Goal: Task Accomplishment & Management: Complete application form

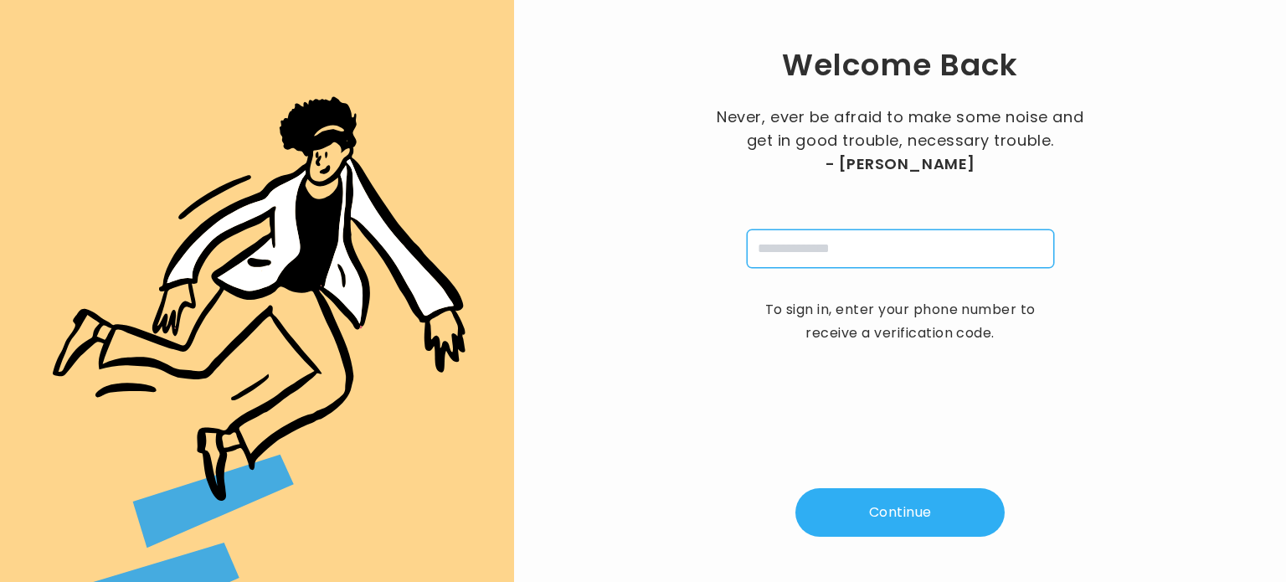
click at [884, 240] on input "tel" at bounding box center [900, 248] width 307 height 39
type input "**********"
click at [899, 500] on button "Continue" at bounding box center [899, 512] width 209 height 49
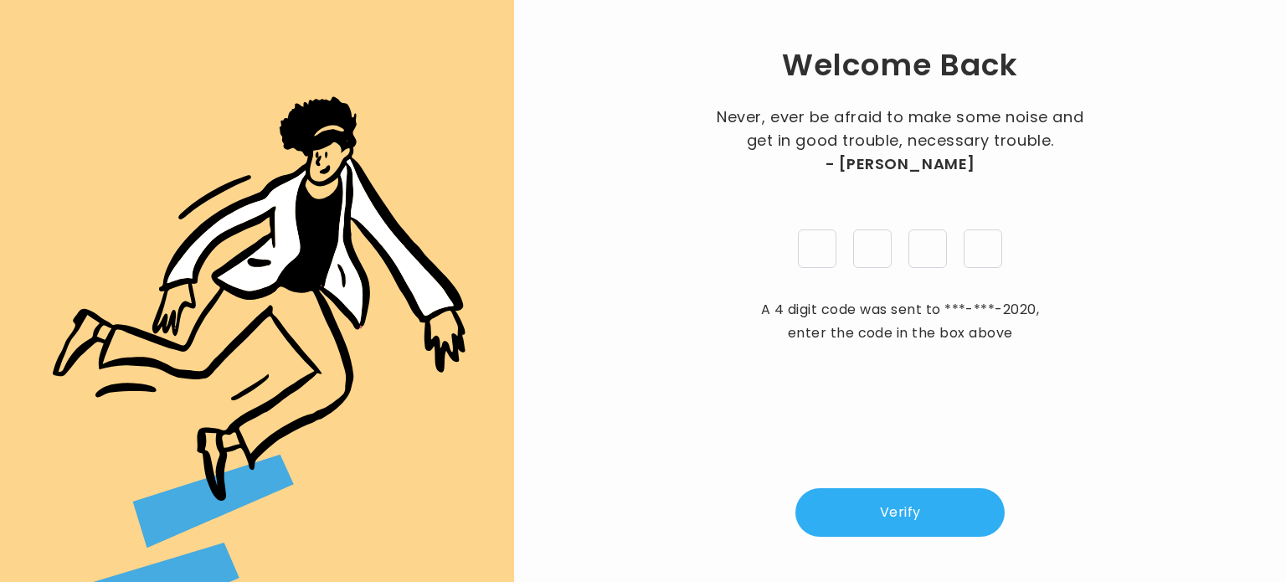
type input "*"
click at [898, 510] on button "Verify" at bounding box center [899, 512] width 209 height 49
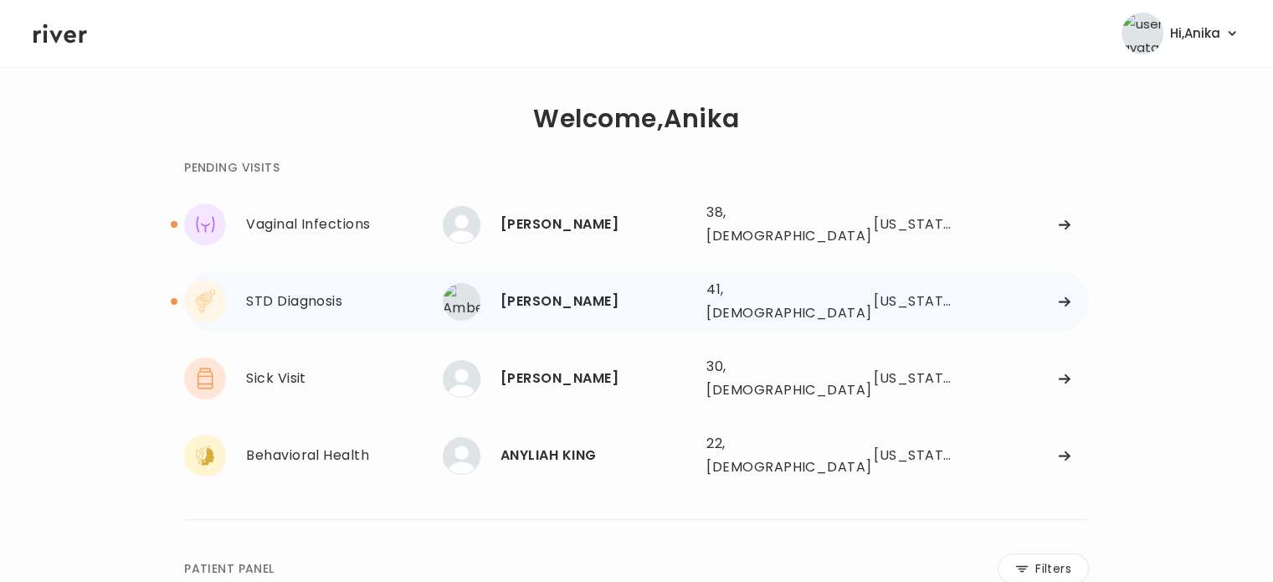
click at [548, 295] on div "Amberlee Smathers" at bounding box center [597, 301] width 193 height 23
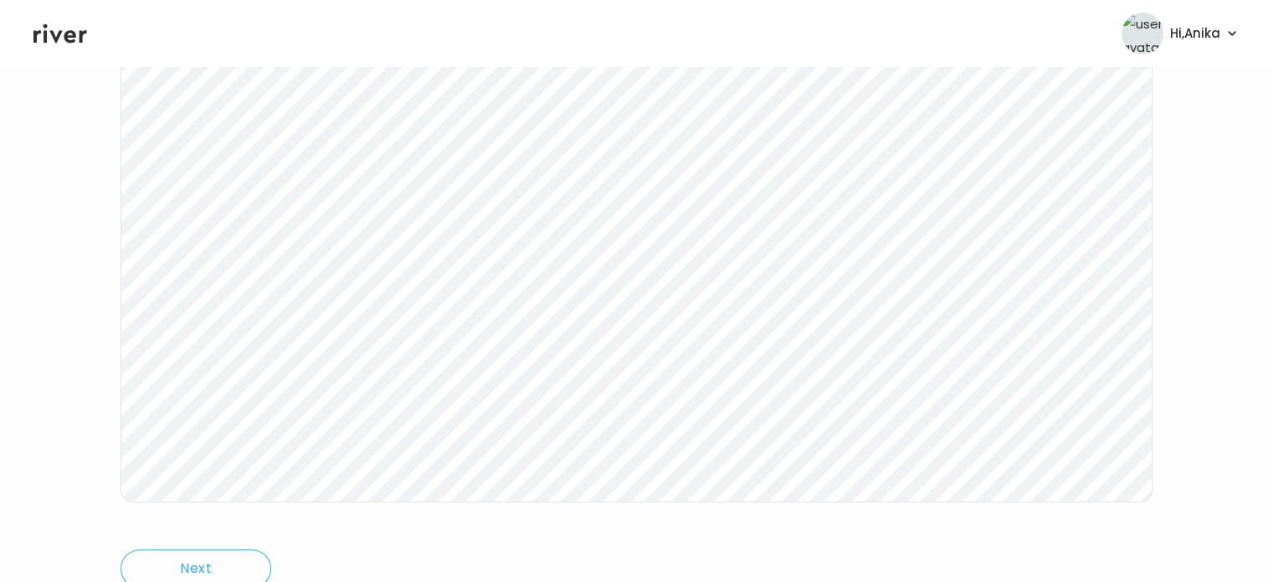
scroll to position [291, 0]
click at [59, 43] on icon at bounding box center [60, 33] width 54 height 25
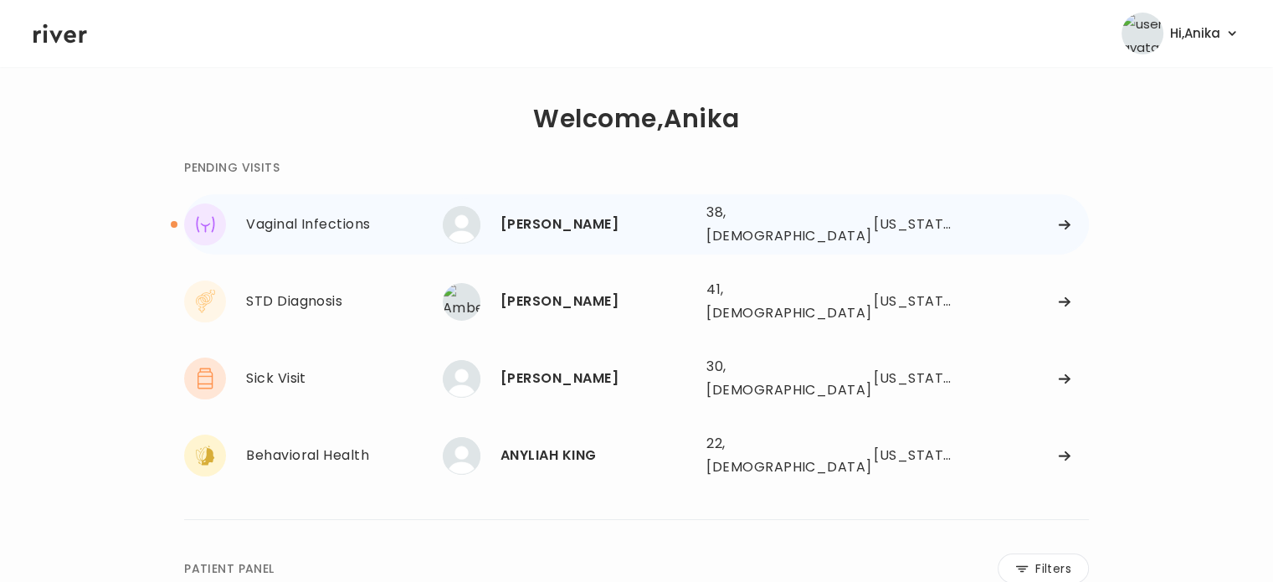
click at [576, 227] on div "Lindsey Jacobs" at bounding box center [597, 224] width 193 height 23
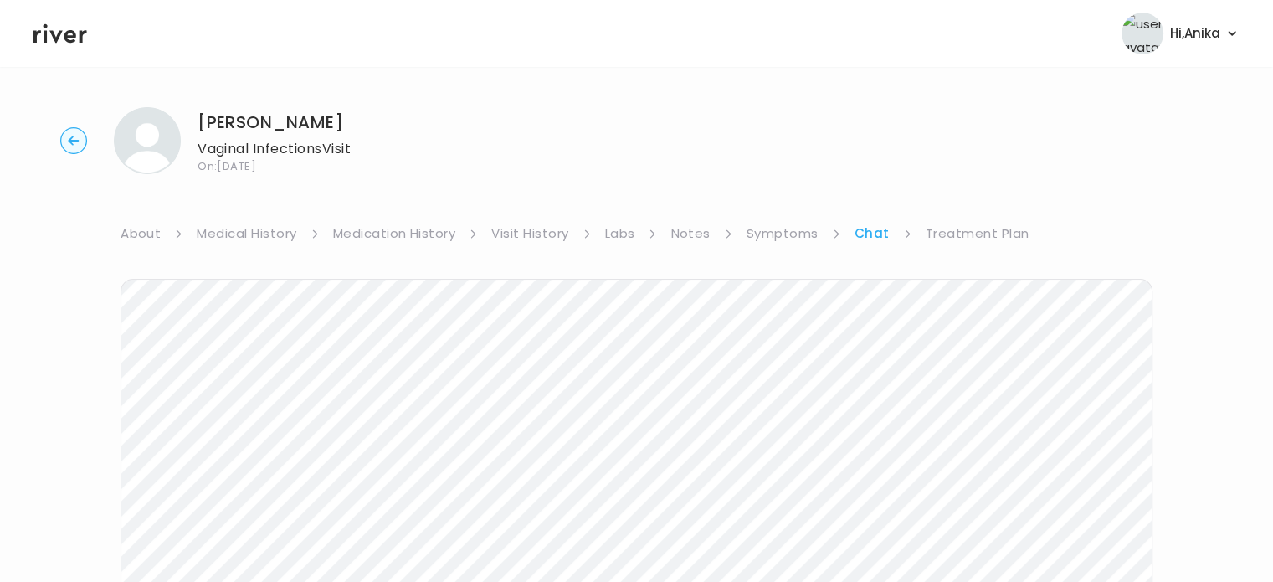
click at [955, 237] on link "Treatment Plan" at bounding box center [978, 233] width 104 height 23
click at [982, 238] on link "Treatment Plan" at bounding box center [978, 233] width 104 height 23
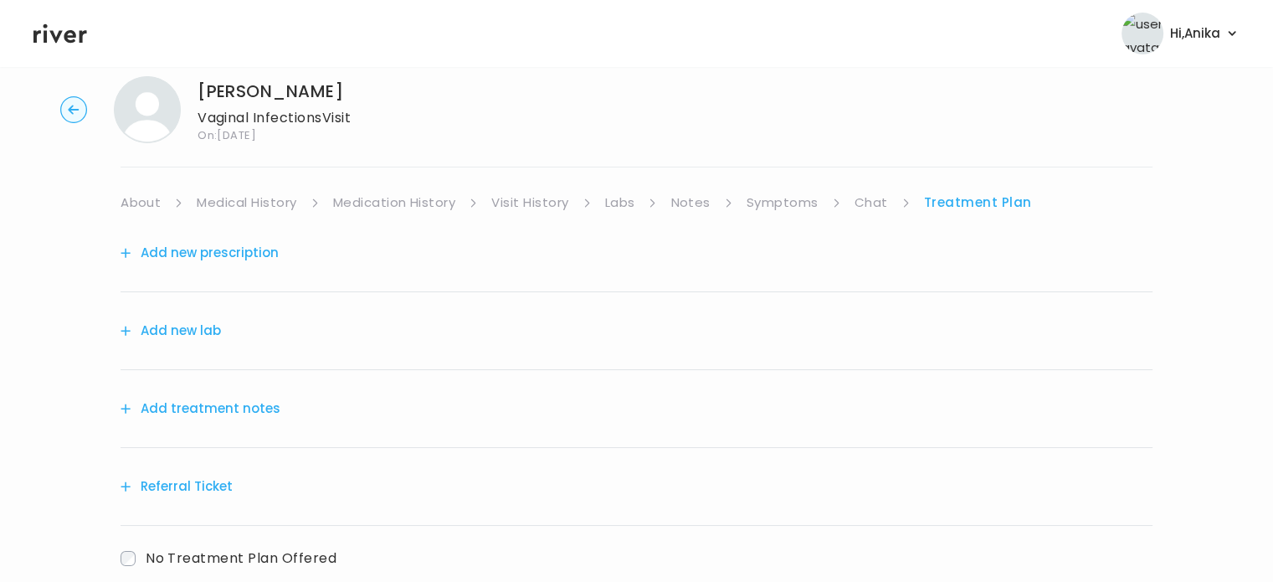
scroll to position [124, 0]
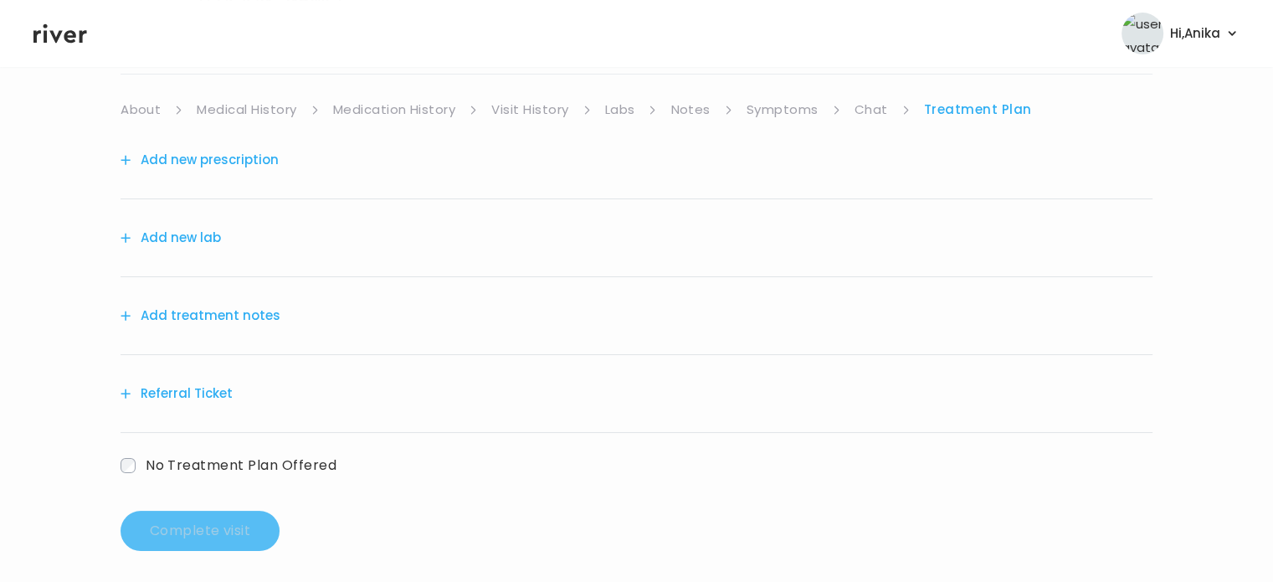
click at [234, 311] on button "Add treatment notes" at bounding box center [201, 315] width 160 height 23
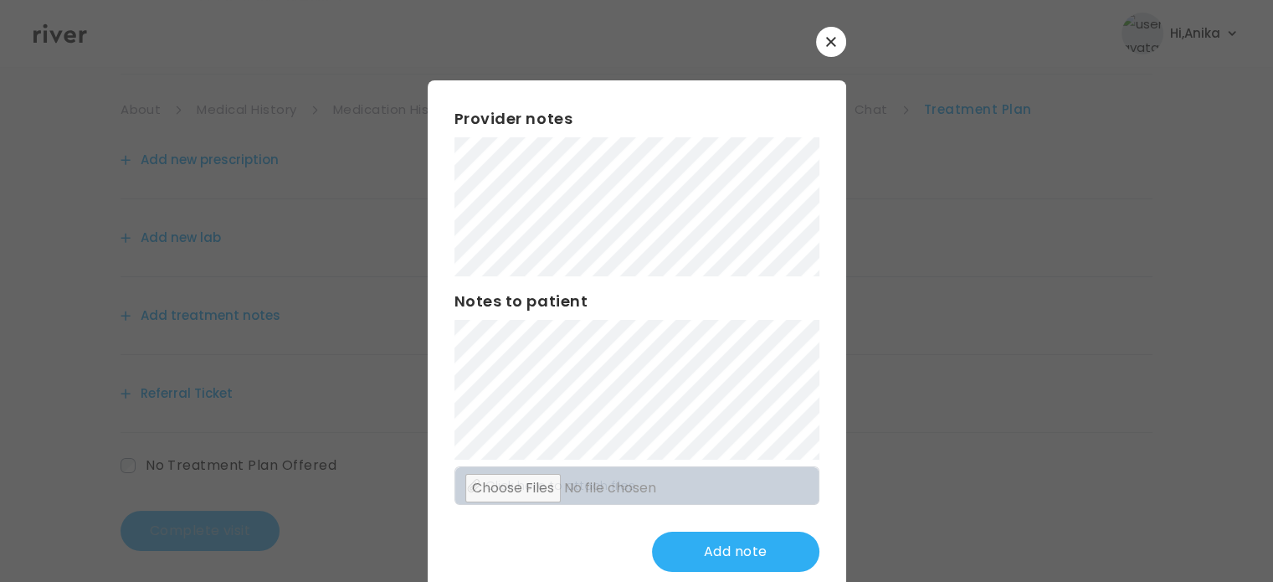
click at [440, 193] on div "Provider notes Notes to patient Click here to attach files Add note" at bounding box center [637, 339] width 419 height 518
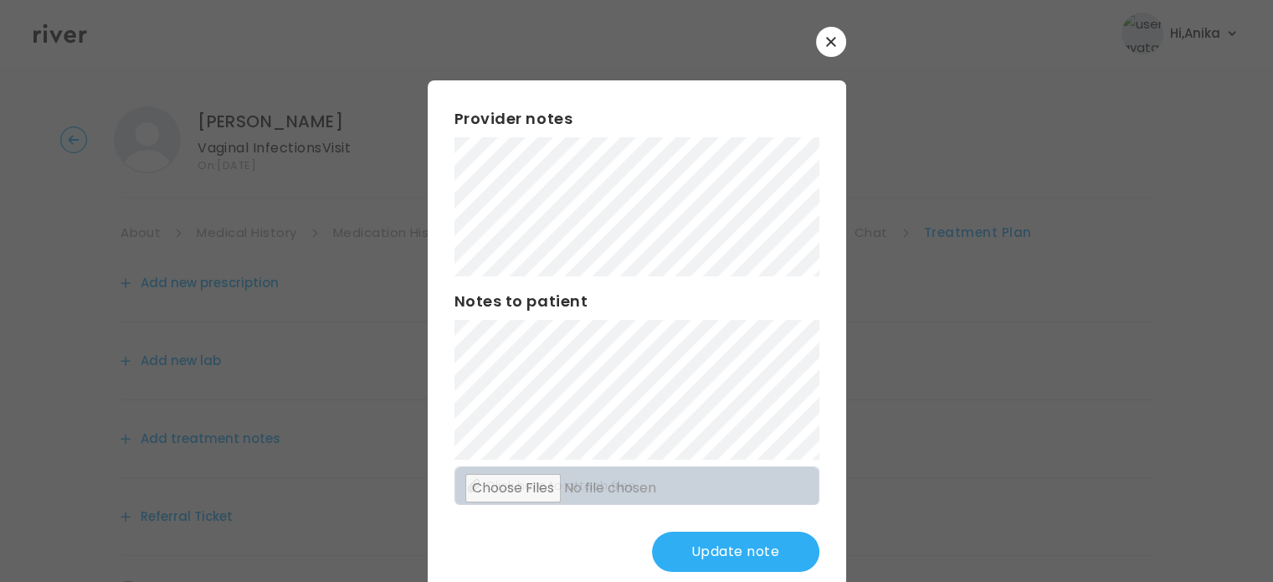
scroll to position [0, 0]
click at [708, 557] on button "Update note" at bounding box center [735, 552] width 167 height 40
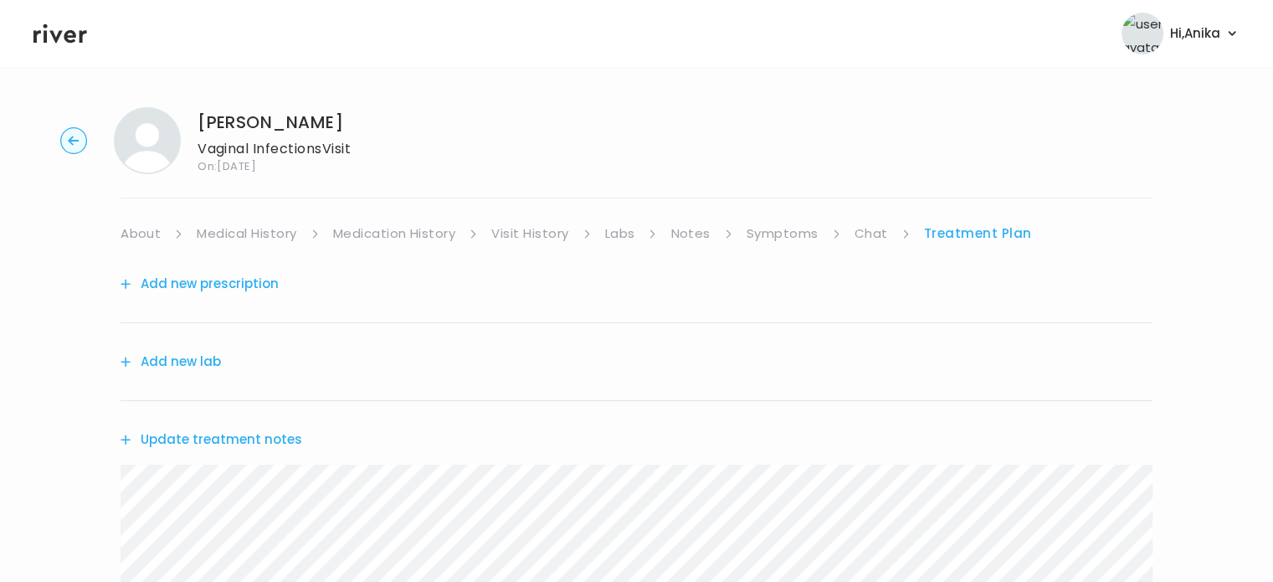
click at [268, 287] on button "Add new prescription" at bounding box center [200, 283] width 158 height 23
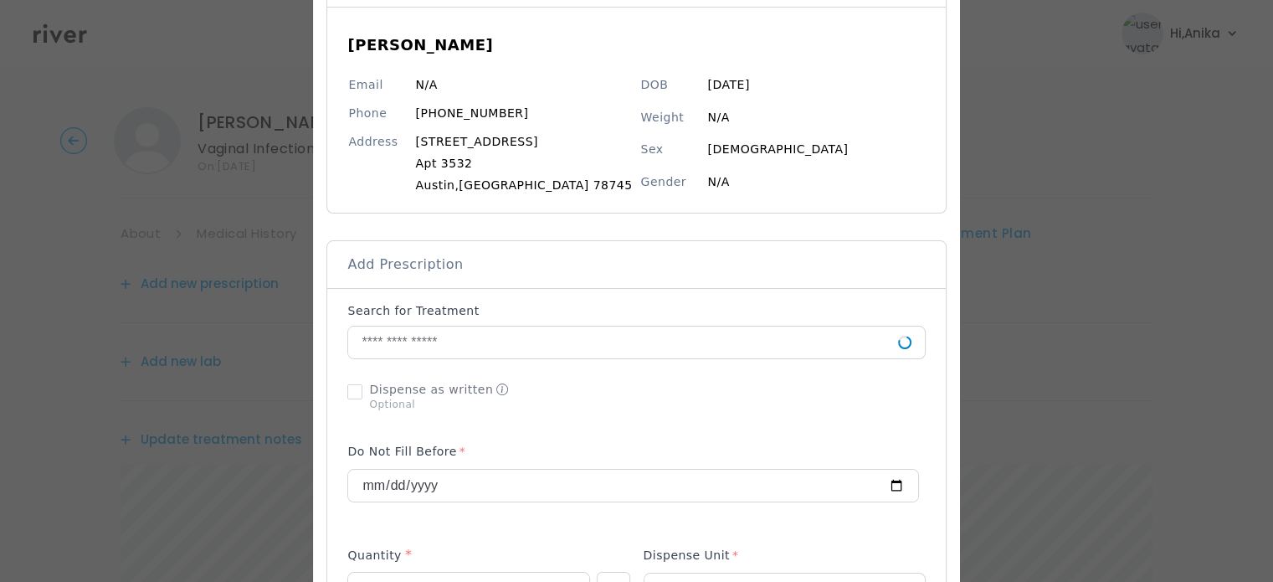
scroll to position [170, 0]
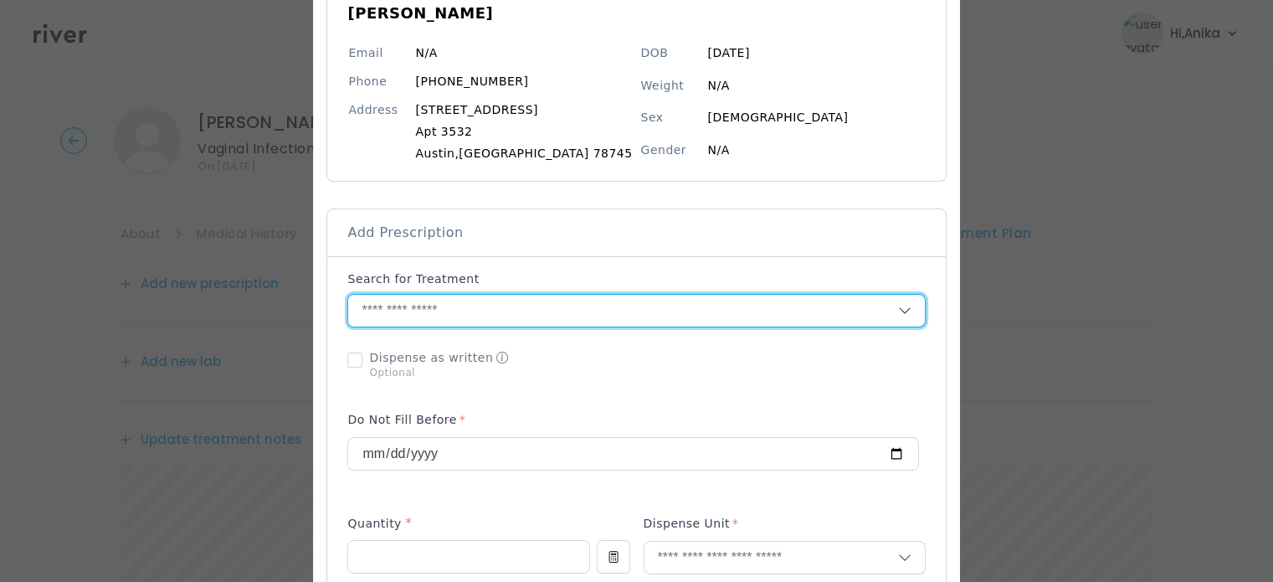
click at [630, 309] on input "text" at bounding box center [622, 311] width 549 height 32
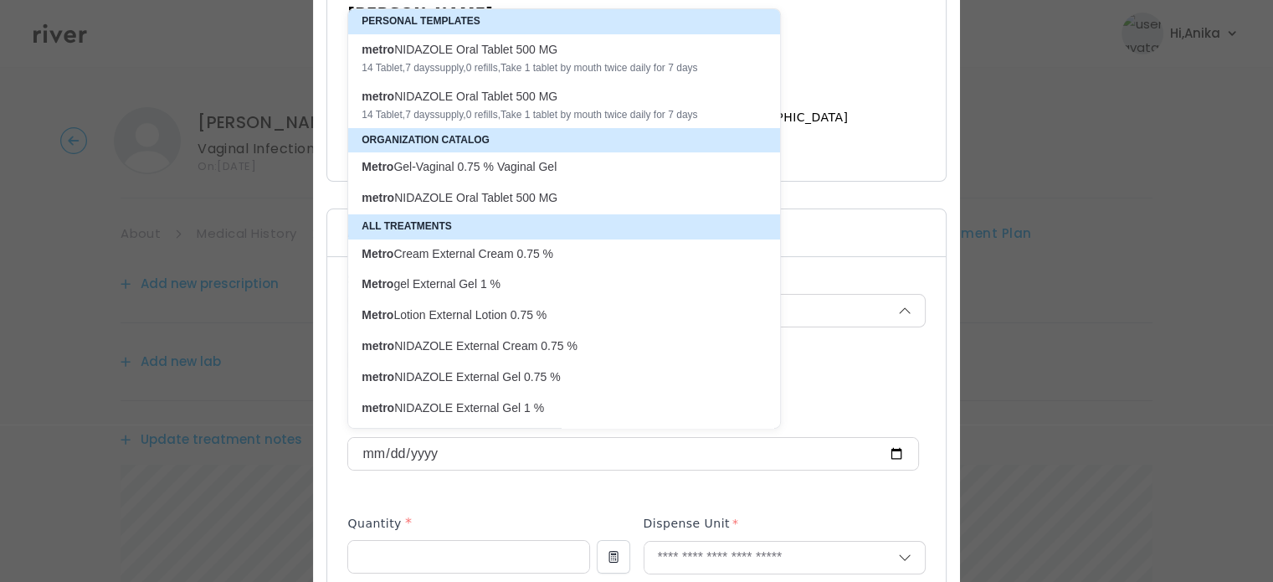
click at [584, 73] on div "14 Tablet , 7 days supply, 0 refills , Take 1 tablet by mouth twice daily for 7…" at bounding box center [554, 67] width 385 height 13
type input "**********"
type input "**"
type input "*"
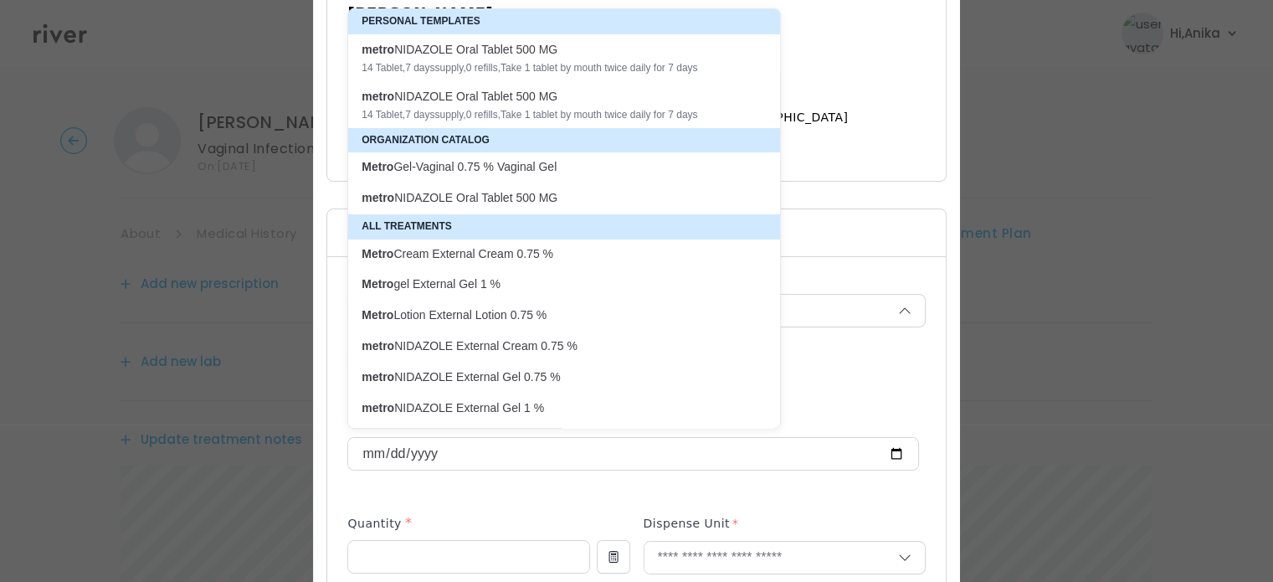
type textarea "**********"
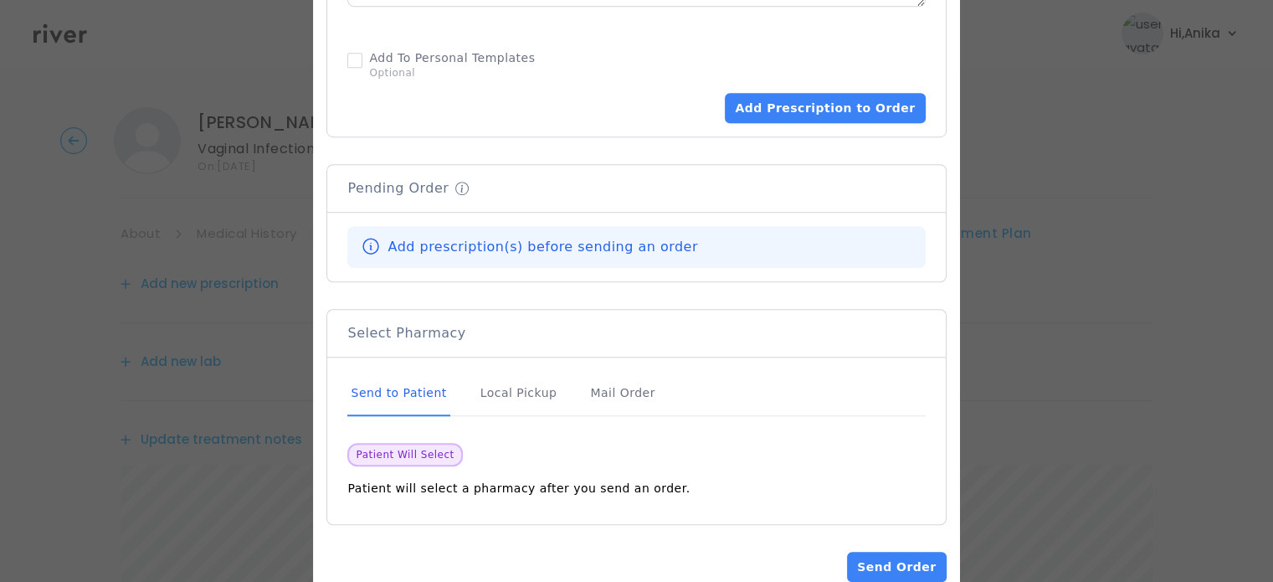
scroll to position [1160, 0]
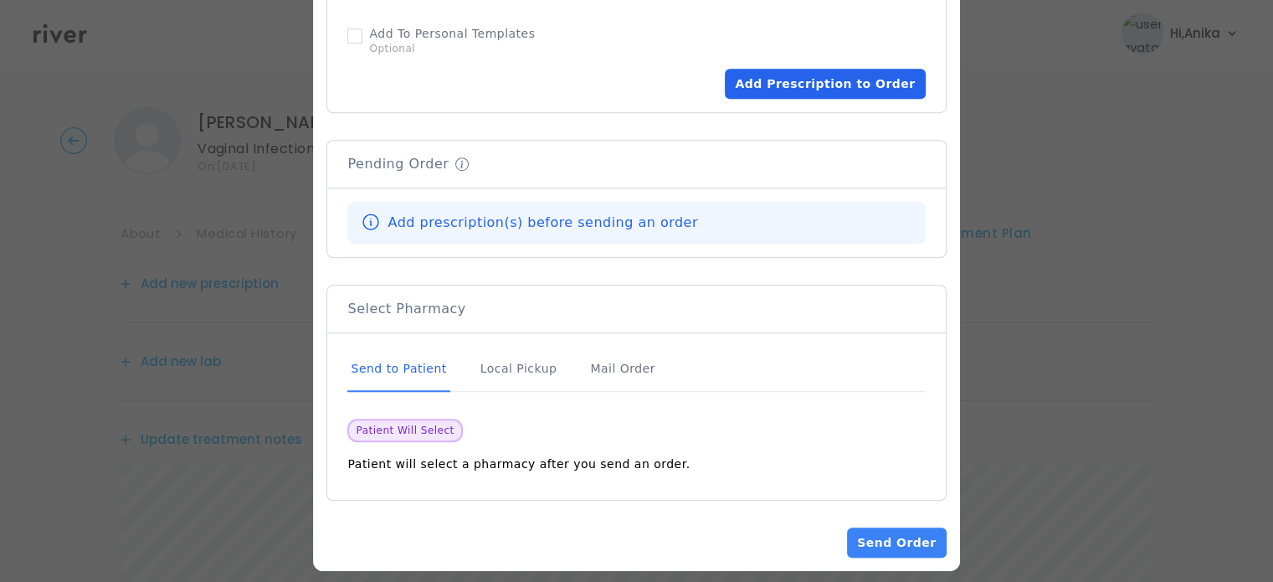
click at [866, 90] on button "Add Prescription to Order" at bounding box center [825, 84] width 200 height 30
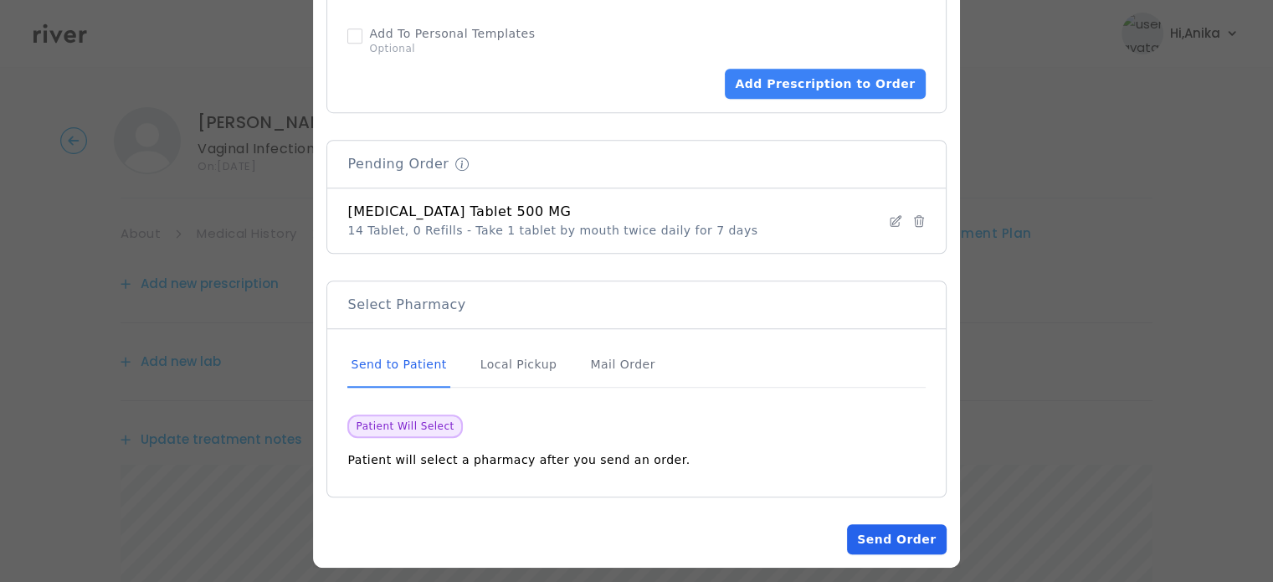
click at [884, 538] on button "Send Order" at bounding box center [896, 539] width 99 height 30
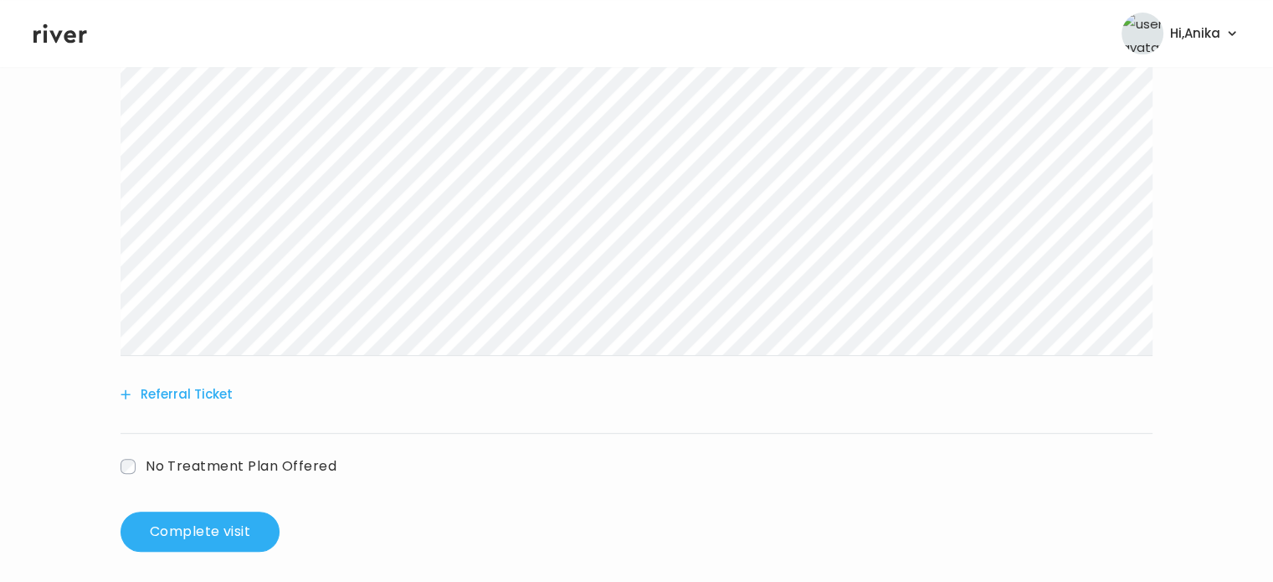
scroll to position [599, 0]
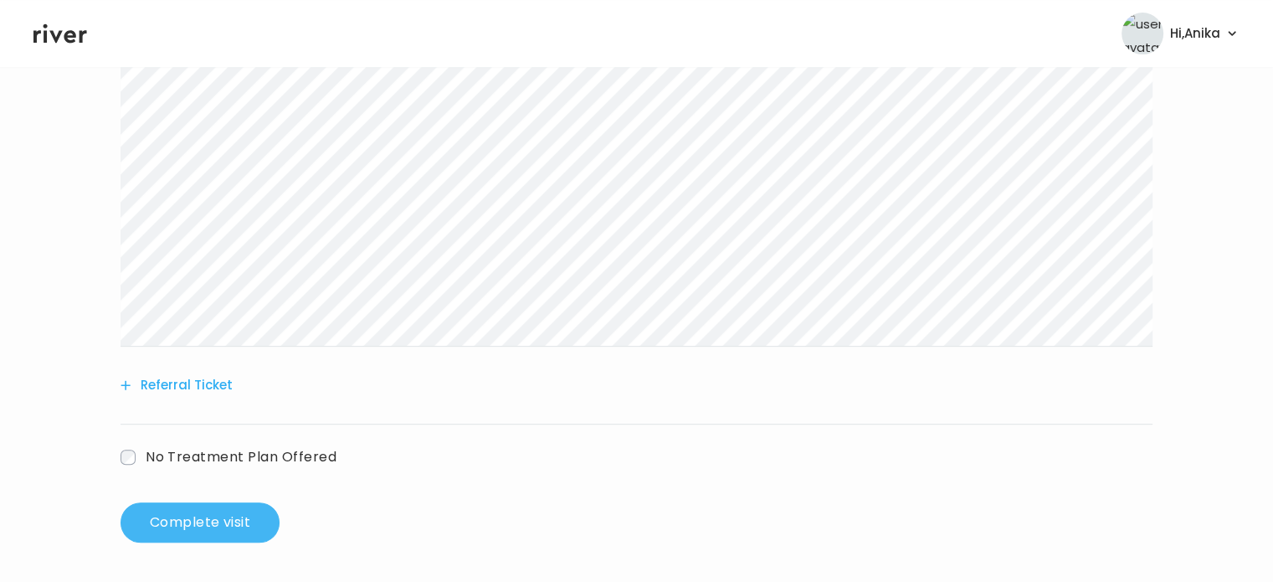
click at [247, 523] on button "Complete visit" at bounding box center [200, 522] width 159 height 40
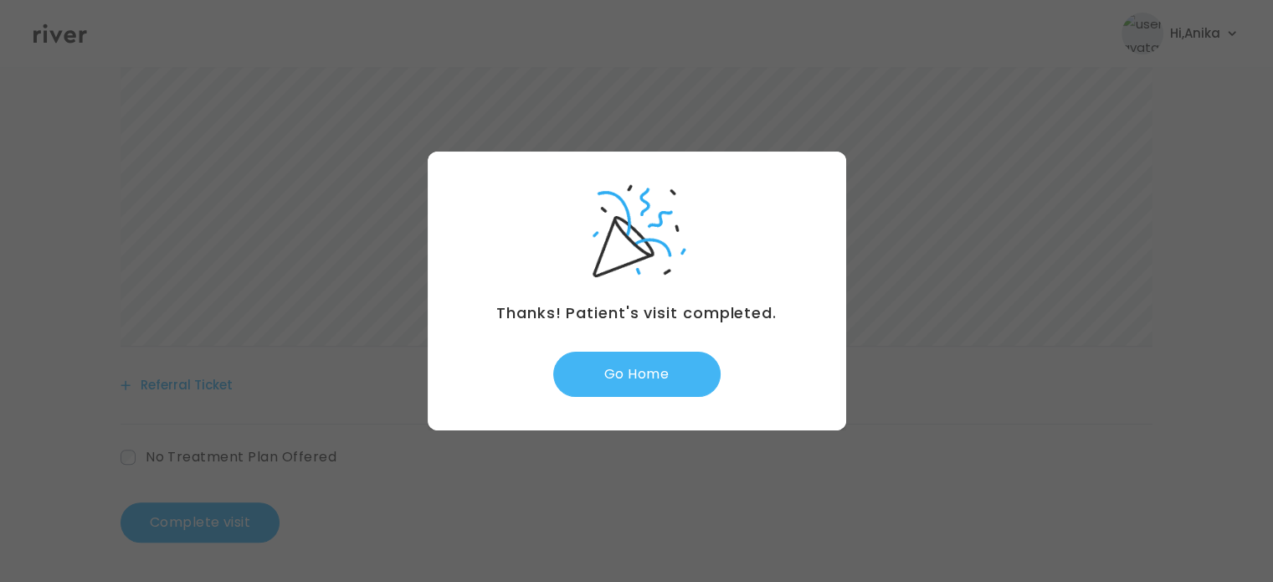
click at [669, 360] on button "Go Home" at bounding box center [636, 374] width 167 height 45
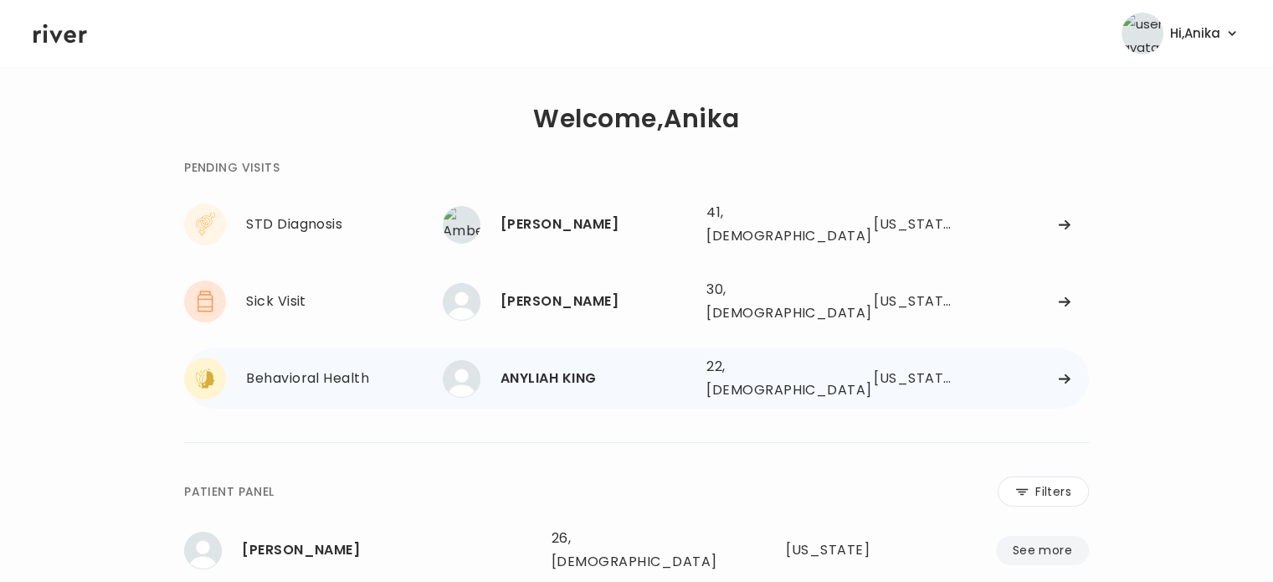
drag, startPoint x: 0, startPoint y: 0, endPoint x: 669, endPoint y: 360, distance: 759.7
click at [669, 367] on div "ANYLIAH KING" at bounding box center [597, 378] width 193 height 23
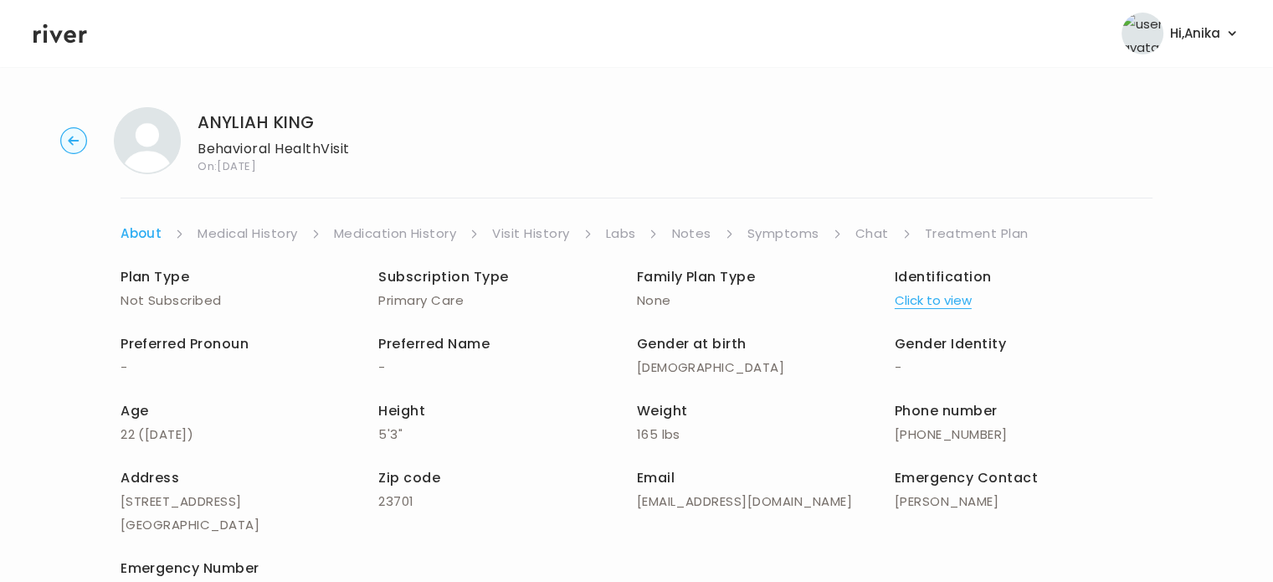
click at [944, 235] on link "Treatment Plan" at bounding box center [977, 233] width 104 height 23
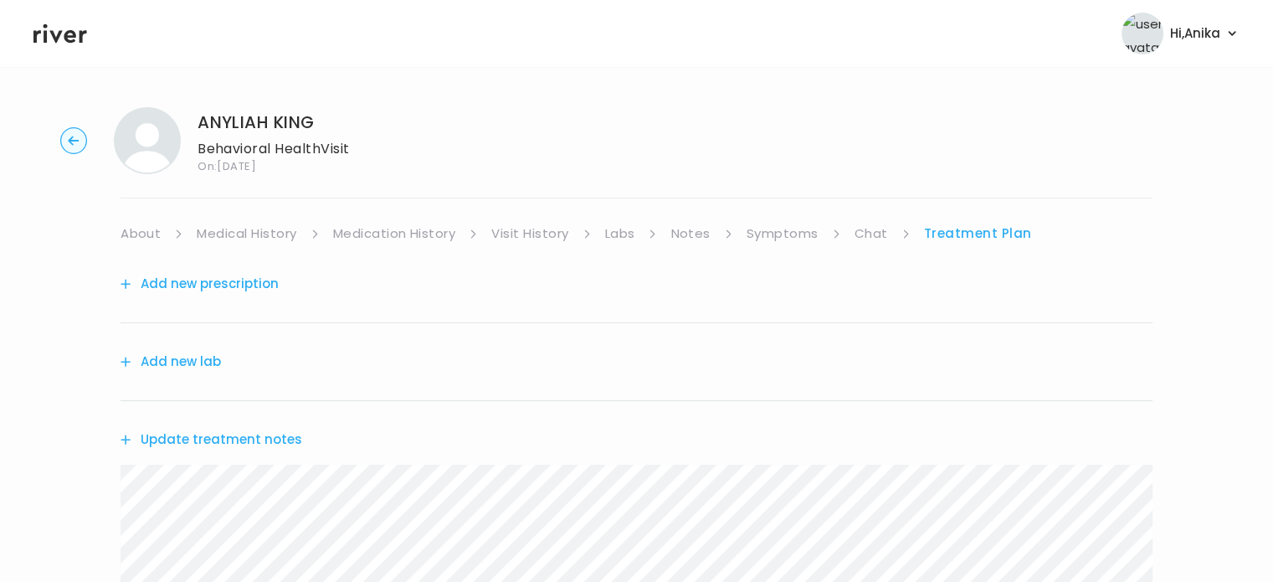
click at [285, 434] on button "Update treatment notes" at bounding box center [212, 439] width 182 height 23
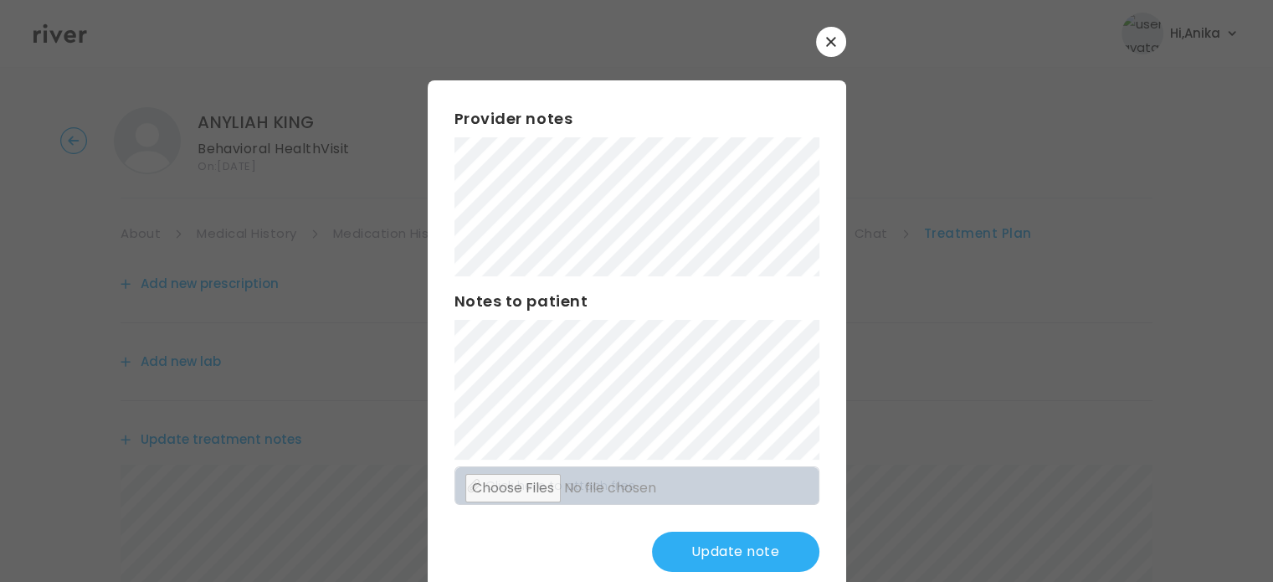
click at [678, 546] on button "Update note" at bounding box center [735, 552] width 167 height 40
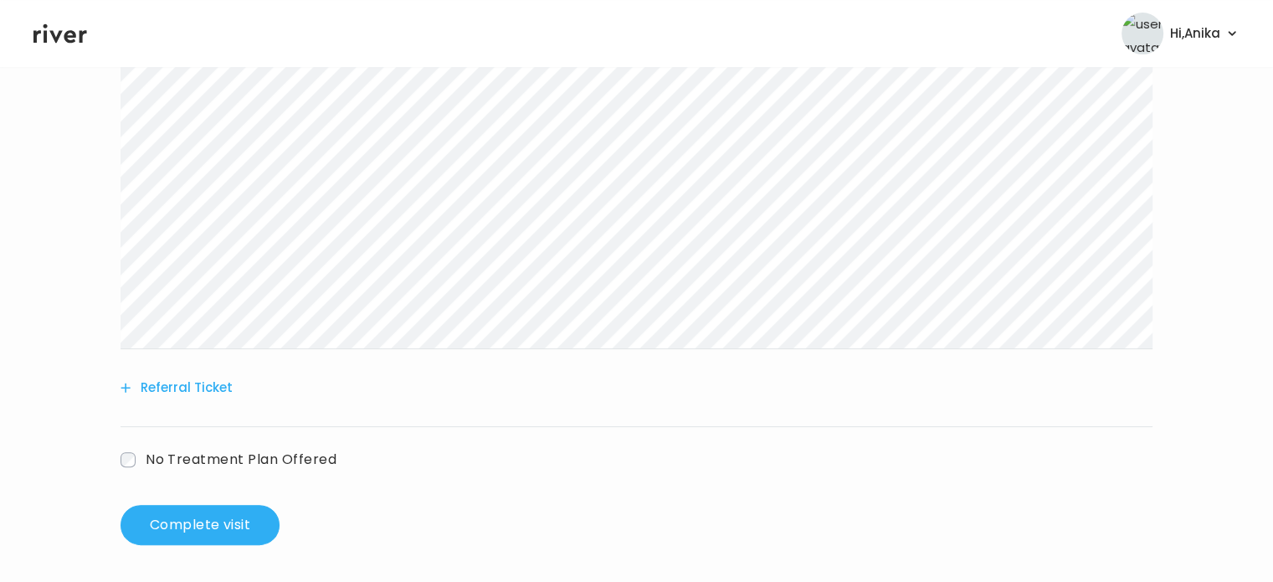
scroll to position [429, 0]
click at [222, 401] on div "Referral Ticket" at bounding box center [637, 386] width 1032 height 78
click at [216, 390] on button "Referral Ticket" at bounding box center [177, 384] width 112 height 23
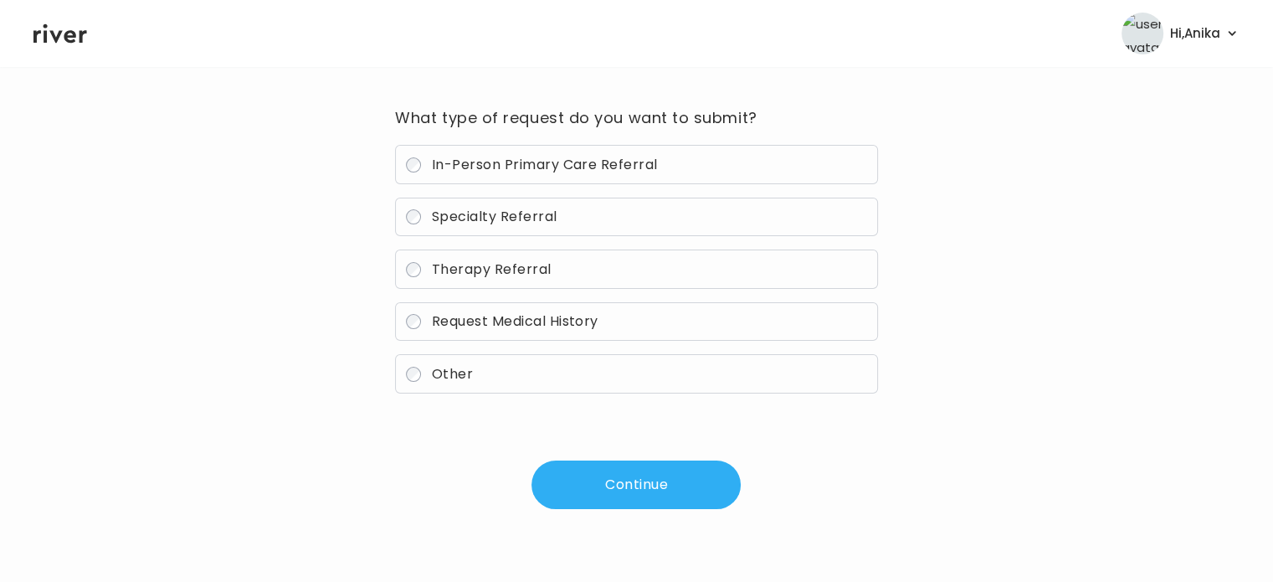
click at [497, 273] on span "Therapy Referral" at bounding box center [492, 269] width 120 height 19
click at [656, 498] on button "Continue" at bounding box center [636, 484] width 209 height 49
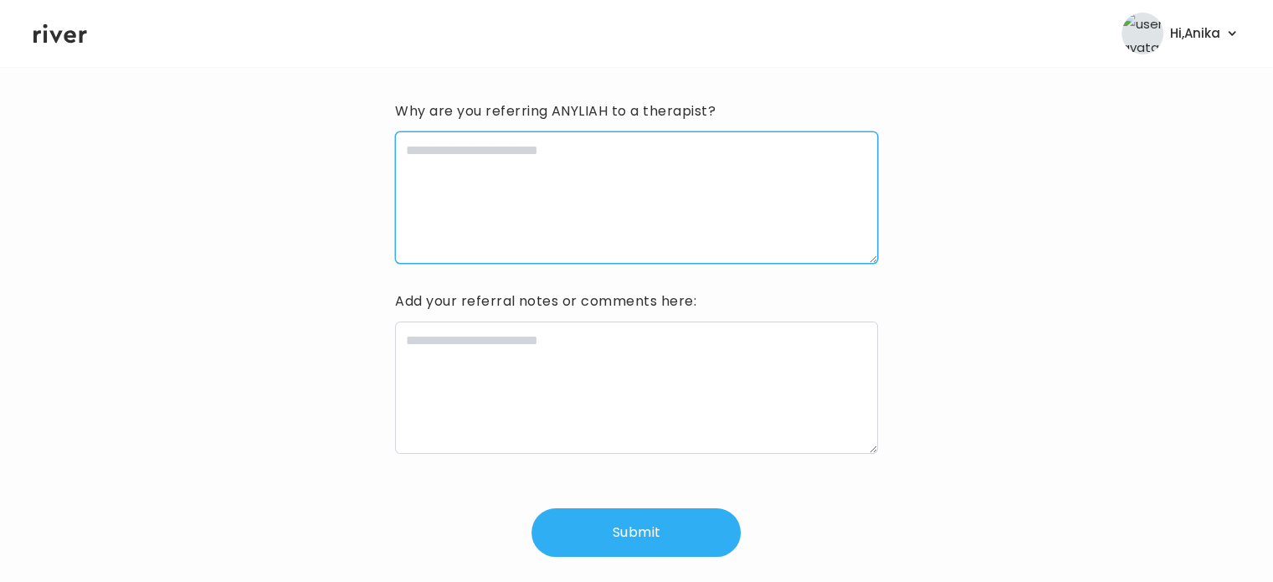
click at [661, 203] on textarea at bounding box center [636, 197] width 482 height 132
type textarea "**********"
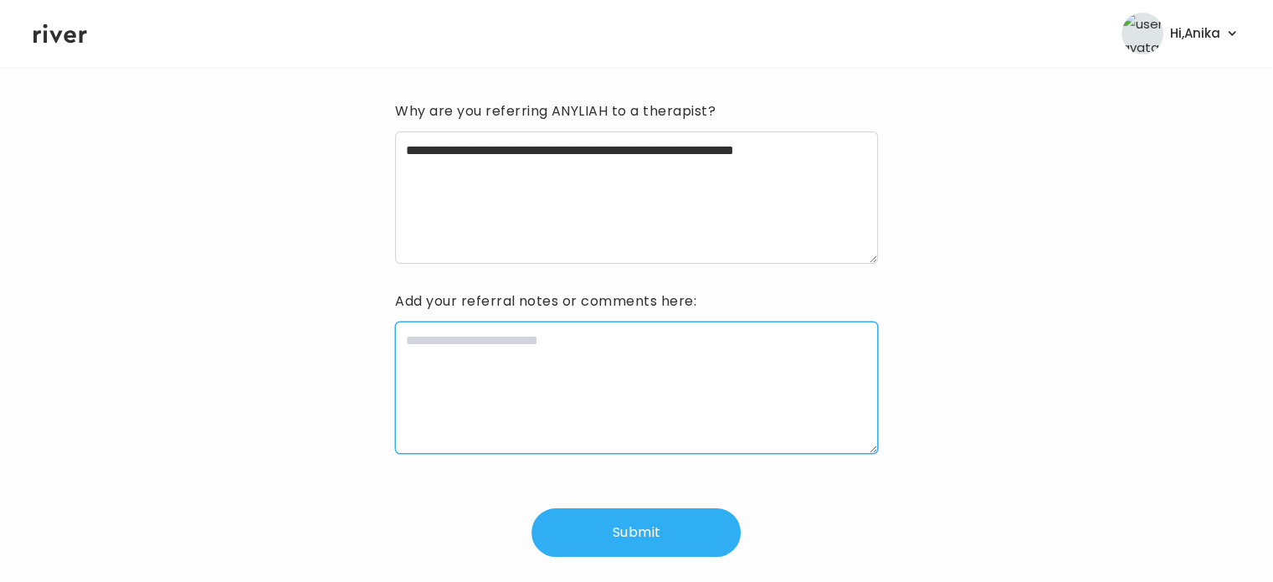
click at [589, 408] on textarea at bounding box center [636, 387] width 482 height 132
type textarea "**********"
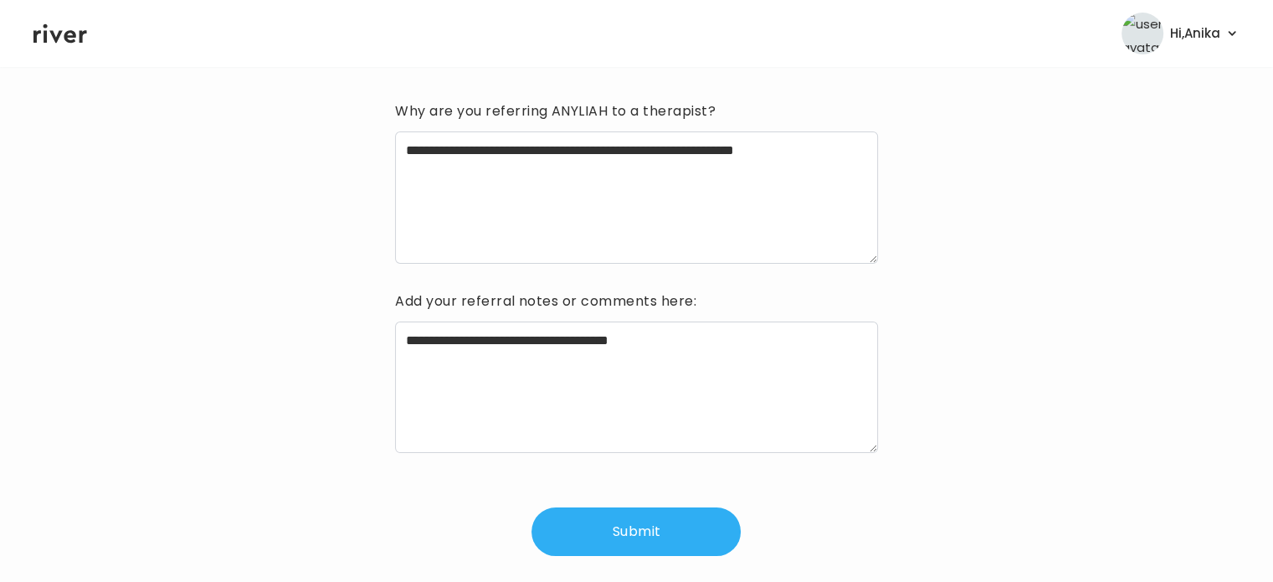
click at [651, 543] on button "Submit" at bounding box center [636, 531] width 209 height 49
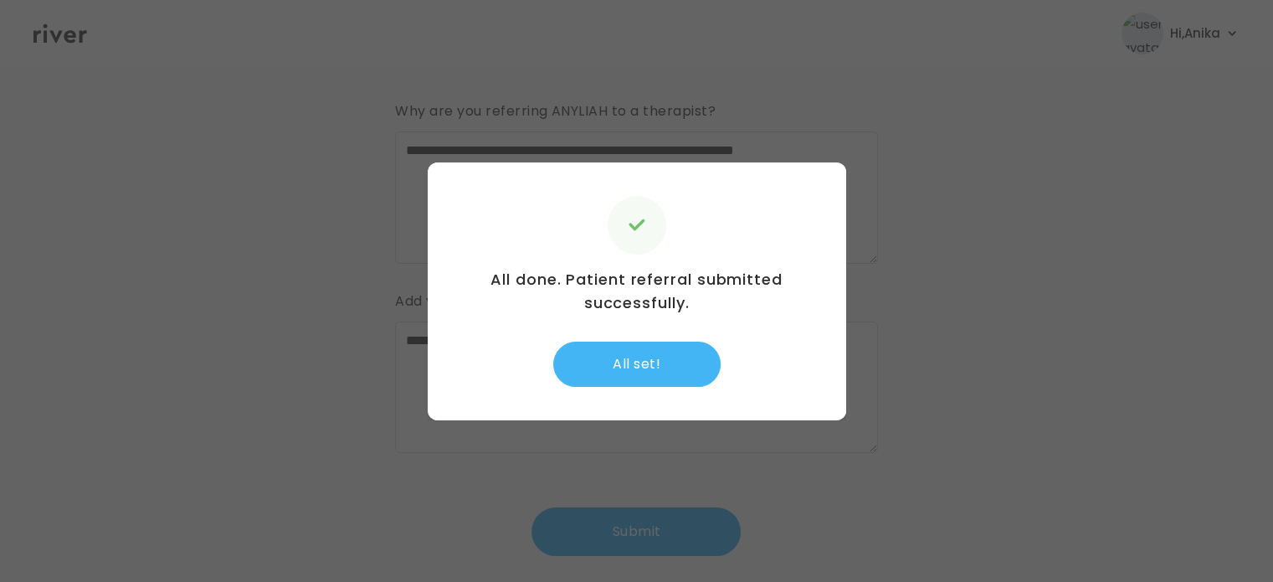
click at [646, 352] on button "All set!" at bounding box center [636, 364] width 167 height 45
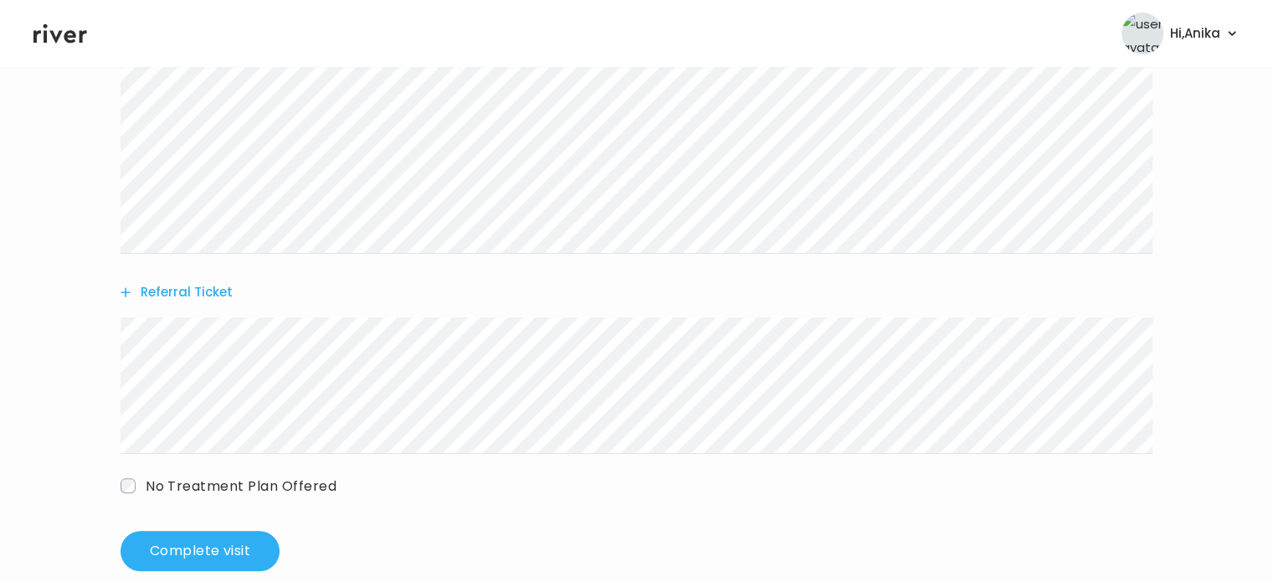
scroll to position [550, 0]
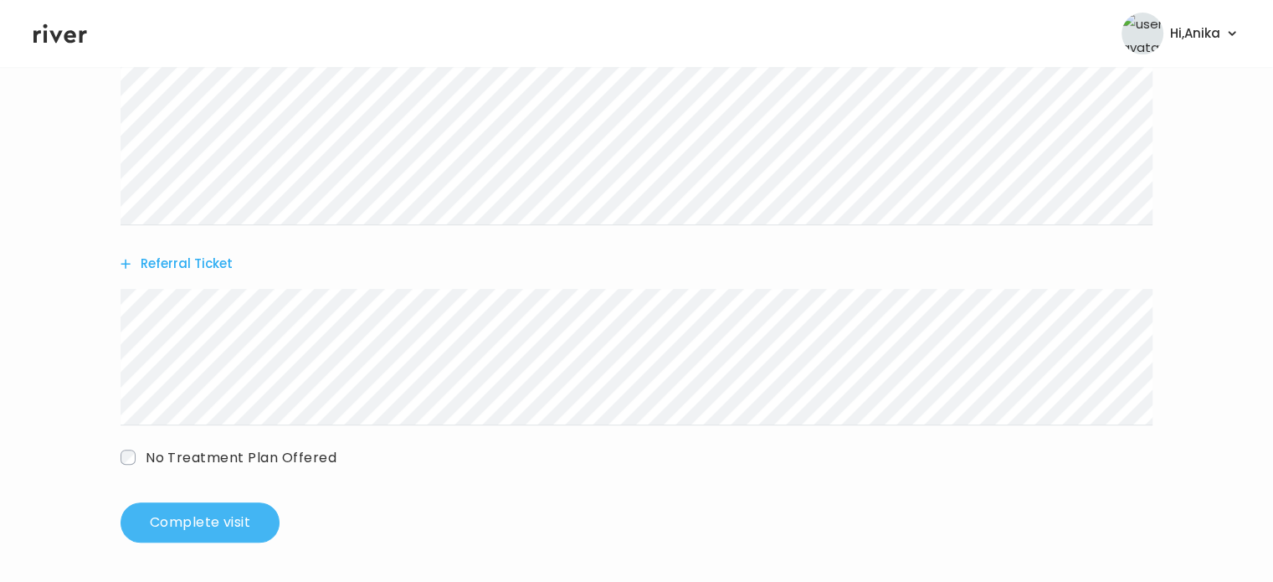
click at [226, 505] on button "Complete visit" at bounding box center [200, 522] width 159 height 40
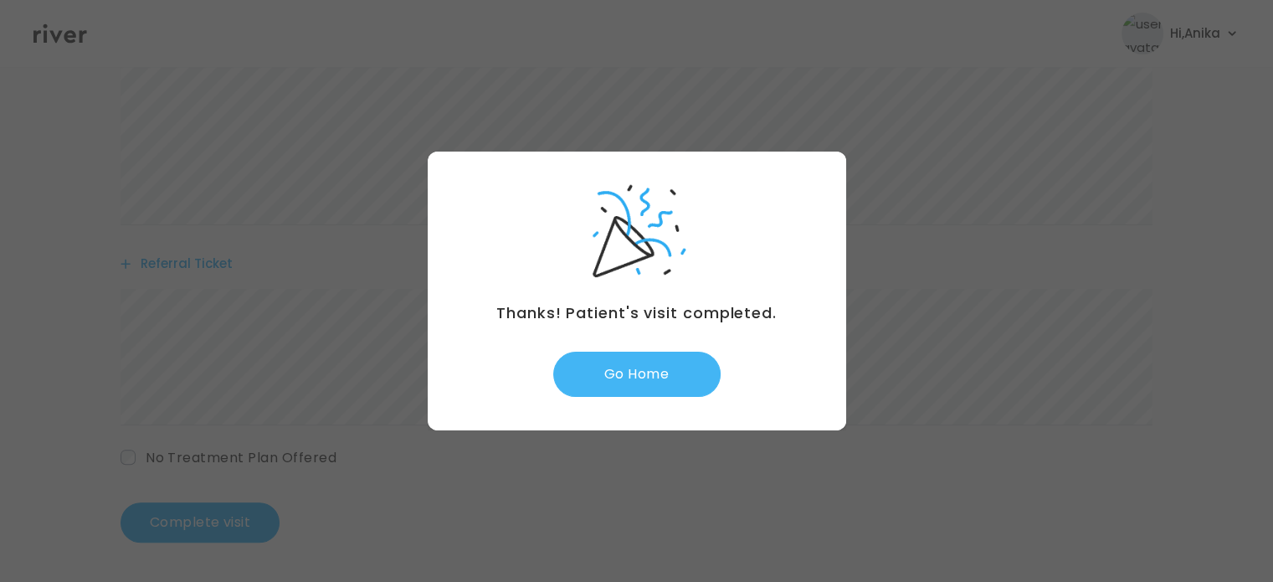
click at [655, 362] on button "Go Home" at bounding box center [636, 374] width 167 height 45
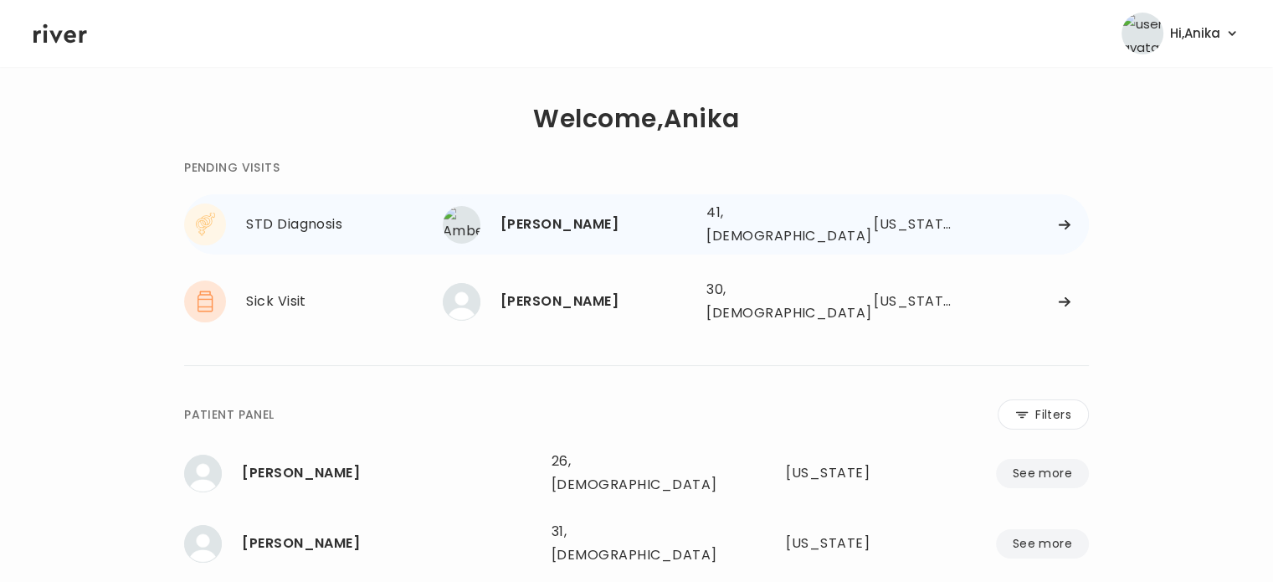
click at [545, 220] on div "[PERSON_NAME]" at bounding box center [597, 224] width 193 height 23
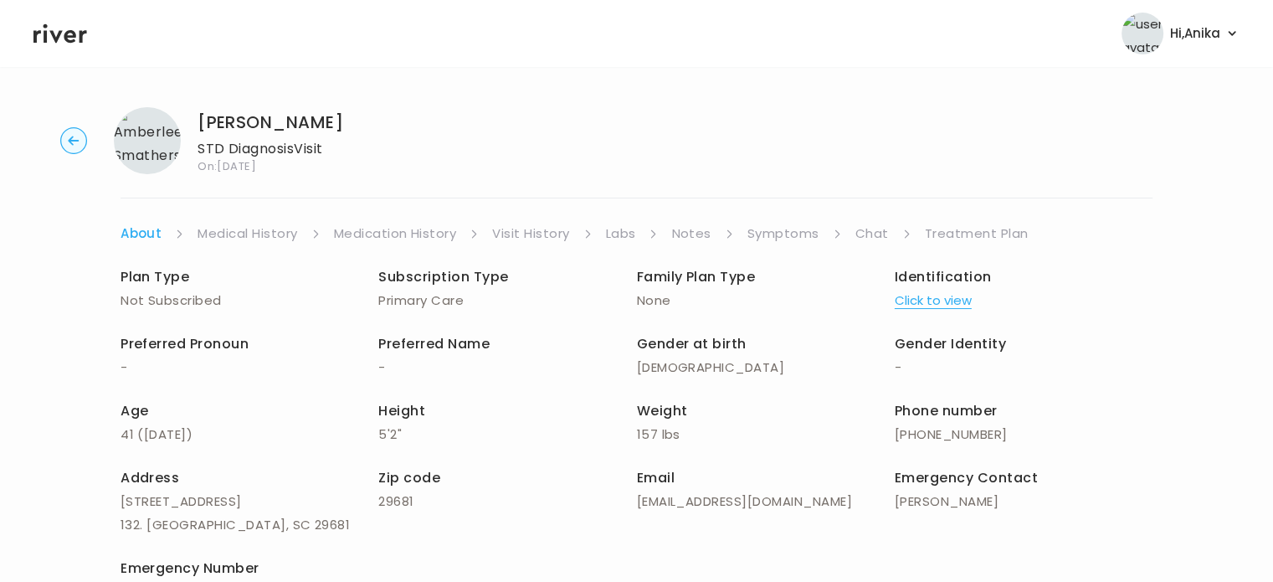
click at [954, 234] on link "Treatment Plan" at bounding box center [977, 233] width 104 height 23
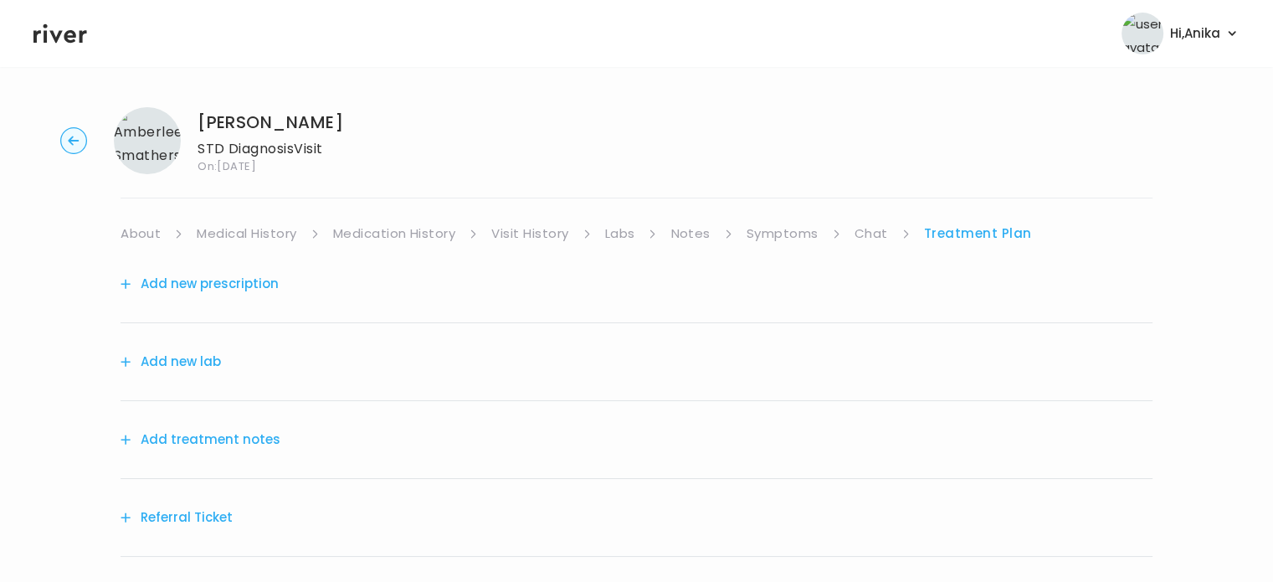
click at [177, 433] on button "Add treatment notes" at bounding box center [201, 439] width 160 height 23
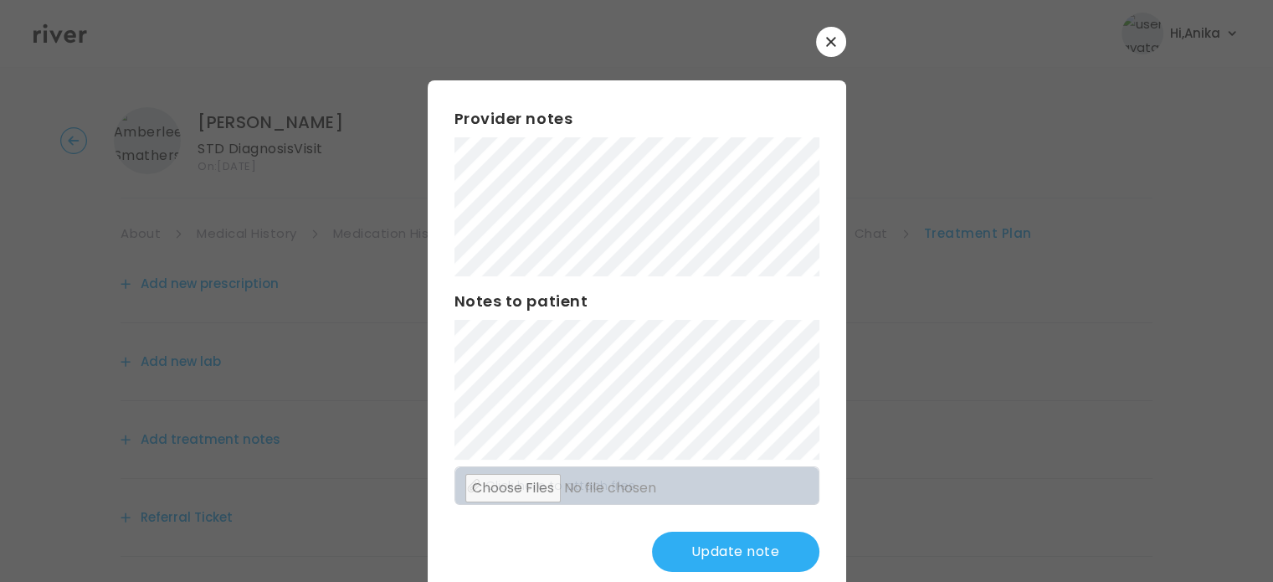
click at [716, 558] on button "Update note" at bounding box center [735, 552] width 167 height 40
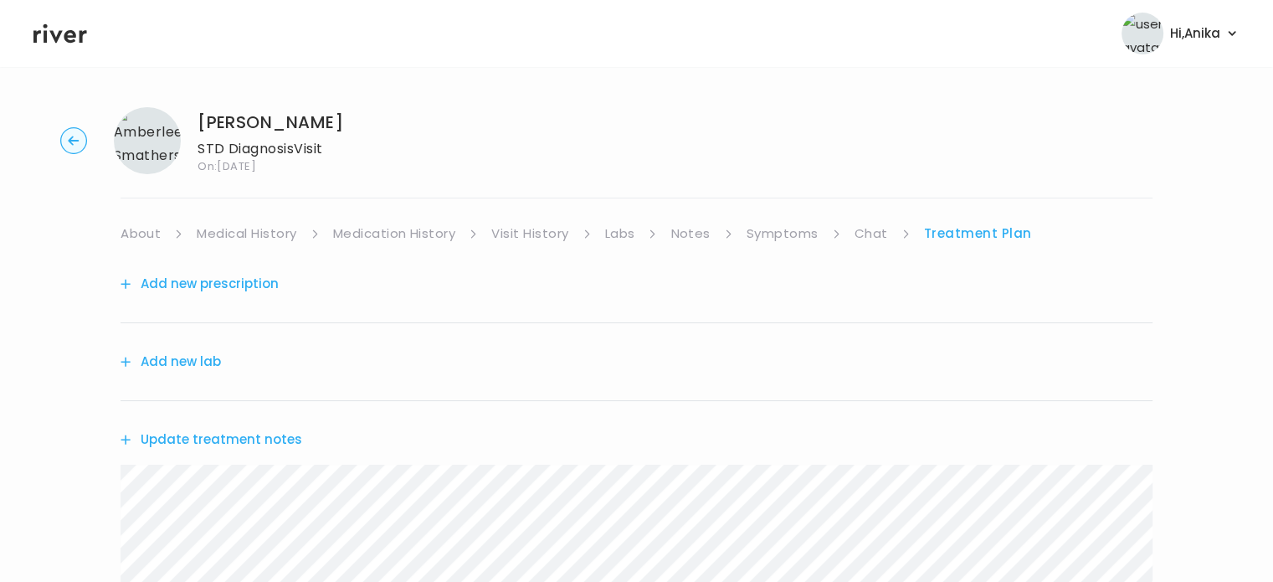
click at [857, 237] on link "Chat" at bounding box center [871, 233] width 33 height 23
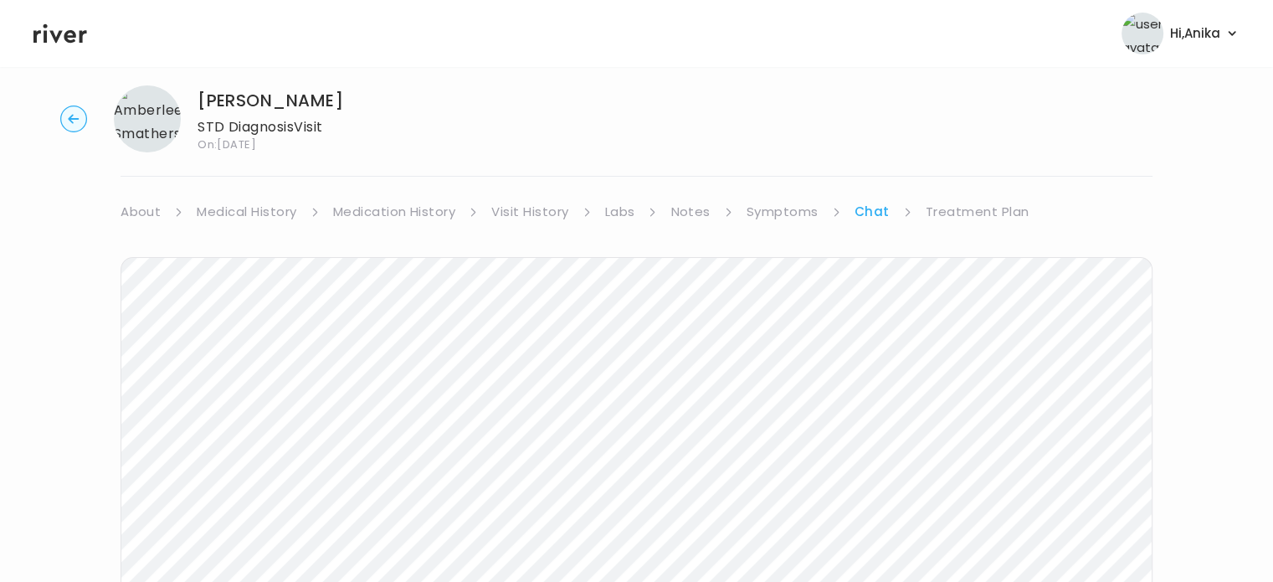
click at [943, 208] on link "Treatment Plan" at bounding box center [978, 211] width 104 height 23
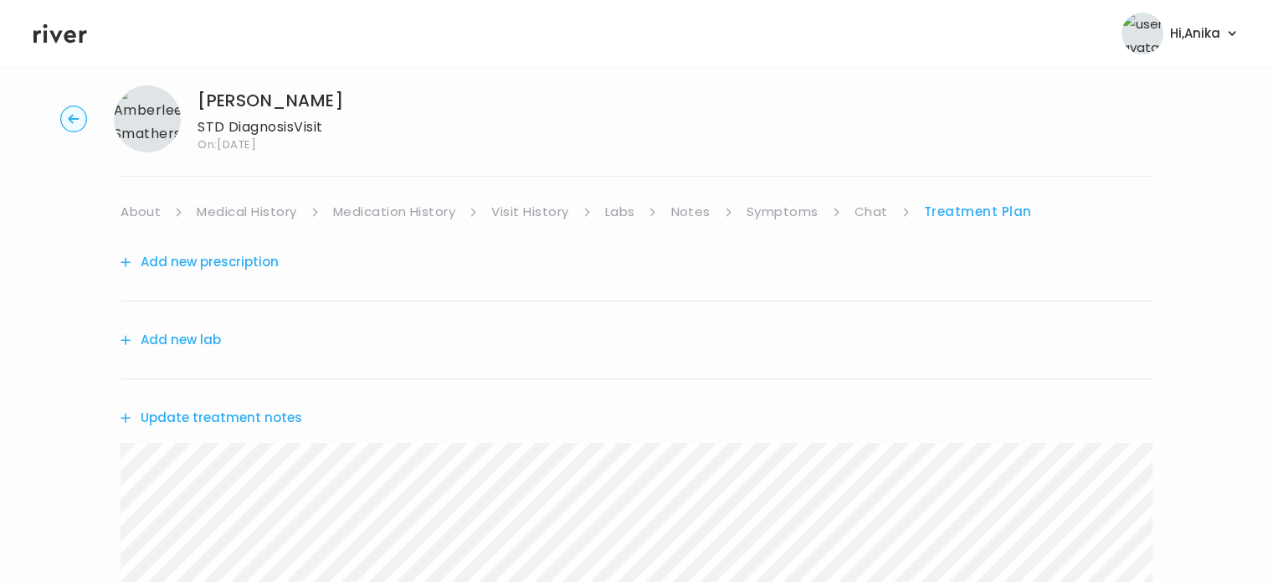
click at [213, 414] on button "Update treatment notes" at bounding box center [212, 417] width 182 height 23
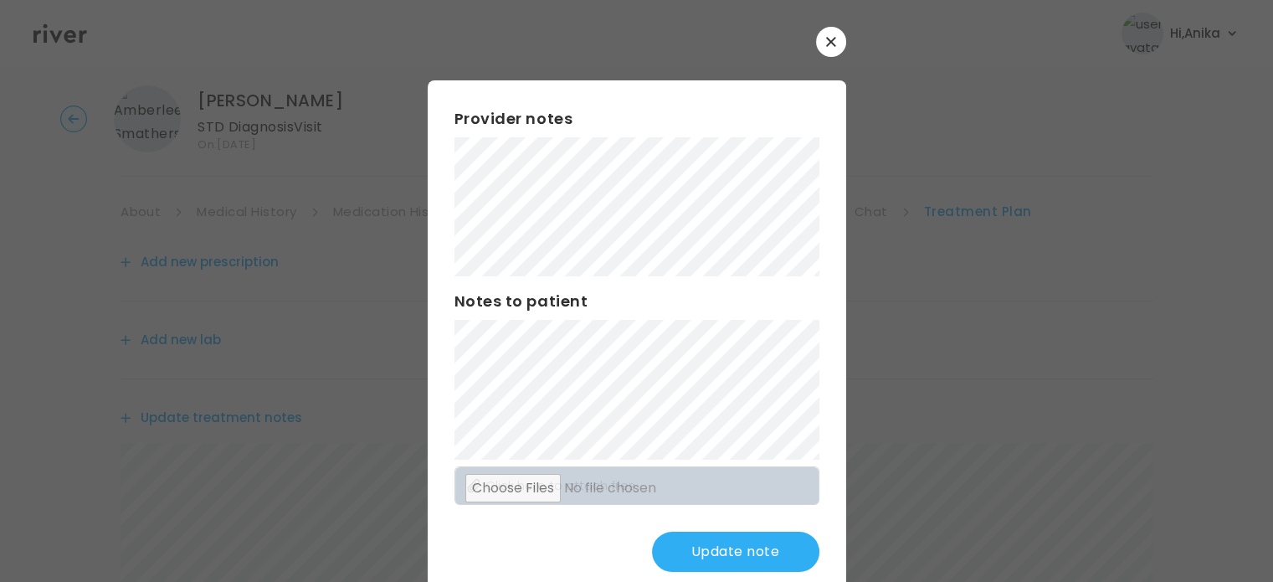
click at [699, 549] on button "Update note" at bounding box center [735, 552] width 167 height 40
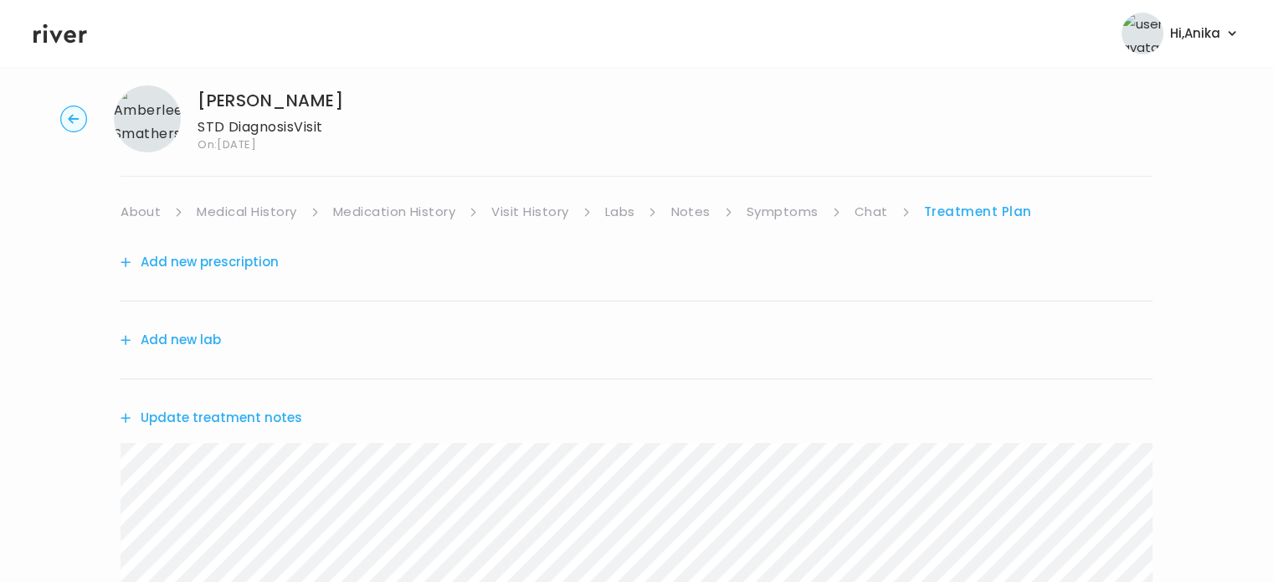
click at [250, 261] on button "Add new prescription" at bounding box center [200, 261] width 158 height 23
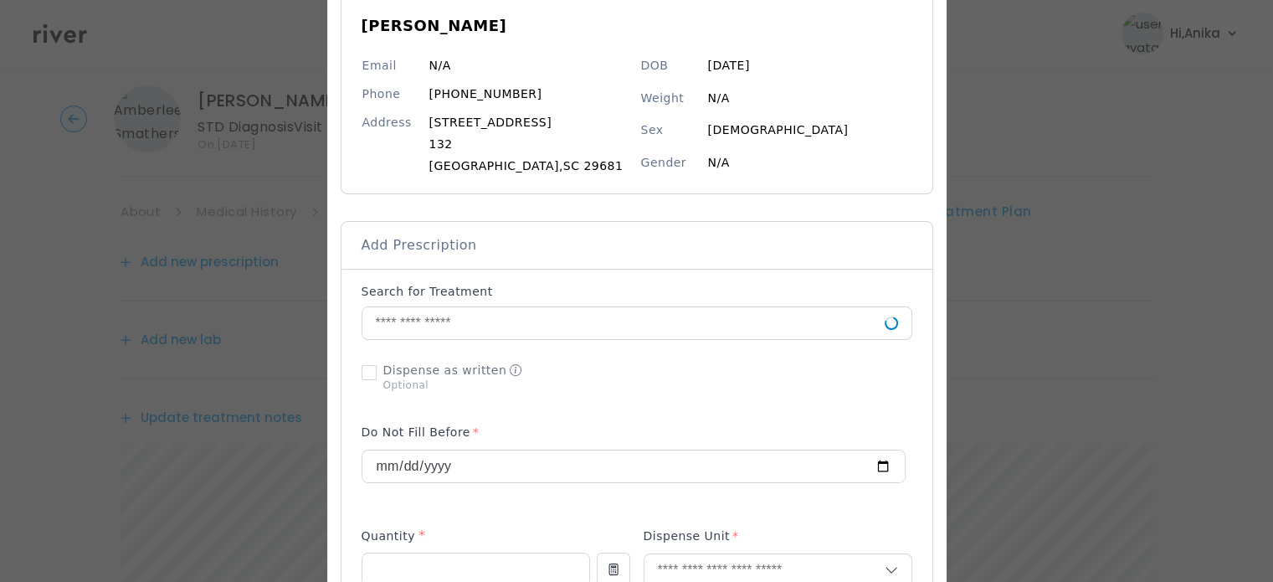
scroll to position [160, 0]
click at [533, 321] on input "text" at bounding box center [624, 321] width 522 height 32
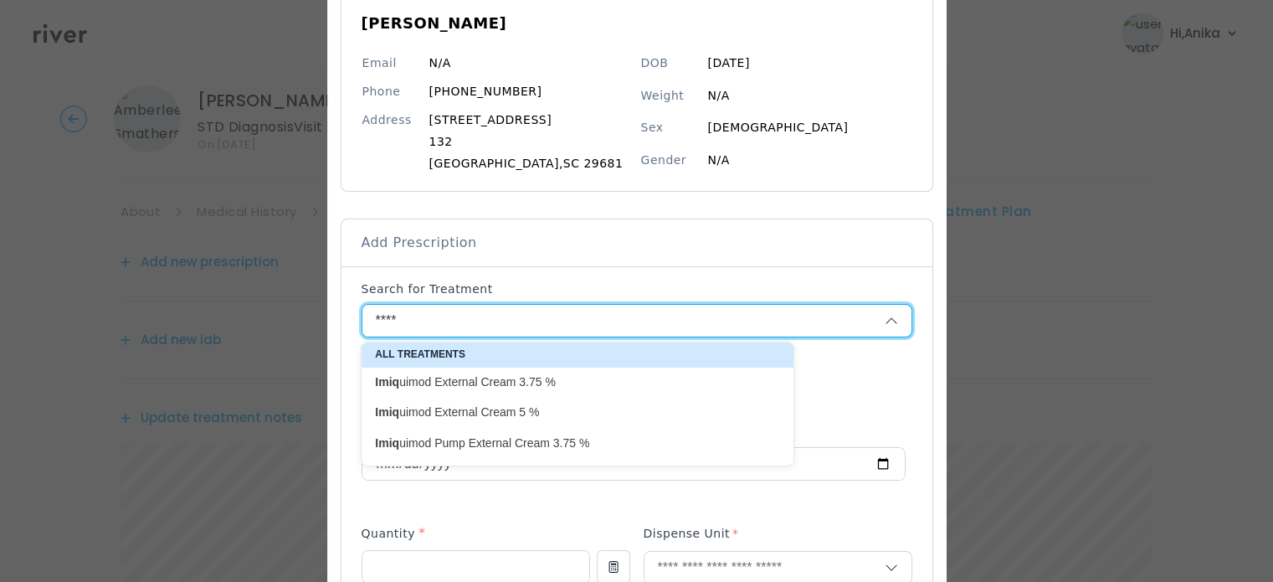
click at [526, 377] on p "Imiq uimod External Cream 3.75 %" at bounding box center [567, 382] width 385 height 16
type input "**********"
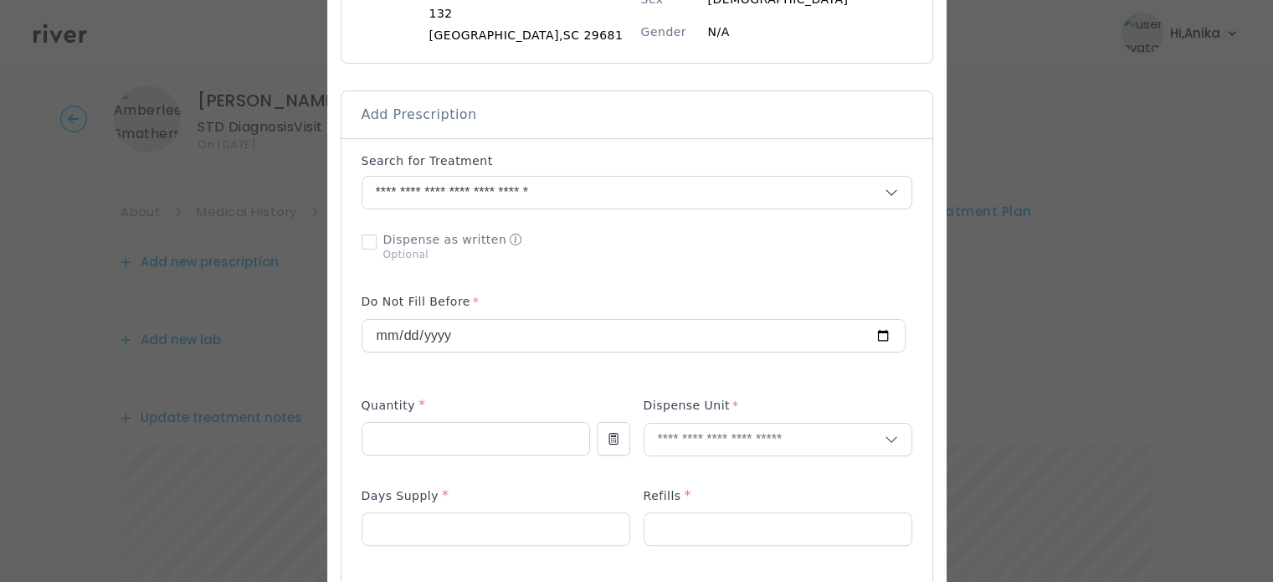
scroll to position [296, 0]
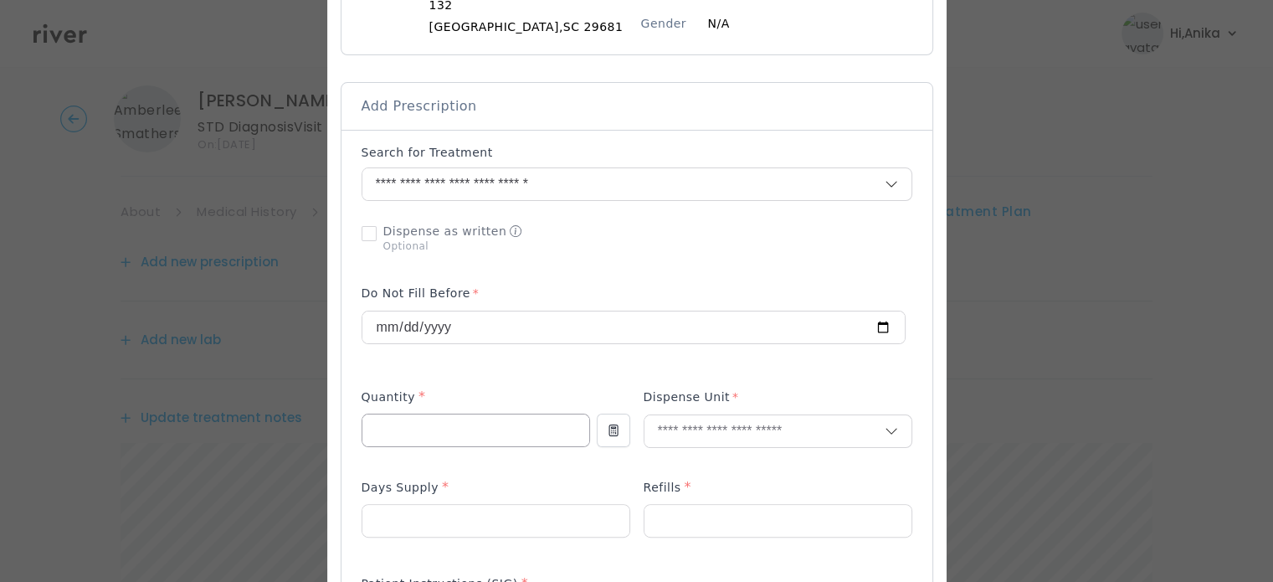
click at [476, 421] on input "number" at bounding box center [476, 430] width 227 height 32
type input "*"
click at [692, 447] on div at bounding box center [778, 430] width 269 height 33
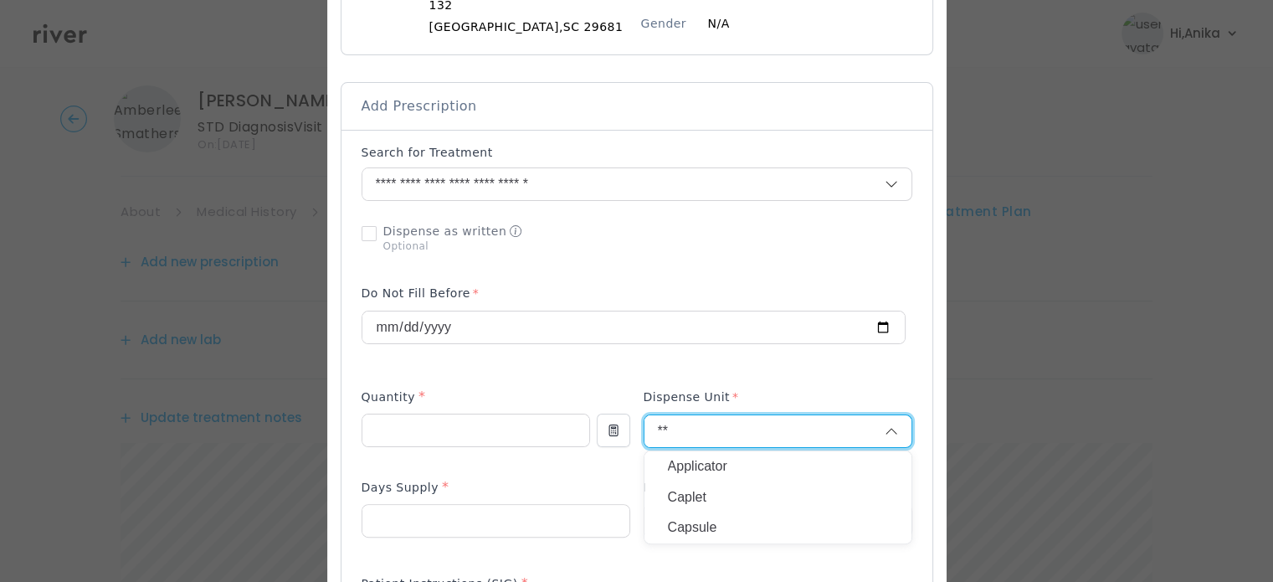
type input "*"
type input "**"
click at [691, 463] on p "Kit" at bounding box center [778, 467] width 220 height 24
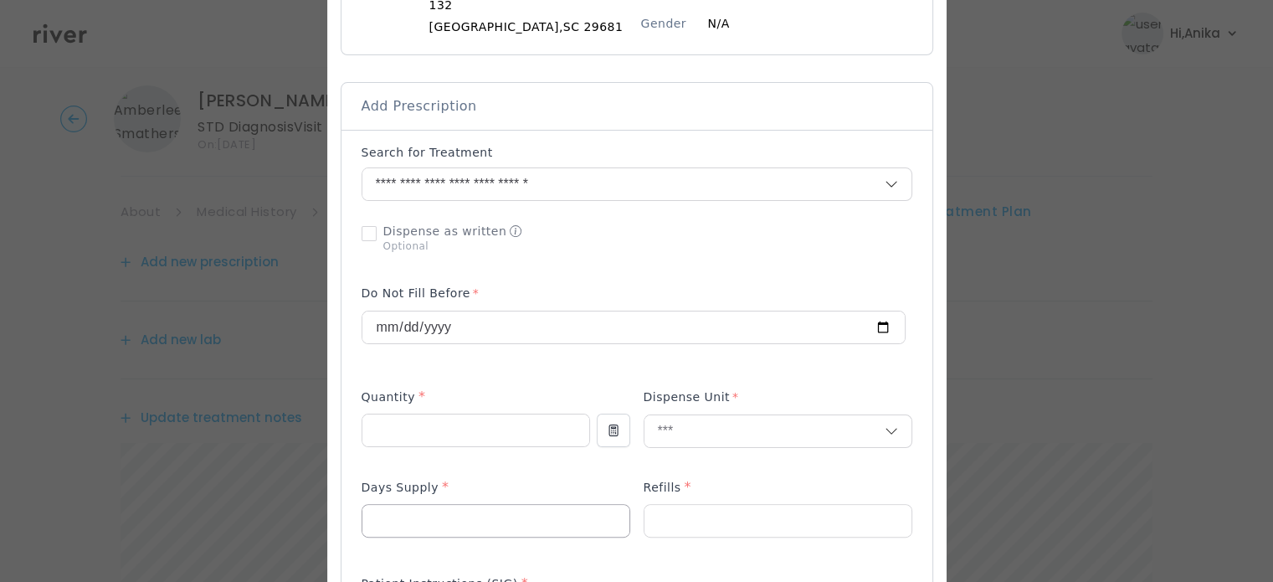
click at [460, 512] on input "number" at bounding box center [496, 521] width 267 height 32
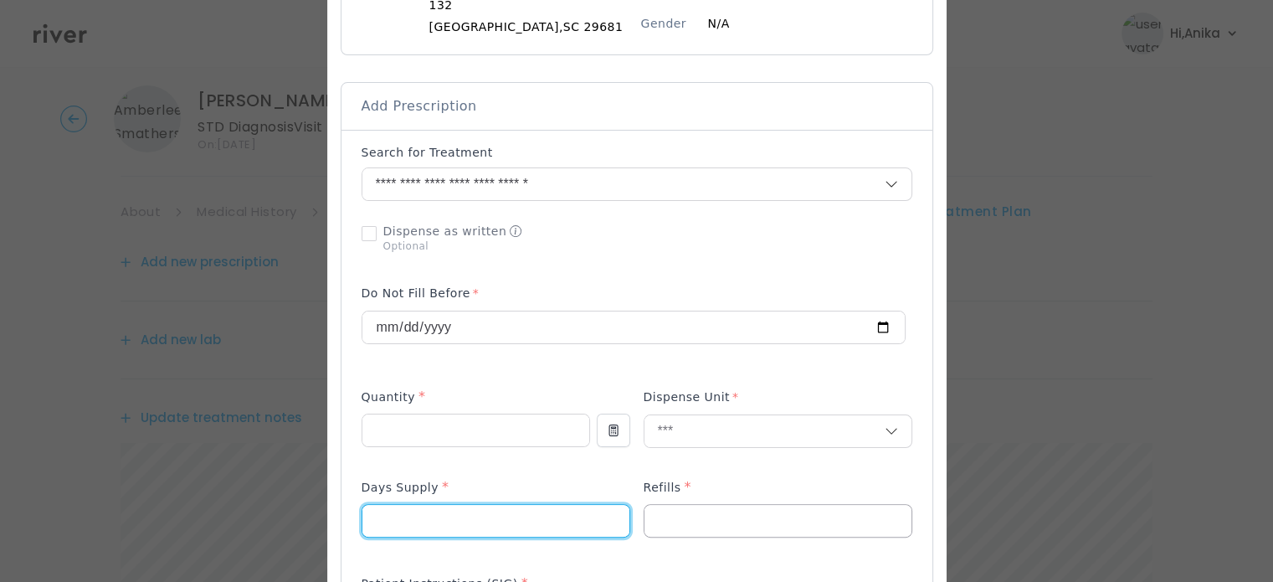
type input "**"
click at [681, 522] on input "number" at bounding box center [778, 521] width 267 height 32
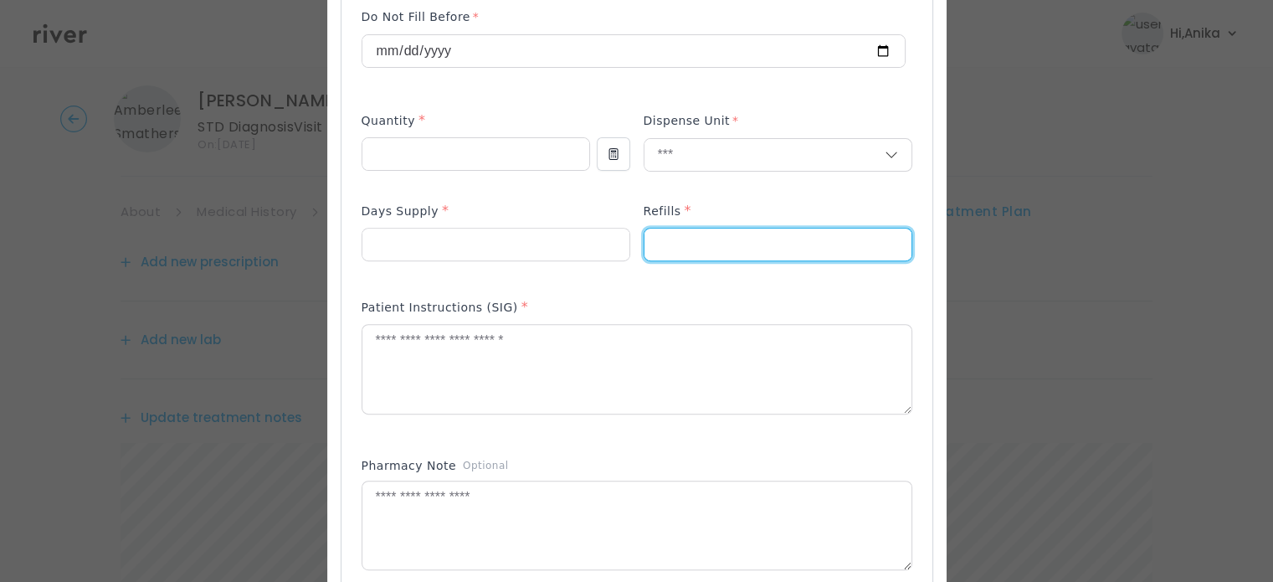
scroll to position [584, 0]
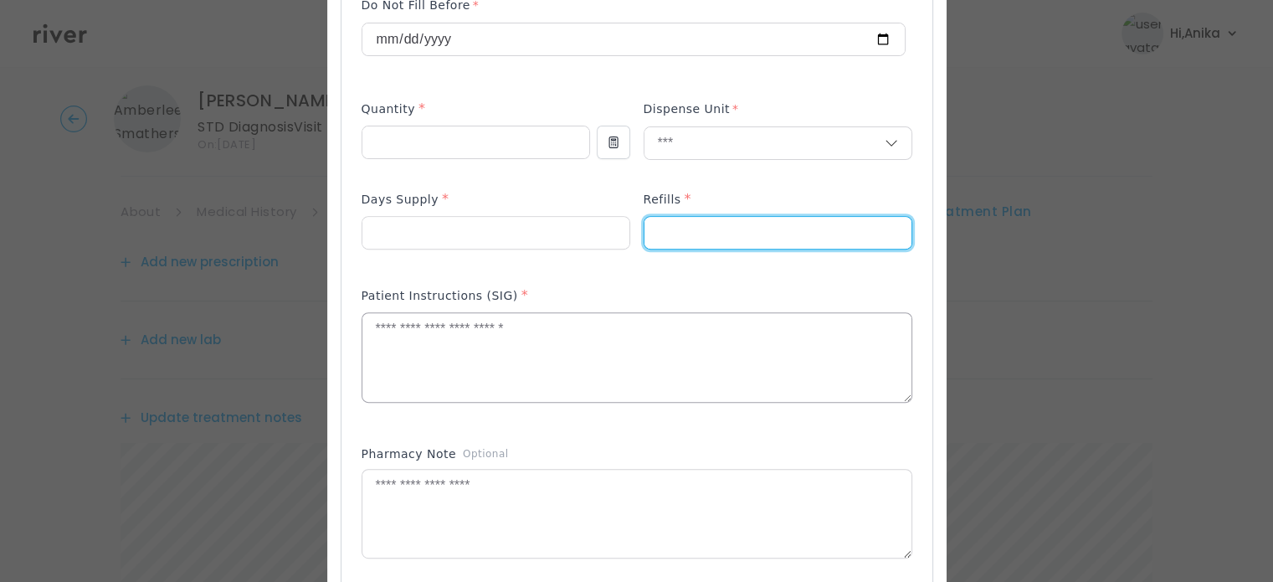
type input "*"
click at [512, 332] on textarea at bounding box center [637, 357] width 549 height 89
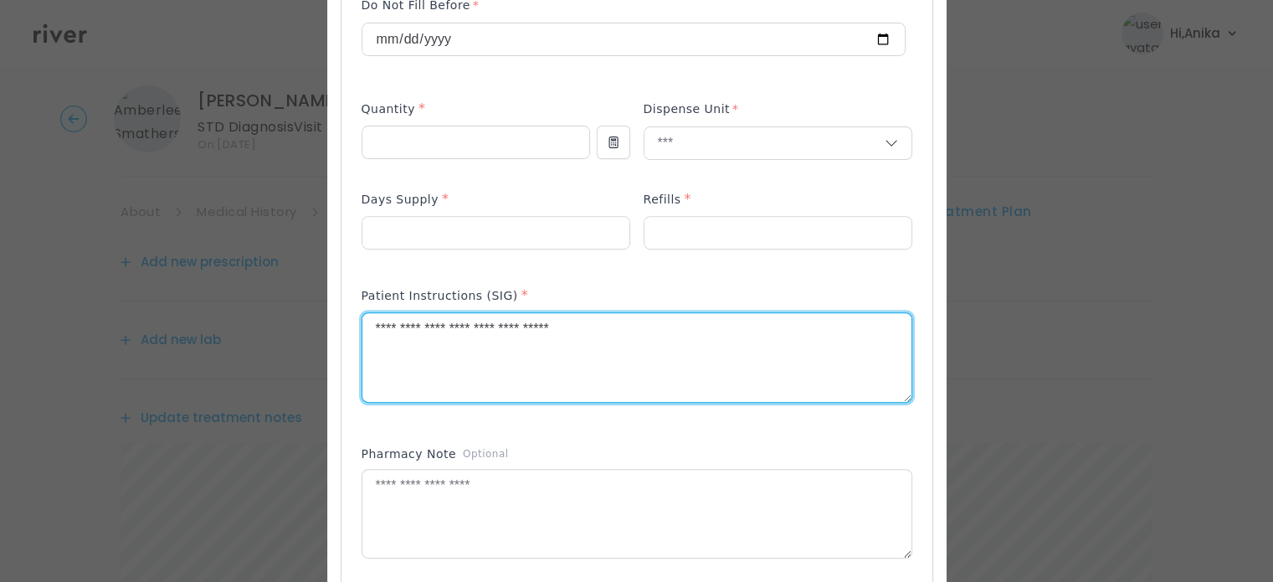
click at [404, 330] on textarea "**********" at bounding box center [637, 357] width 549 height 89
click at [402, 332] on textarea "**********" at bounding box center [637, 357] width 549 height 89
click at [631, 323] on textarea "**********" at bounding box center [637, 357] width 549 height 89
click at [618, 331] on textarea "**********" at bounding box center [637, 357] width 549 height 89
click at [431, 348] on textarea "**********" at bounding box center [637, 357] width 549 height 89
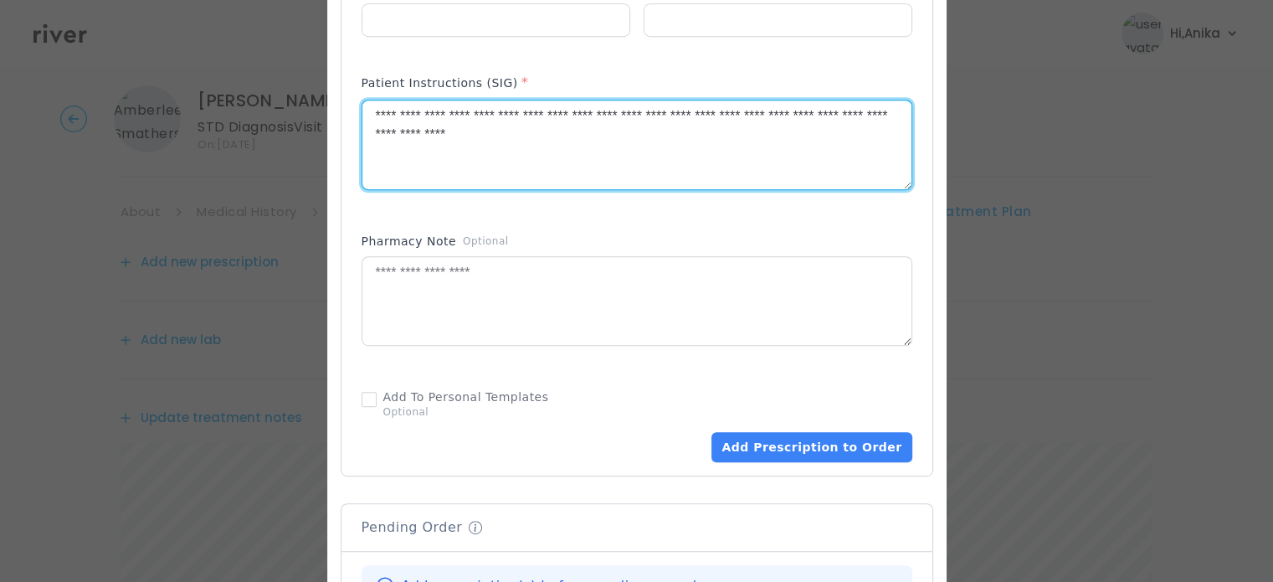
scroll to position [810, 0]
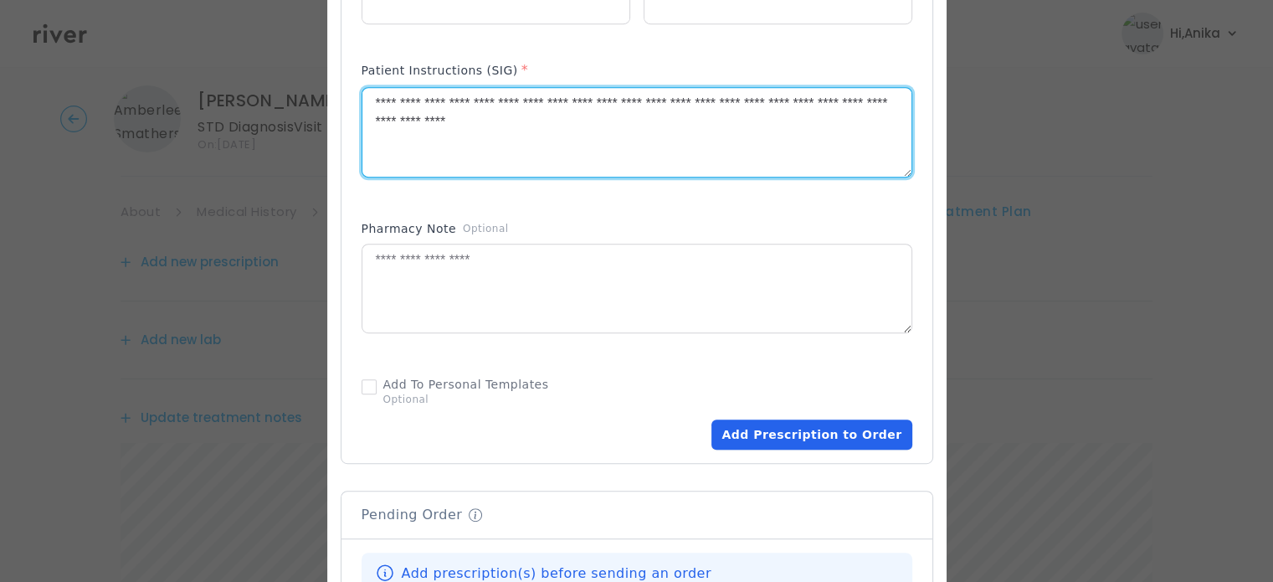
type textarea "**********"
click at [775, 424] on button "Add Prescription to Order" at bounding box center [812, 434] width 200 height 30
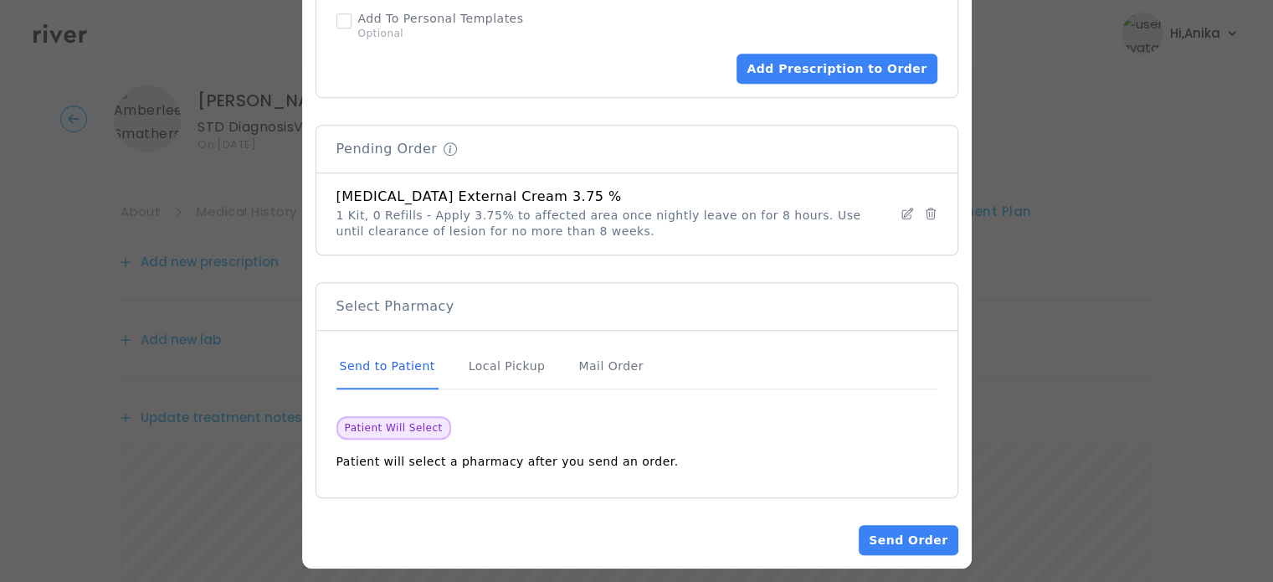
scroll to position [1186, 0]
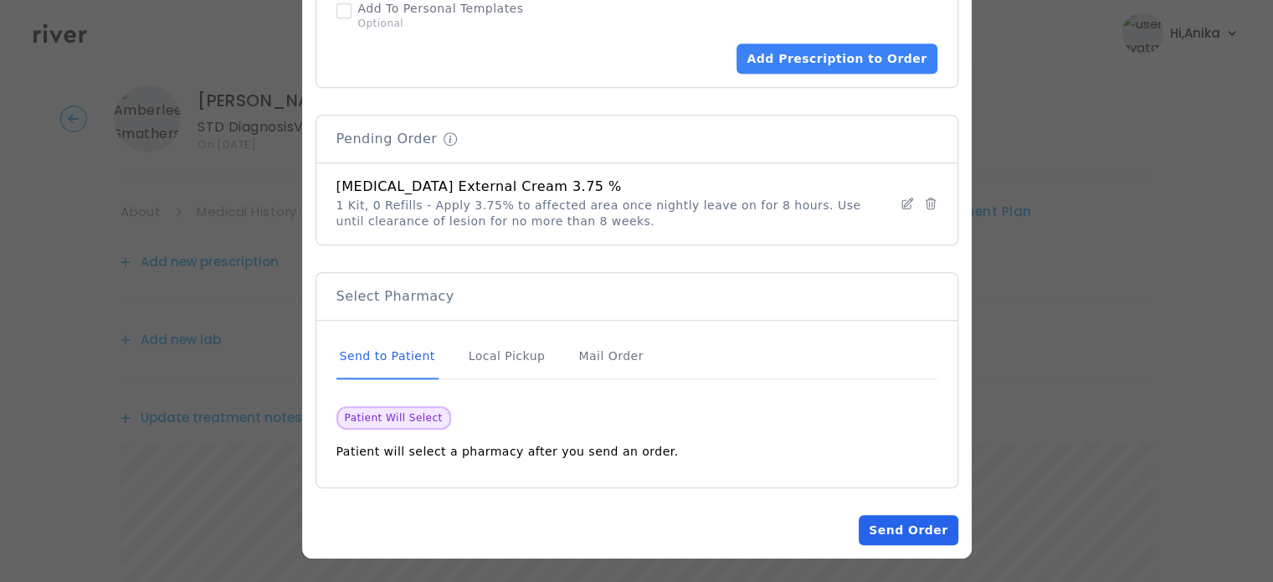
click at [887, 522] on button "Send Order" at bounding box center [908, 530] width 99 height 30
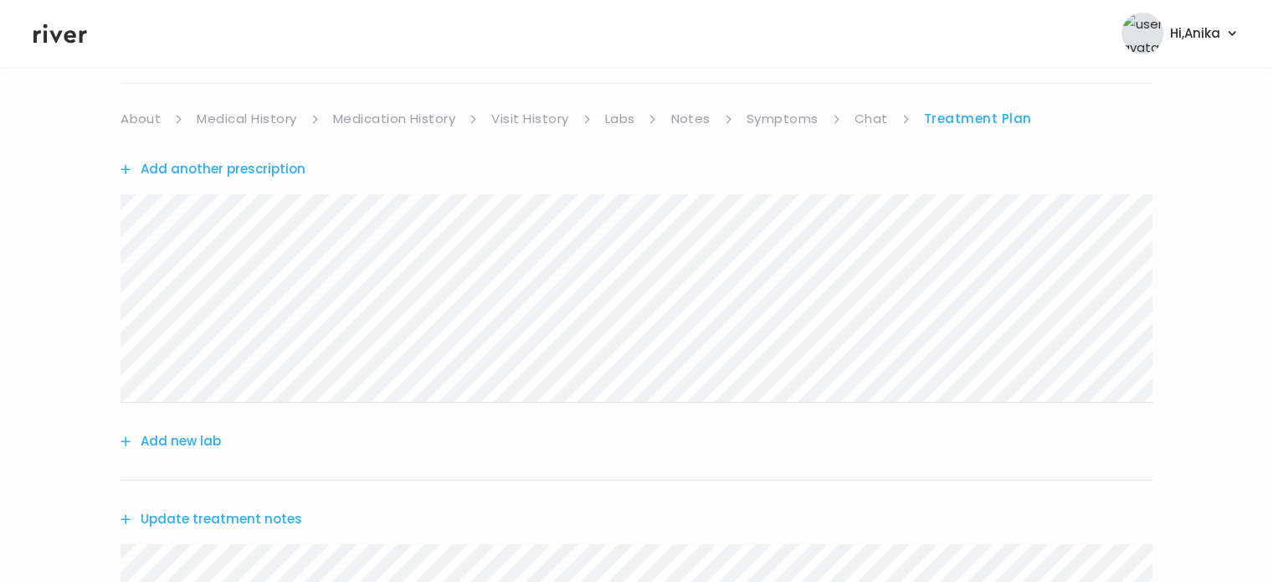
scroll to position [111, 0]
click at [781, 126] on link "Symptoms" at bounding box center [783, 122] width 72 height 23
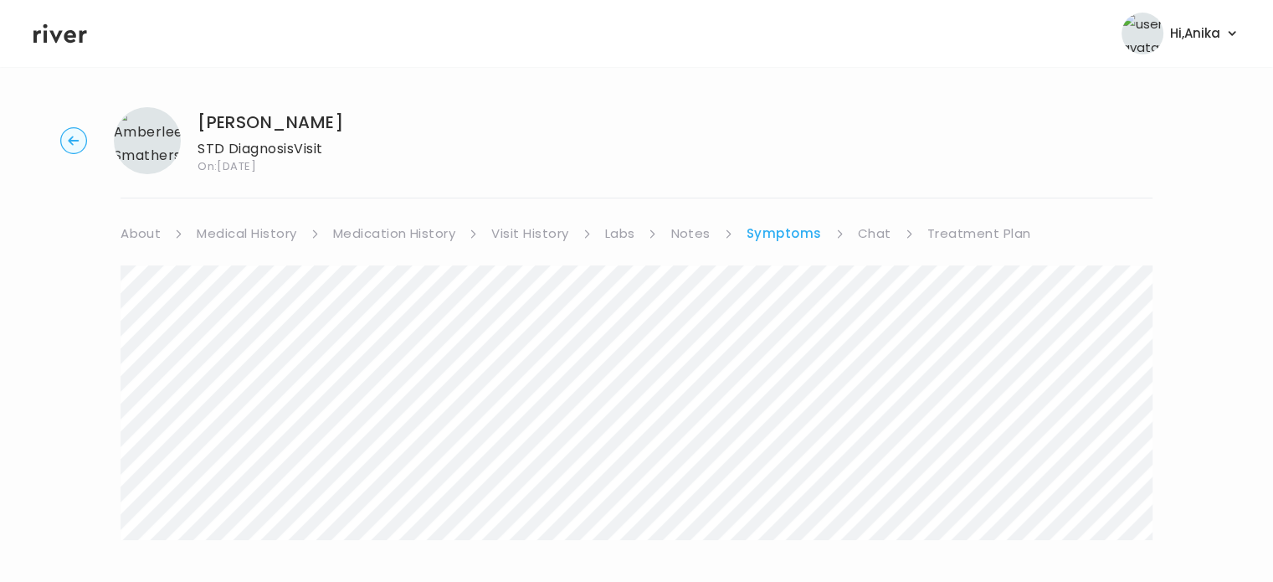
click at [871, 237] on link "Chat" at bounding box center [874, 233] width 33 height 23
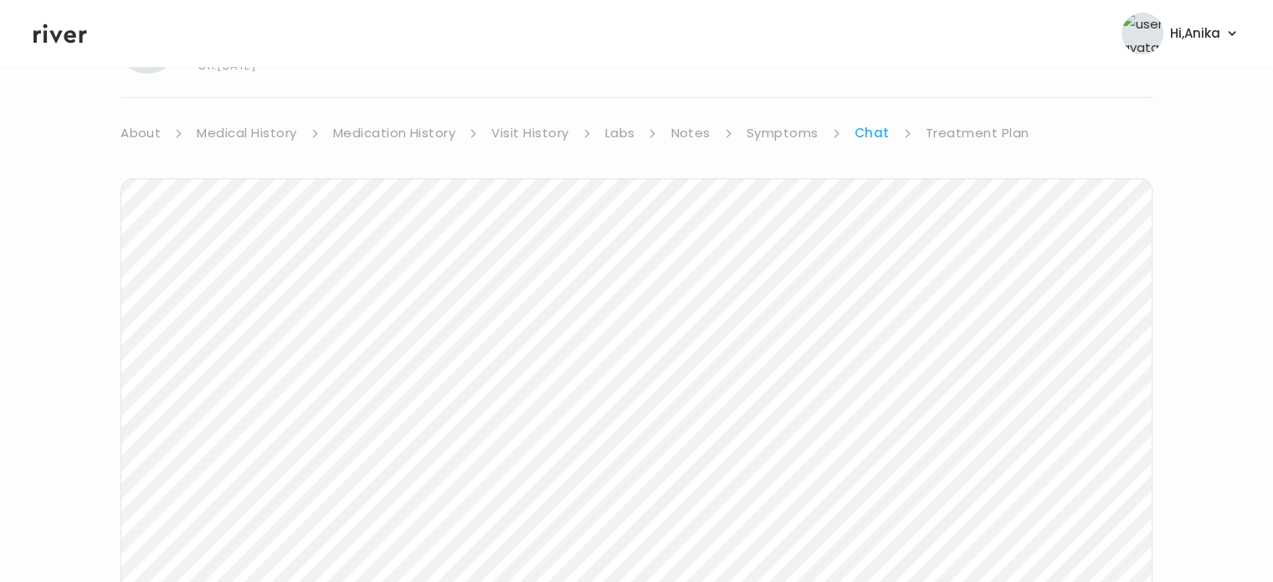
scroll to position [15, 0]
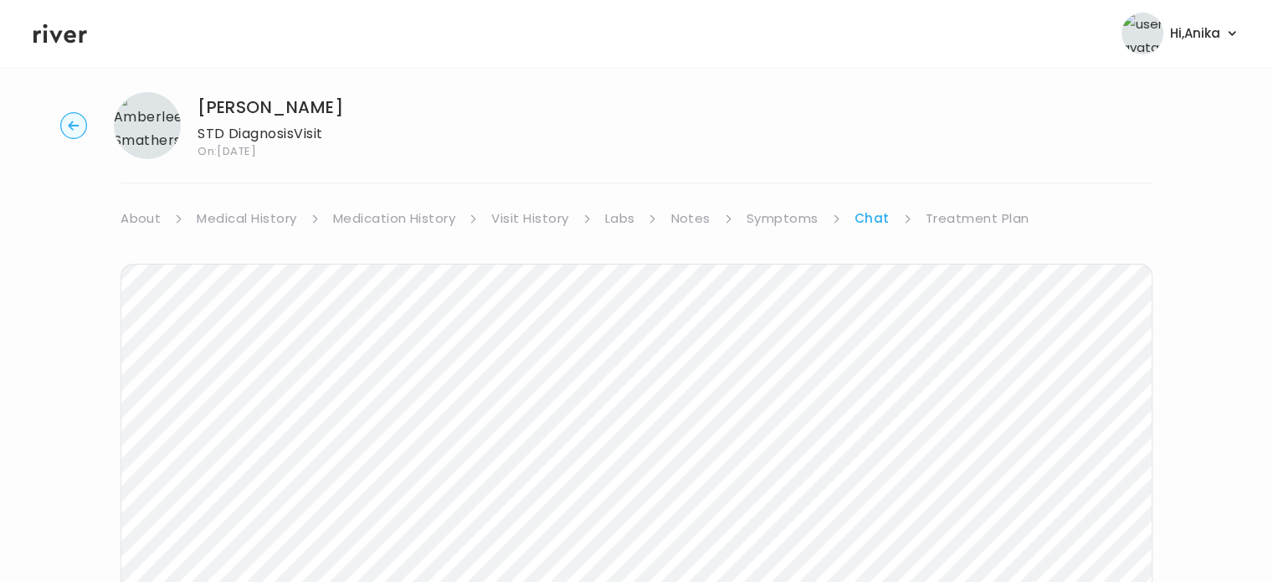
click at [975, 220] on link "Treatment Plan" at bounding box center [978, 218] width 104 height 23
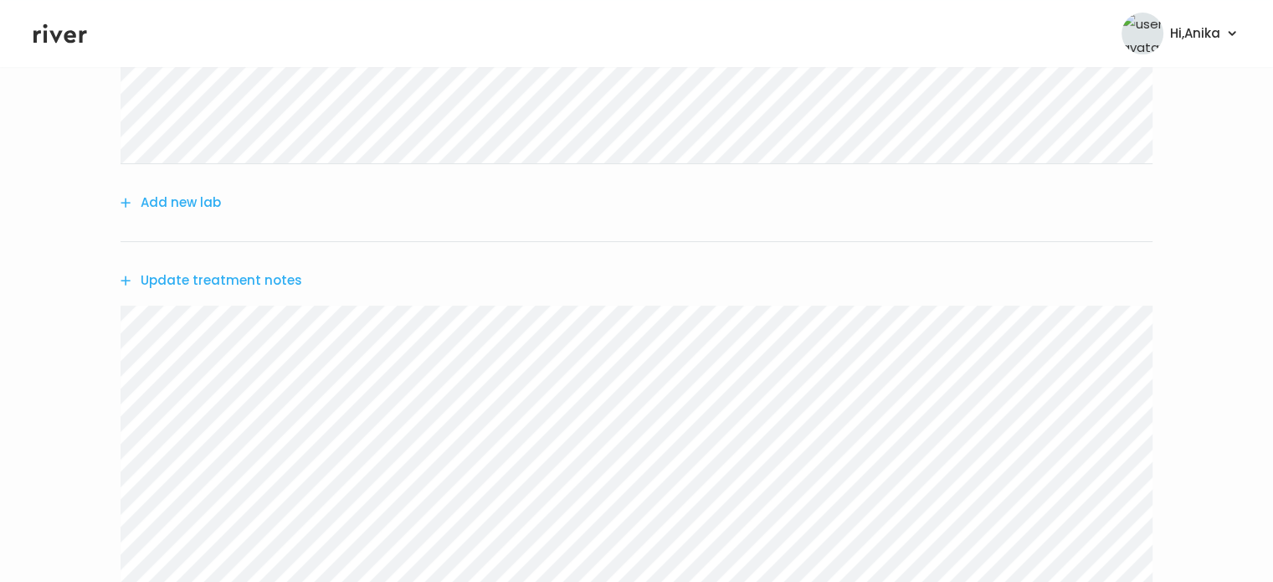
scroll to position [390, 0]
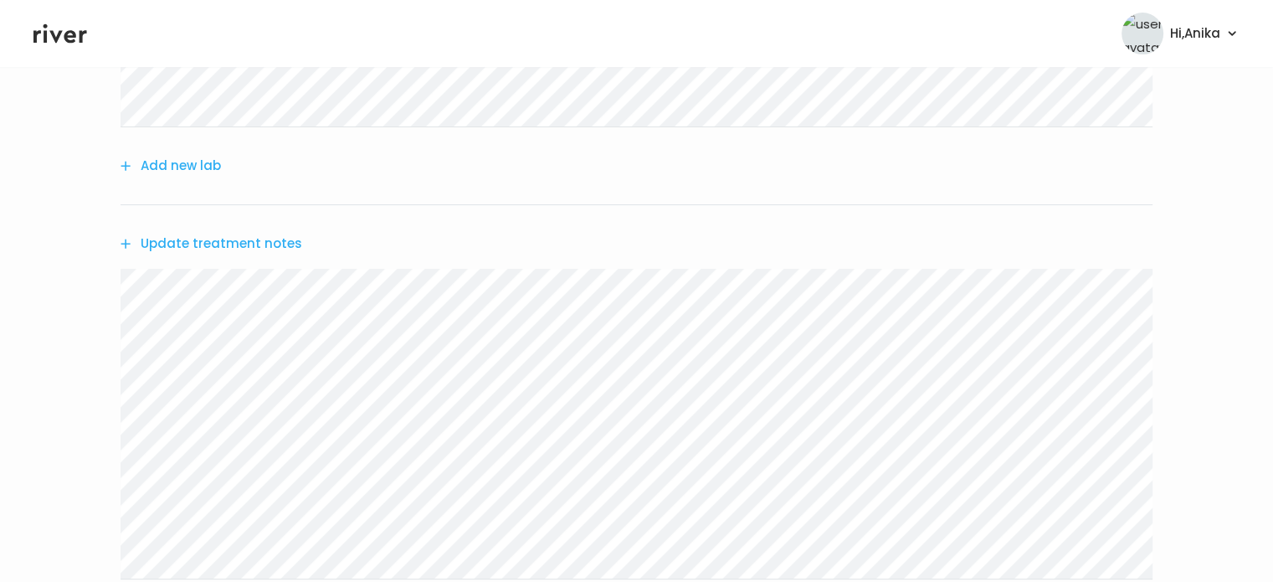
click at [198, 240] on button "Update treatment notes" at bounding box center [212, 243] width 182 height 23
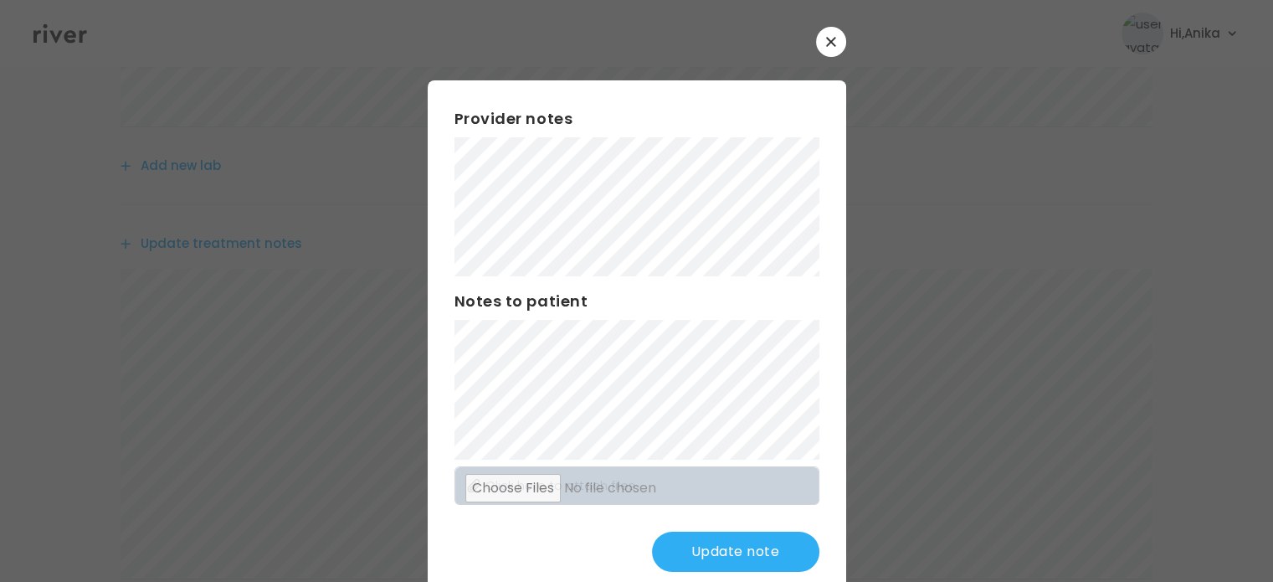
click at [763, 553] on button "Update note" at bounding box center [735, 552] width 167 height 40
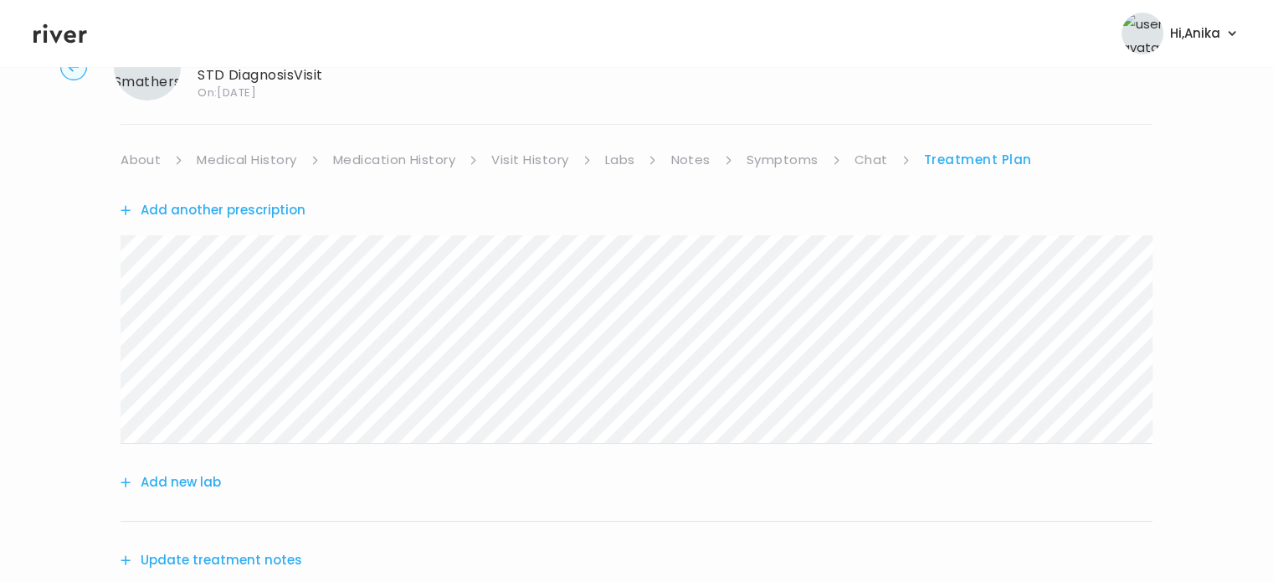
scroll to position [0, 0]
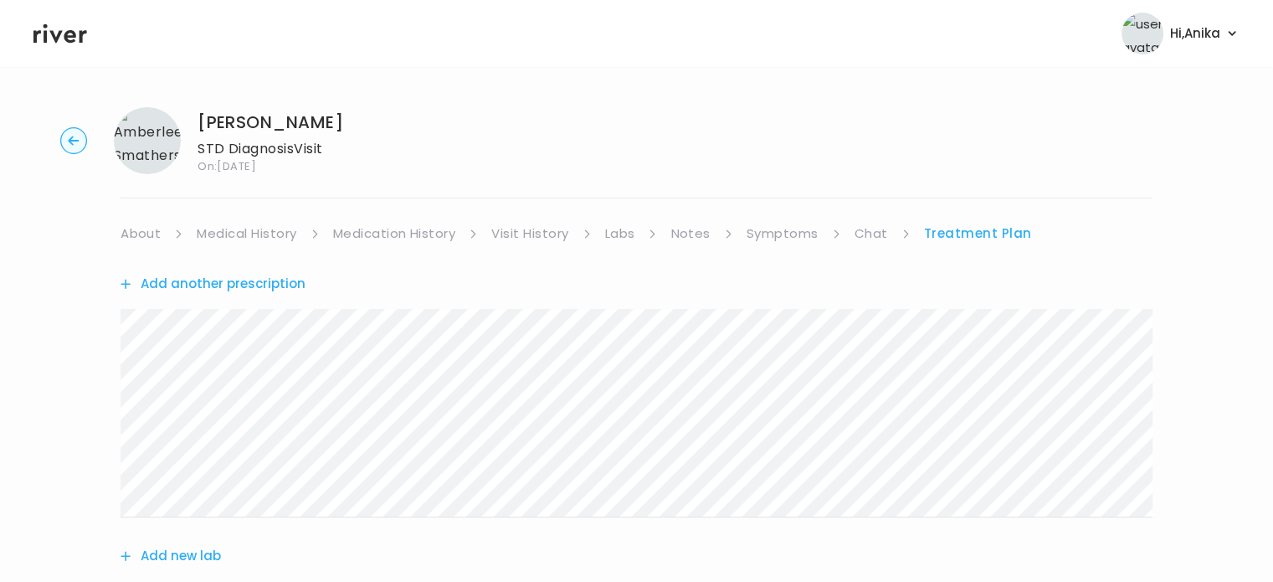
click at [877, 227] on link "Chat" at bounding box center [871, 233] width 33 height 23
click at [991, 234] on link "Treatment Plan" at bounding box center [978, 233] width 104 height 23
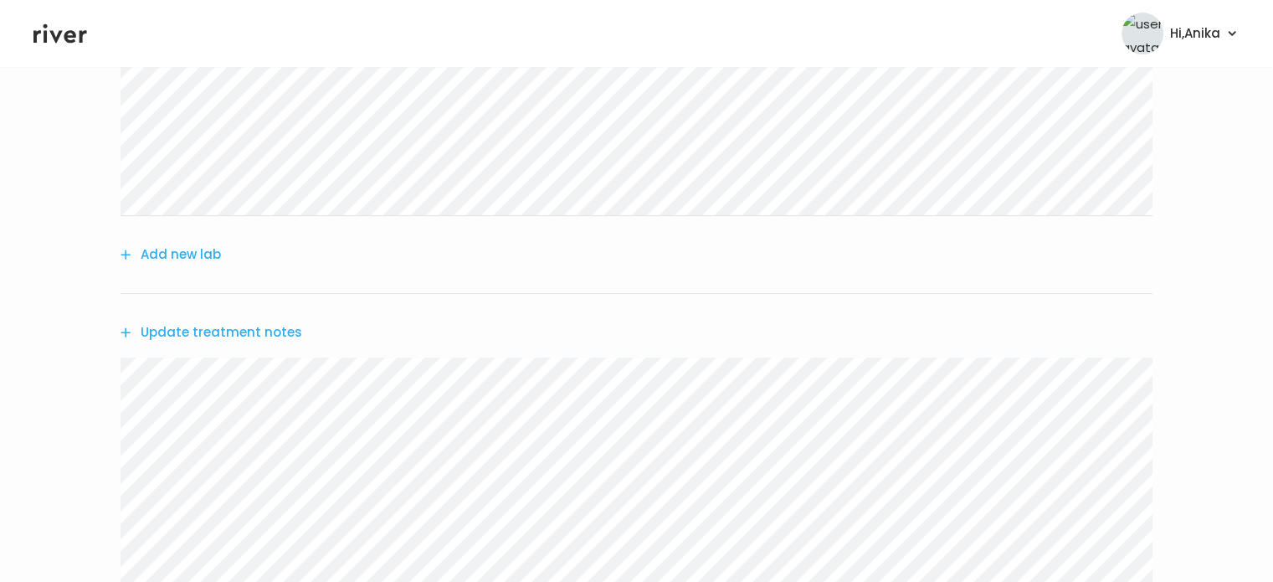
scroll to position [371, 0]
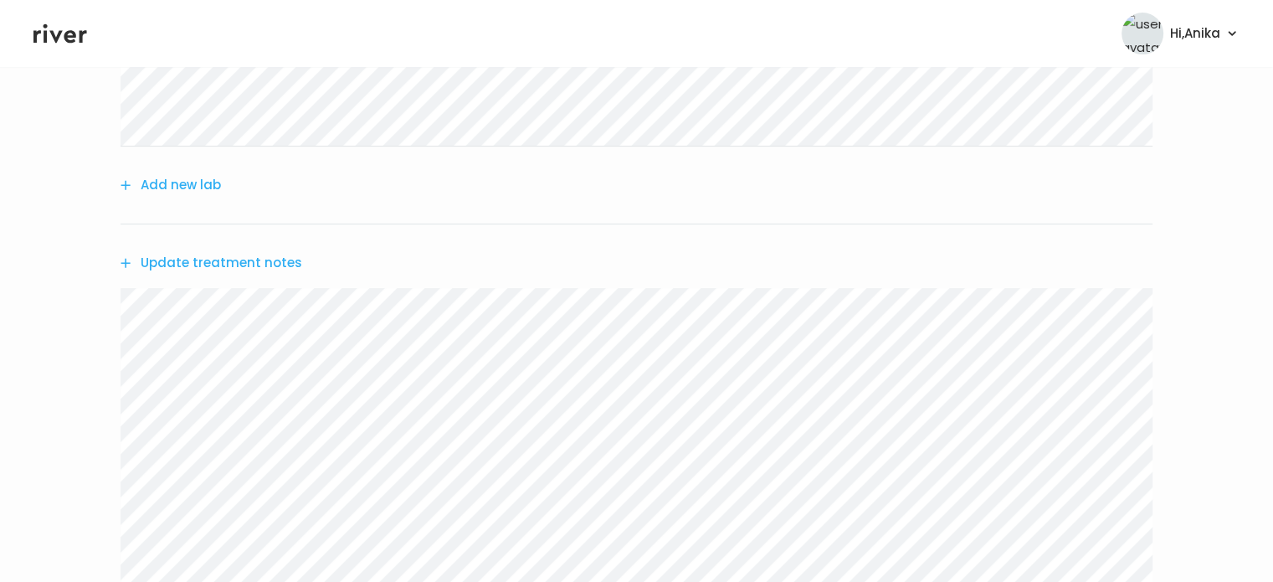
click at [255, 257] on button "Update treatment notes" at bounding box center [212, 262] width 182 height 23
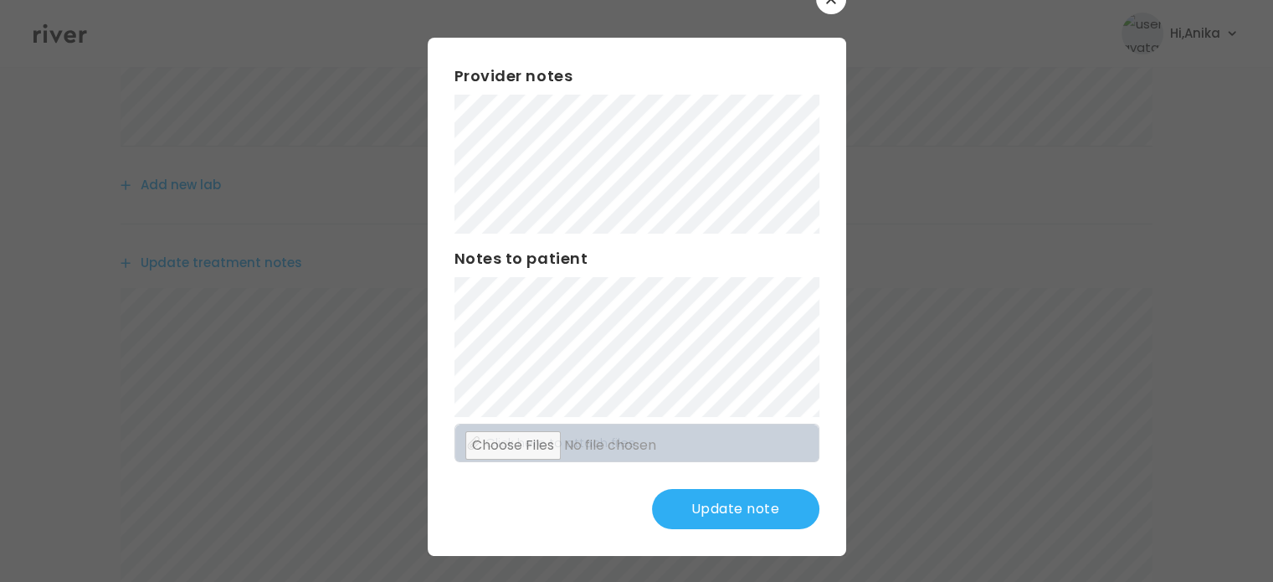
scroll to position [44, 0]
click at [687, 502] on button "Update note" at bounding box center [735, 508] width 167 height 40
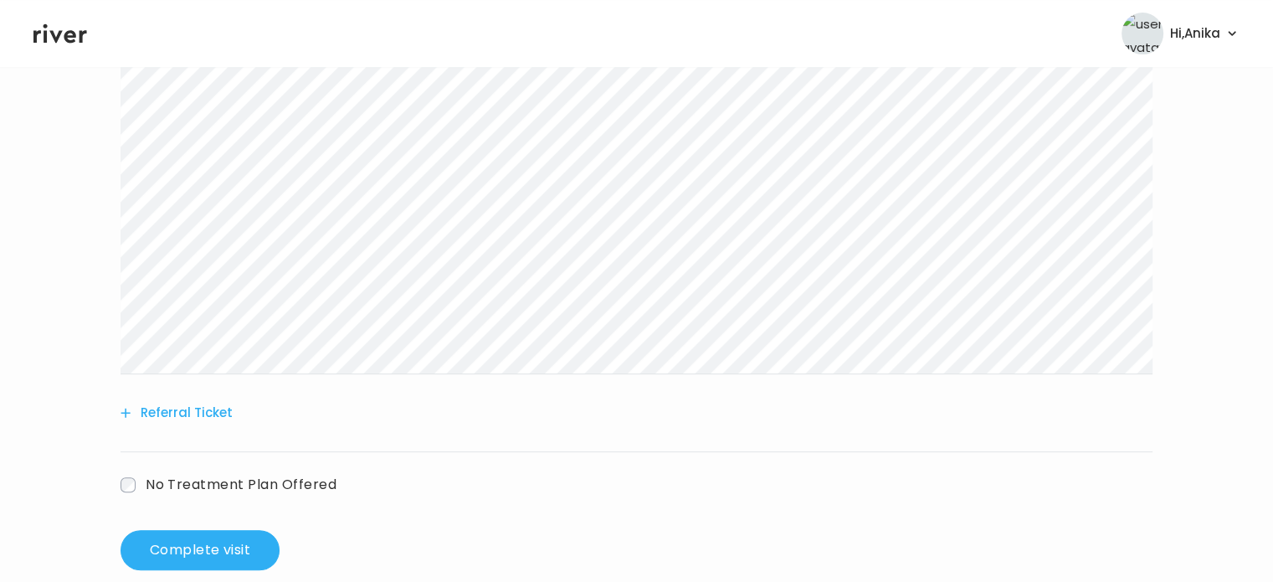
scroll to position [623, 0]
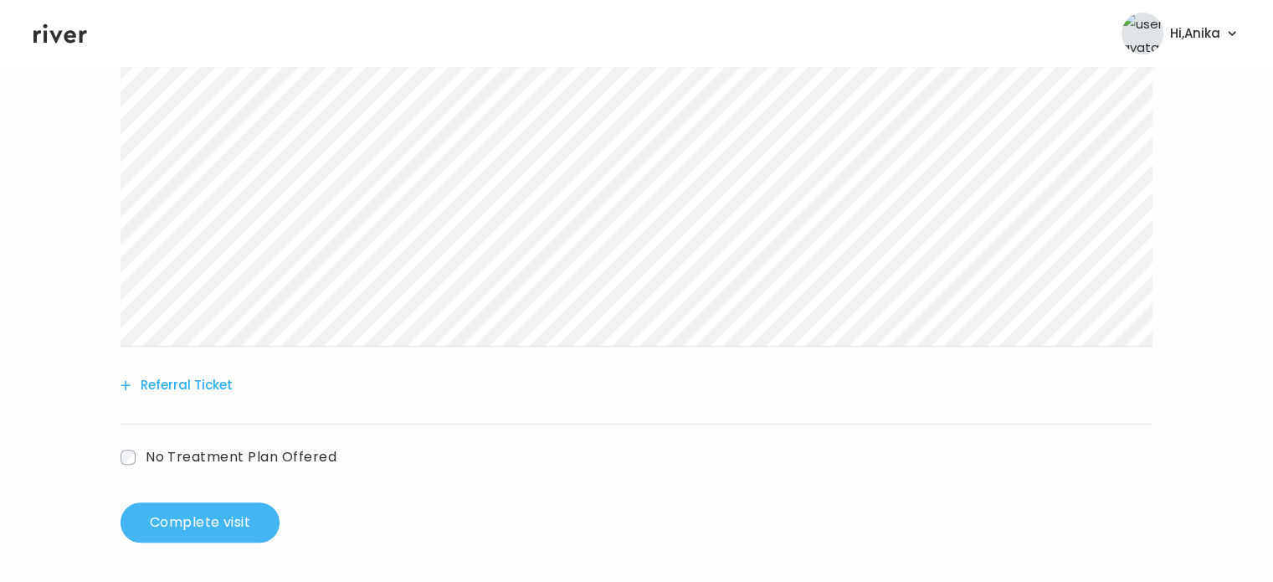
click at [229, 512] on button "Complete visit" at bounding box center [200, 522] width 159 height 40
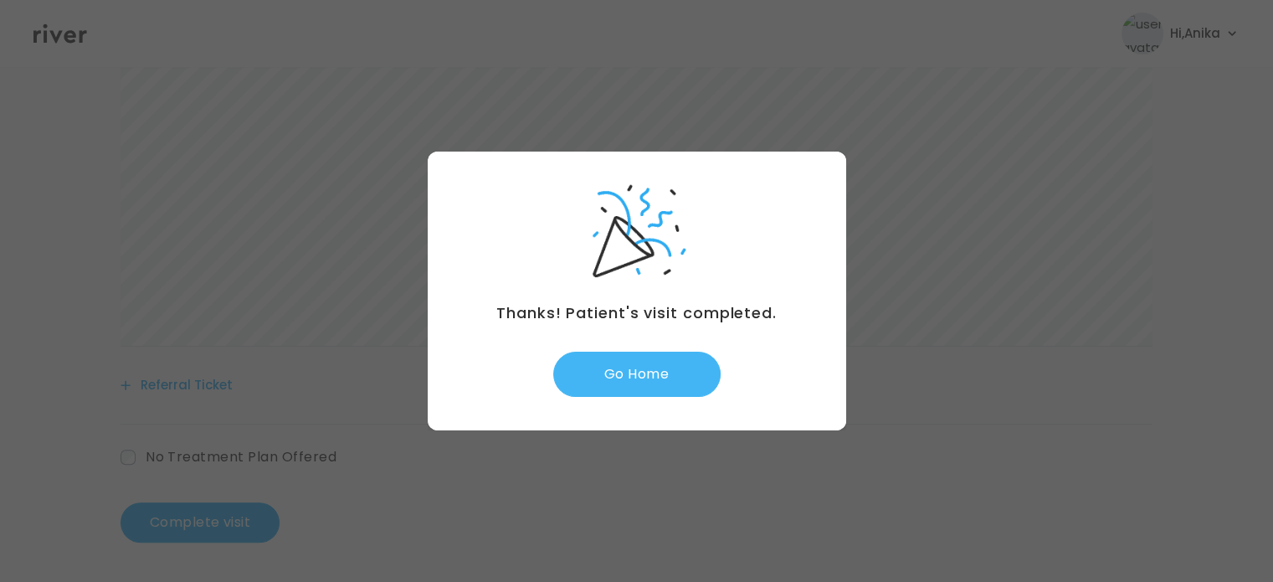
click at [645, 378] on button "Go Home" at bounding box center [636, 374] width 167 height 45
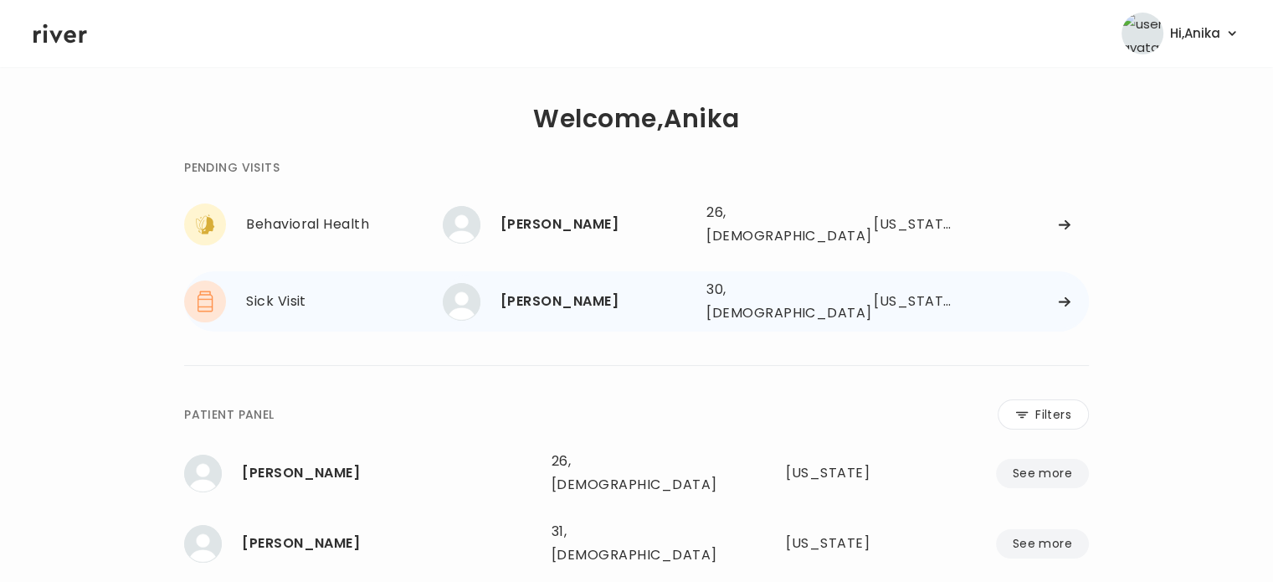
click at [544, 290] on div "Dominic D. Kelaita" at bounding box center [597, 301] width 193 height 23
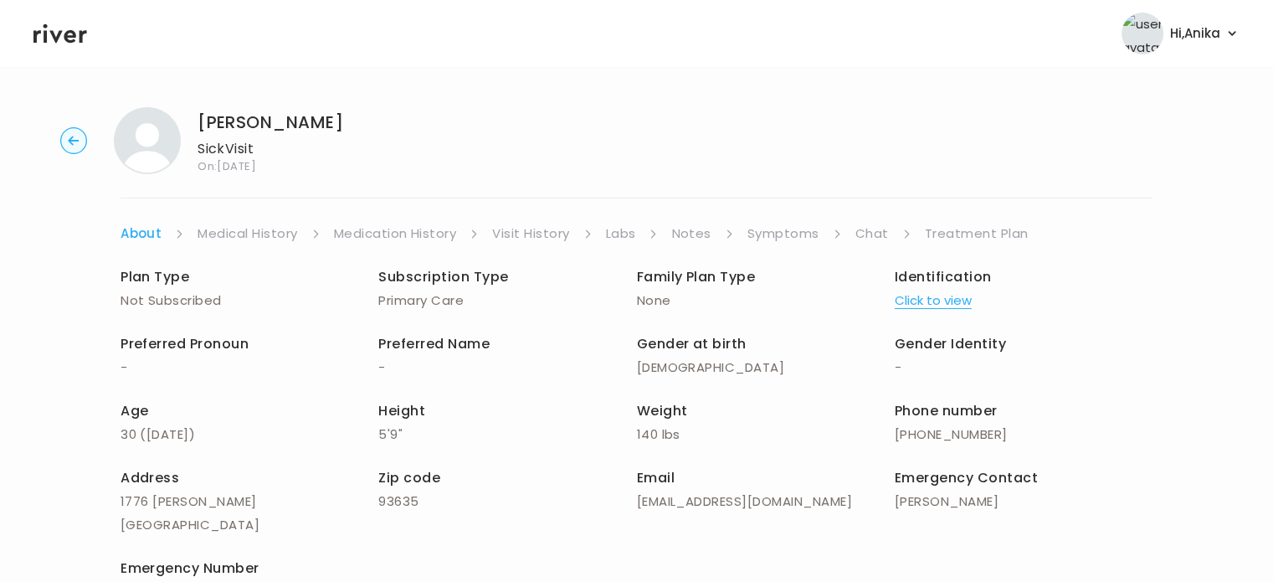
click at [934, 234] on link "Treatment Plan" at bounding box center [977, 233] width 104 height 23
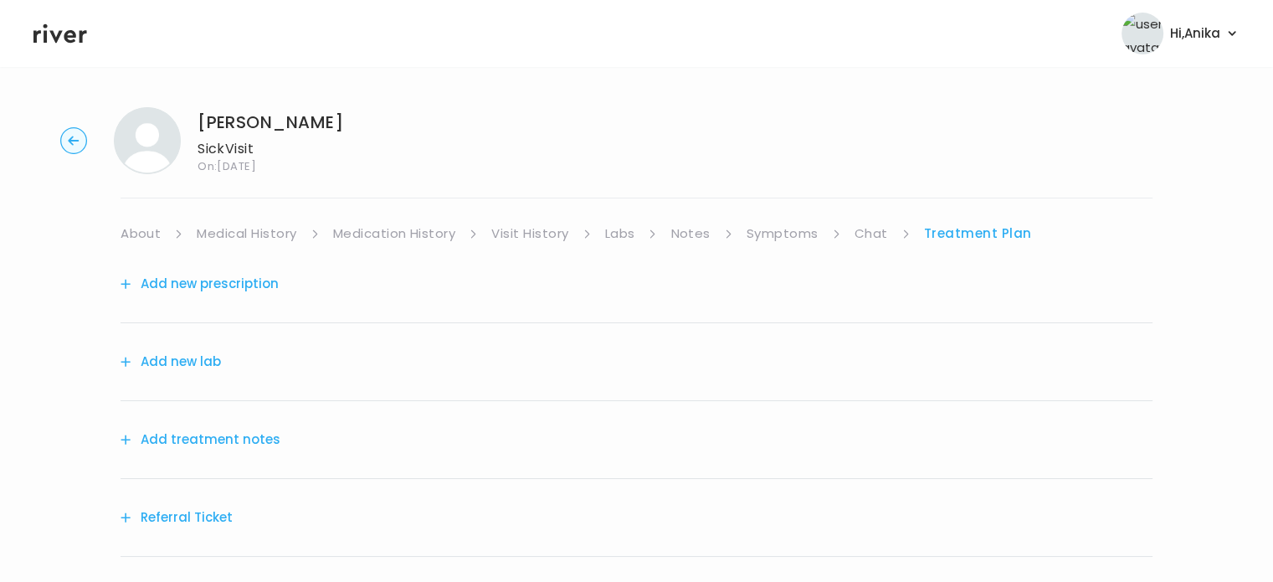
click at [779, 237] on link "Symptoms" at bounding box center [783, 233] width 72 height 23
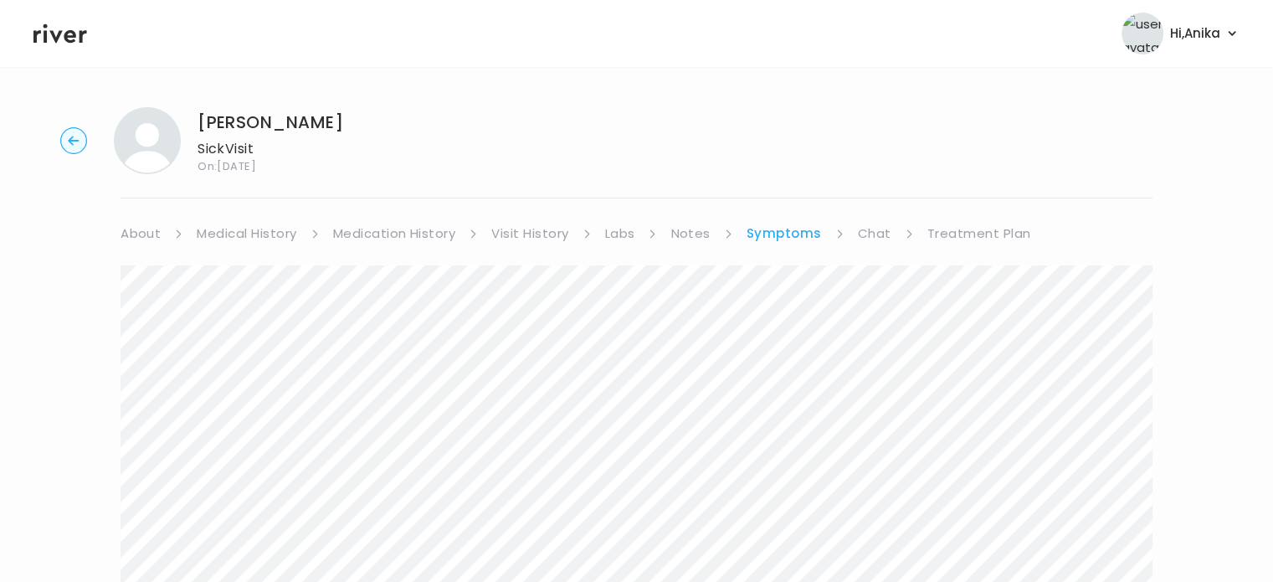
click at [963, 228] on link "Treatment Plan" at bounding box center [980, 233] width 104 height 23
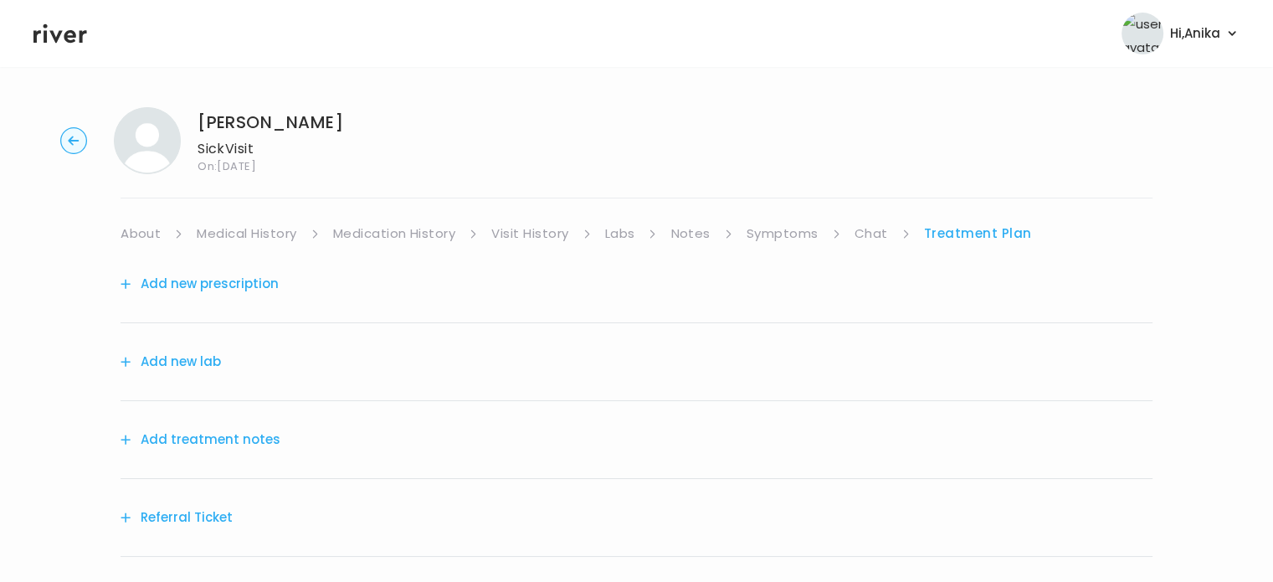
click at [226, 438] on button "Add treatment notes" at bounding box center [201, 439] width 160 height 23
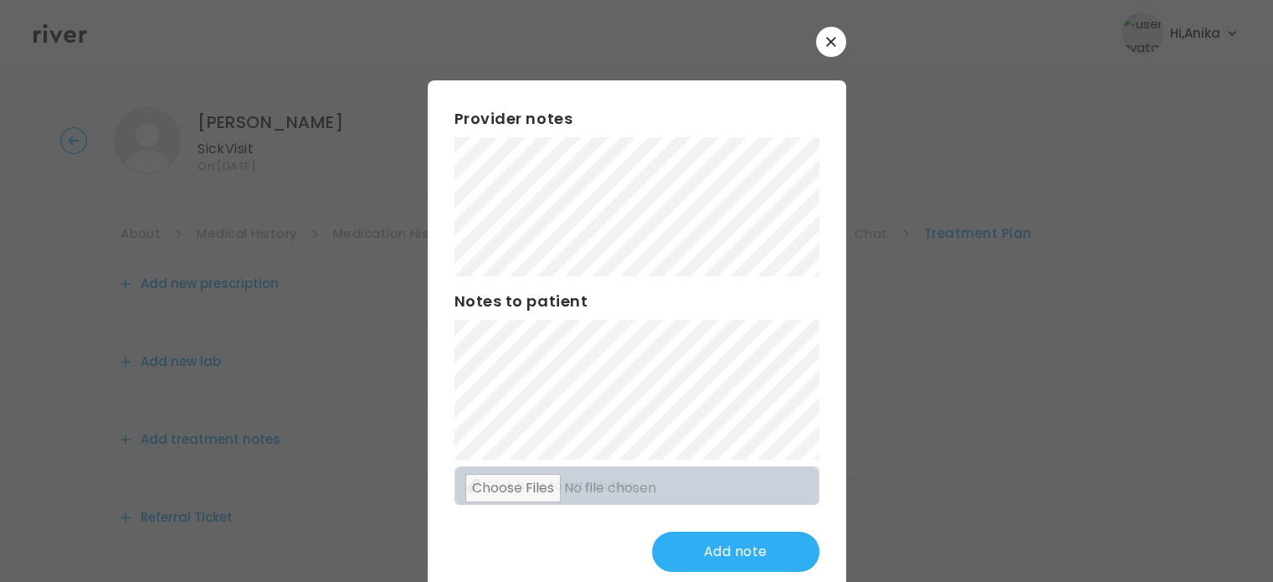
click at [633, 310] on div "Provider notes Notes to patient Click here to attach files Add note" at bounding box center [637, 339] width 419 height 518
click at [442, 183] on div "Provider notes Notes to patient Click here to attach files Add note" at bounding box center [637, 339] width 419 height 518
click at [674, 116] on div "Provider notes" at bounding box center [637, 191] width 365 height 169
click at [695, 538] on button "Update note" at bounding box center [735, 552] width 167 height 40
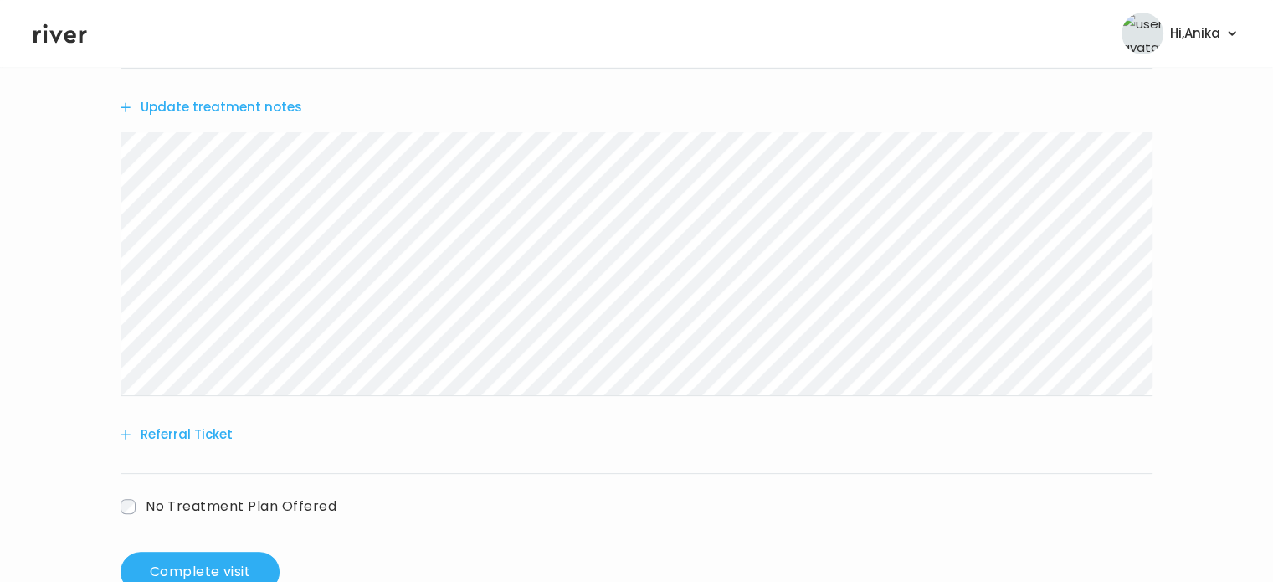
scroll to position [382, 0]
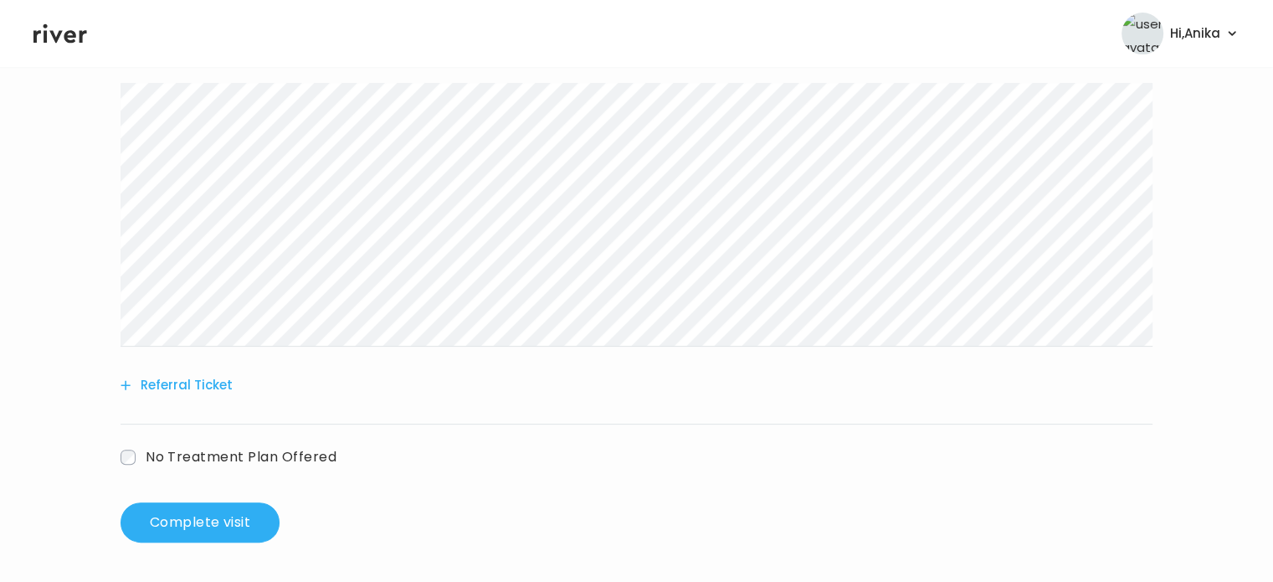
click at [181, 389] on button "Referral Ticket" at bounding box center [177, 384] width 112 height 23
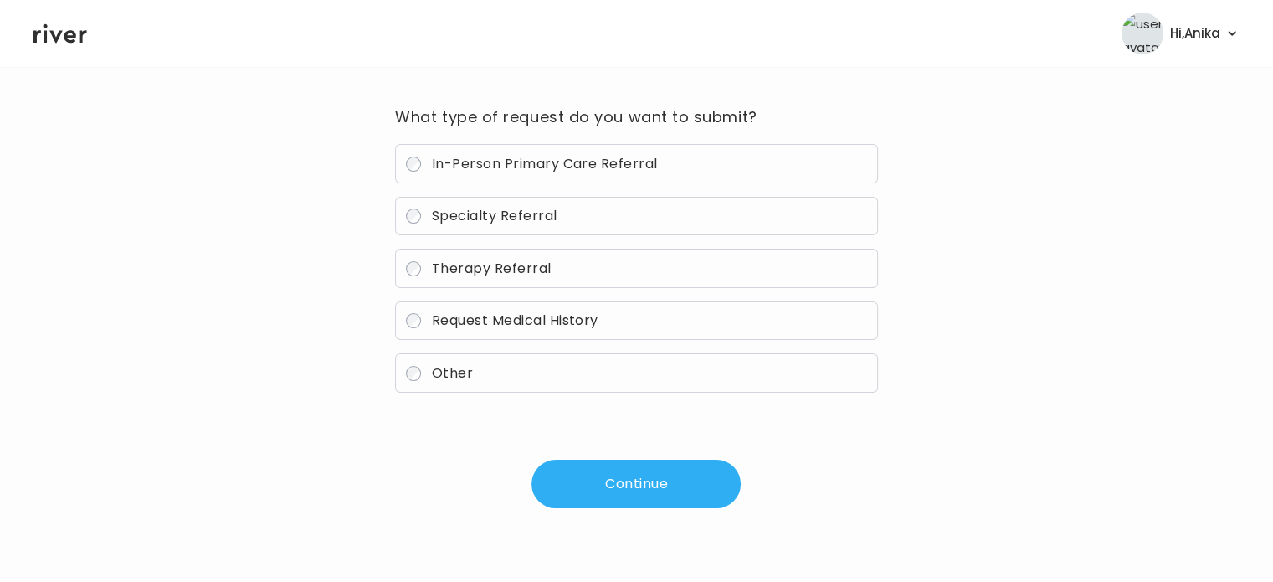
scroll to position [120, 0]
click at [507, 211] on span "Specialty Referral" at bounding box center [495, 216] width 126 height 19
click at [617, 489] on button "Continue" at bounding box center [636, 484] width 209 height 49
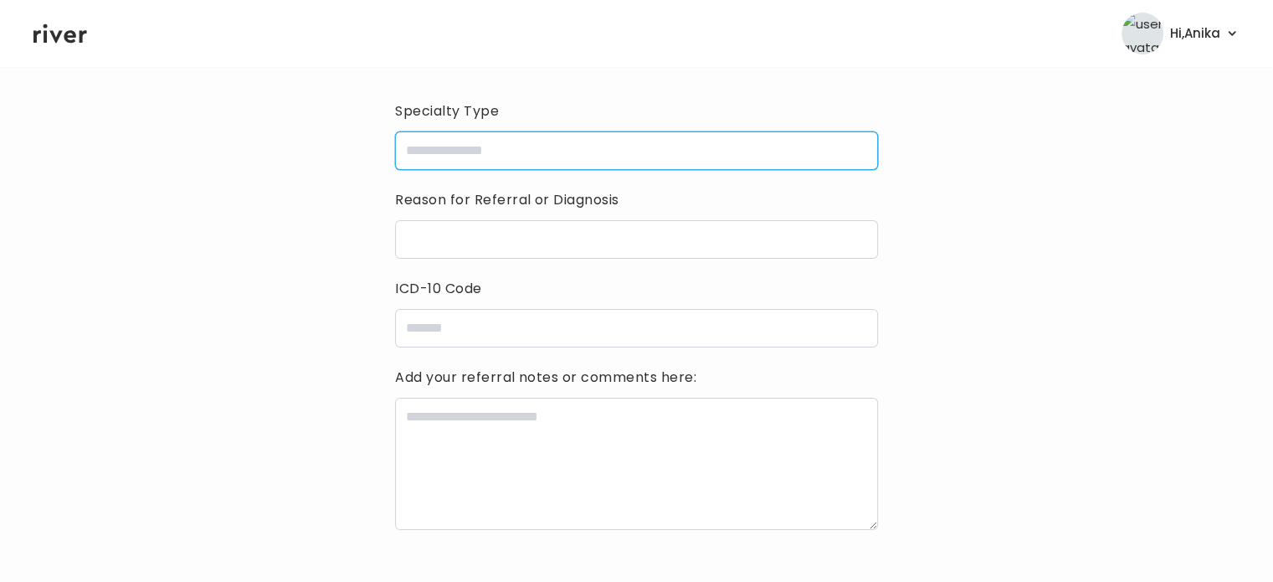
click at [626, 150] on input "specialtyType" at bounding box center [636, 150] width 482 height 39
type input "********"
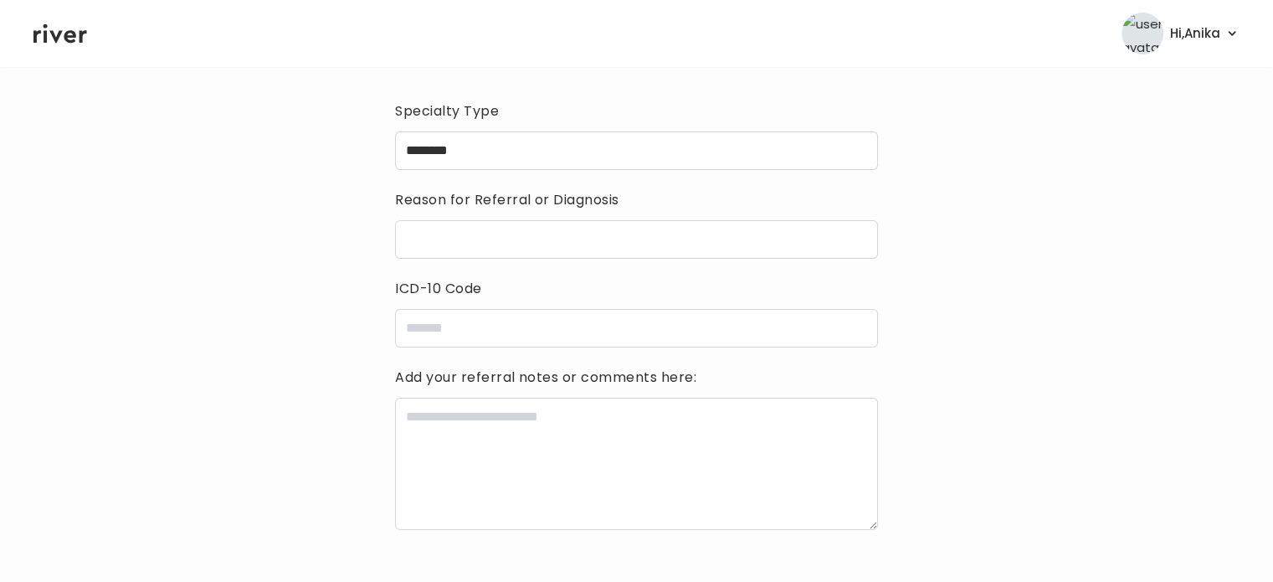
click at [620, 219] on div "Reason for Referral or Diagnosis" at bounding box center [636, 223] width 482 height 72
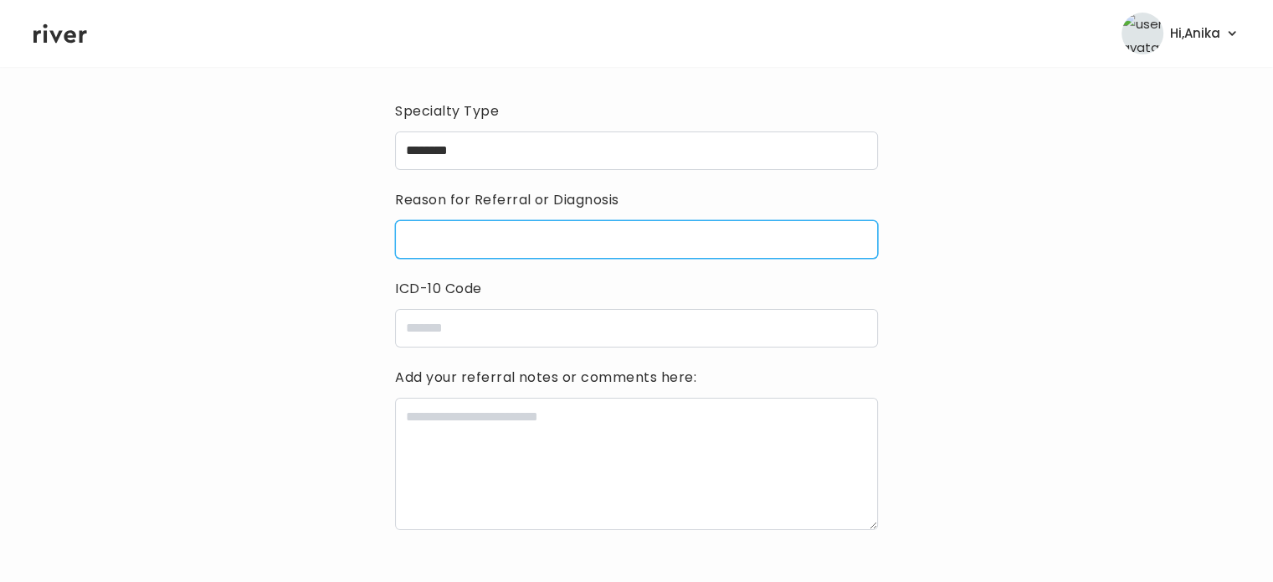
click at [580, 249] on input "reasonForReferral" at bounding box center [636, 239] width 482 height 39
type input "**********"
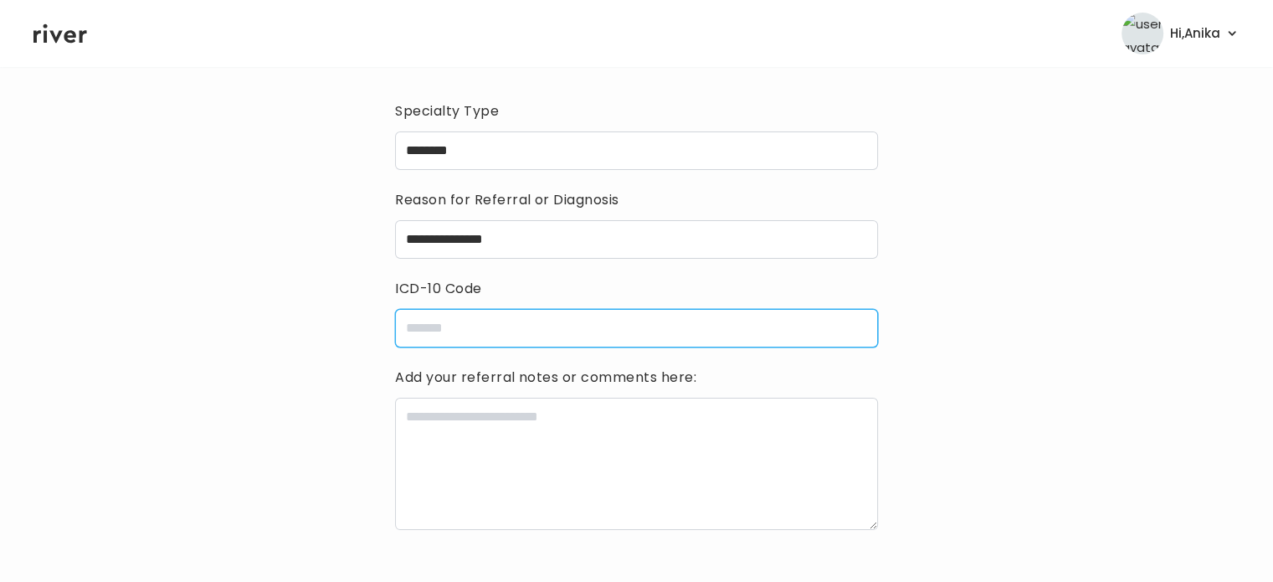
click at [572, 311] on input "icdCode" at bounding box center [636, 328] width 482 height 39
type input "*****"
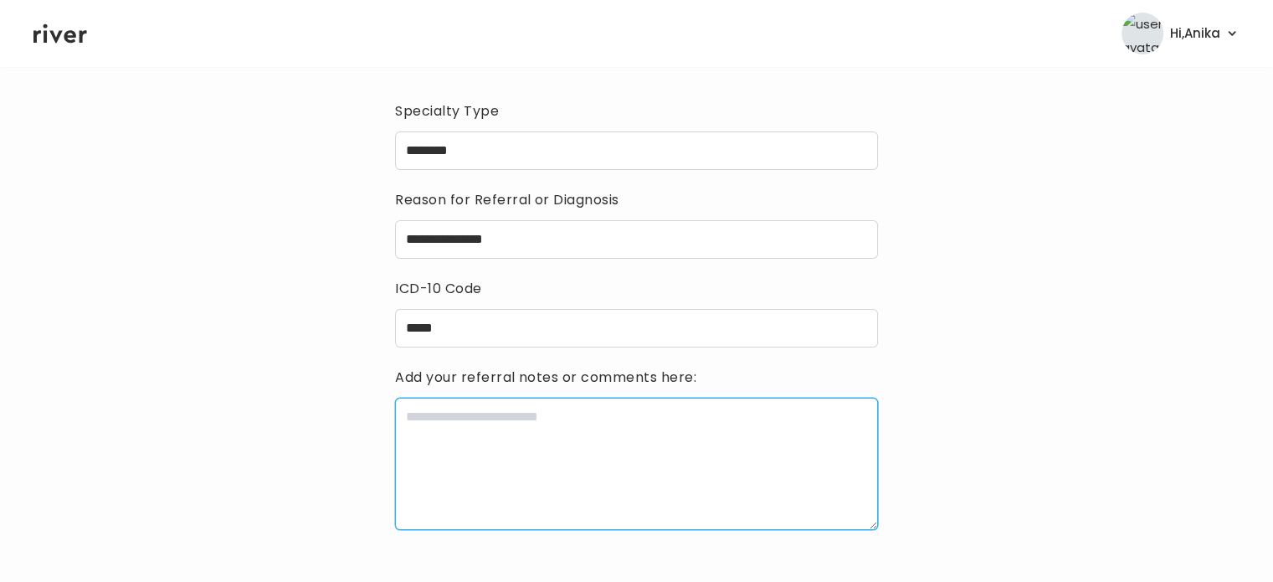
click at [569, 407] on textarea at bounding box center [636, 464] width 482 height 132
paste textarea "**********"
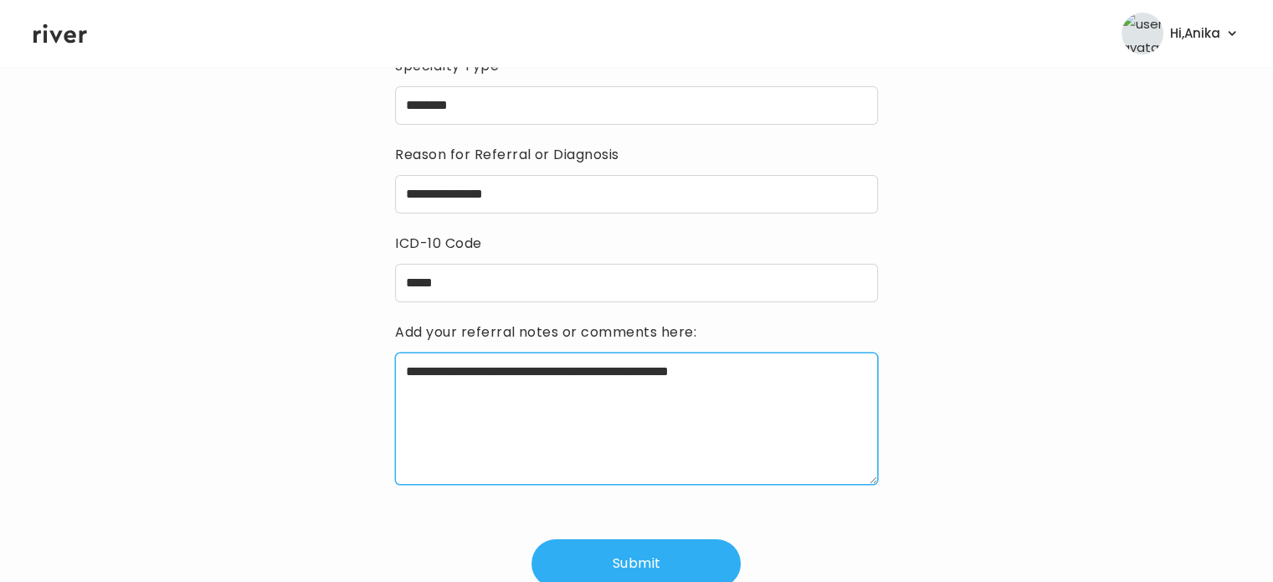
scroll to position [171, 0]
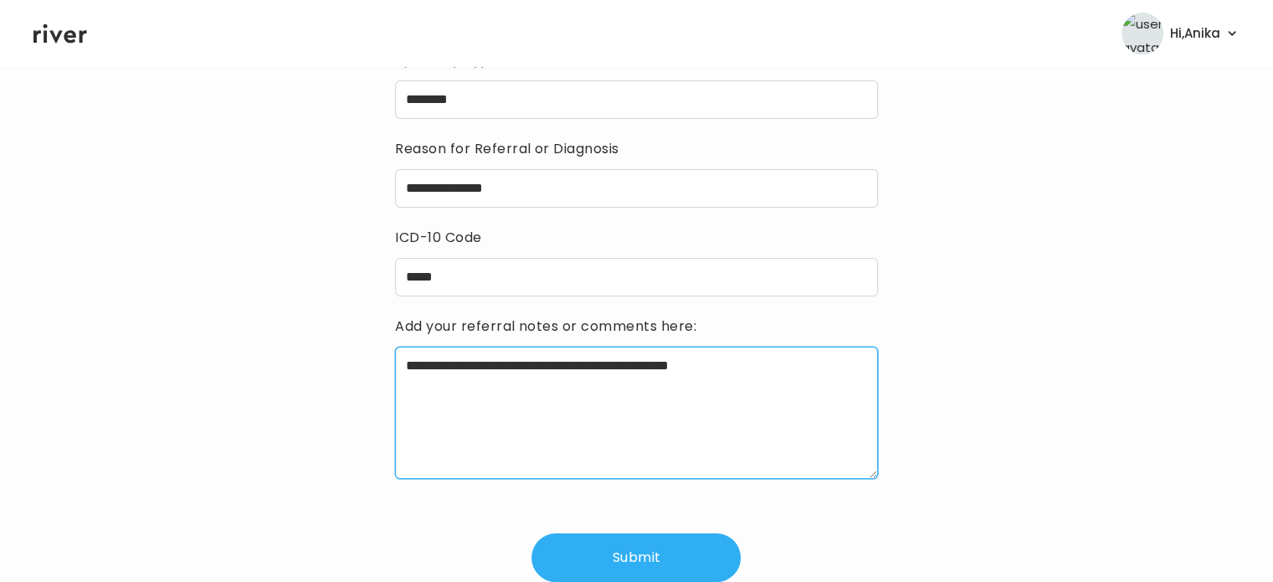
type textarea "**********"
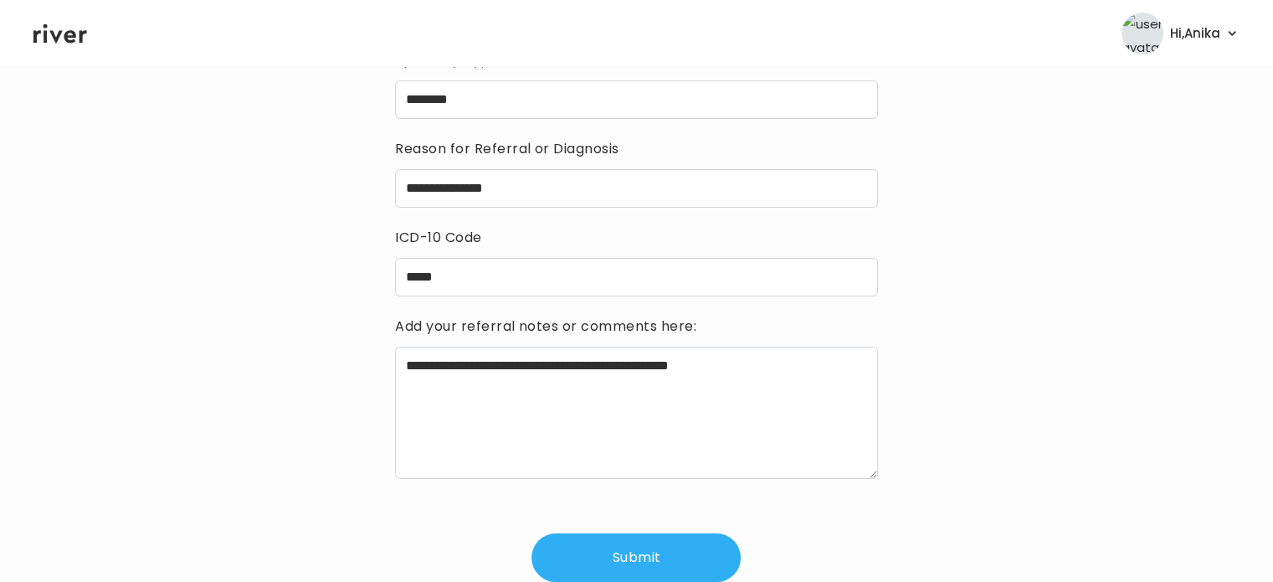
click at [670, 548] on button "Submit" at bounding box center [636, 557] width 209 height 49
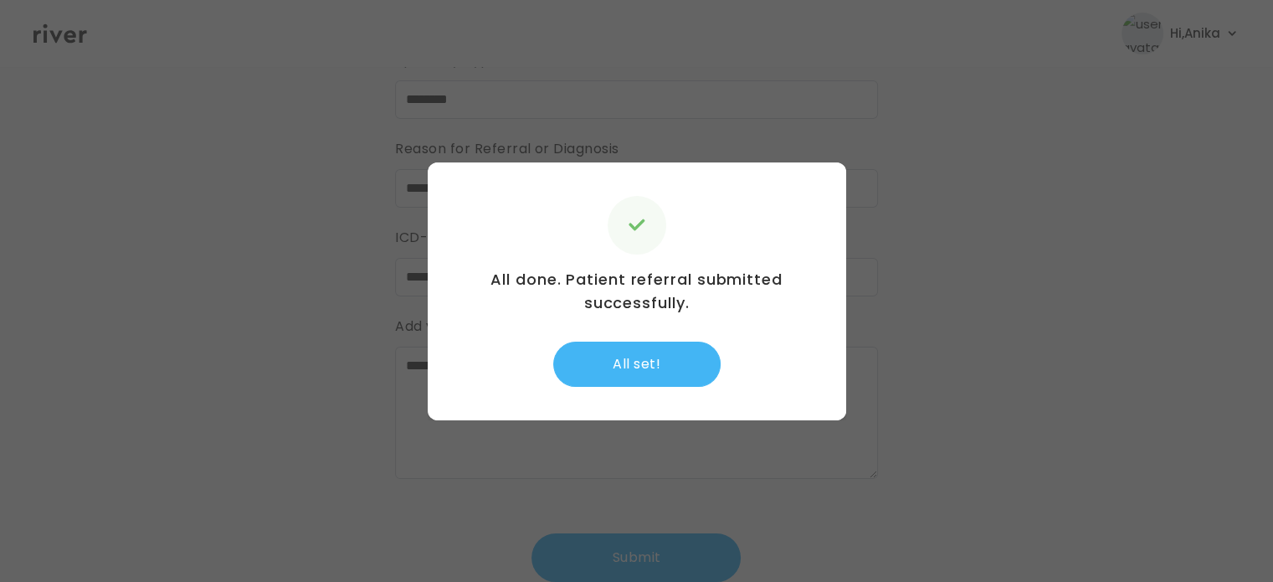
click at [640, 364] on button "All set!" at bounding box center [636, 364] width 167 height 45
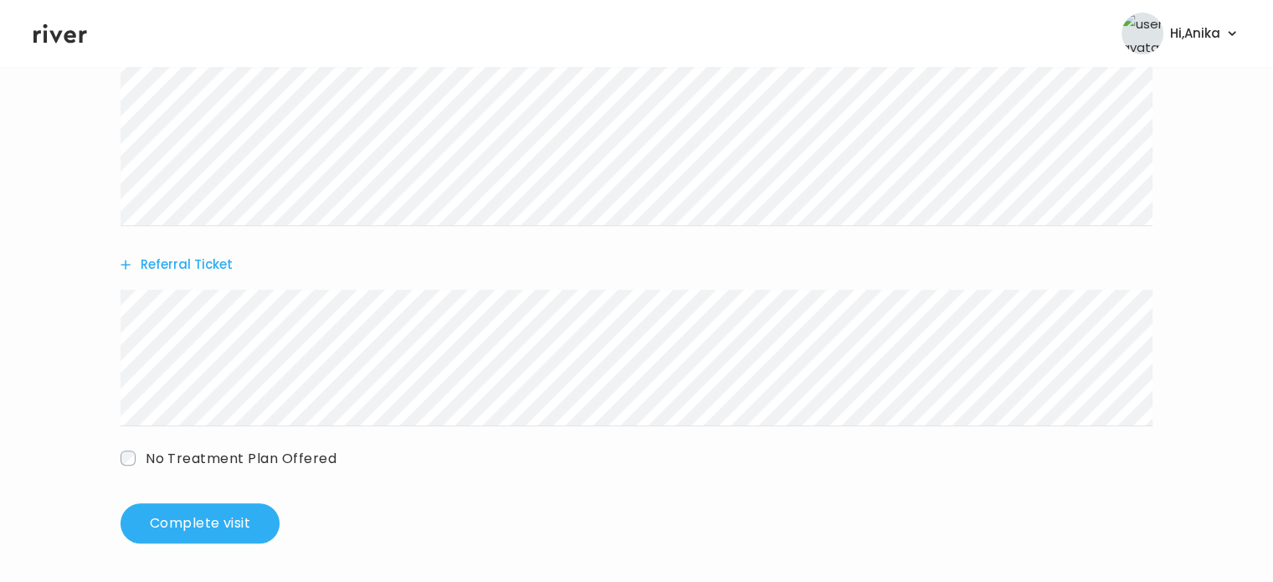
scroll to position [503, 0]
click at [220, 510] on button "Complete visit" at bounding box center [200, 522] width 159 height 40
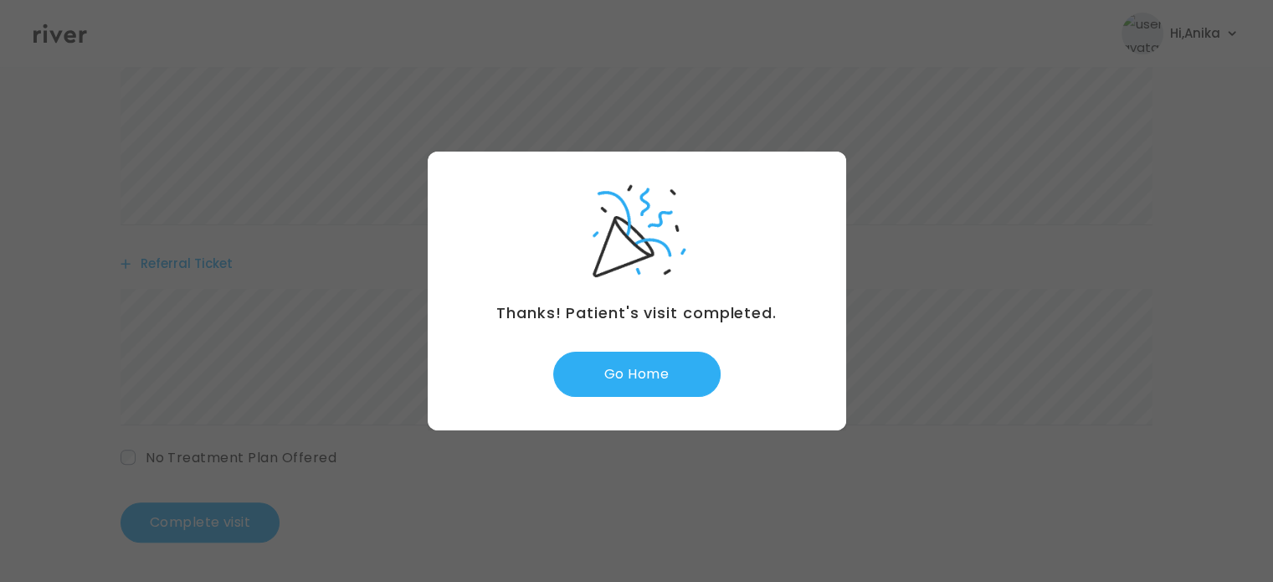
click at [639, 402] on div "Thanks! Patient's visit completed. Go Home" at bounding box center [637, 291] width 419 height 279
click at [633, 374] on button "Go Home" at bounding box center [636, 374] width 167 height 45
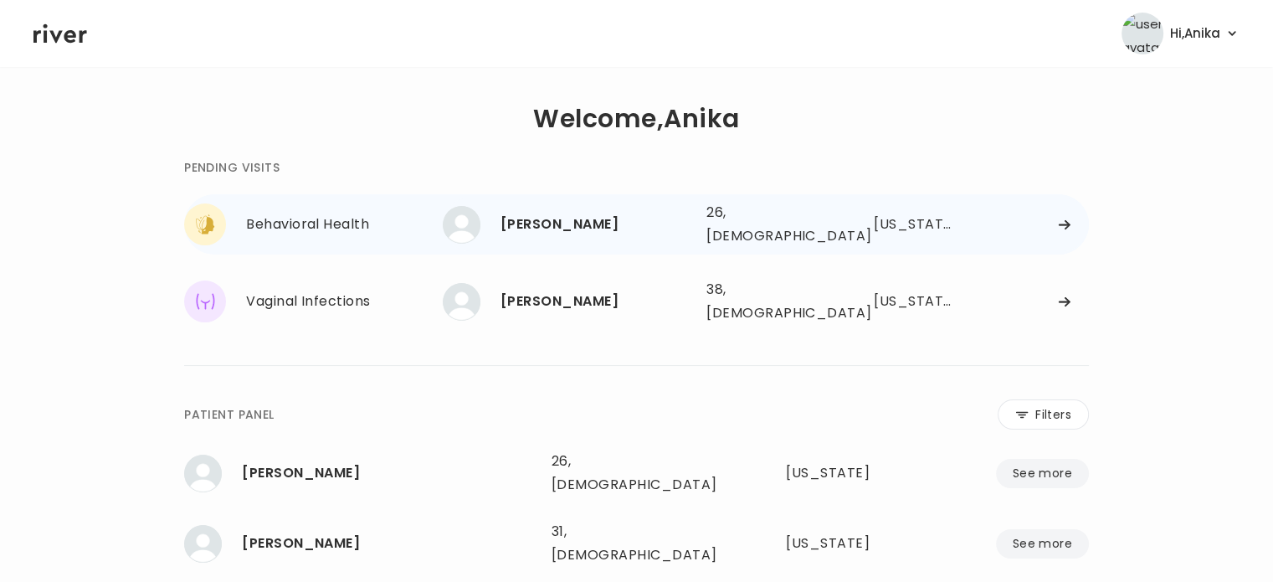
click at [571, 206] on div "[PERSON_NAME] 26, [DEMOGRAPHIC_DATA] See more" at bounding box center [568, 225] width 250 height 38
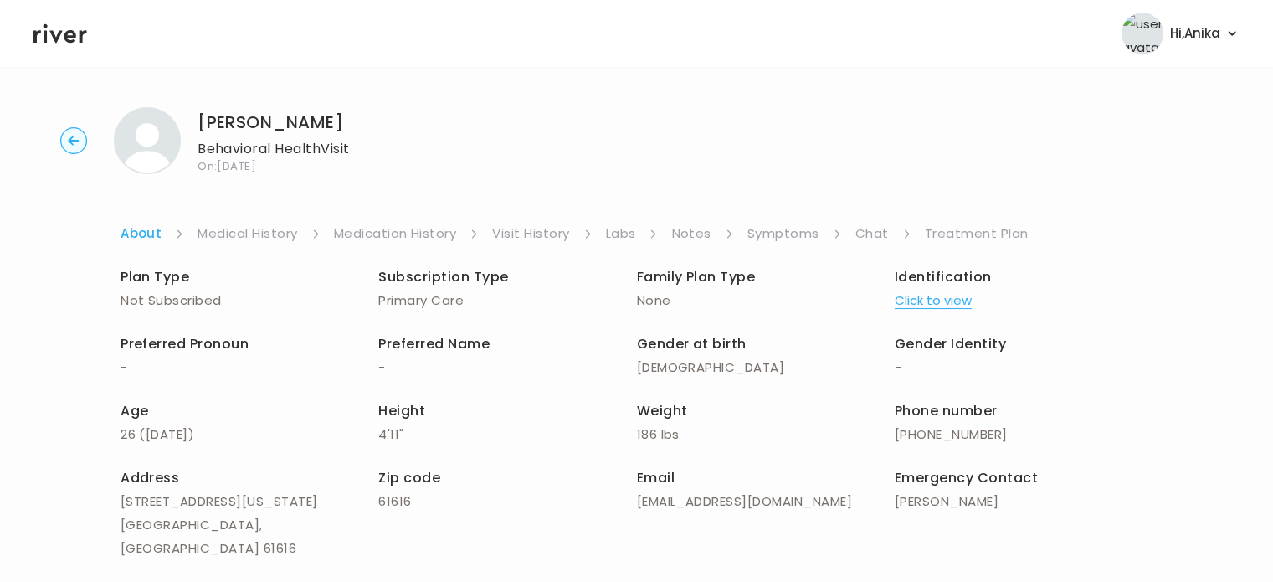
click at [847, 232] on ul "About Medical History Medication History Visit History Labs Notes Symptoms Chat…" at bounding box center [637, 233] width 1032 height 23
click at [867, 229] on link "Chat" at bounding box center [872, 233] width 33 height 23
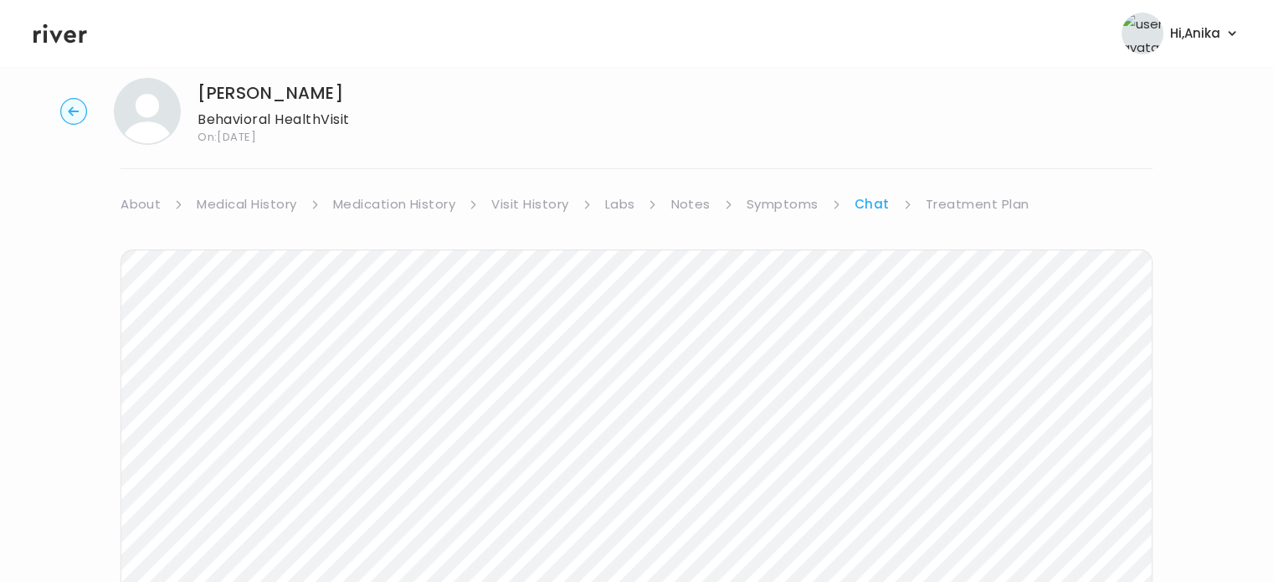
scroll to position [13, 0]
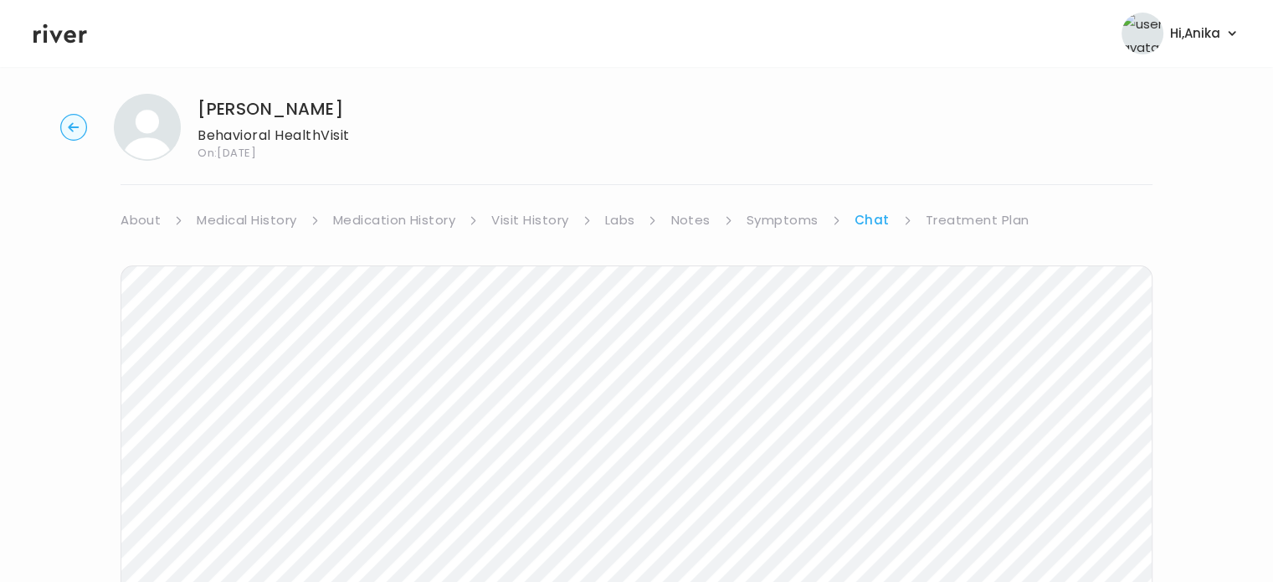
click at [780, 217] on link "Symptoms" at bounding box center [783, 219] width 72 height 23
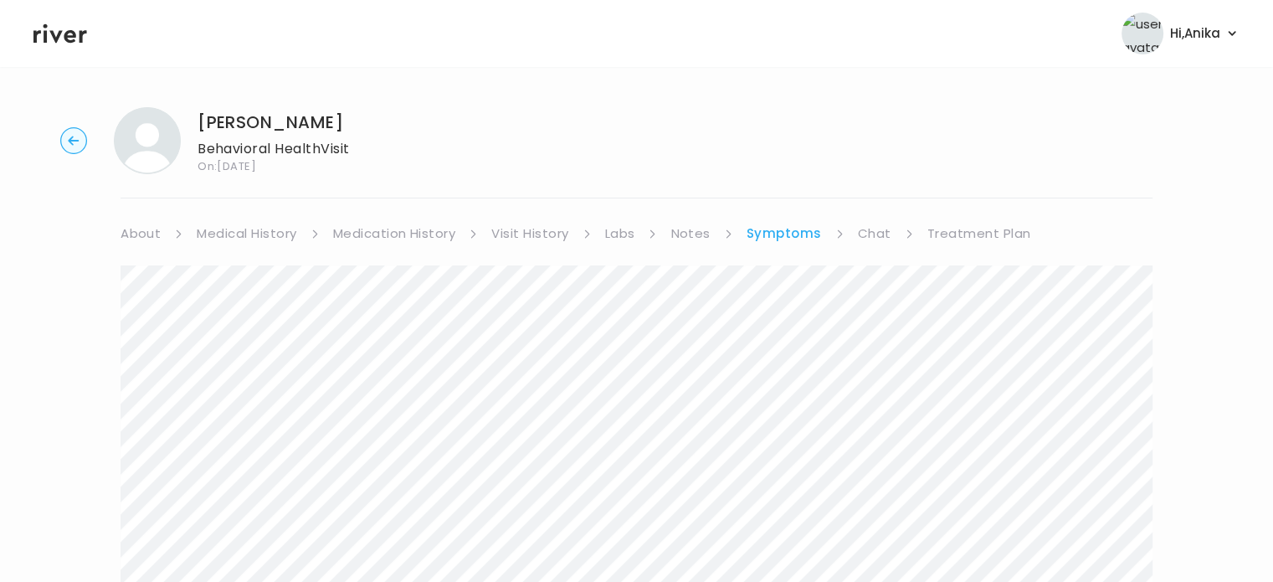
click at [70, 138] on icon "button" at bounding box center [73, 140] width 11 height 9
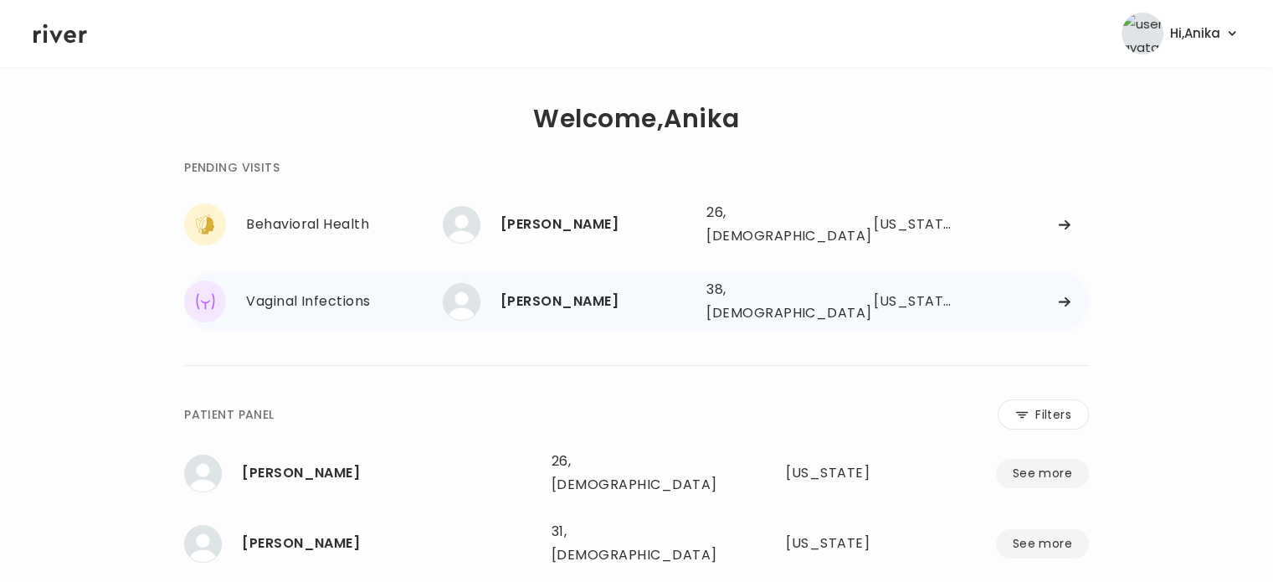
click at [604, 306] on div "[PERSON_NAME] 38, [DEMOGRAPHIC_DATA] See more" at bounding box center [568, 302] width 250 height 38
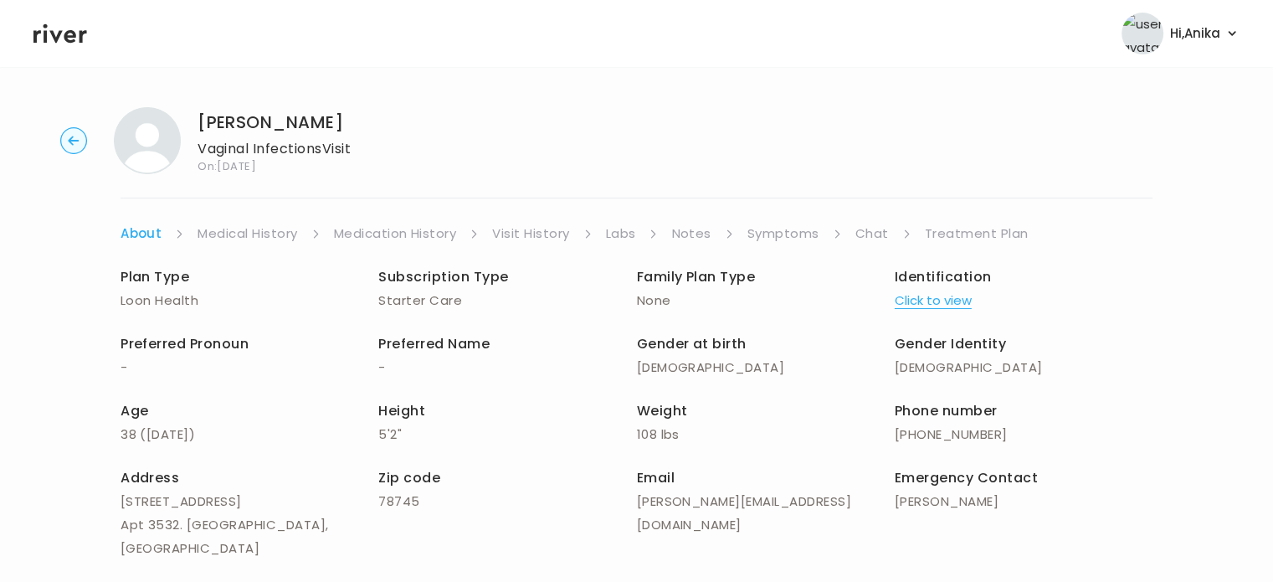
click at [862, 231] on link "Chat" at bounding box center [872, 233] width 33 height 23
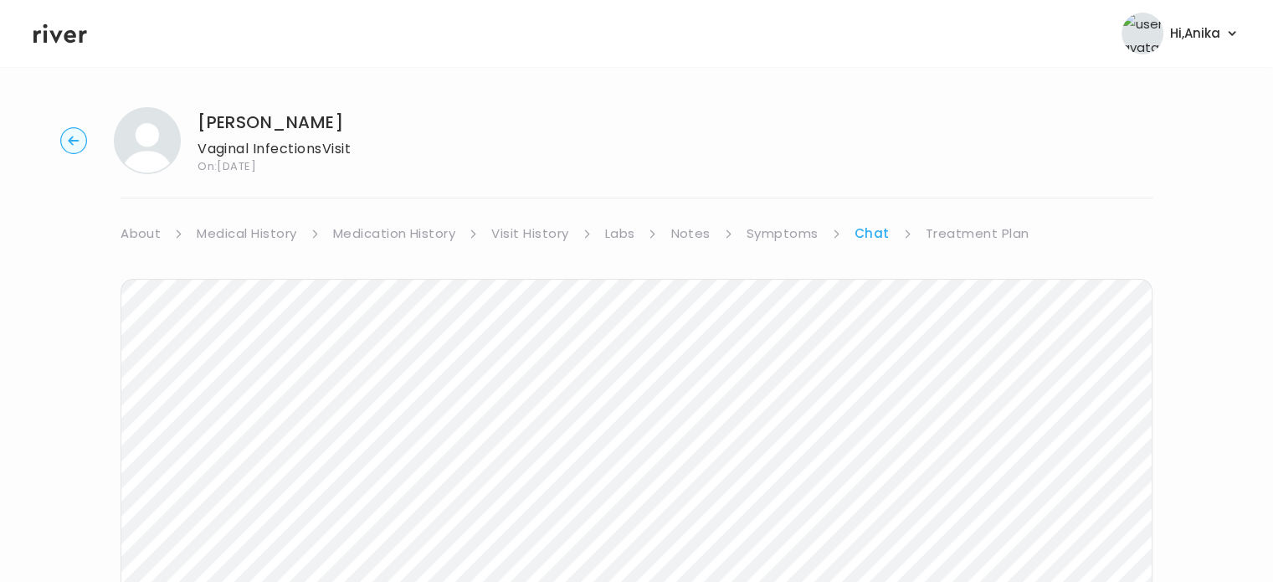
click at [970, 230] on link "Treatment Plan" at bounding box center [978, 233] width 104 height 23
click at [866, 238] on link "Chat" at bounding box center [871, 233] width 33 height 23
click at [975, 228] on link "Treatment Plan" at bounding box center [978, 233] width 104 height 23
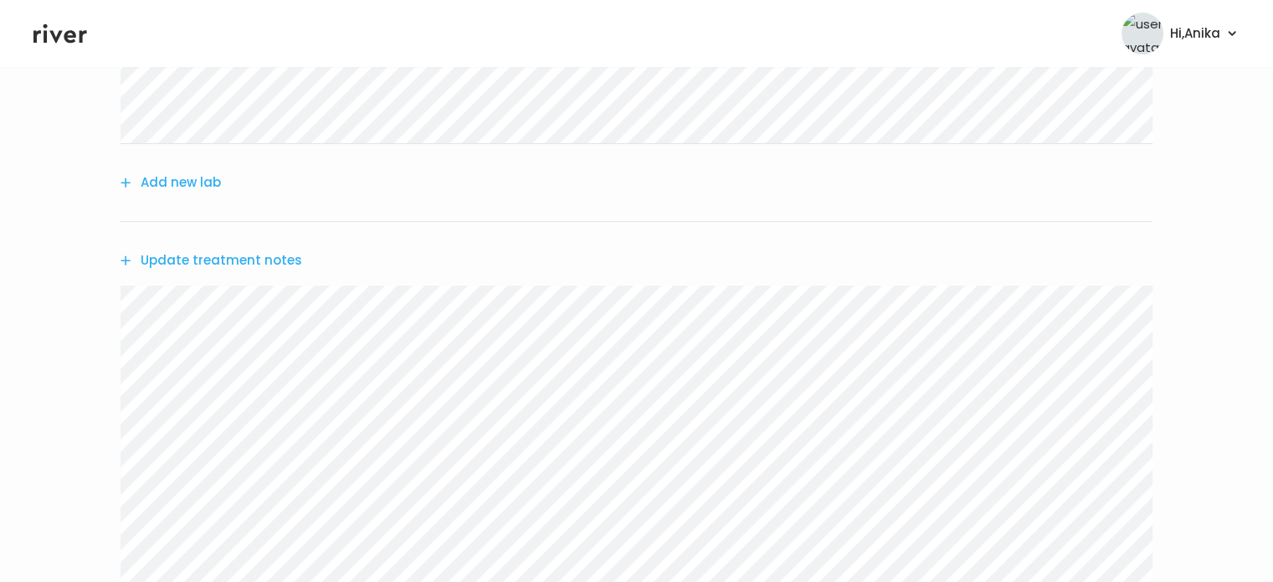
scroll to position [354, 0]
click at [208, 244] on button "Update treatment notes" at bounding box center [212, 255] width 182 height 23
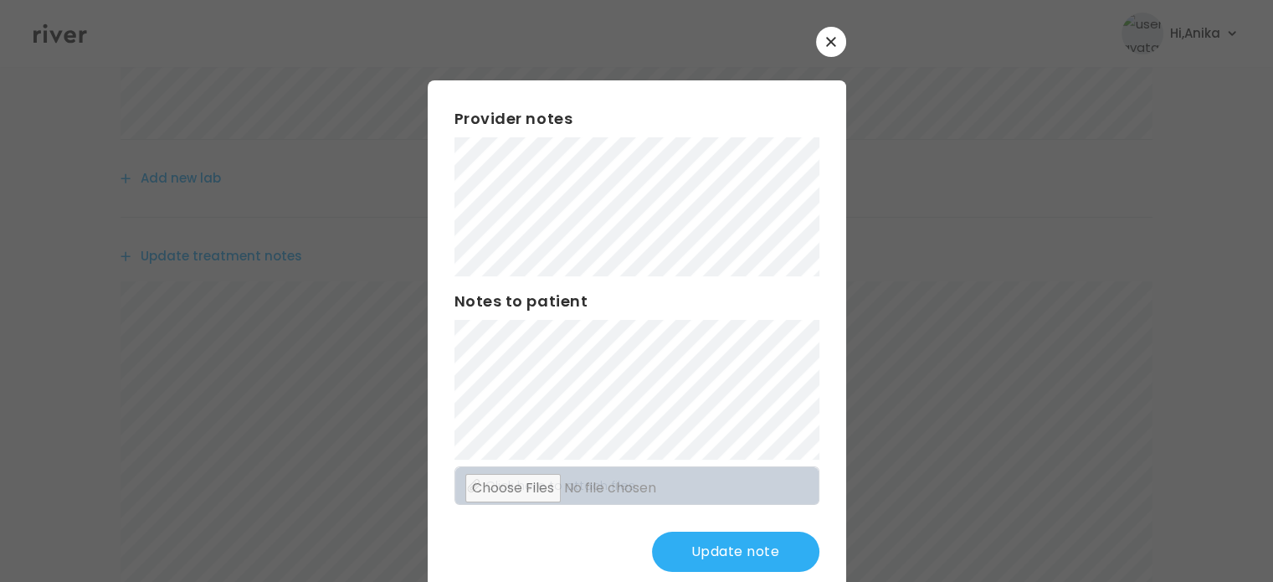
click at [720, 555] on button "Update note" at bounding box center [735, 552] width 167 height 40
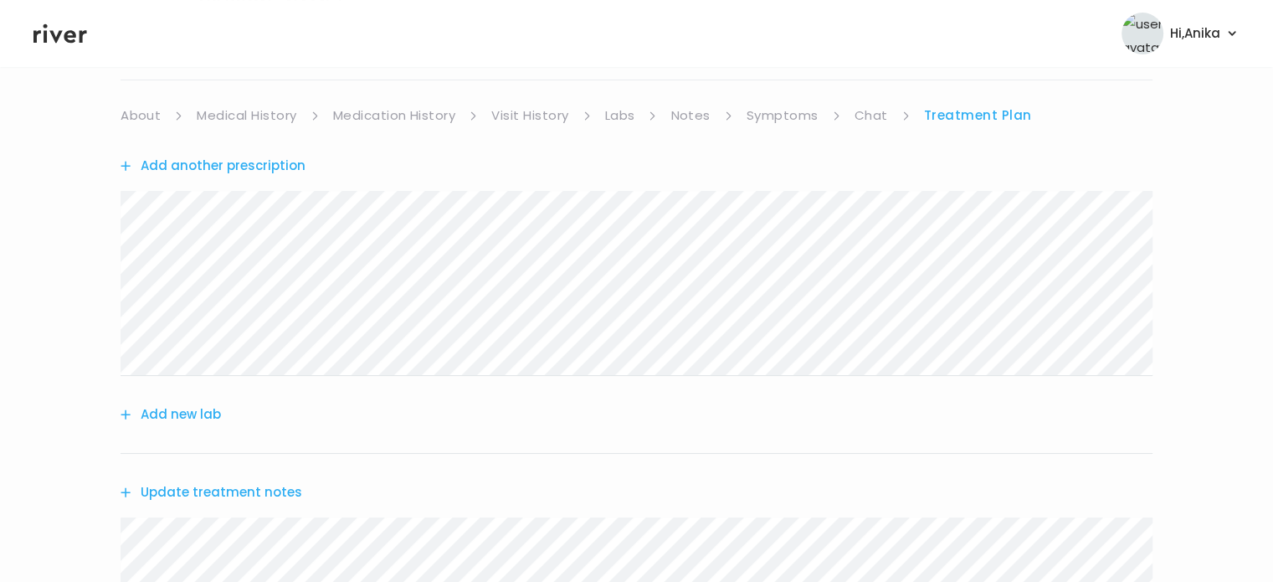
scroll to position [0, 0]
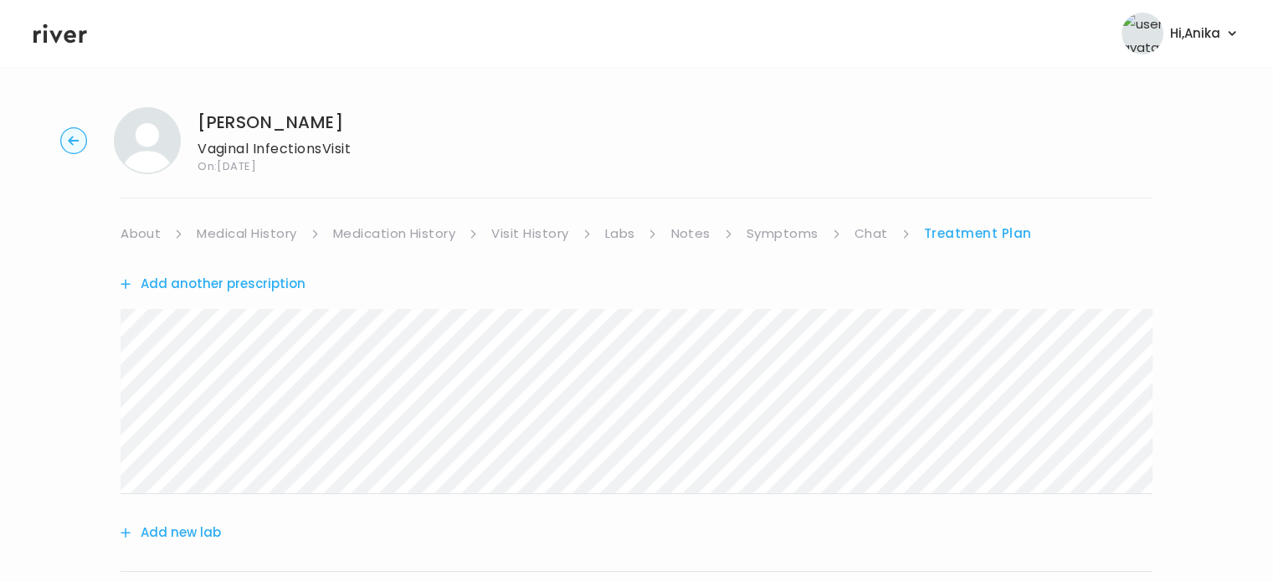
click at [871, 230] on link "Chat" at bounding box center [871, 233] width 33 height 23
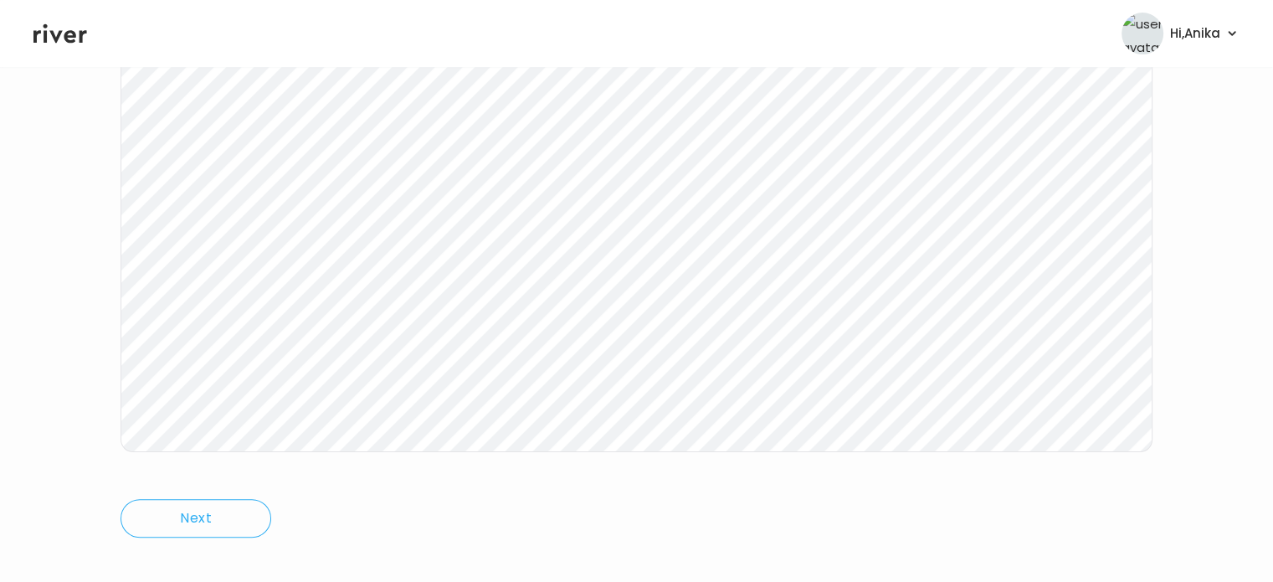
scroll to position [347, 0]
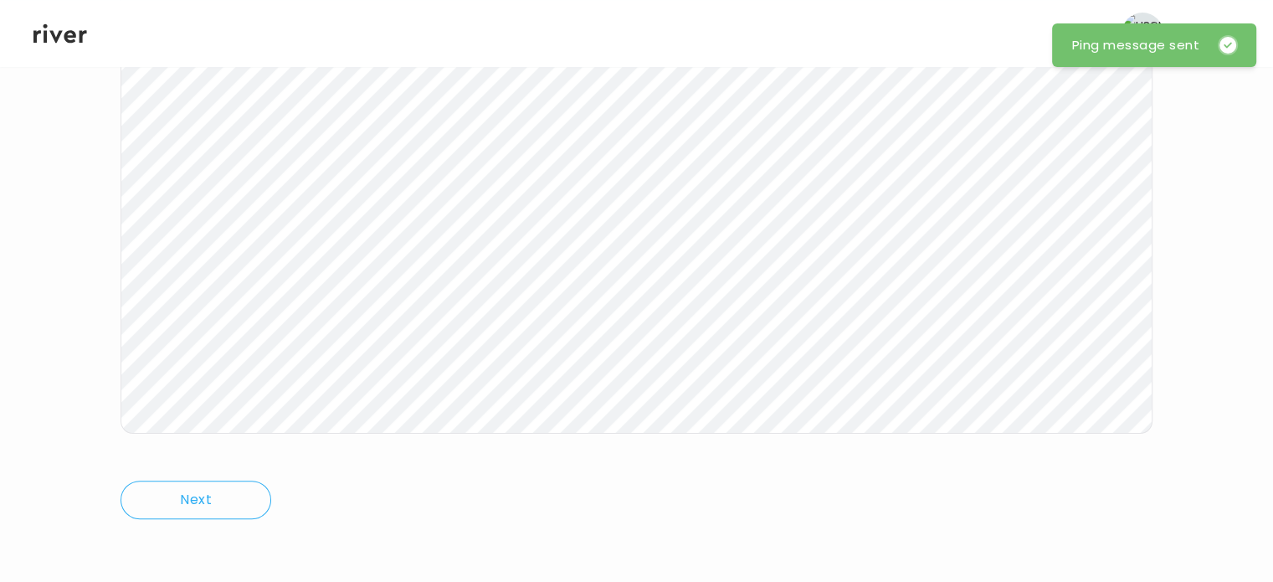
click at [52, 28] on icon at bounding box center [60, 33] width 54 height 25
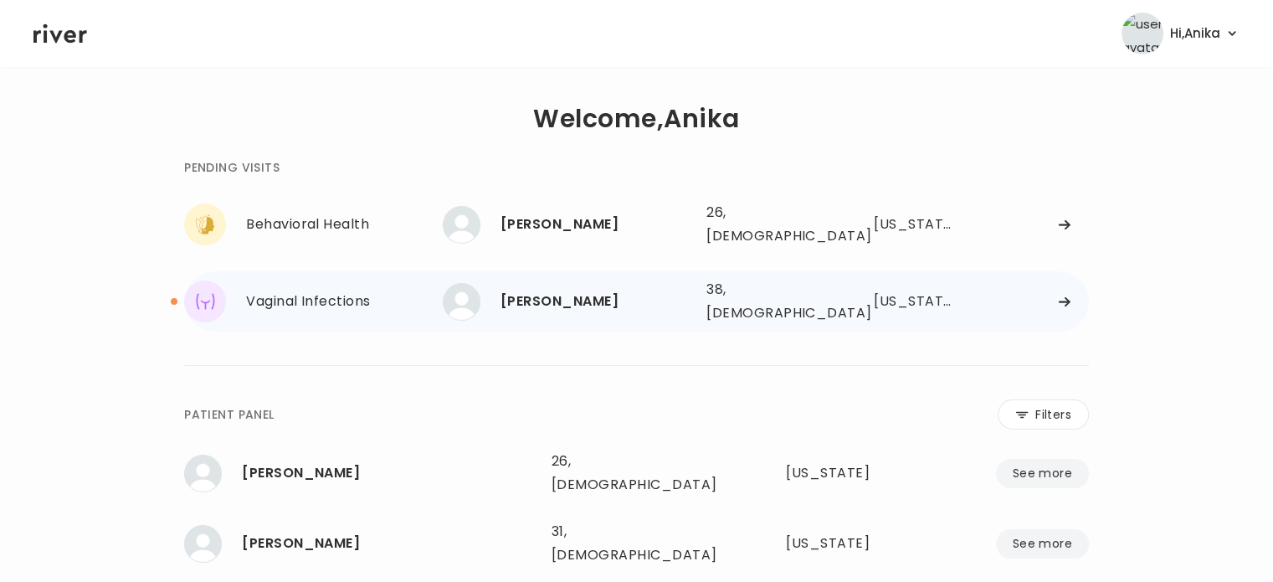
click at [560, 301] on div "[PERSON_NAME] 38, [DEMOGRAPHIC_DATA] See more" at bounding box center [568, 302] width 250 height 38
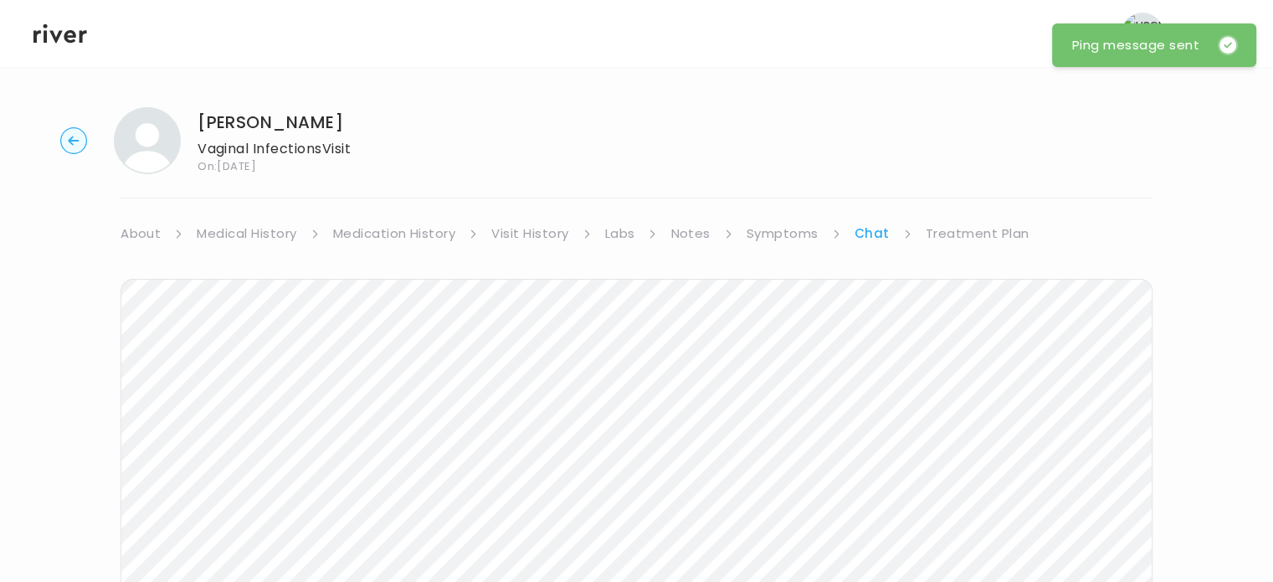
click at [935, 244] on link "Treatment Plan" at bounding box center [978, 233] width 104 height 23
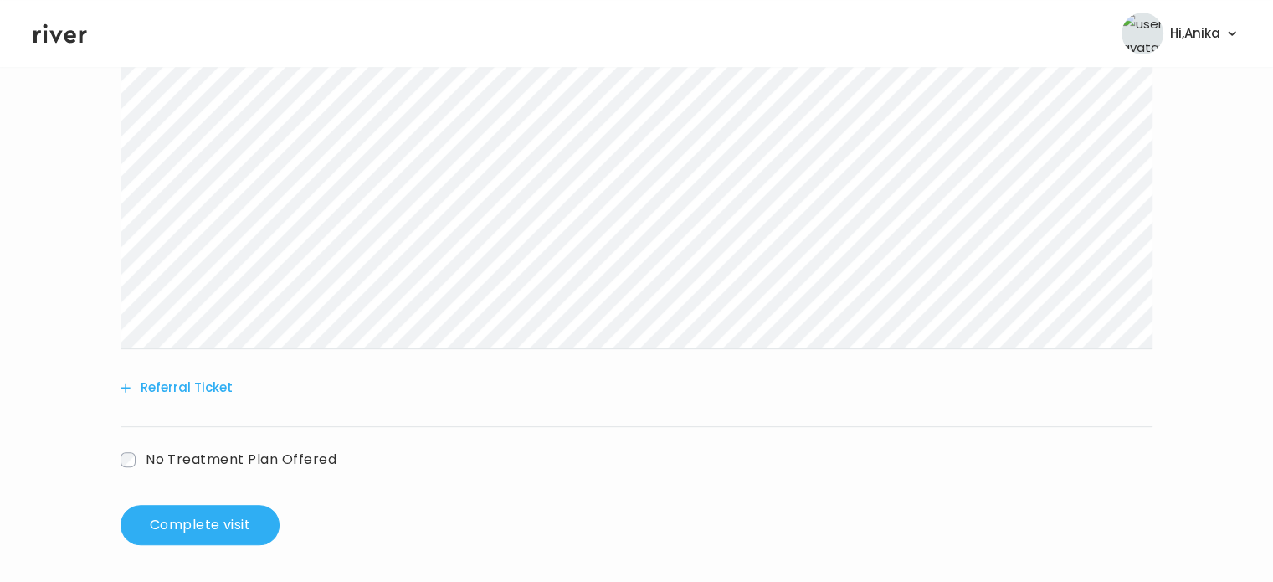
scroll to position [599, 0]
click at [243, 515] on button "Complete visit" at bounding box center [200, 522] width 159 height 40
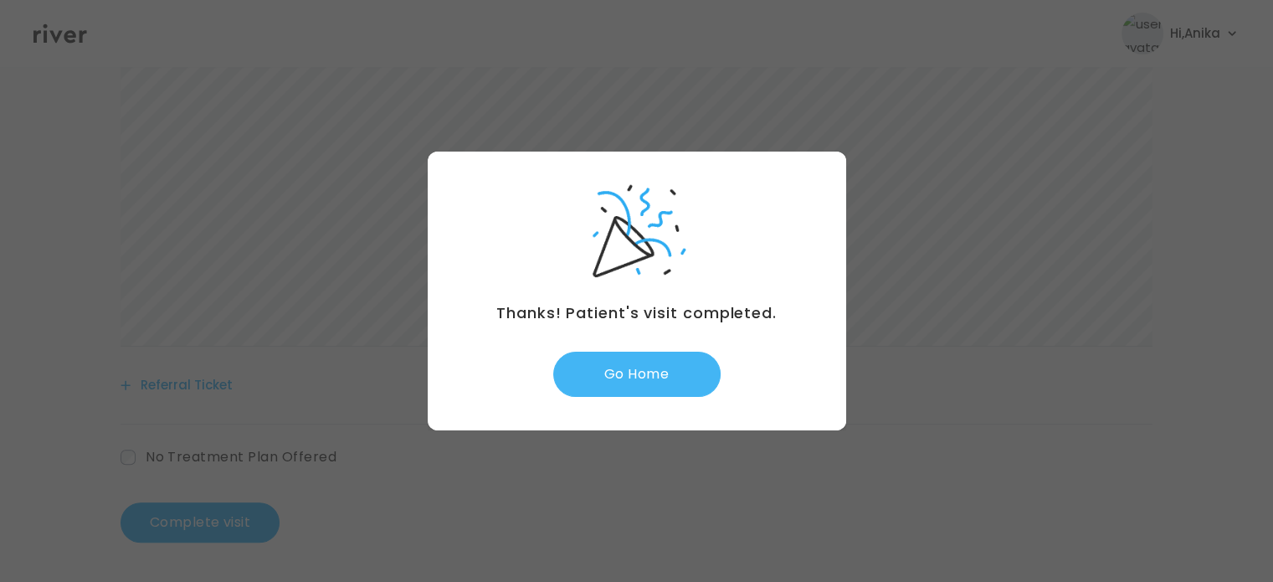
click at [660, 379] on button "Go Home" at bounding box center [636, 374] width 167 height 45
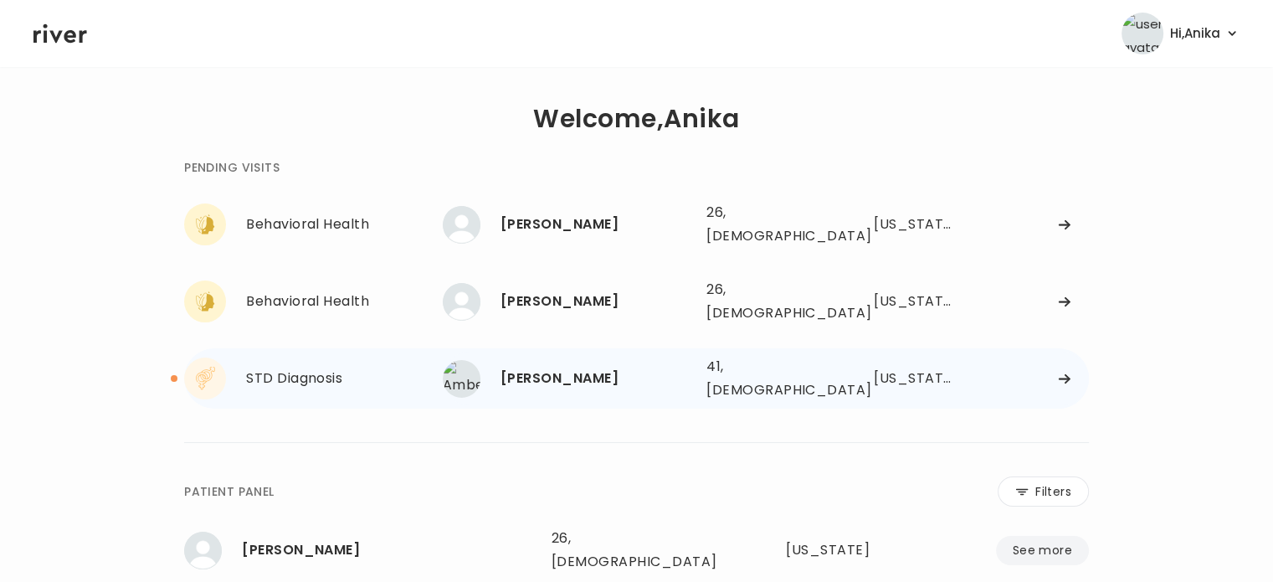
click at [620, 367] on div "[PERSON_NAME]" at bounding box center [597, 378] width 193 height 23
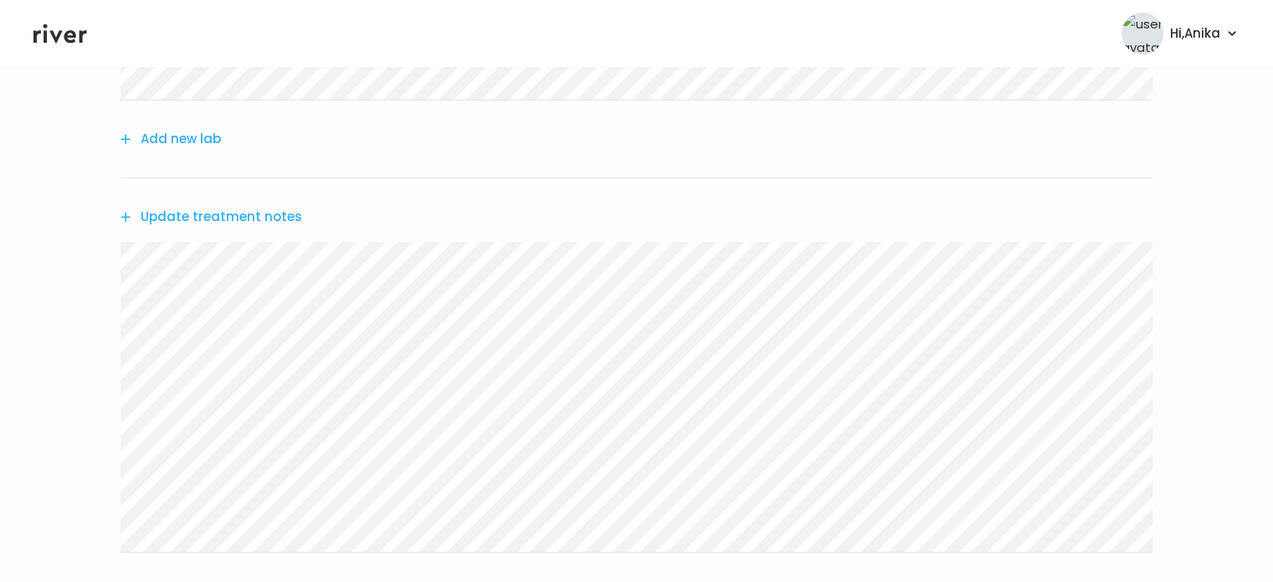
scroll to position [431, 0]
click at [242, 203] on button "Update treatment notes" at bounding box center [212, 202] width 182 height 23
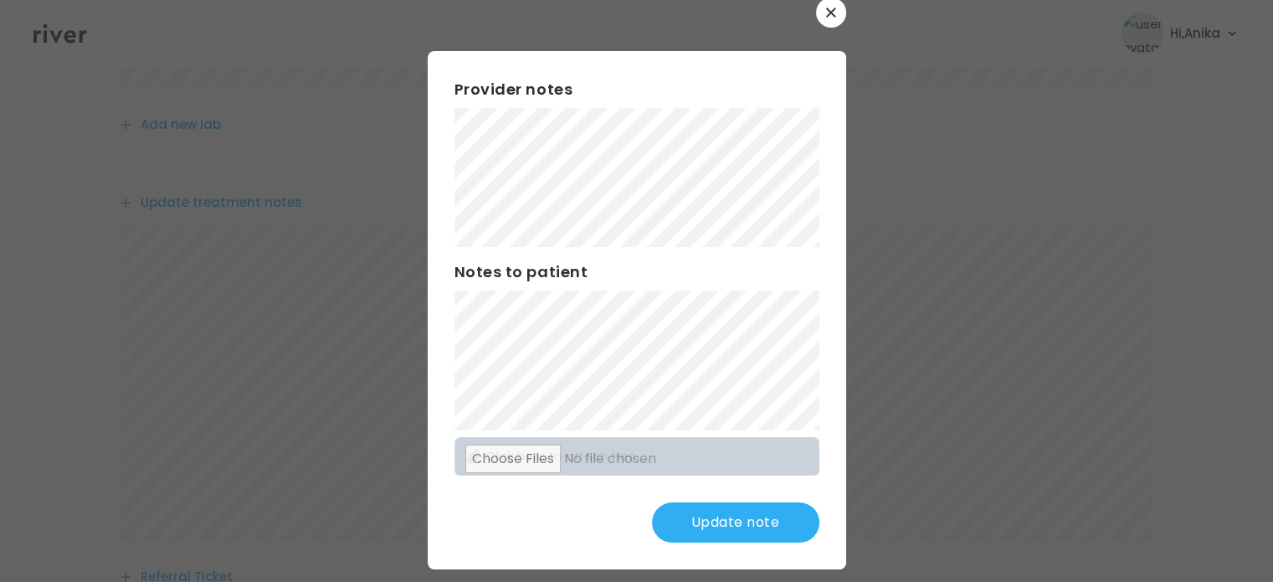
scroll to position [35, 0]
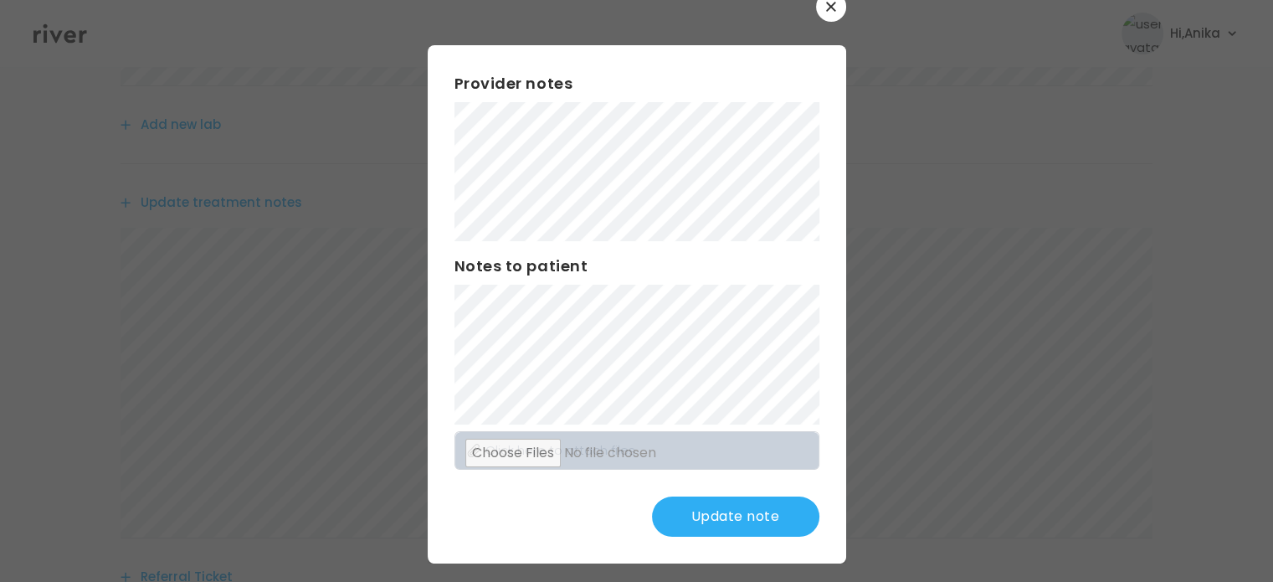
click at [716, 517] on button "Update note" at bounding box center [735, 516] width 167 height 40
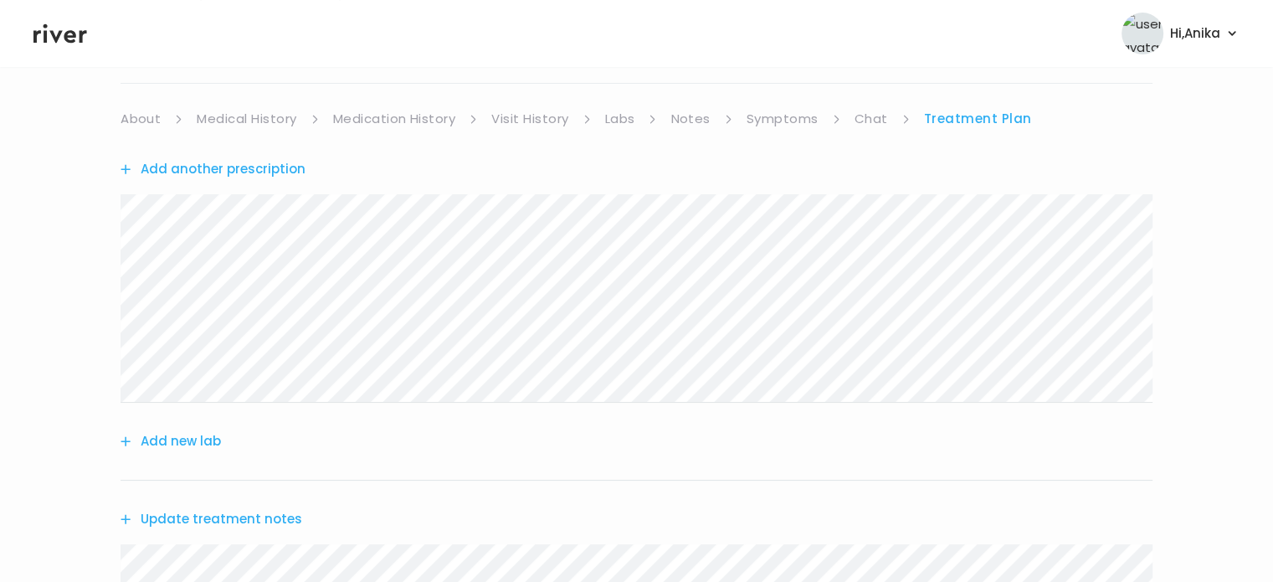
scroll to position [104, 0]
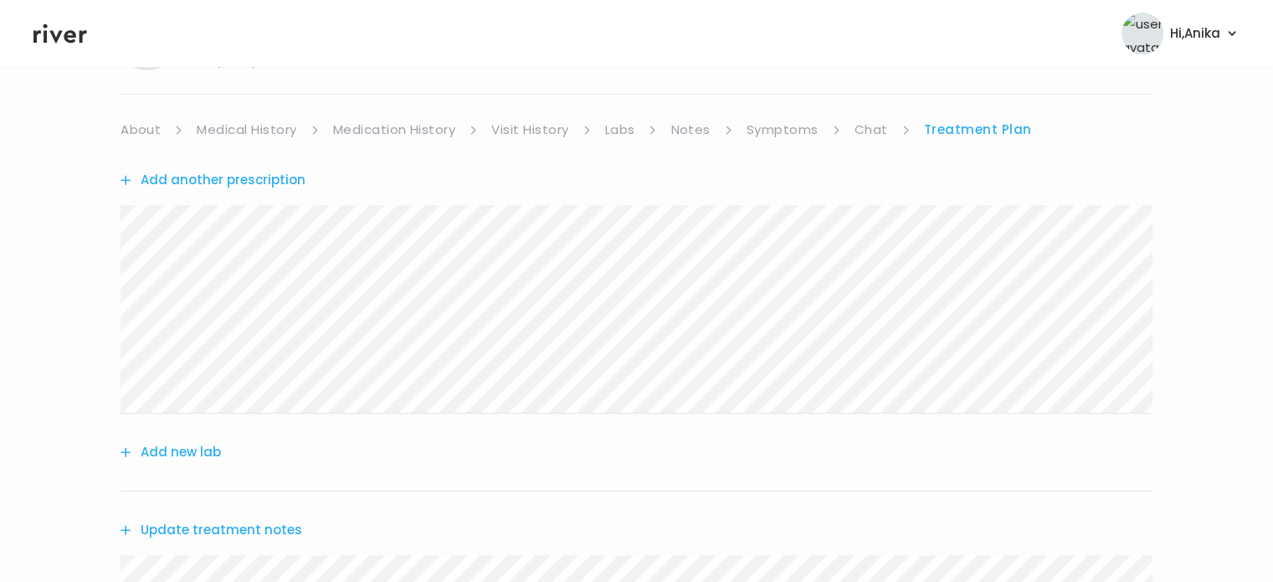
click at [256, 180] on button "Add another prescription" at bounding box center [213, 179] width 185 height 23
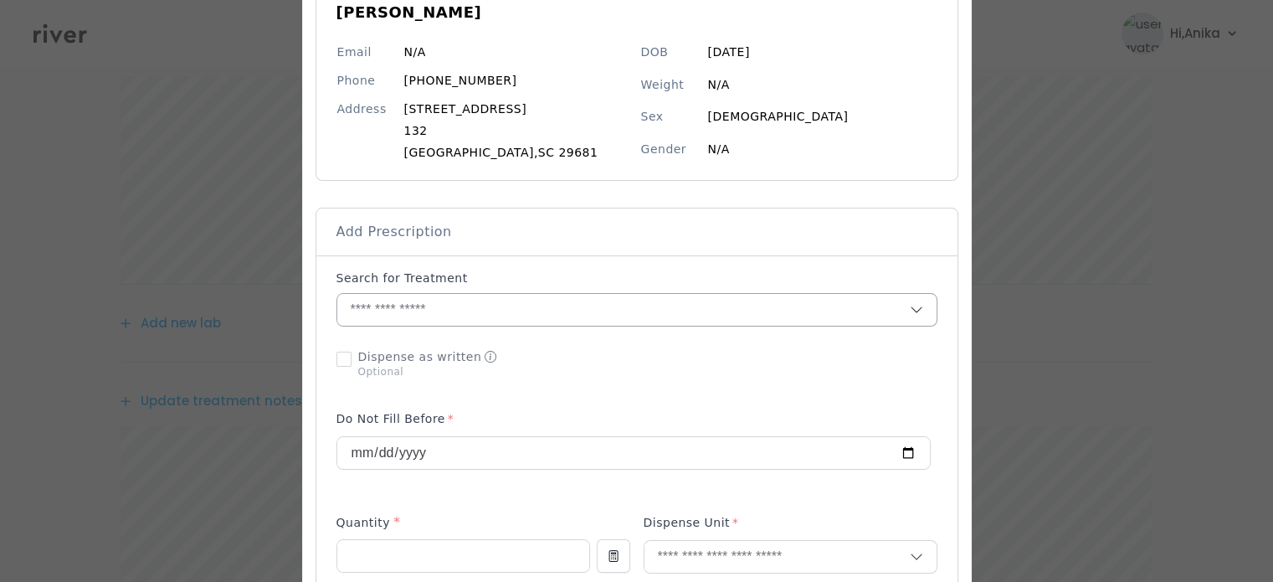
scroll to position [172, 0]
click at [438, 306] on input "text" at bounding box center [623, 309] width 573 height 32
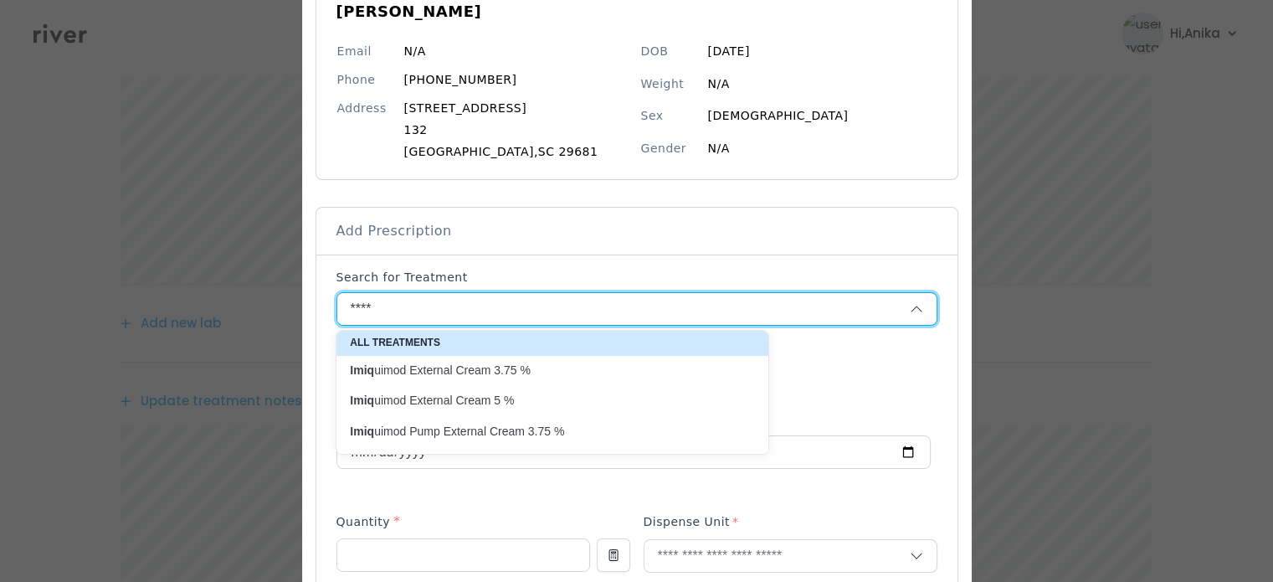
click at [474, 401] on p "Imiq uimod External Cream 5 %" at bounding box center [542, 401] width 385 height 16
type input "**********"
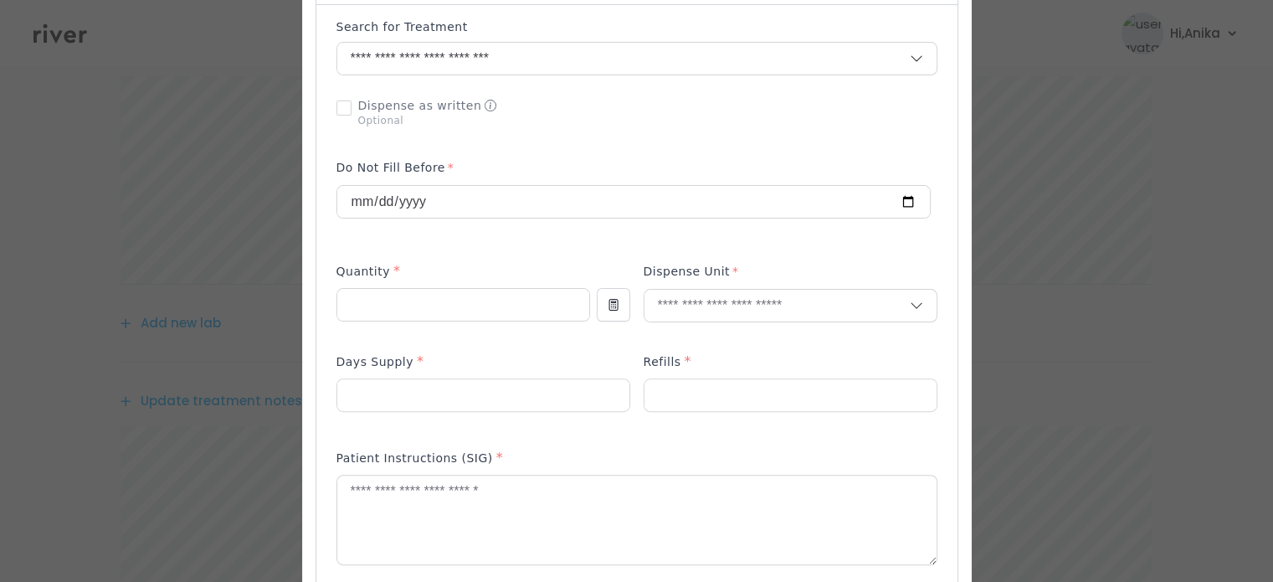
scroll to position [432, 0]
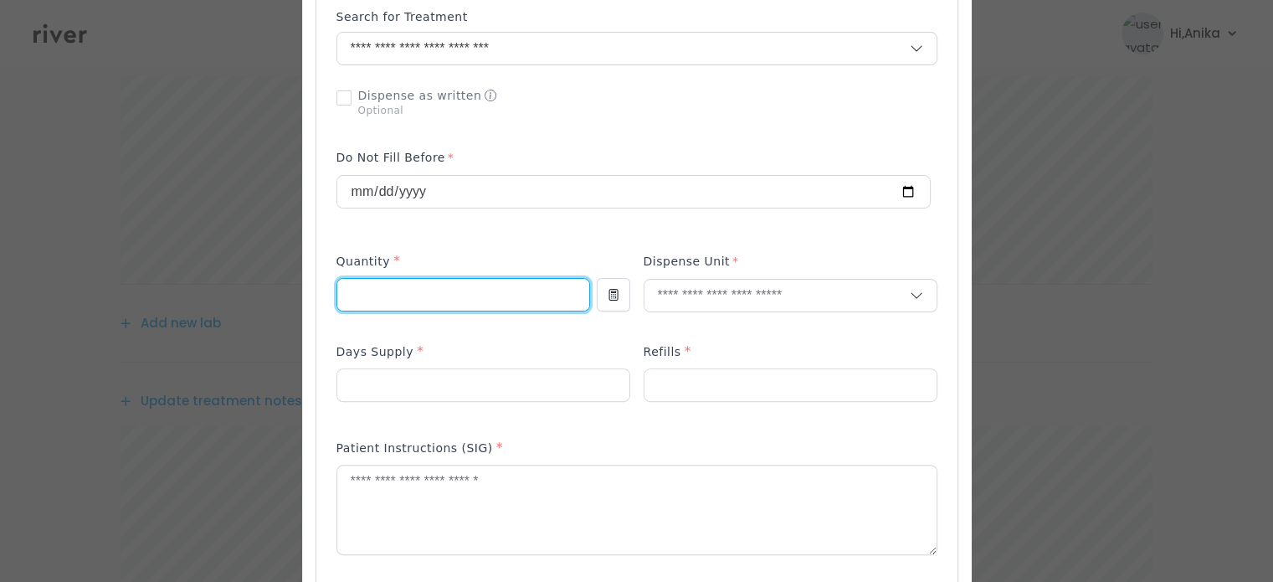
click at [443, 279] on input "number" at bounding box center [463, 295] width 252 height 32
type input "**"
click at [656, 294] on input "text" at bounding box center [777, 296] width 265 height 32
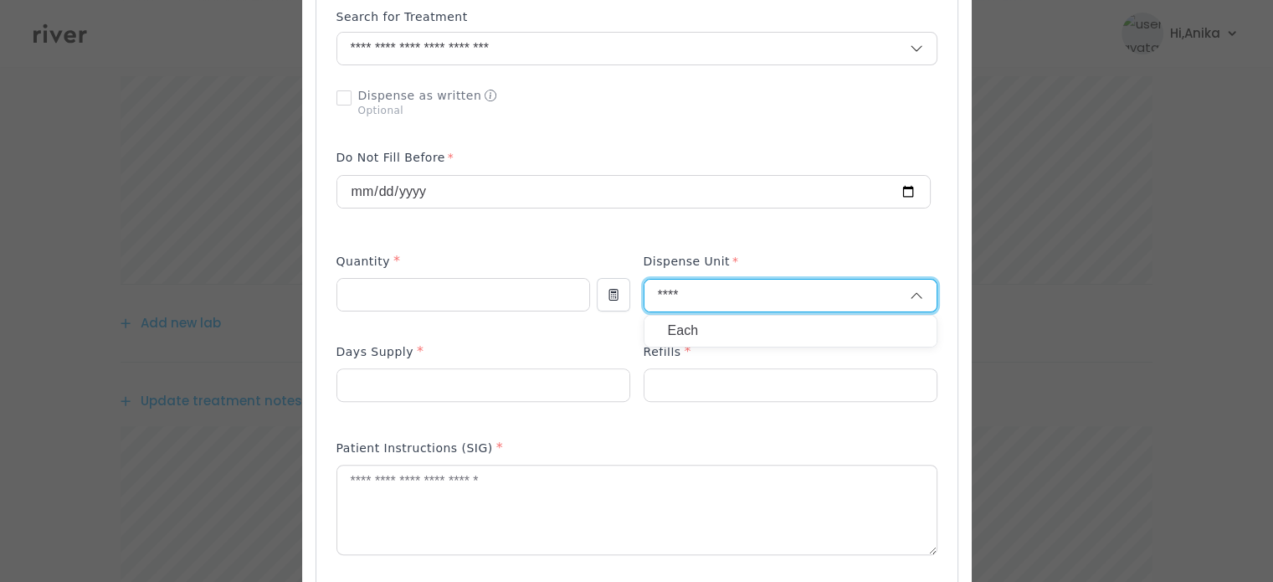
type input "****"
click at [673, 316] on div "Each" at bounding box center [791, 331] width 292 height 31
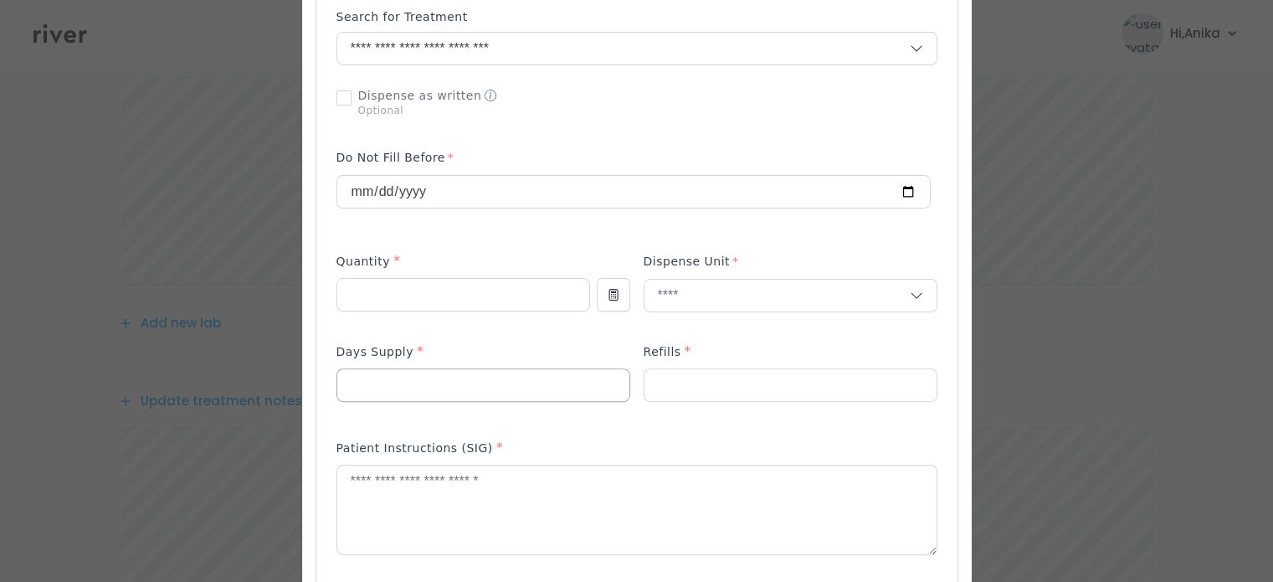
click at [516, 391] on input "number" at bounding box center [483, 385] width 292 height 32
click at [674, 300] on input "text" at bounding box center [777, 296] width 265 height 32
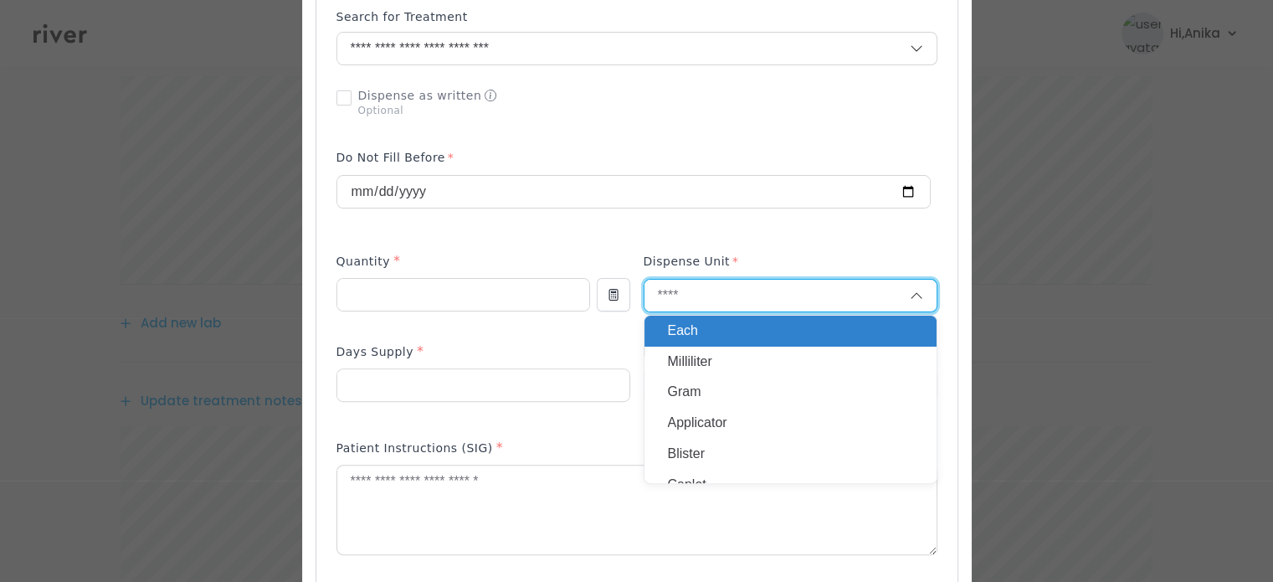
click at [683, 324] on p "Each" at bounding box center [790, 331] width 245 height 24
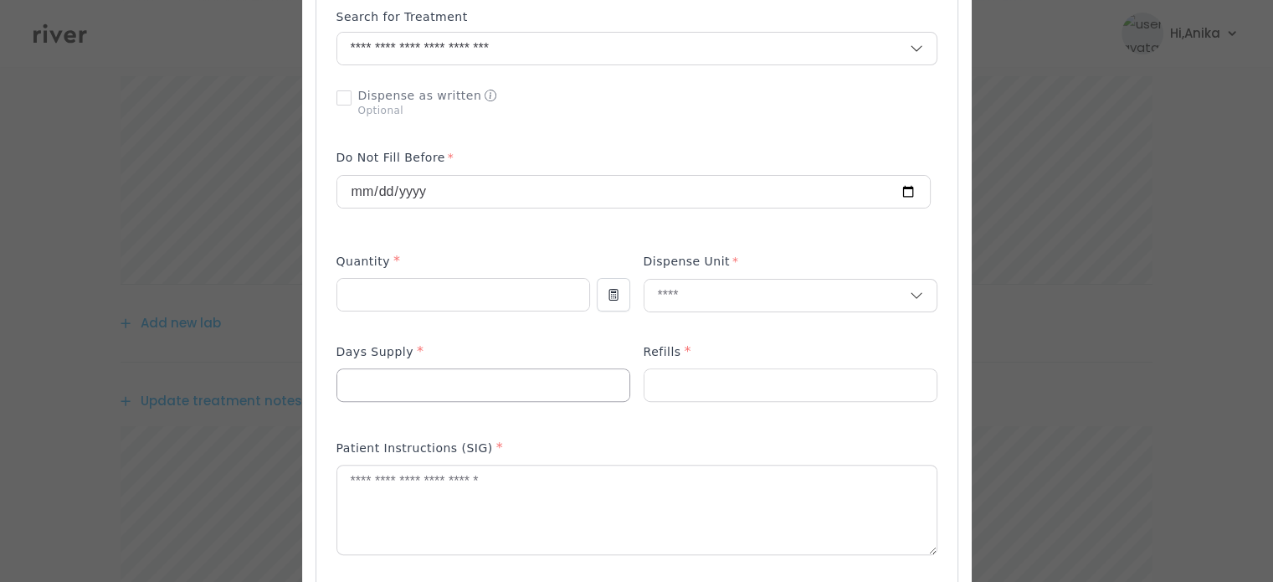
click at [536, 393] on input "number" at bounding box center [483, 385] width 292 height 32
click at [670, 381] on input "number" at bounding box center [791, 385] width 292 height 32
click at [516, 388] on input "number" at bounding box center [483, 385] width 292 height 32
type input "**"
click at [680, 384] on input "number" at bounding box center [791, 385] width 292 height 32
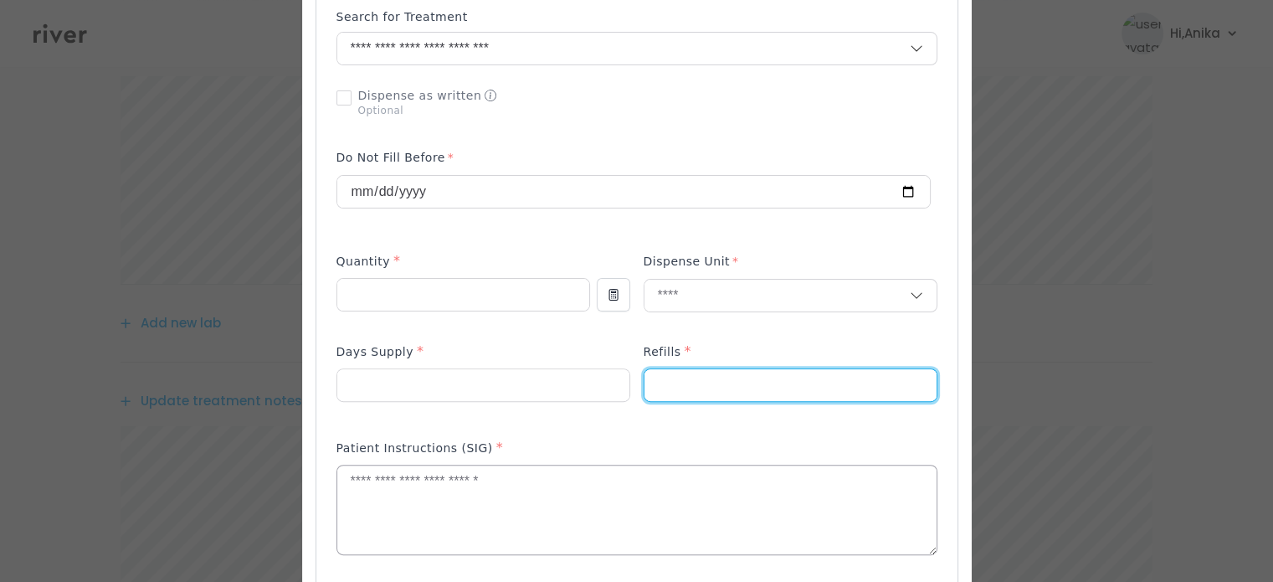
type input "*"
click at [594, 485] on textarea at bounding box center [636, 510] width 599 height 89
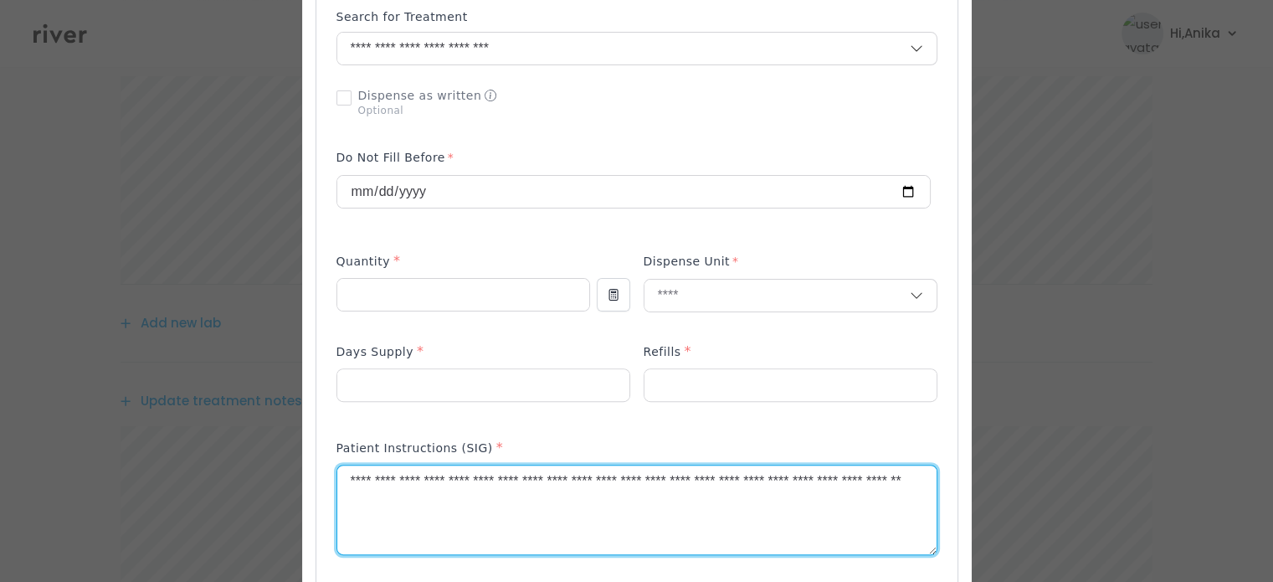
click at [871, 485] on textarea "**********" at bounding box center [636, 510] width 599 height 89
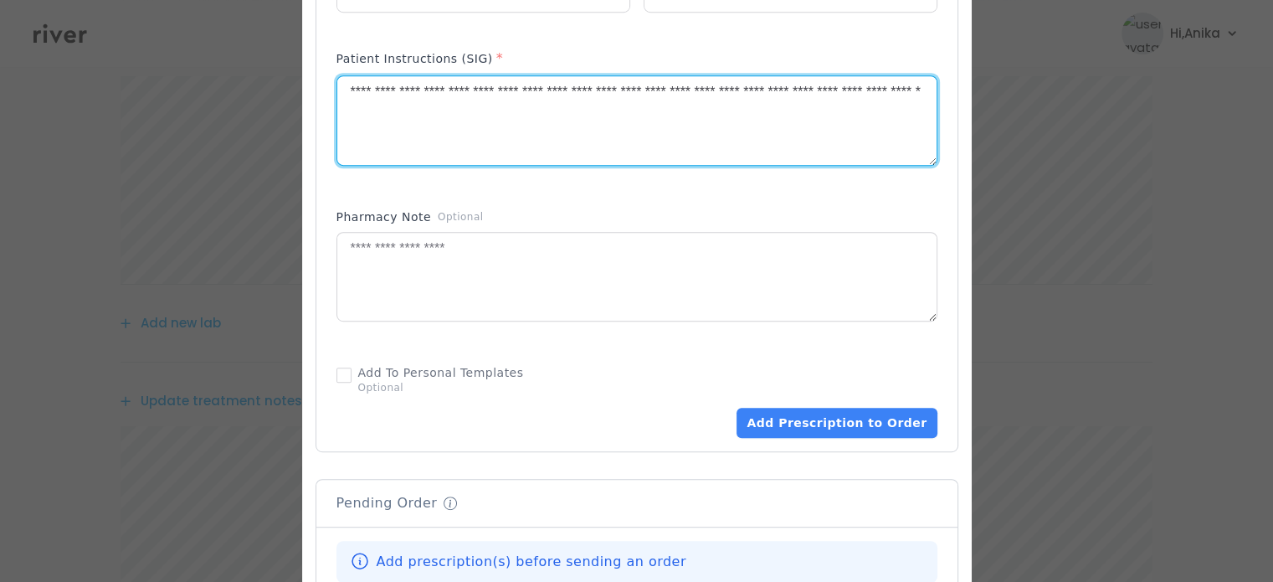
scroll to position [848, 0]
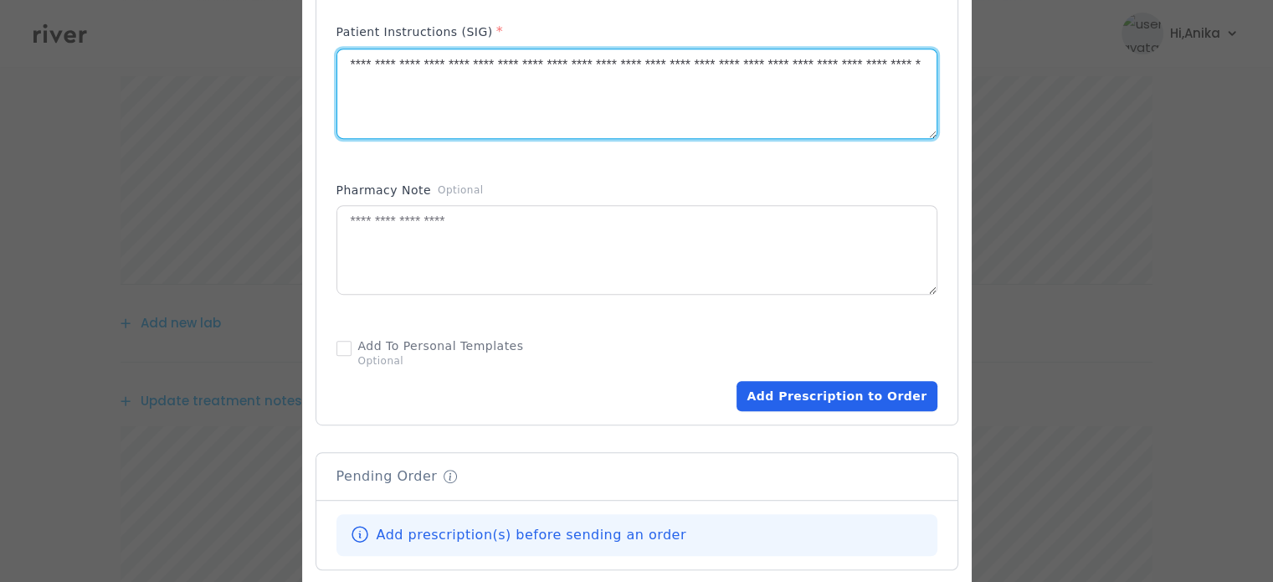
type textarea "**********"
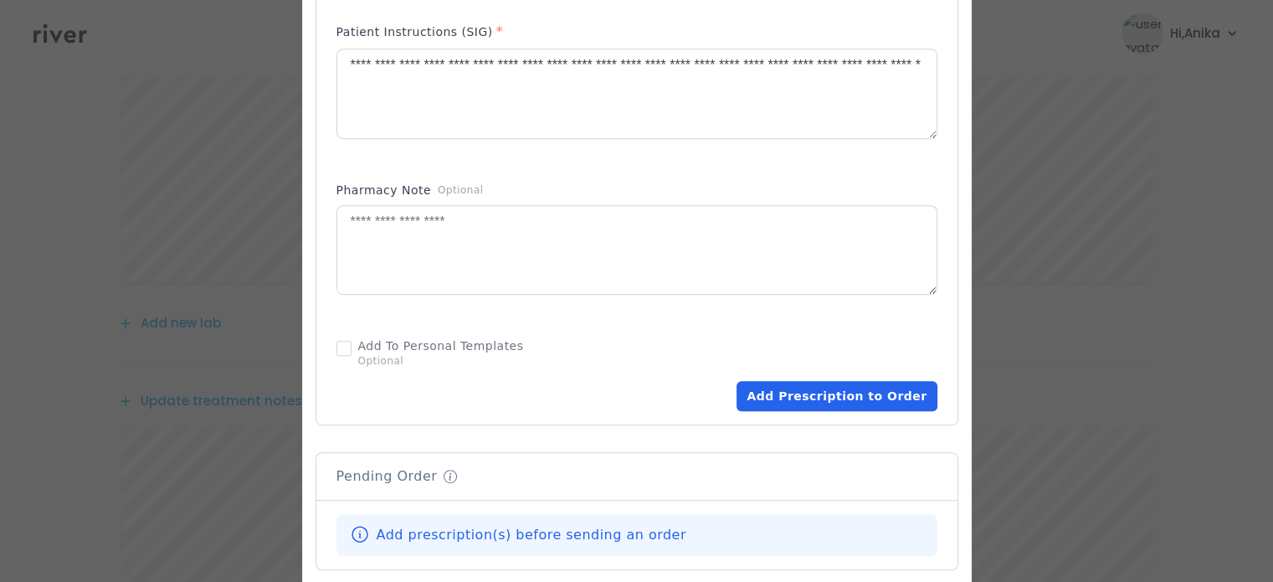
click at [854, 401] on button "Add Prescription to Order" at bounding box center [837, 396] width 200 height 30
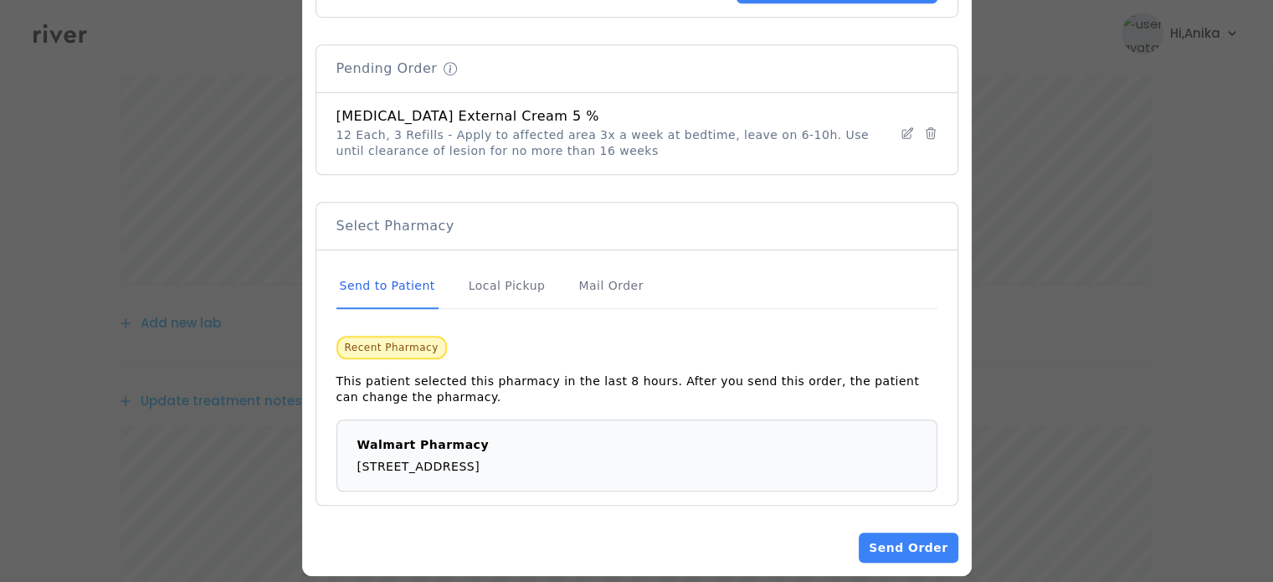
scroll to position [1273, 0]
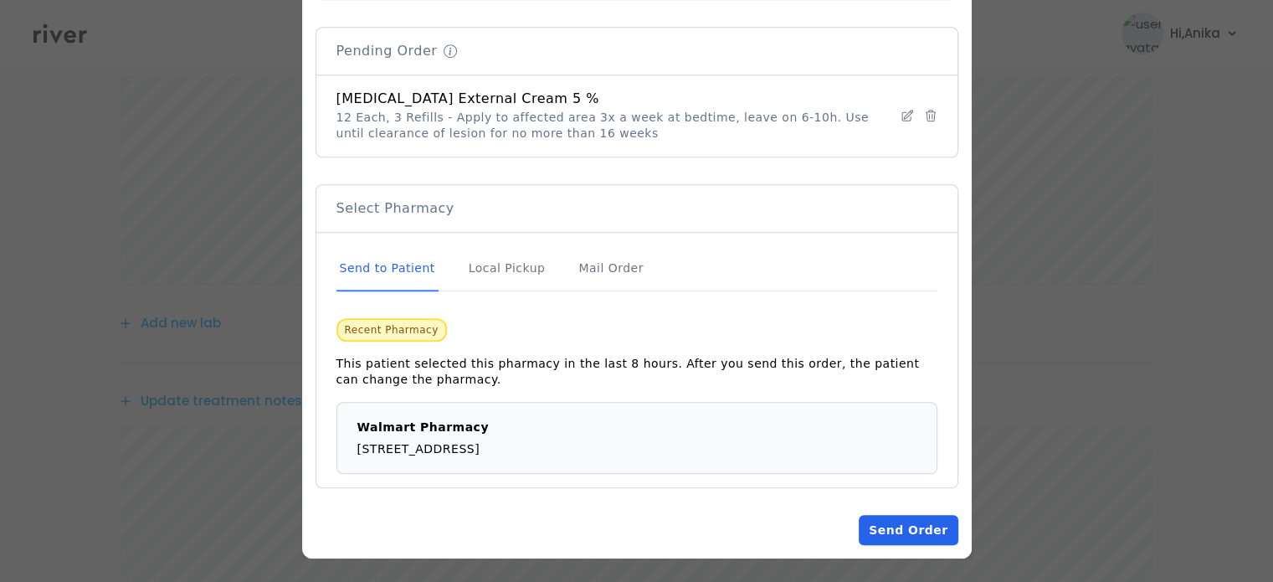
click at [884, 520] on button "Send Order" at bounding box center [908, 530] width 99 height 30
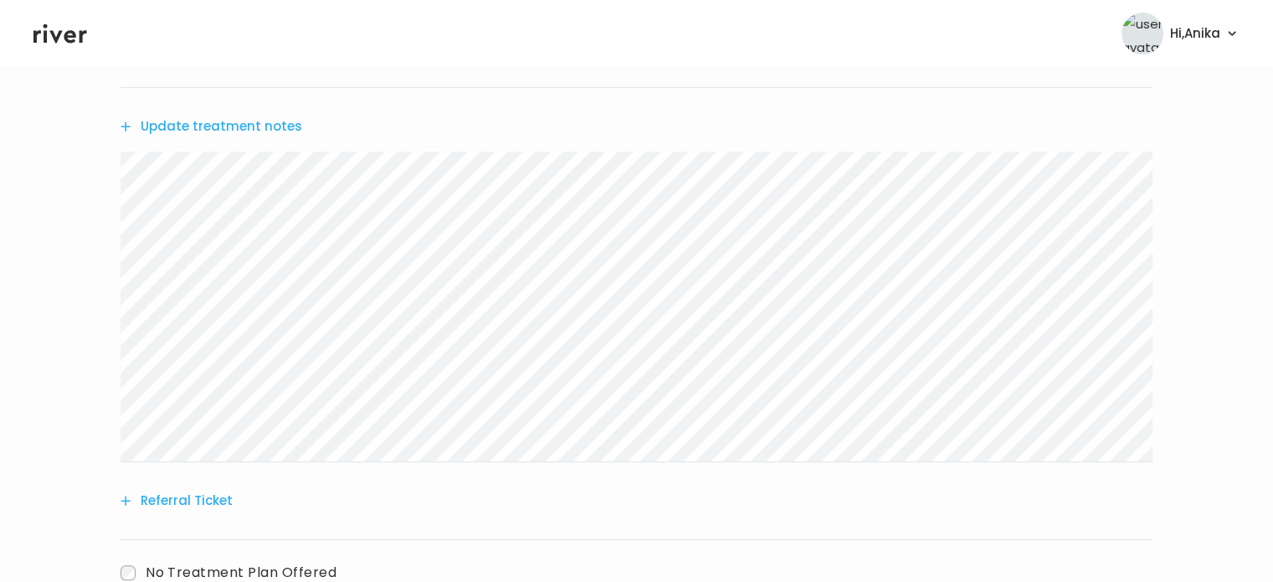
scroll to position [703, 0]
click at [240, 113] on button "Update treatment notes" at bounding box center [212, 121] width 182 height 23
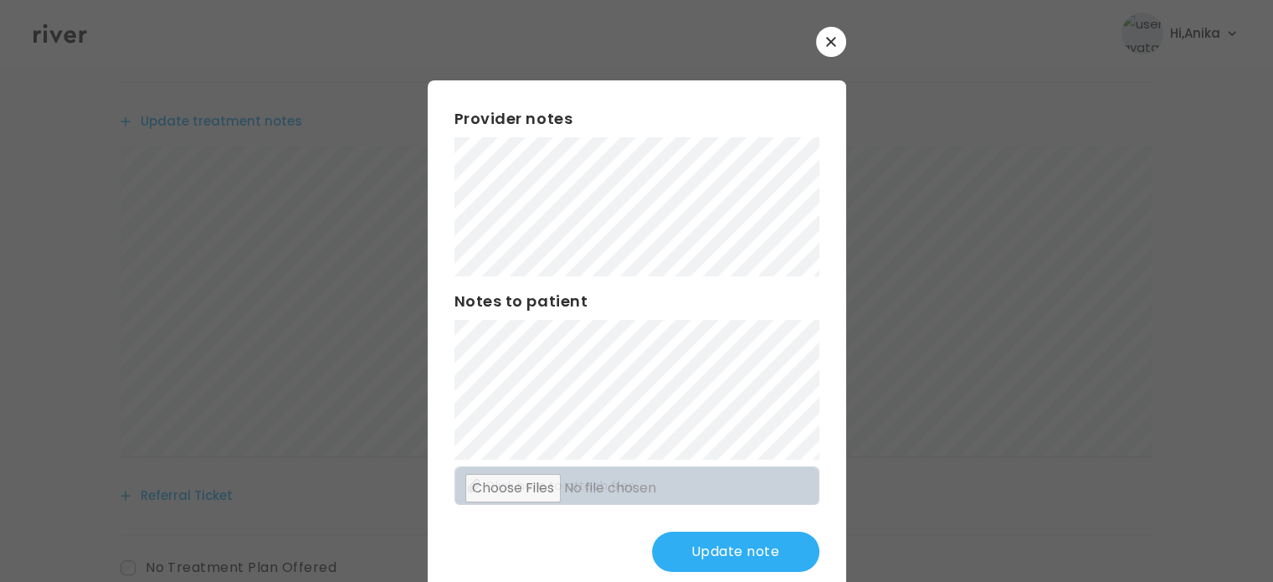
click at [723, 553] on button "Update note" at bounding box center [735, 552] width 167 height 40
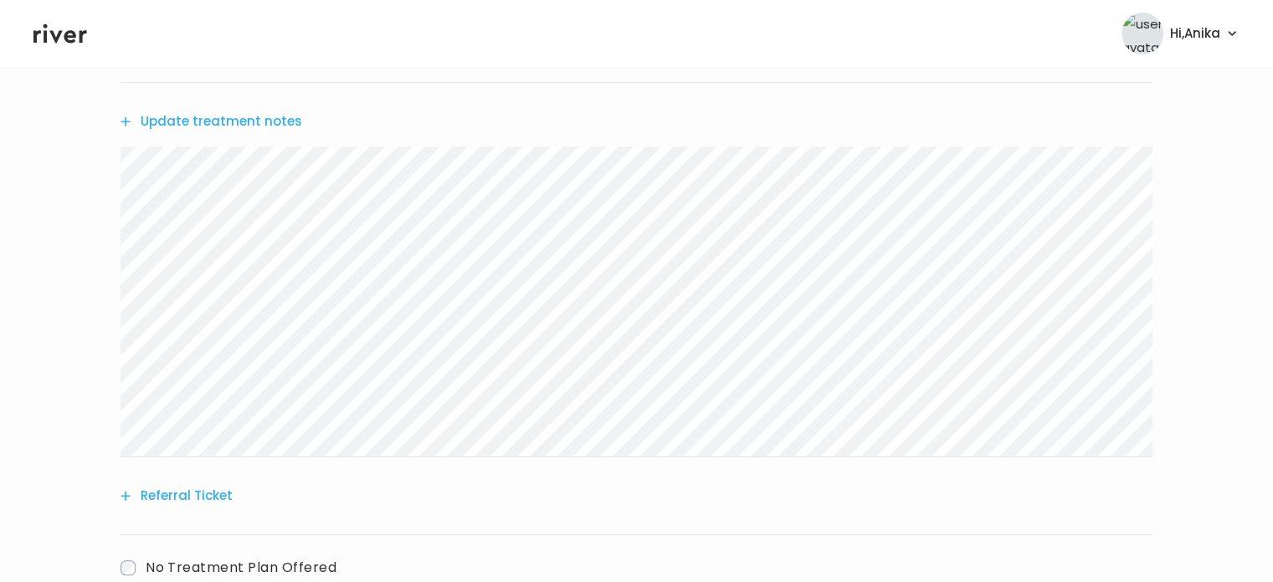
click at [261, 123] on button "Update treatment notes" at bounding box center [212, 121] width 182 height 23
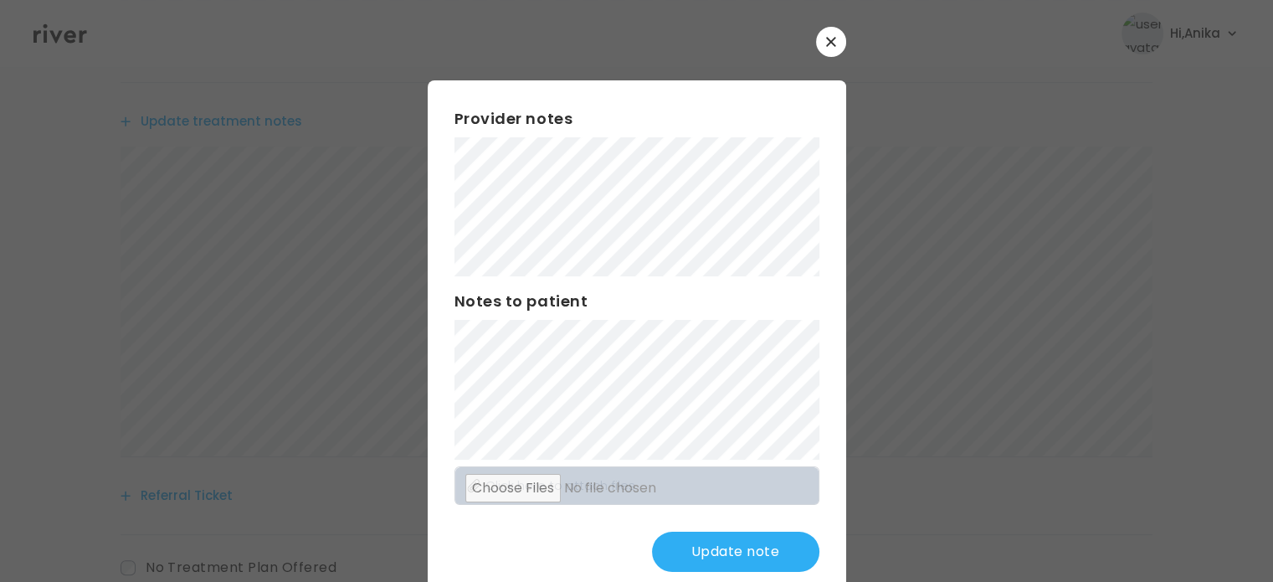
click at [733, 549] on button "Update note" at bounding box center [735, 552] width 167 height 40
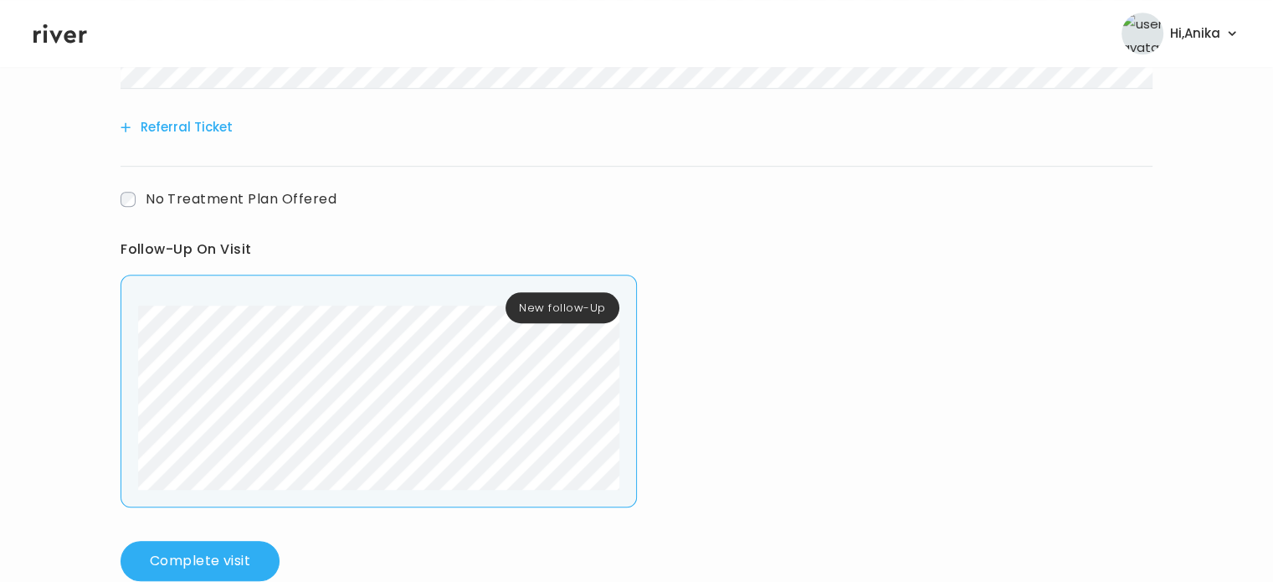
scroll to position [1110, 0]
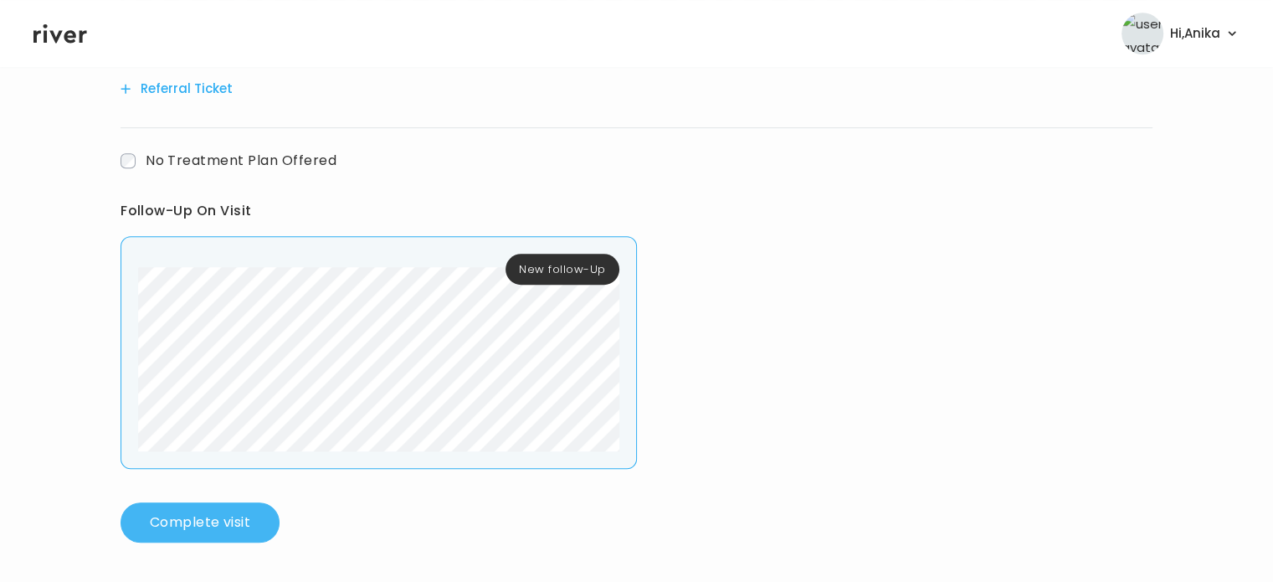
click at [241, 517] on button "Complete visit" at bounding box center [200, 522] width 159 height 40
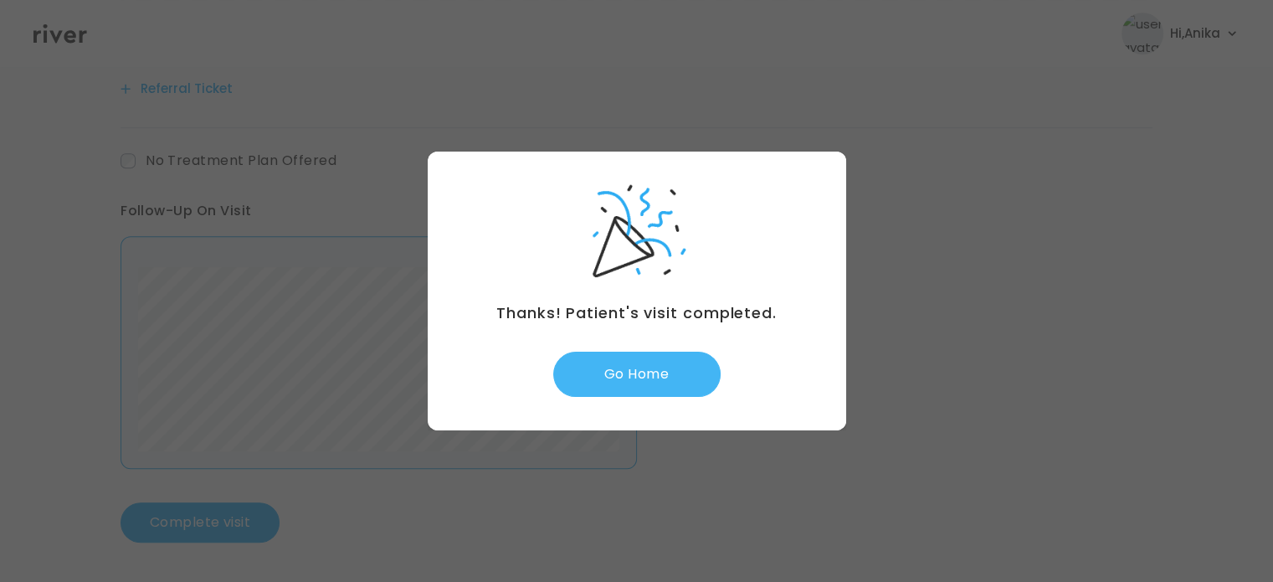
click at [663, 361] on button "Go Home" at bounding box center [636, 374] width 167 height 45
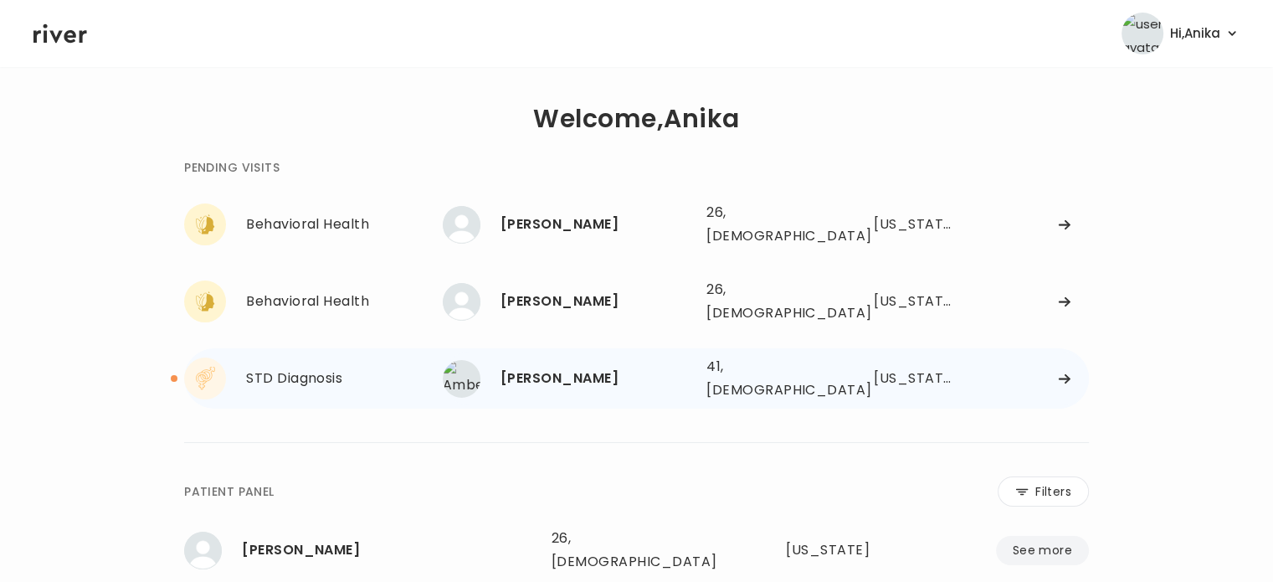
click at [603, 367] on div "[PERSON_NAME]" at bounding box center [597, 378] width 193 height 23
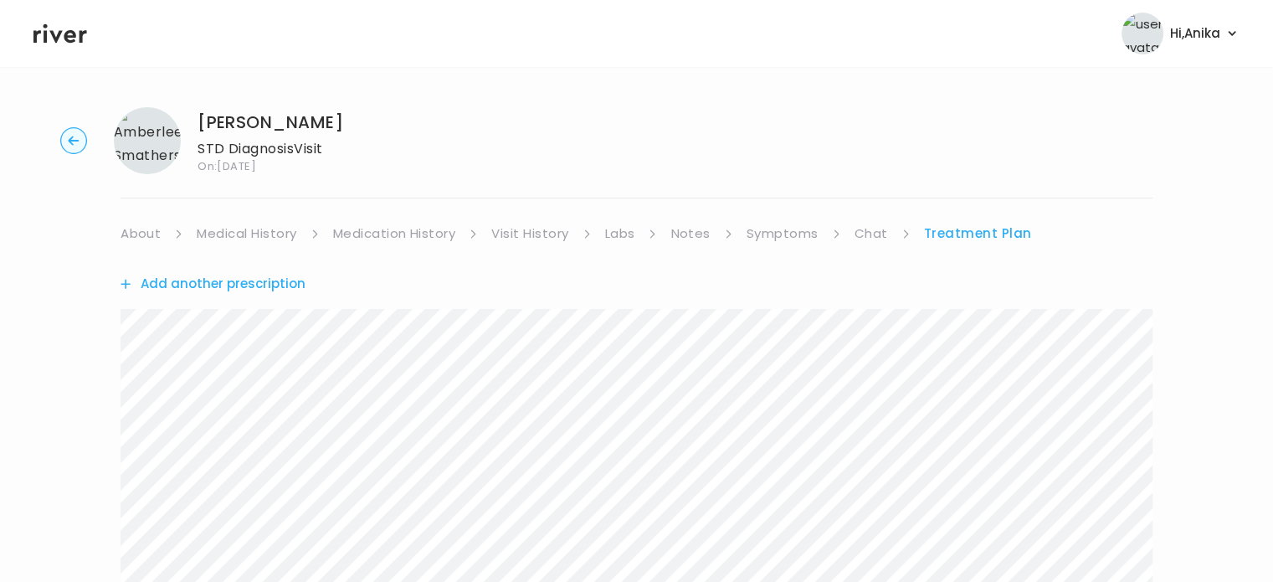
click at [144, 234] on link "About" at bounding box center [141, 233] width 40 height 23
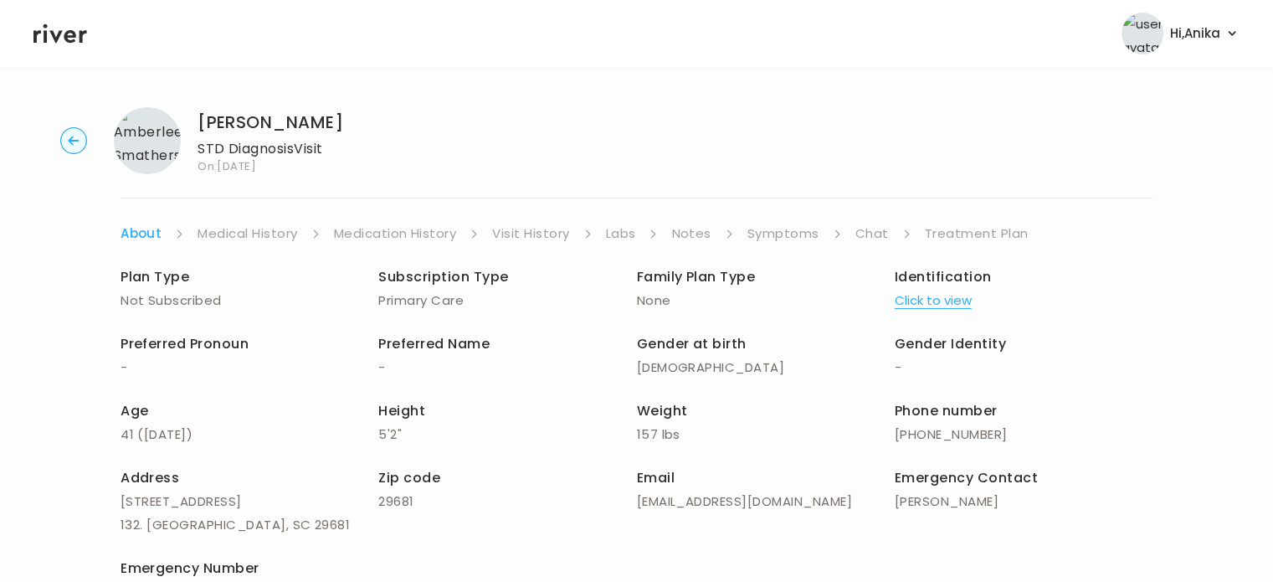
click at [239, 222] on link "Medical History" at bounding box center [248, 233] width 100 height 23
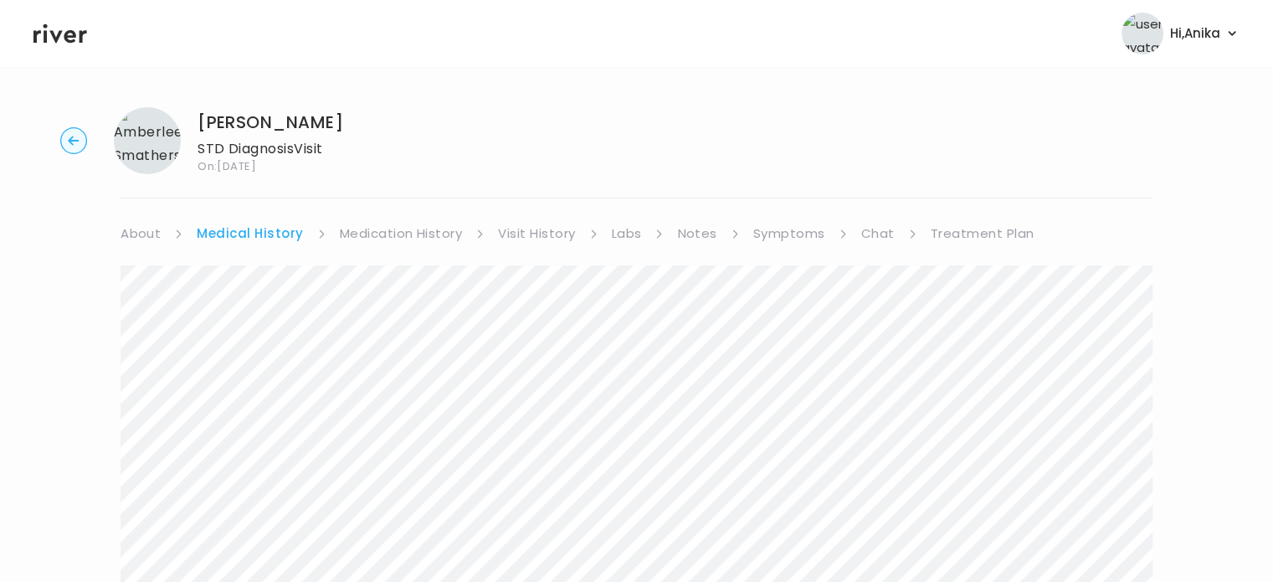
click at [373, 231] on link "Medication History" at bounding box center [401, 233] width 123 height 23
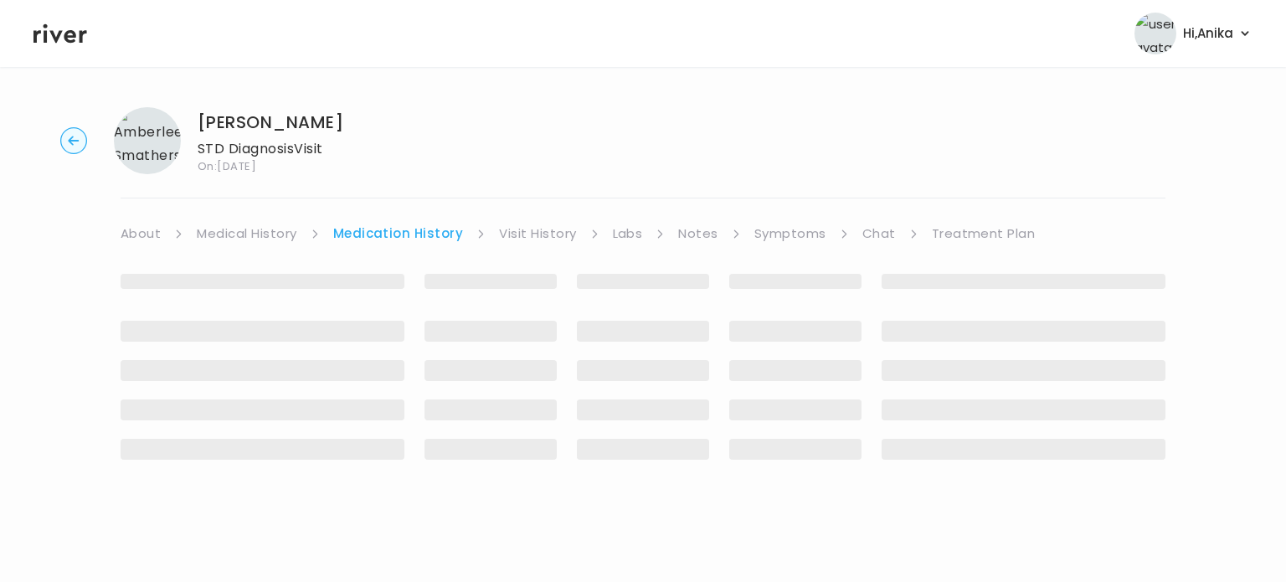
click at [513, 229] on link "Visit History" at bounding box center [537, 233] width 77 height 23
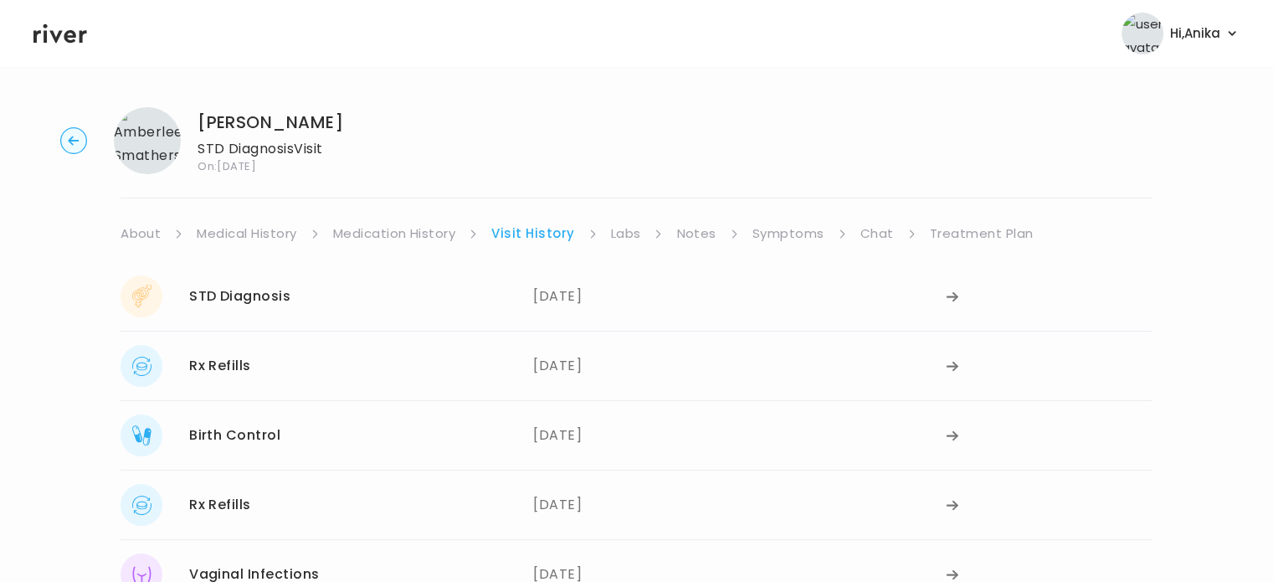
click at [624, 229] on link "Labs" at bounding box center [626, 233] width 30 height 23
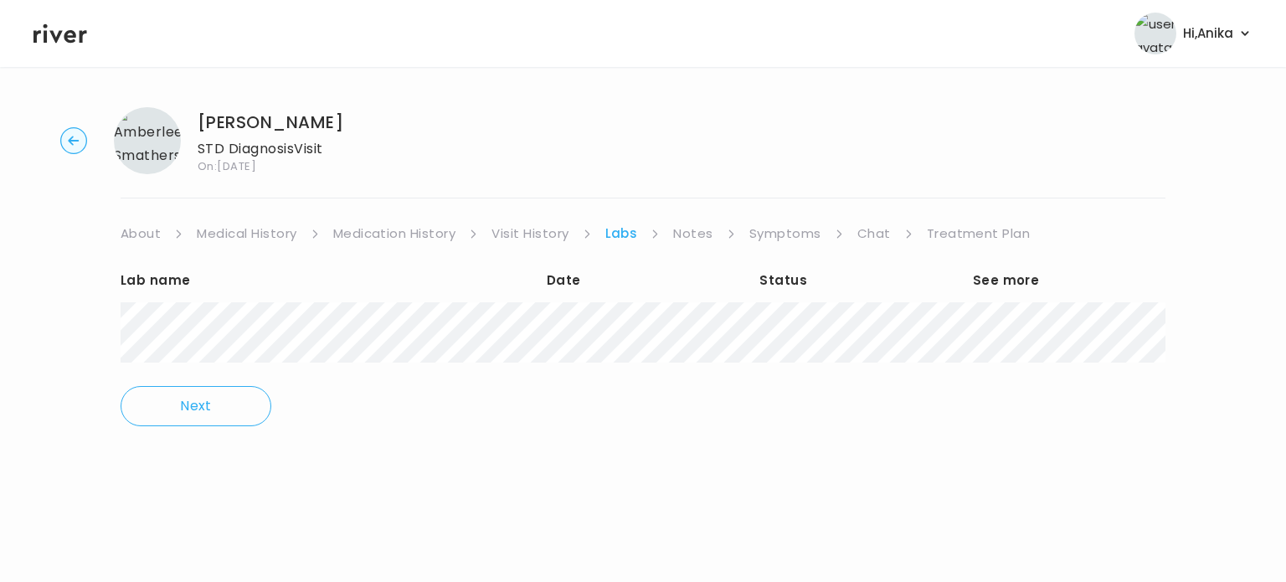
click at [697, 234] on link "Notes" at bounding box center [692, 233] width 39 height 23
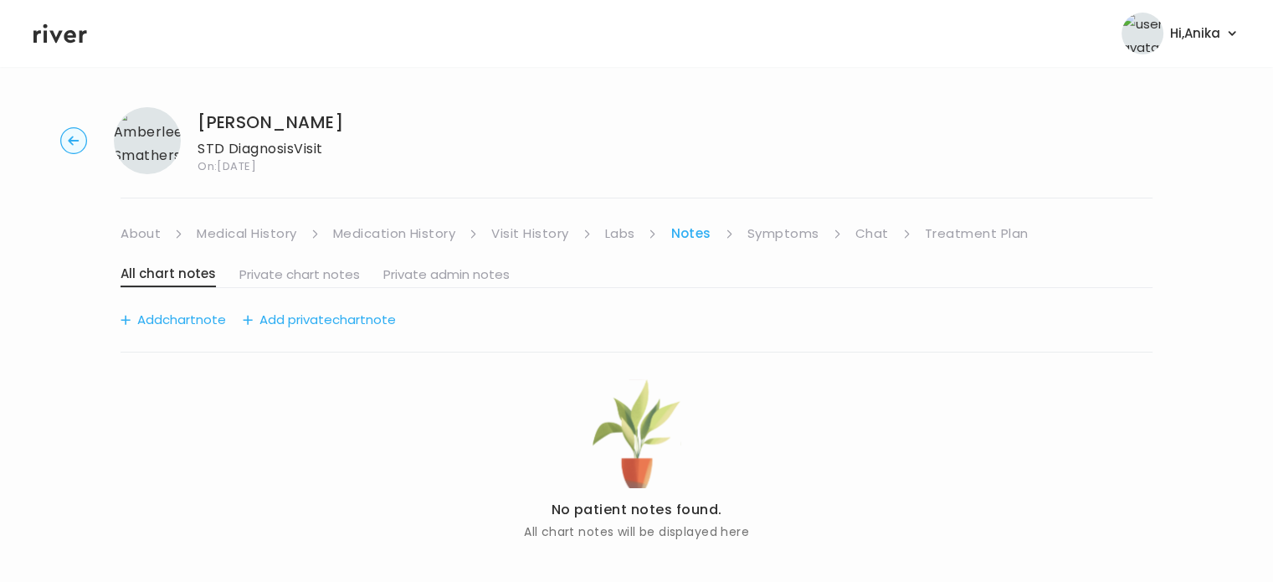
click at [760, 227] on link "Symptoms" at bounding box center [784, 233] width 72 height 23
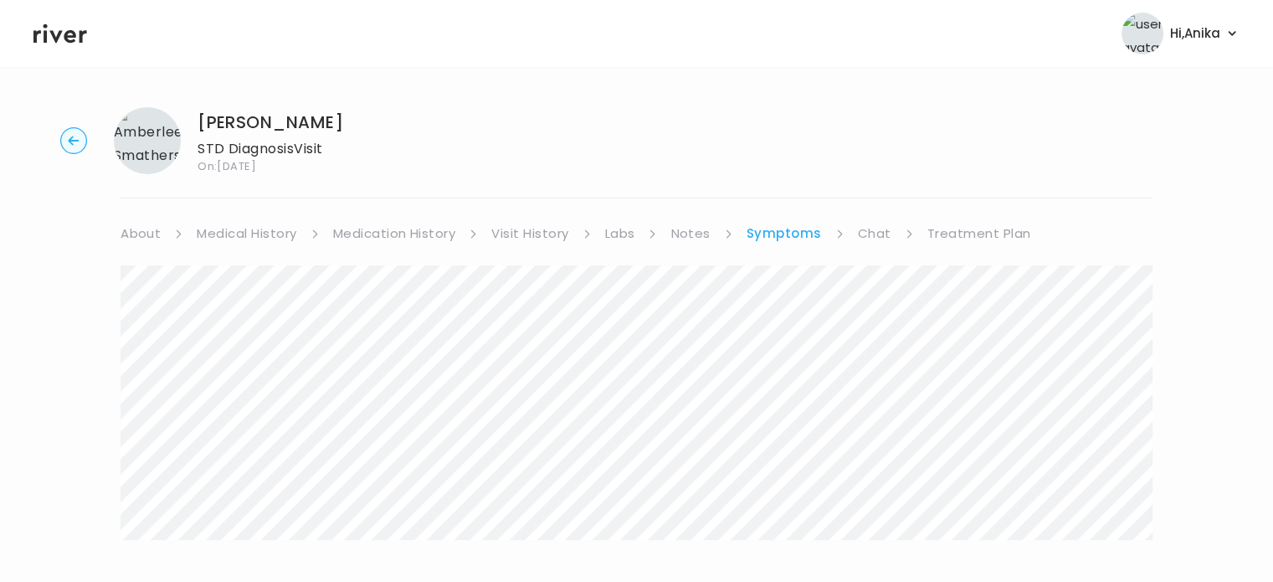
click at [865, 229] on link "Chat" at bounding box center [874, 233] width 33 height 23
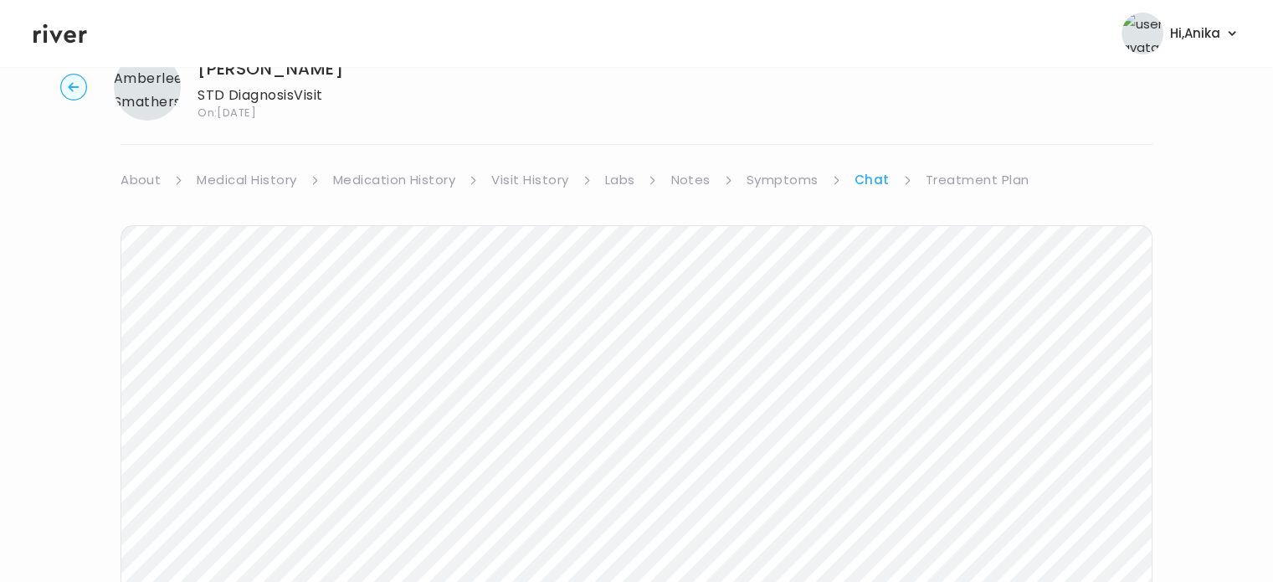
click at [959, 173] on link "Treatment Plan" at bounding box center [978, 179] width 104 height 23
click at [131, 178] on link "About" at bounding box center [141, 179] width 40 height 23
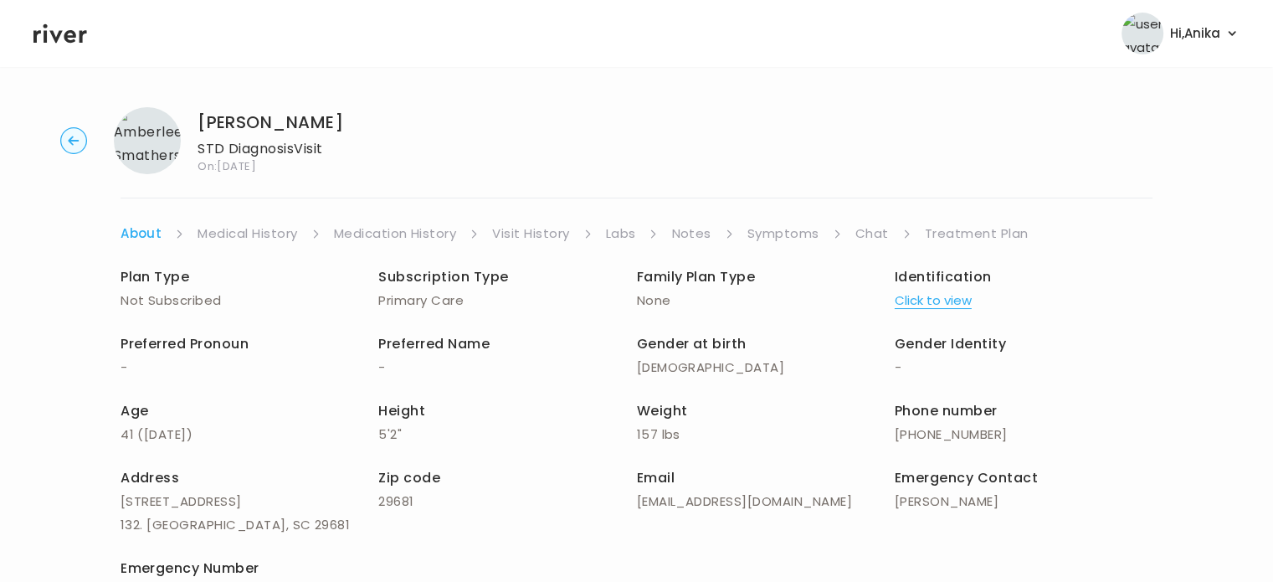
click at [73, 141] on circle "button" at bounding box center [74, 141] width 26 height 26
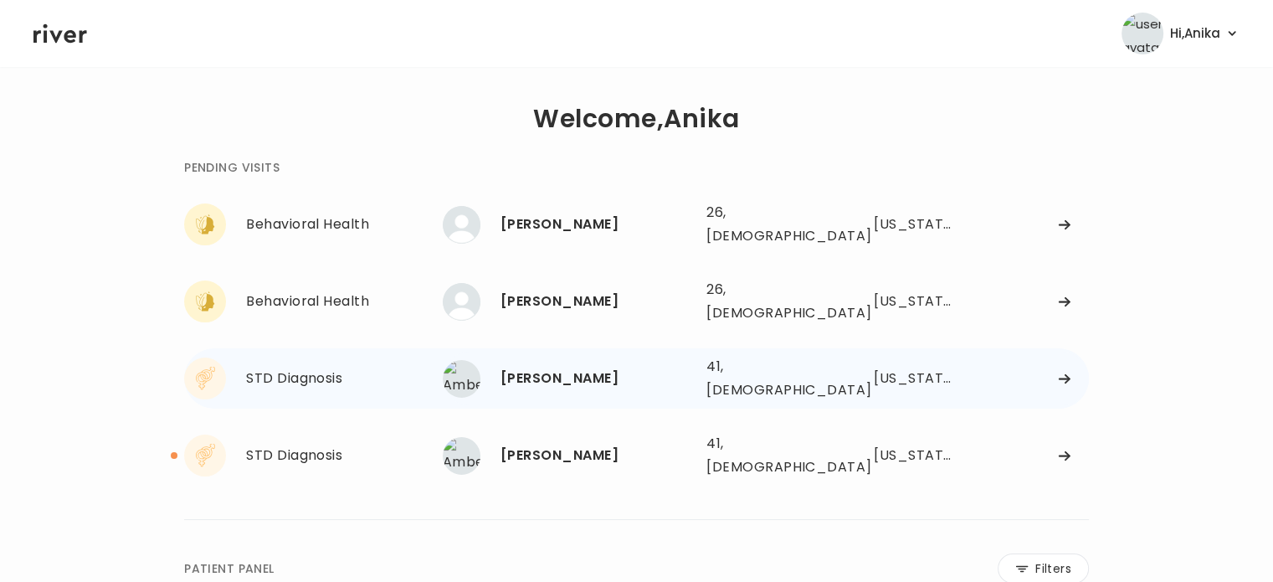
click at [513, 367] on div "Amberlee Smathers" at bounding box center [597, 378] width 193 height 23
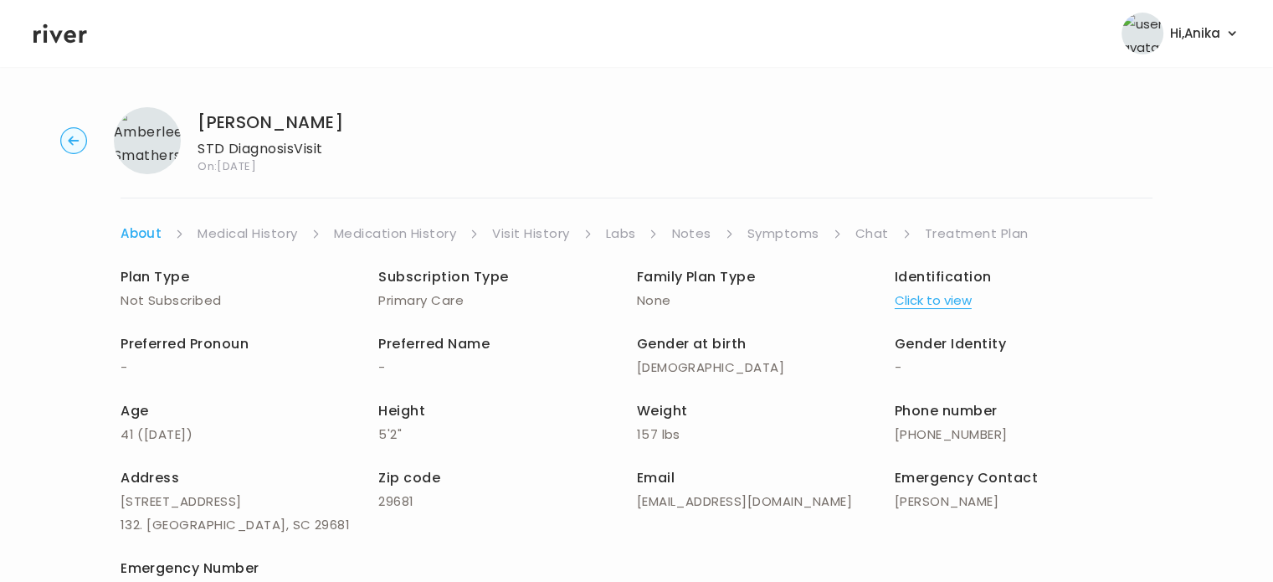
click at [944, 236] on link "Treatment Plan" at bounding box center [977, 233] width 104 height 23
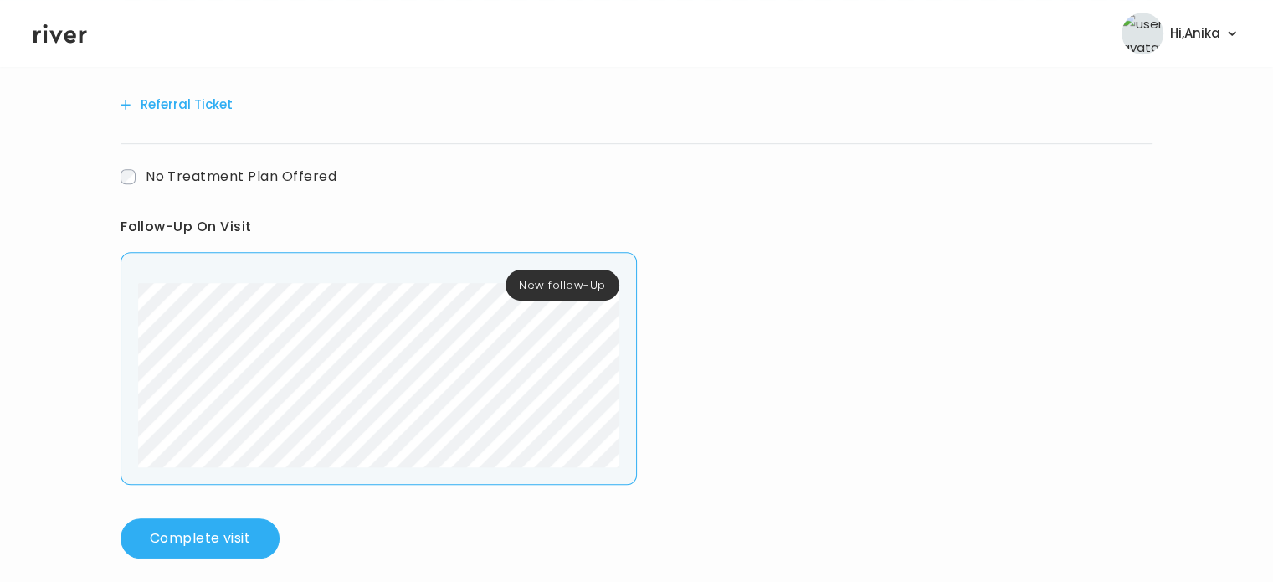
scroll to position [1110, 0]
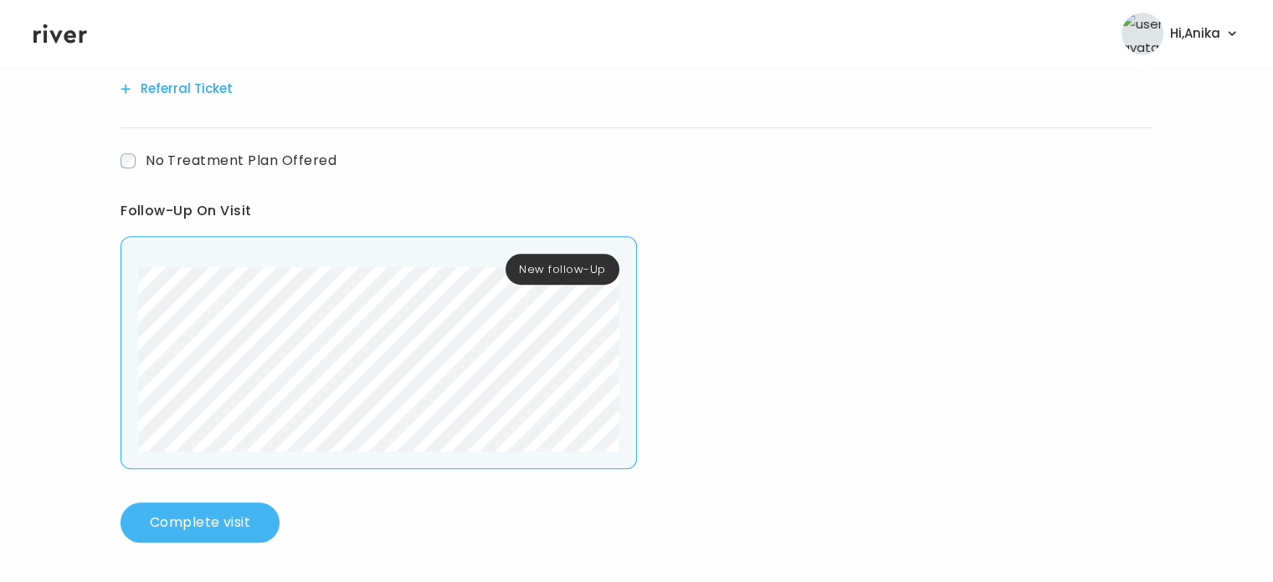
click at [193, 512] on button "Complete visit" at bounding box center [200, 522] width 159 height 40
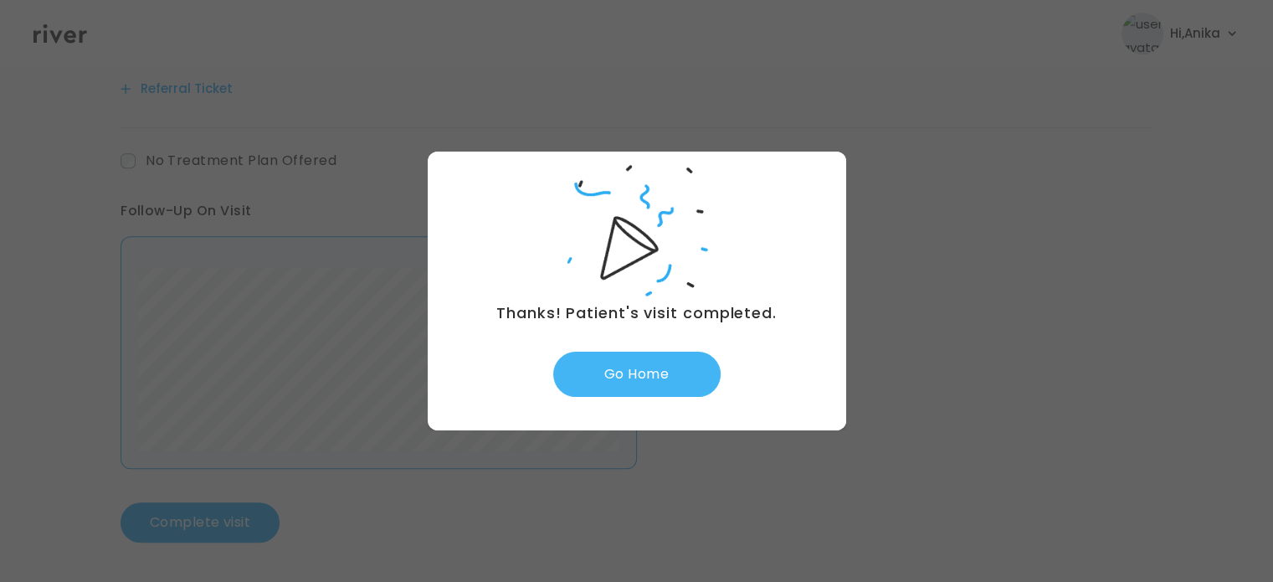
click at [657, 370] on button "Go Home" at bounding box center [636, 374] width 167 height 45
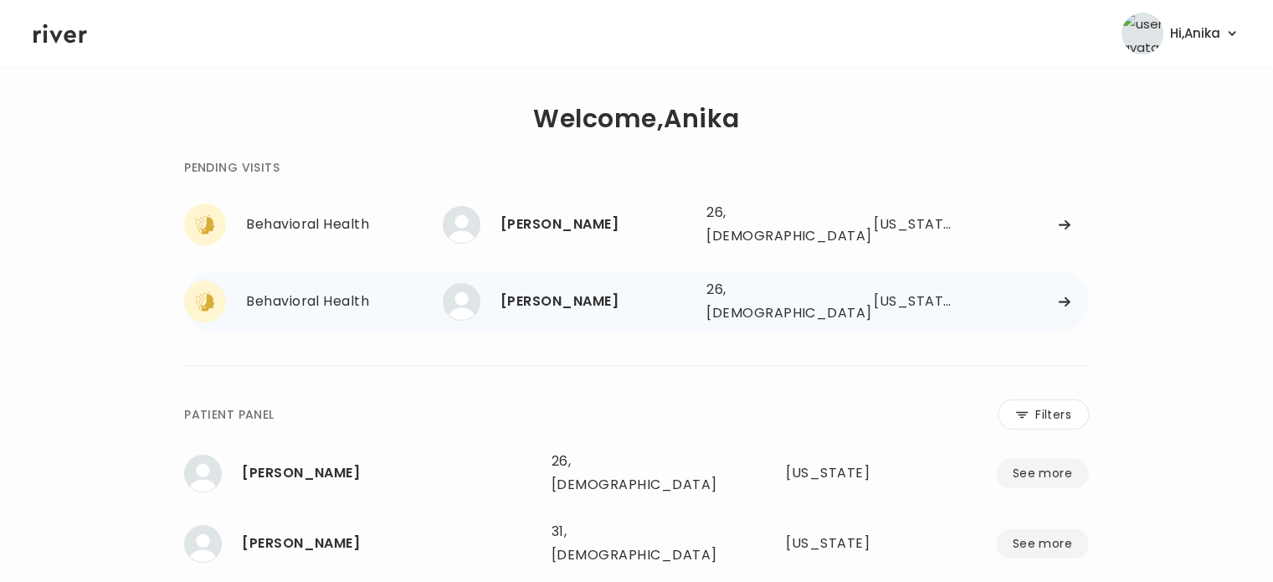
click at [573, 290] on div "[PERSON_NAME]" at bounding box center [597, 301] width 193 height 23
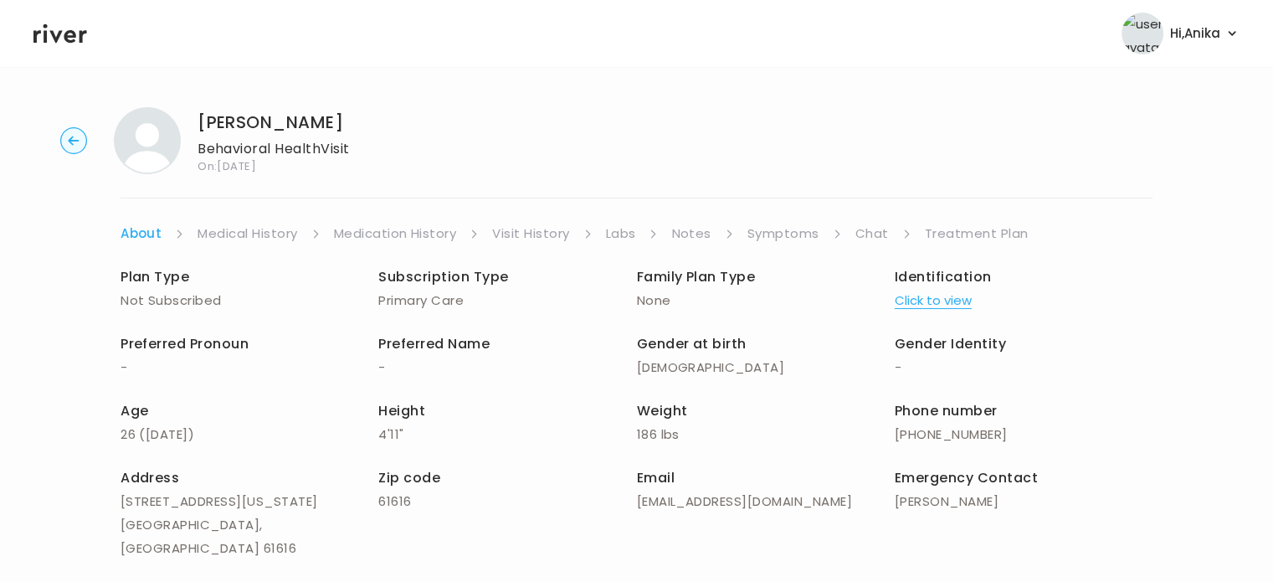
click at [954, 298] on button "Click to view" at bounding box center [933, 300] width 77 height 23
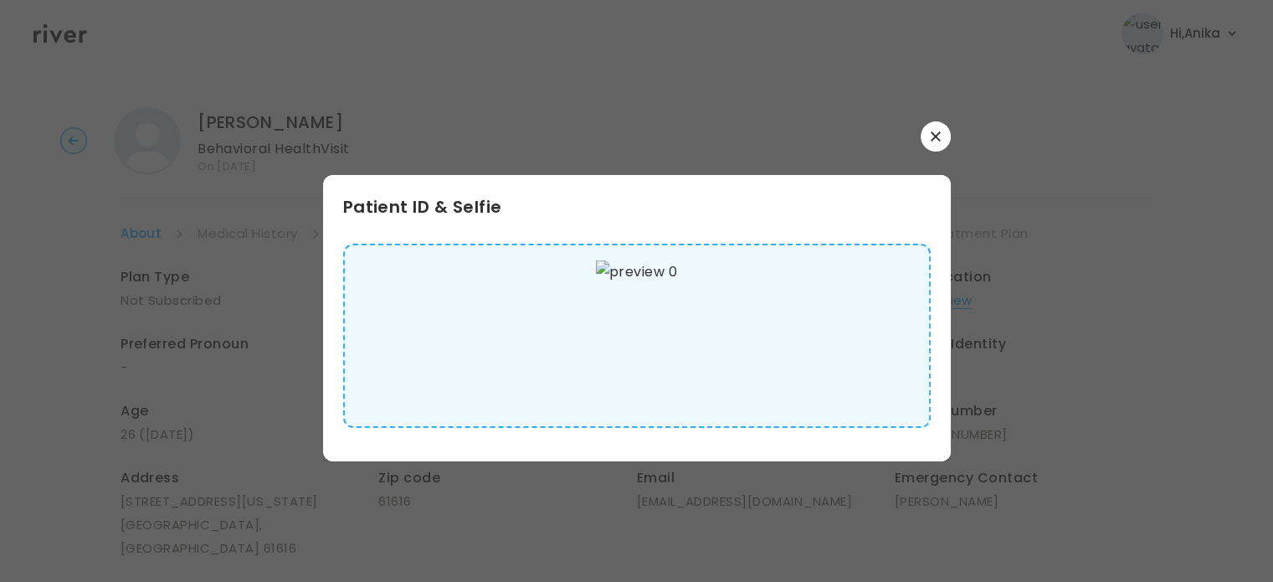
scroll to position [2, 0]
click at [936, 128] on button "button" at bounding box center [936, 136] width 30 height 30
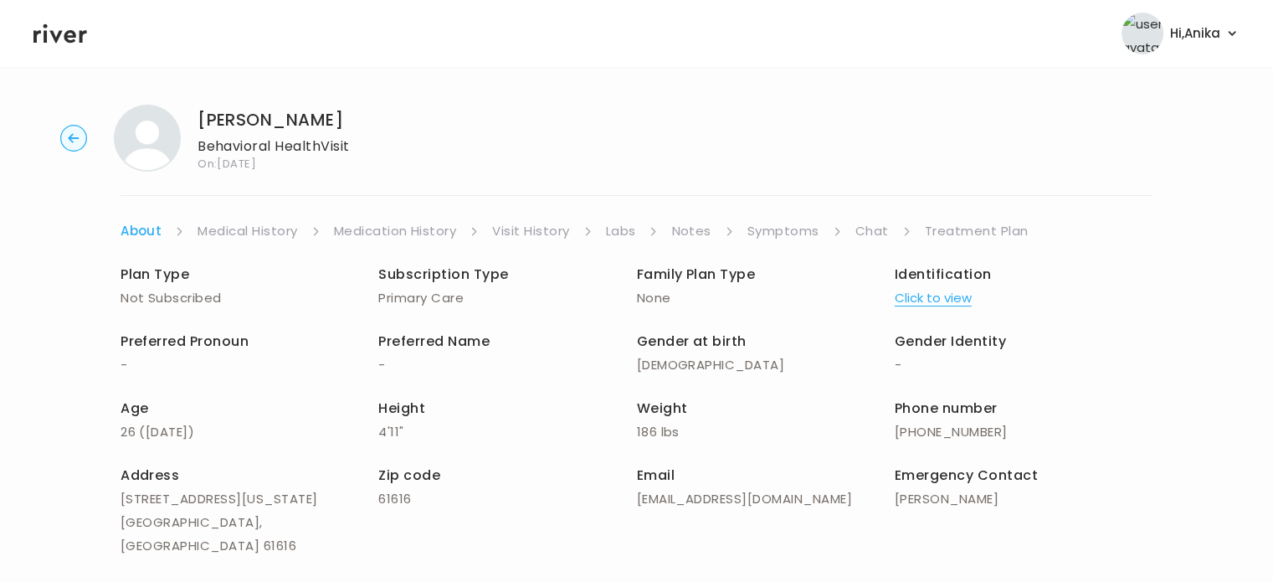
scroll to position [0, 0]
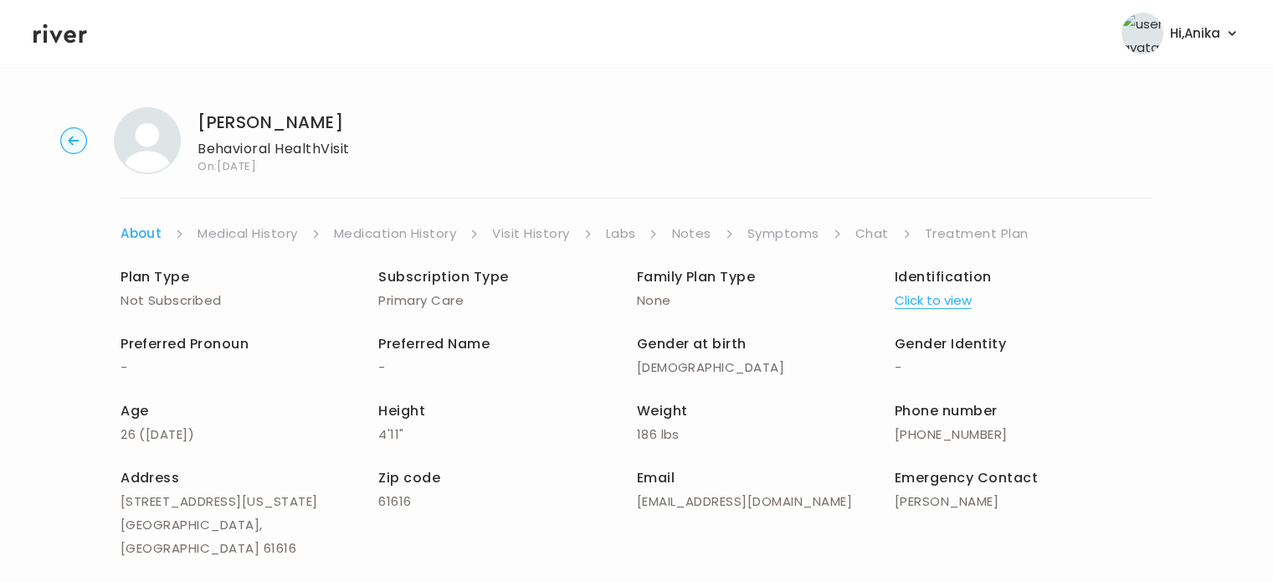
click at [230, 244] on link "Medical History" at bounding box center [248, 233] width 100 height 23
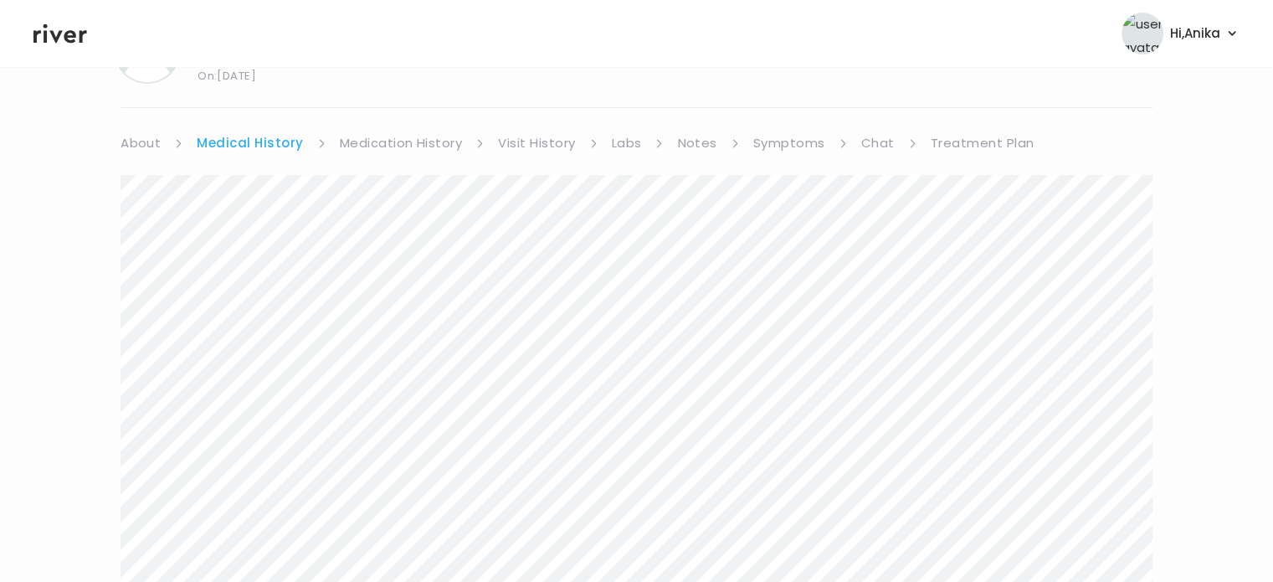
scroll to position [89, 0]
click at [419, 157] on div "Next" at bounding box center [637, 556] width 1032 height 798
click at [414, 141] on link "Medication History" at bounding box center [401, 144] width 123 height 23
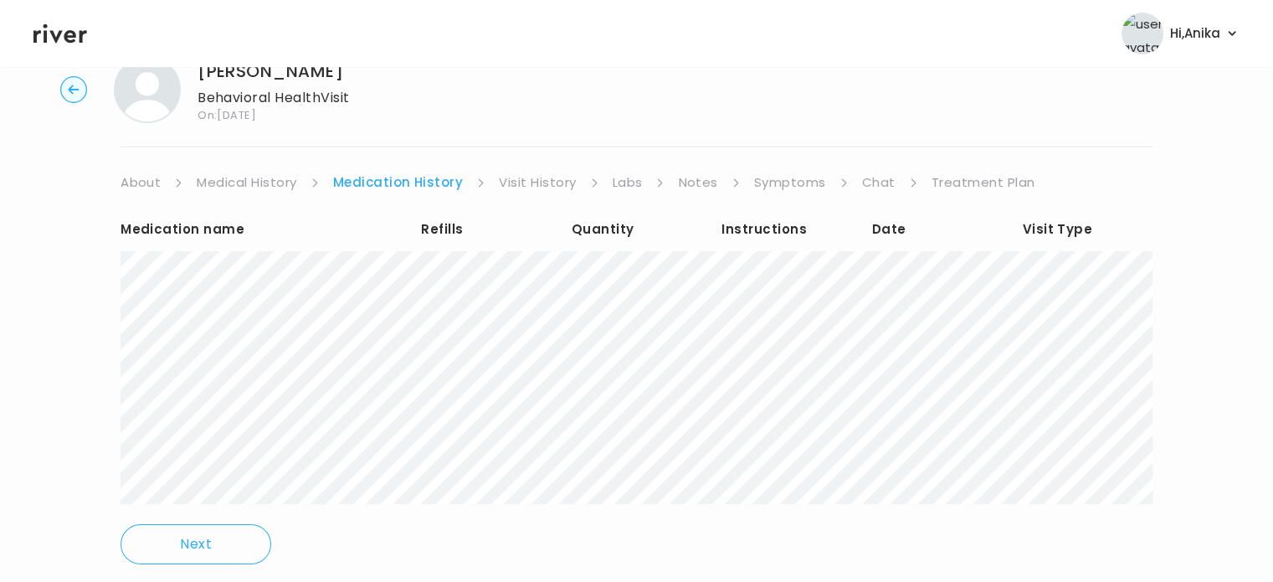
scroll to position [52, 0]
click at [536, 186] on link "Visit History" at bounding box center [537, 181] width 77 height 23
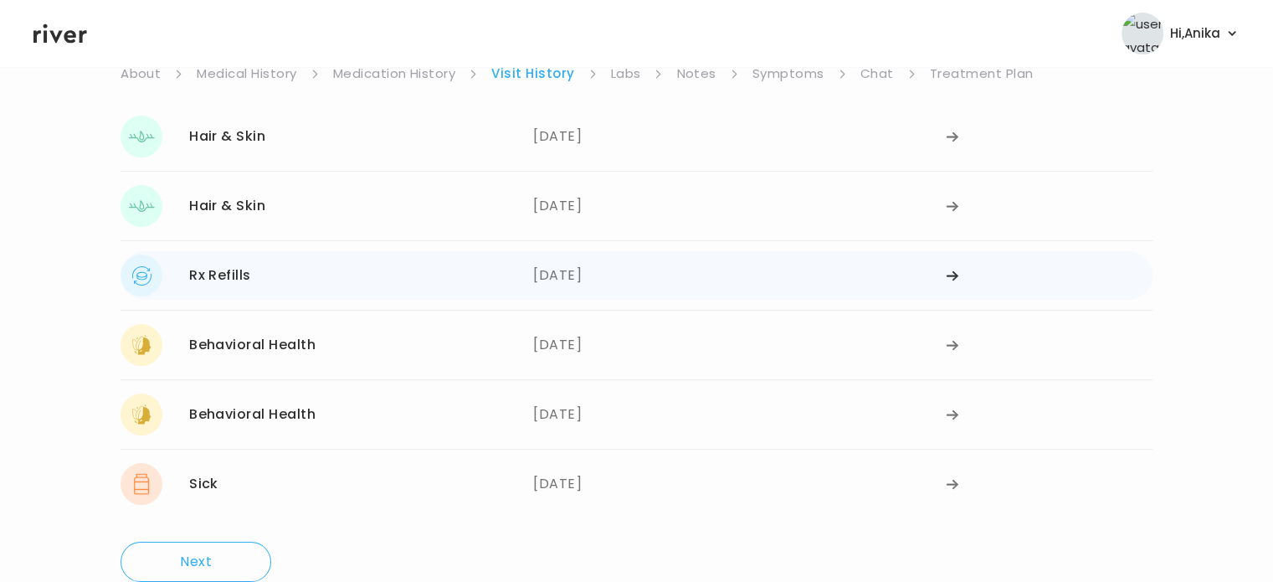
scroll to position [161, 0]
click at [602, 346] on div "04/14/2025" at bounding box center [739, 344] width 413 height 42
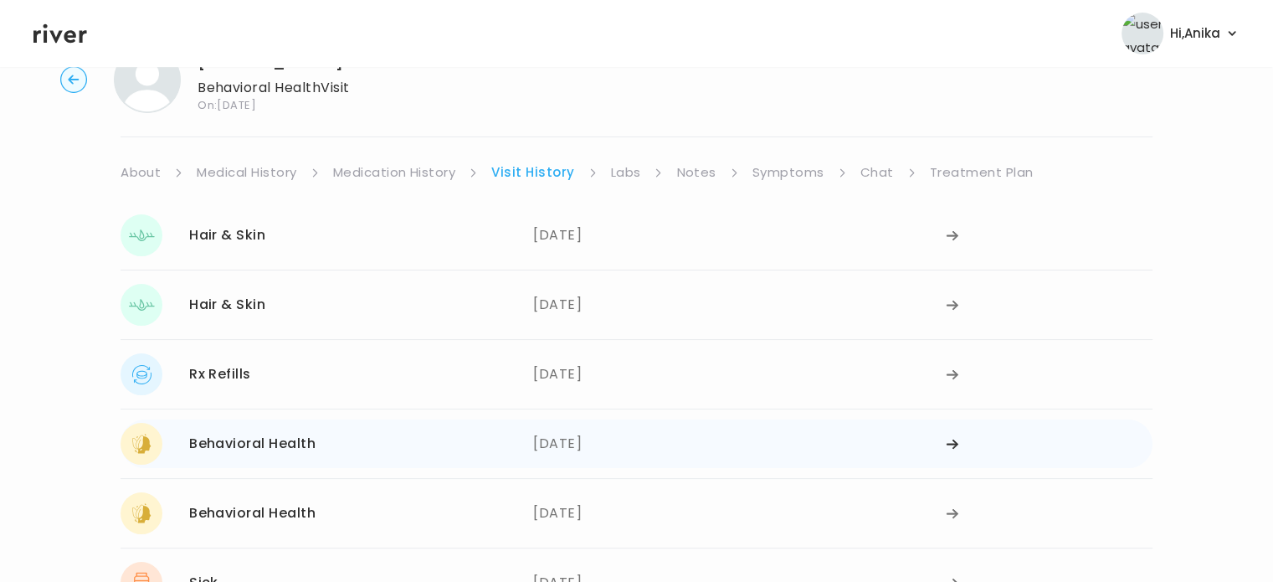
scroll to position [0, 0]
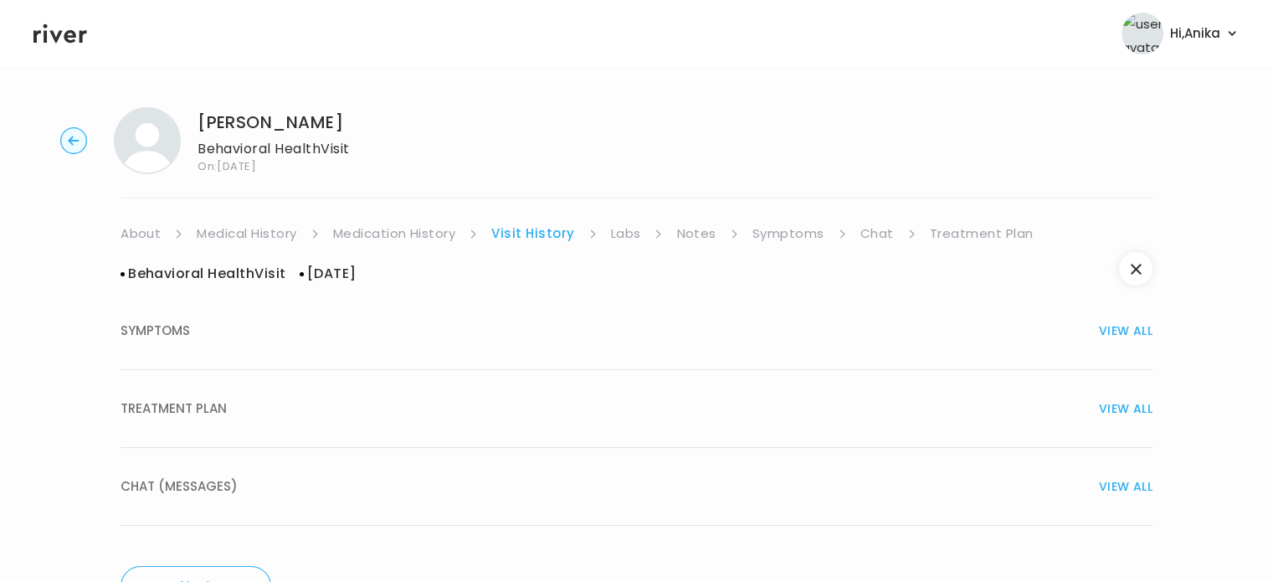
click at [677, 404] on div "TREATMENT PLAN VIEW ALL" at bounding box center [637, 408] width 1032 height 23
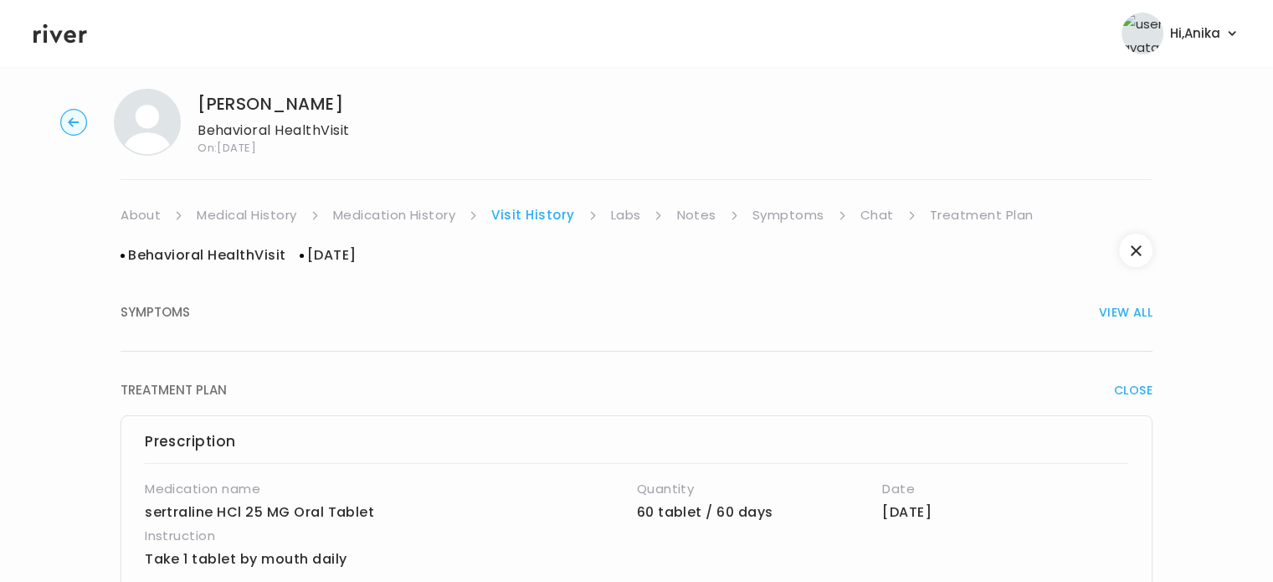
scroll to position [17, 0]
click at [1131, 386] on span "CLOSE" at bounding box center [1133, 391] width 39 height 23
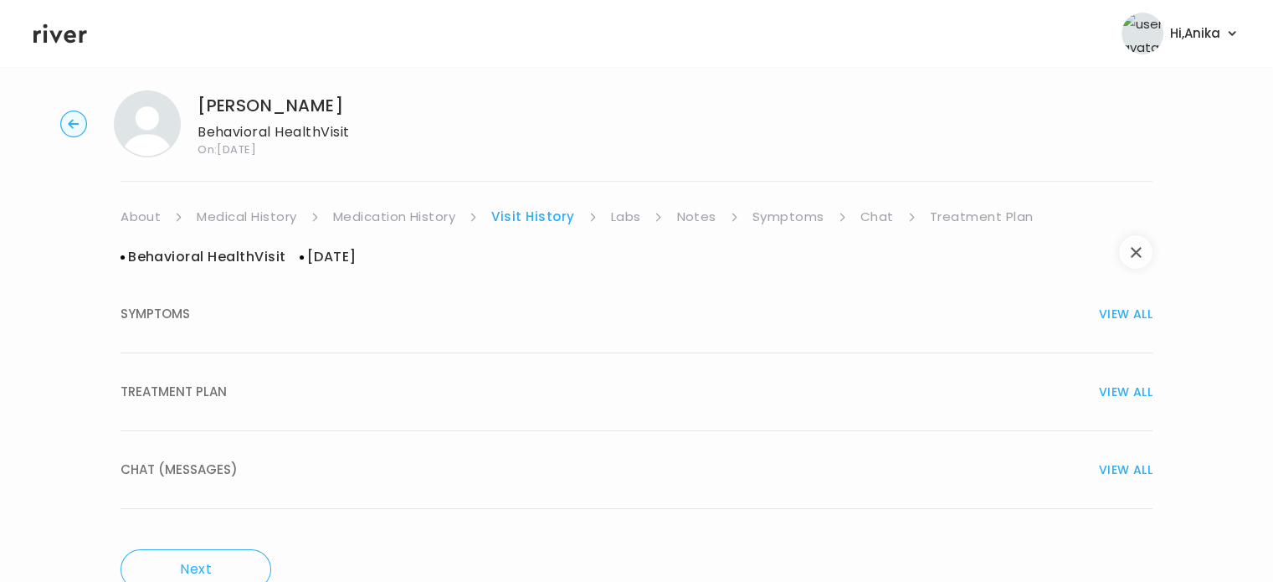
click at [1132, 255] on icon "button" at bounding box center [1136, 252] width 10 height 10
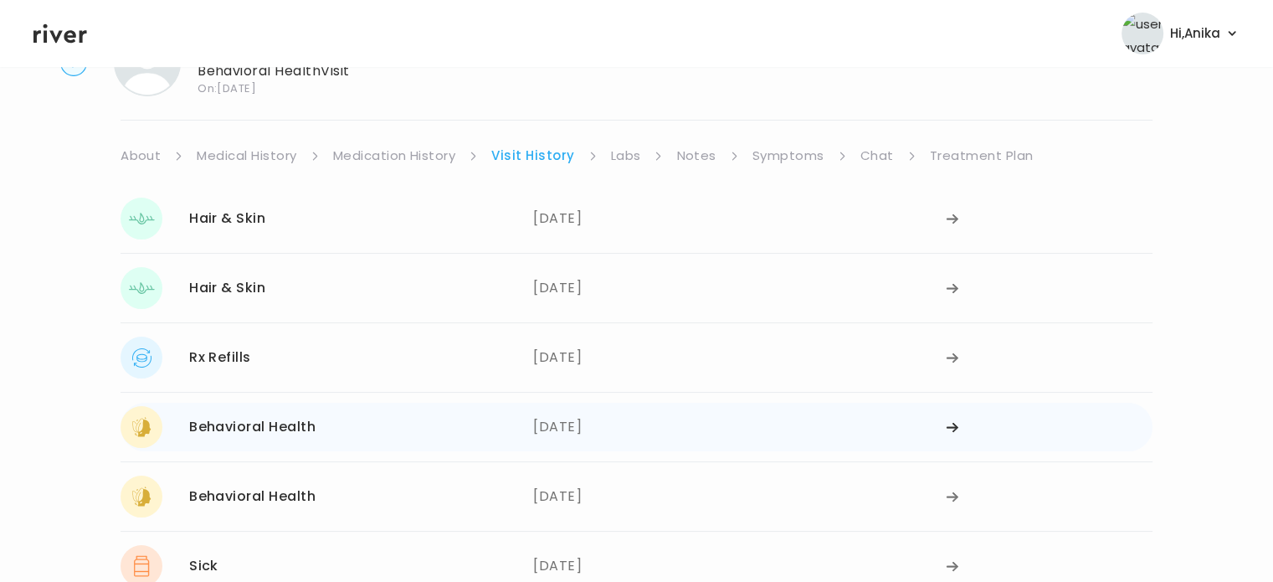
click at [589, 411] on div "04/14/2025" at bounding box center [739, 427] width 413 height 42
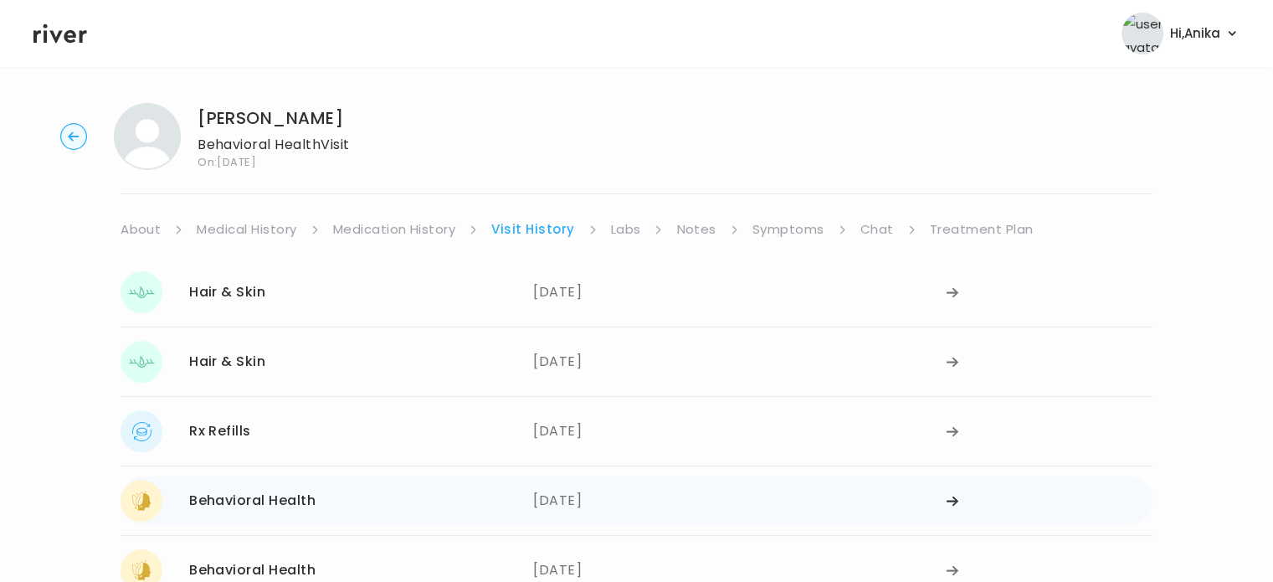
scroll to position [0, 0]
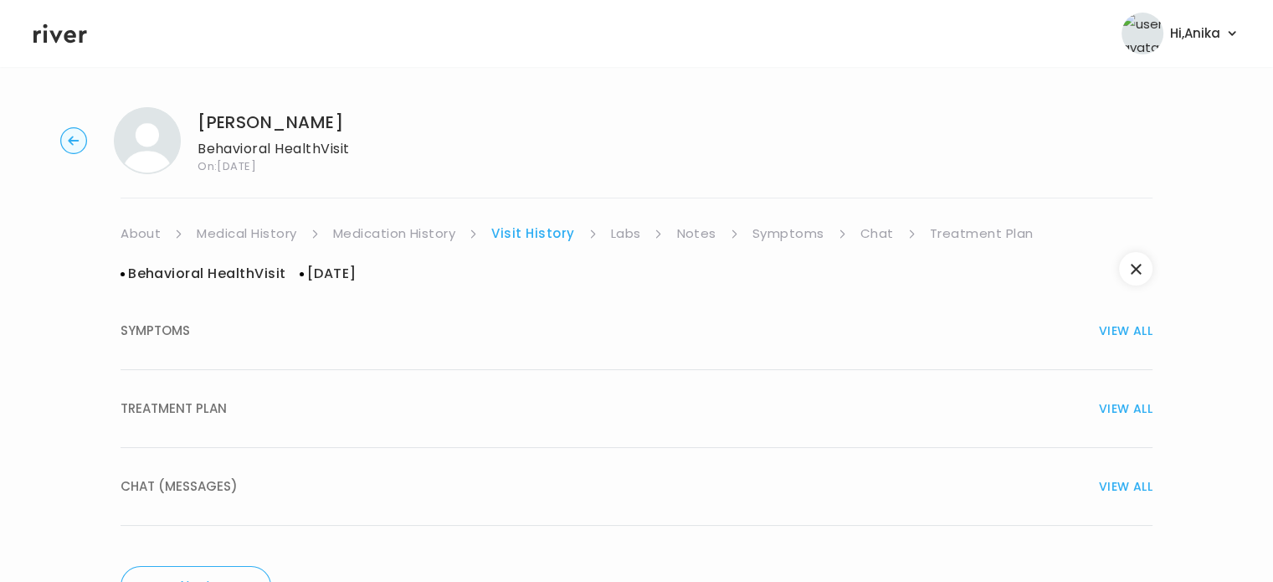
click at [751, 395] on button "TREATMENT PLAN VIEW ALL" at bounding box center [637, 409] width 1032 height 78
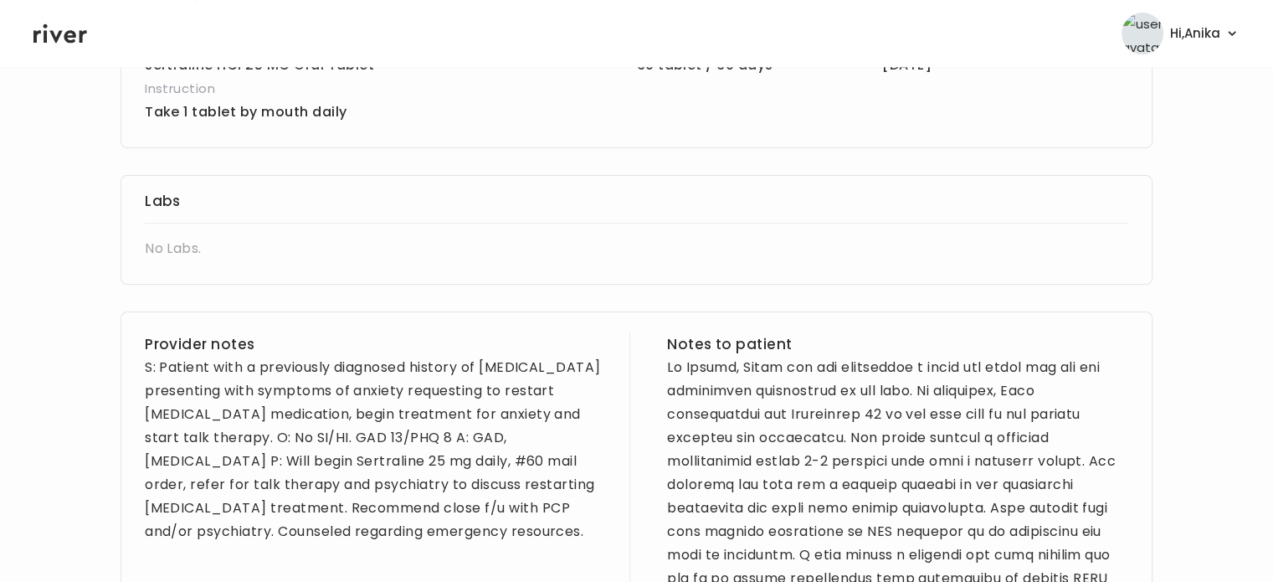
scroll to position [469, 0]
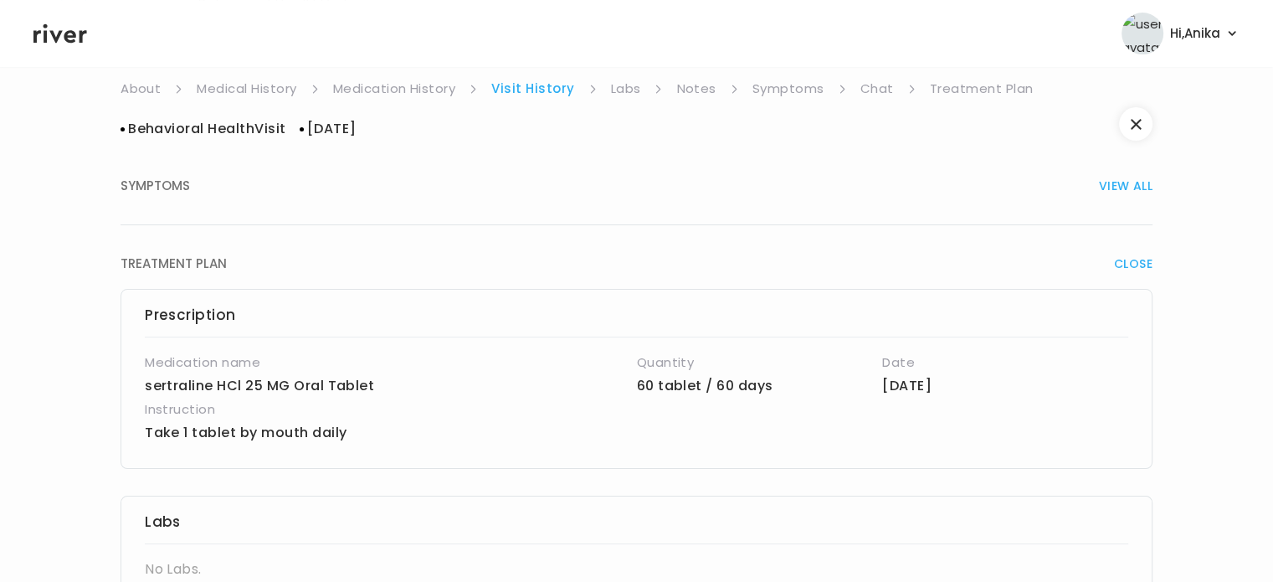
click at [1120, 262] on span "CLOSE" at bounding box center [1133, 263] width 39 height 23
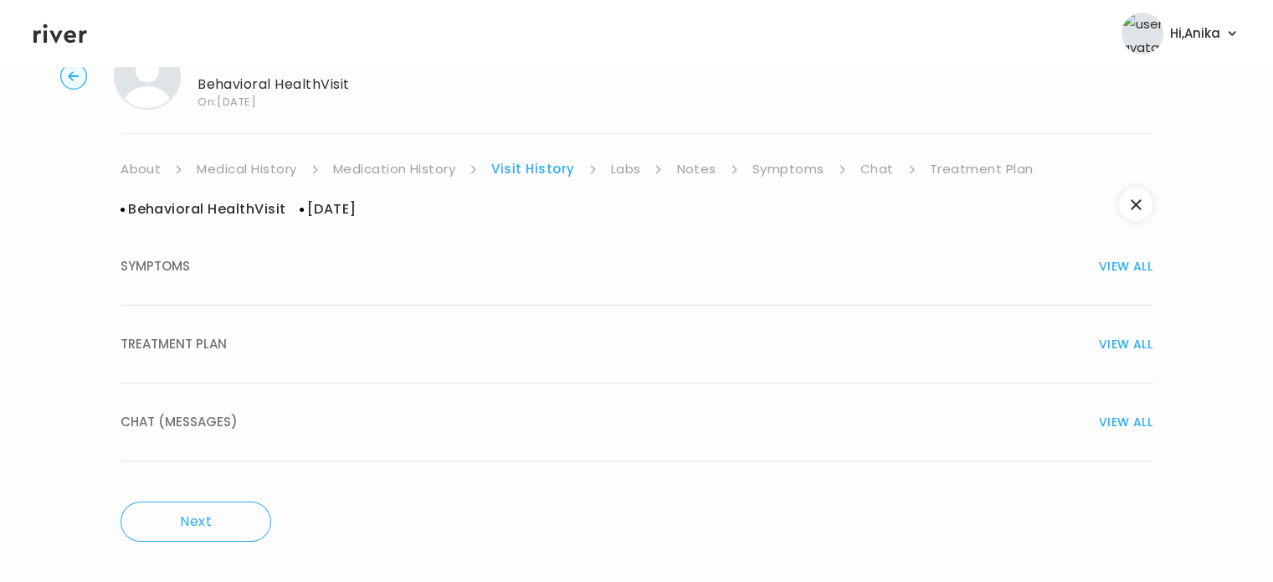
scroll to position [64, 0]
click at [1138, 213] on button "button" at bounding box center [1135, 204] width 33 height 33
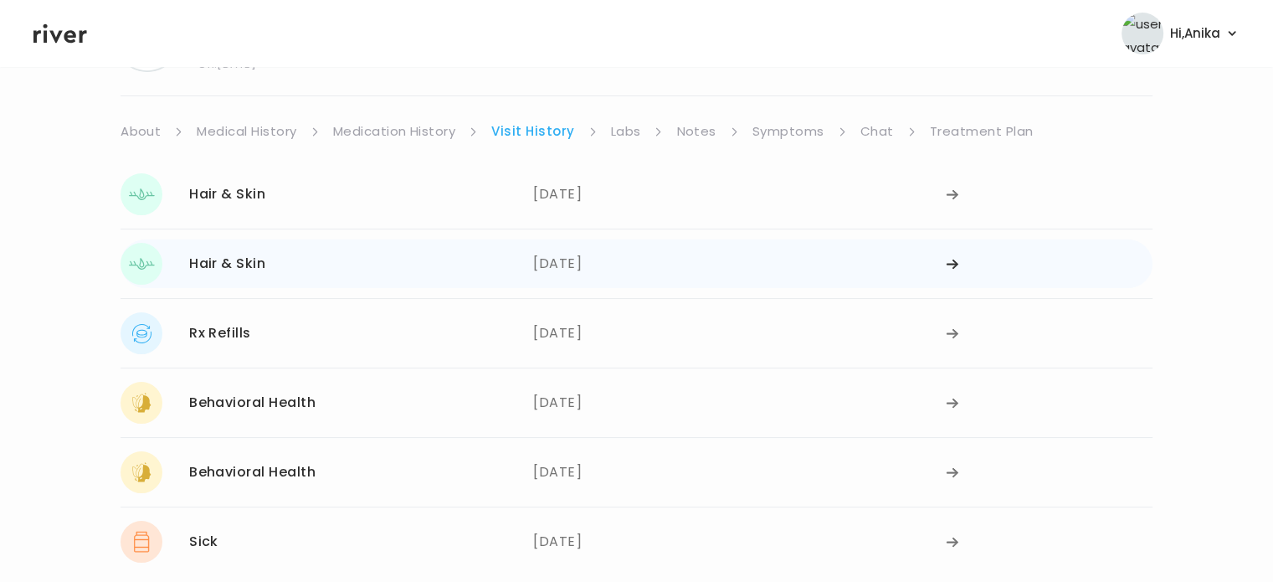
scroll to position [105, 0]
click at [626, 321] on div "06/16/2025" at bounding box center [739, 331] width 413 height 42
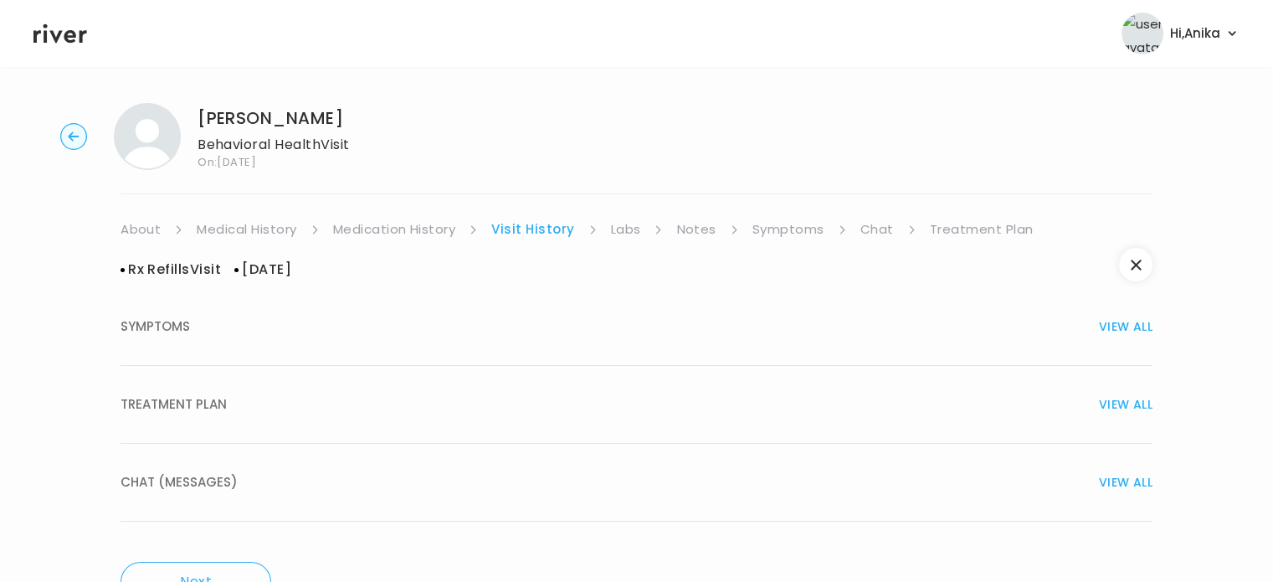
scroll to position [0, 0]
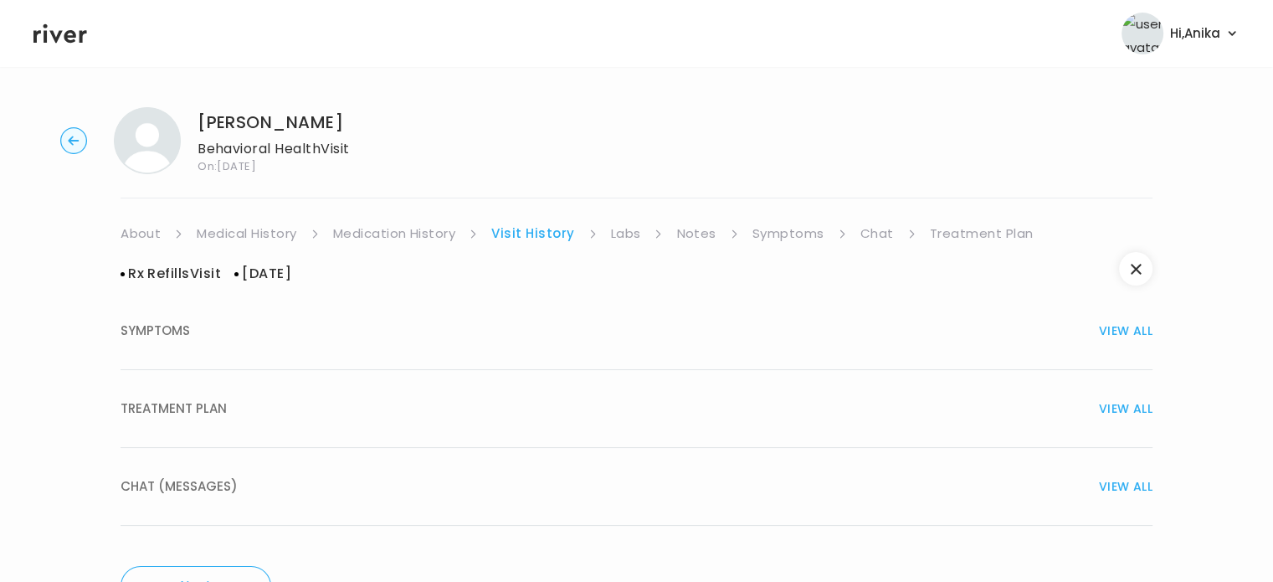
click at [713, 401] on div "TREATMENT PLAN VIEW ALL" at bounding box center [637, 408] width 1032 height 23
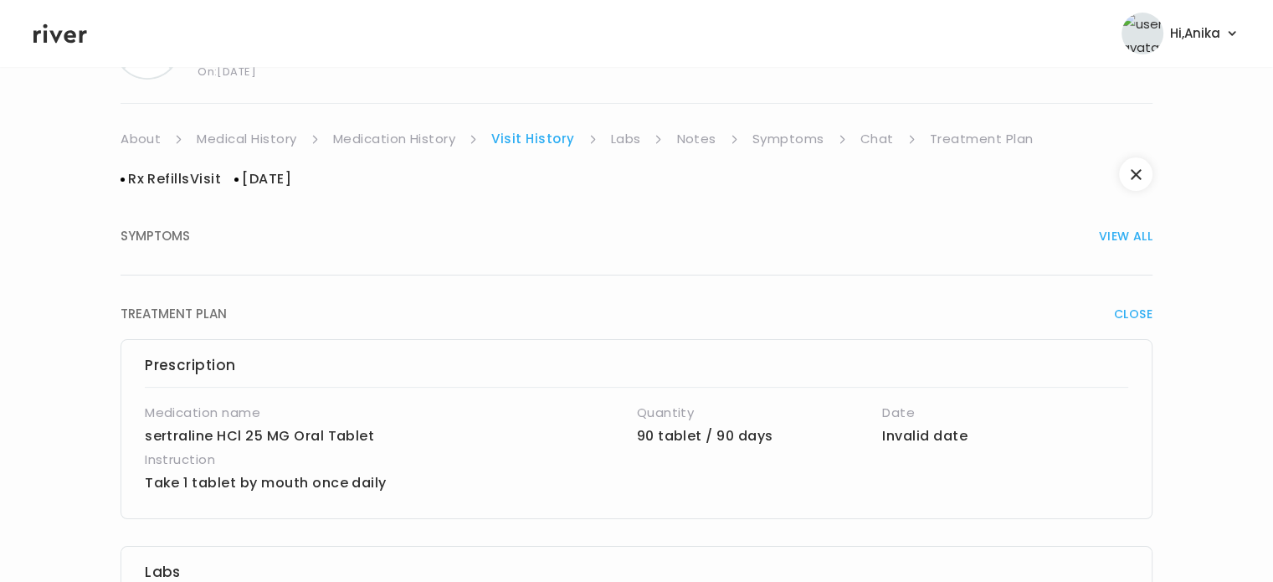
scroll to position [84, 0]
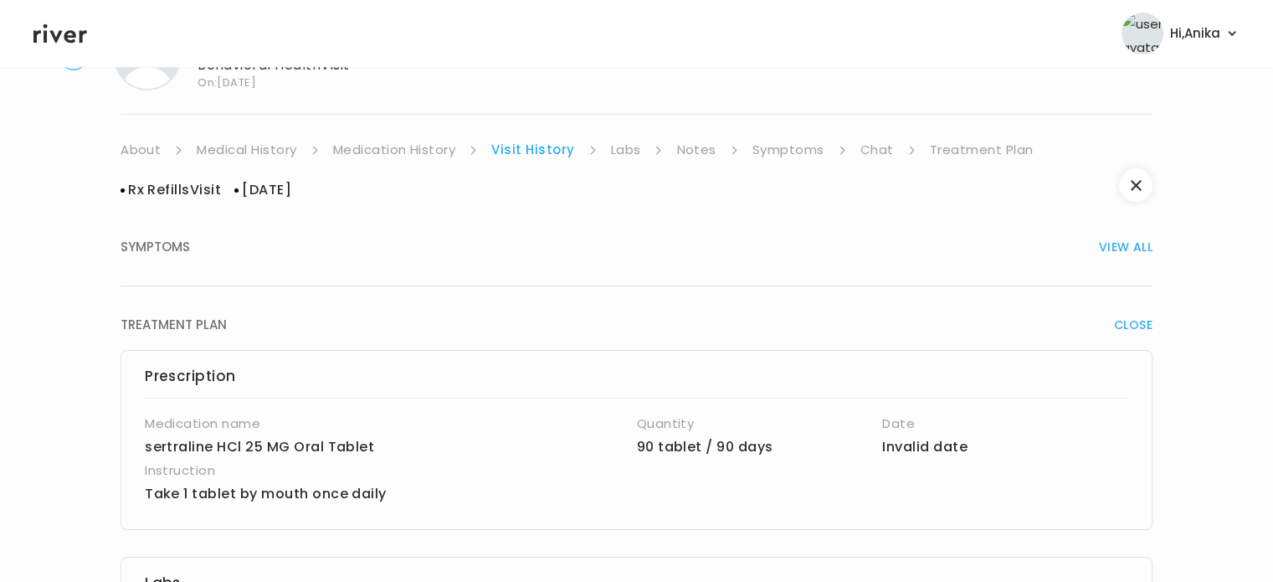
click at [774, 151] on link "Symptoms" at bounding box center [789, 149] width 72 height 23
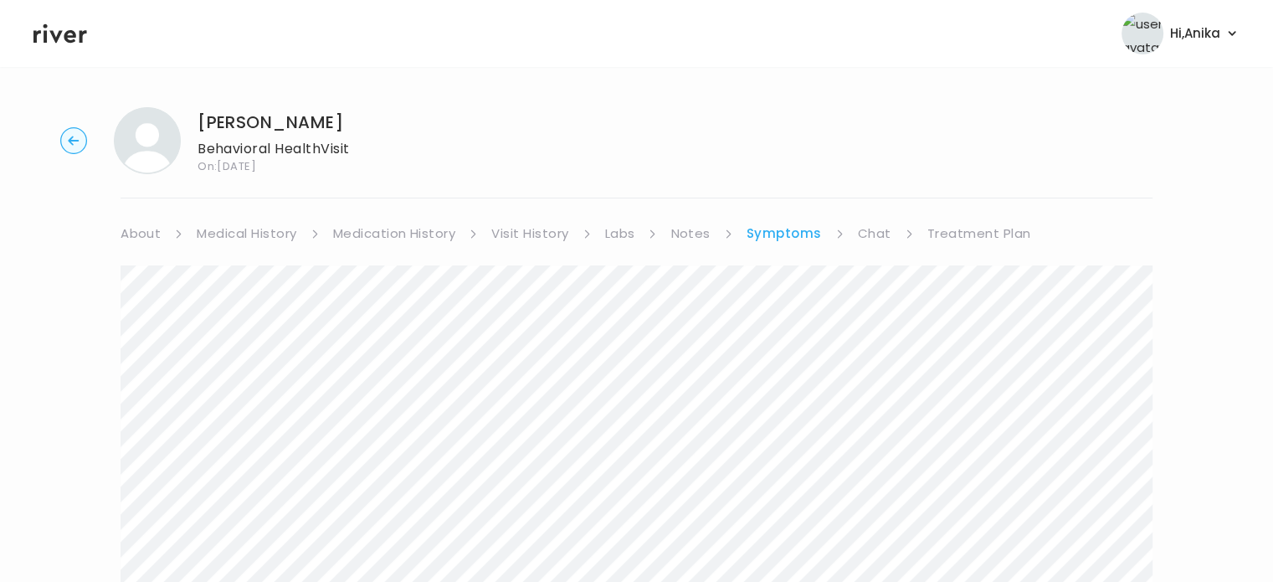
click at [867, 236] on link "Chat" at bounding box center [874, 233] width 33 height 23
click at [964, 227] on link "Treatment Plan" at bounding box center [978, 233] width 104 height 23
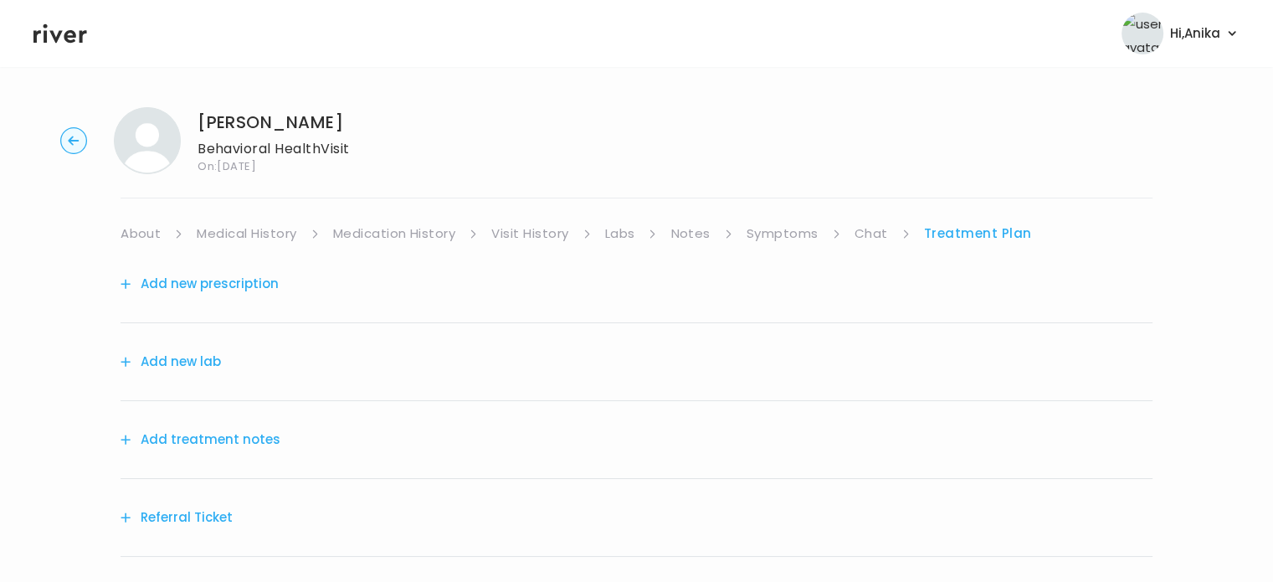
click at [500, 244] on link "Visit History" at bounding box center [529, 233] width 77 height 23
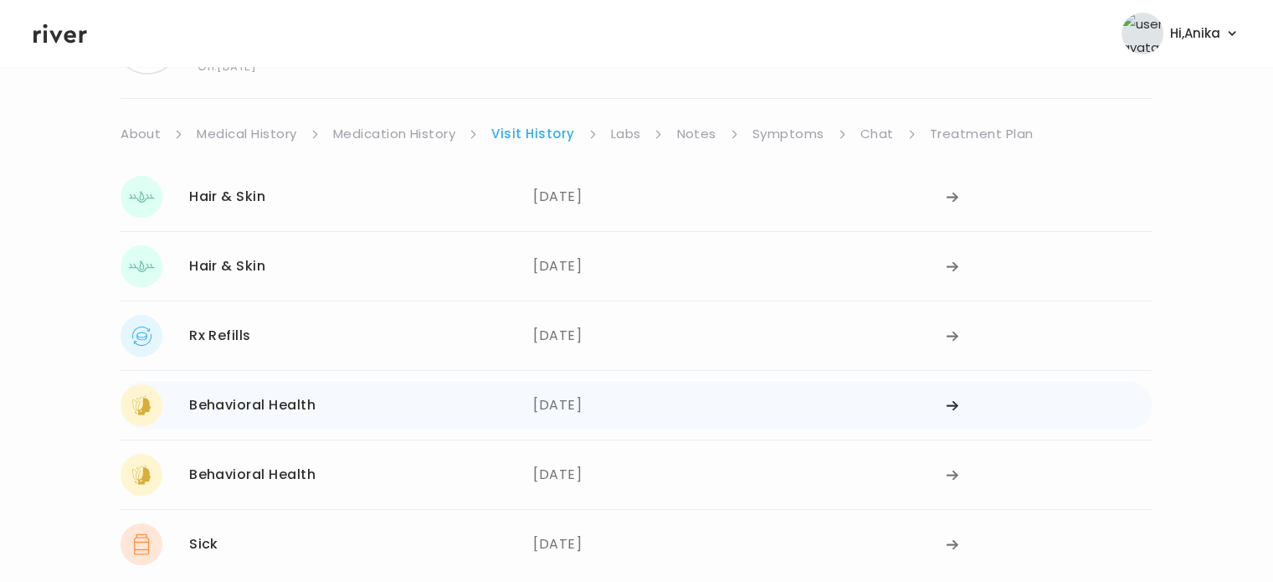
click at [588, 408] on div "04/14/2025" at bounding box center [739, 405] width 413 height 42
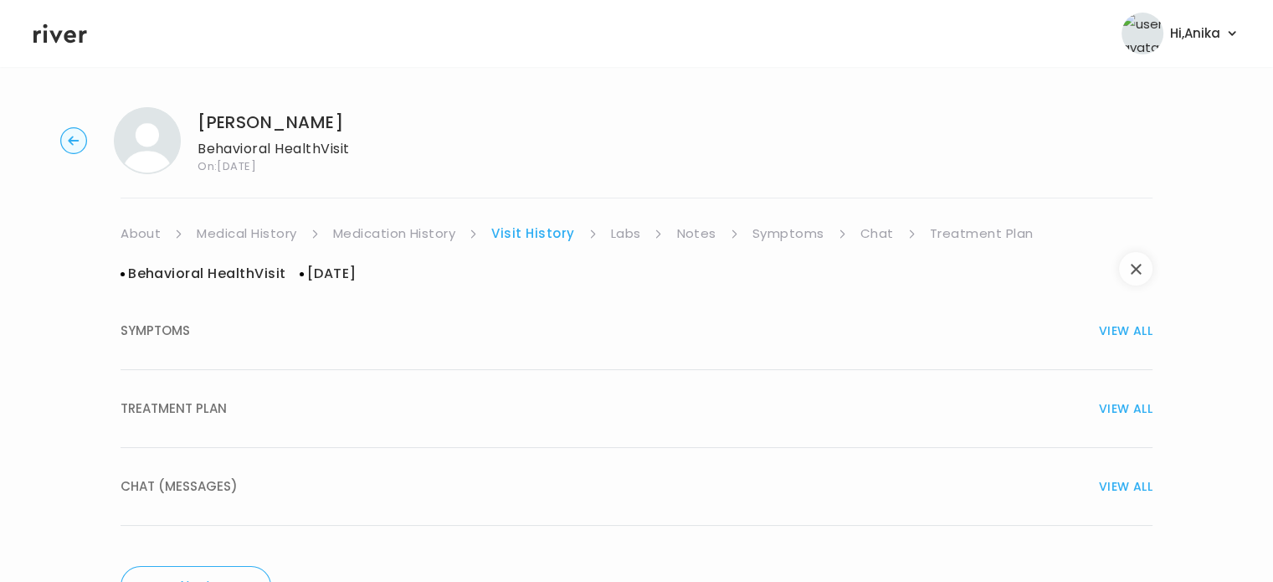
click at [1129, 259] on button "button" at bounding box center [1135, 268] width 33 height 33
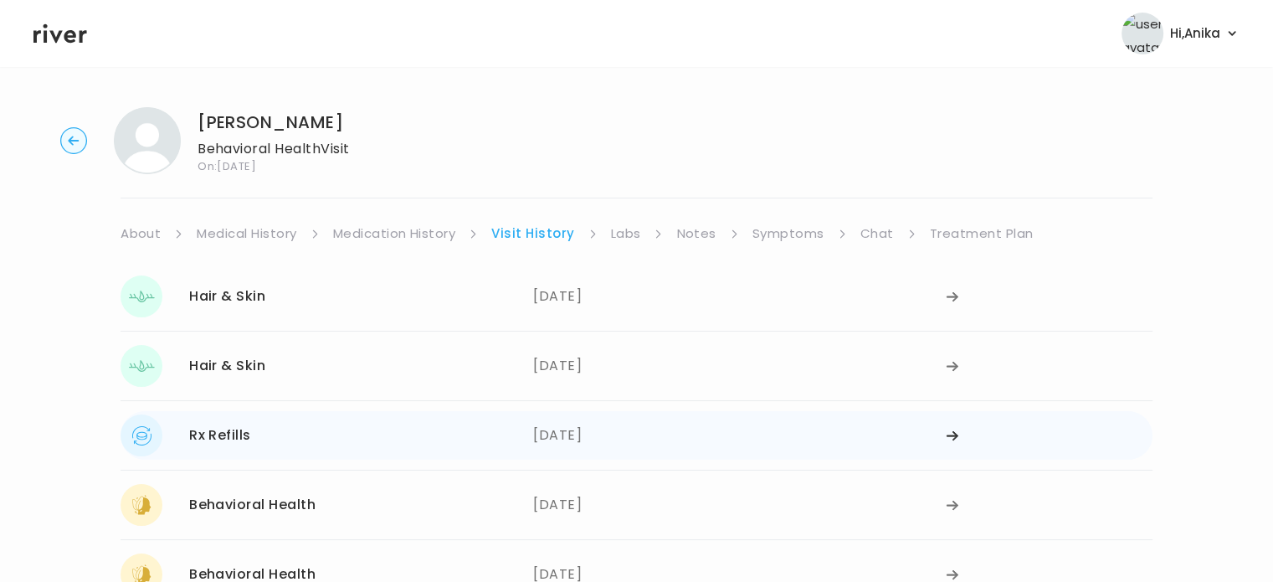
click at [591, 435] on div "06/16/2025" at bounding box center [739, 435] width 413 height 42
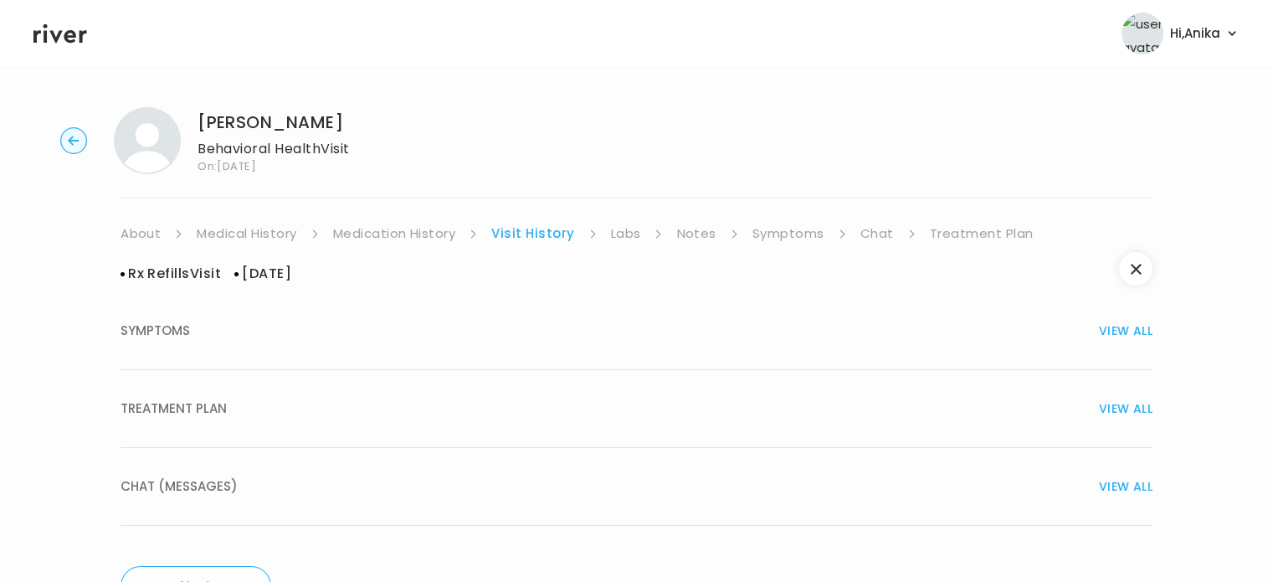
click at [492, 398] on div "TREATMENT PLAN VIEW ALL" at bounding box center [637, 408] width 1032 height 23
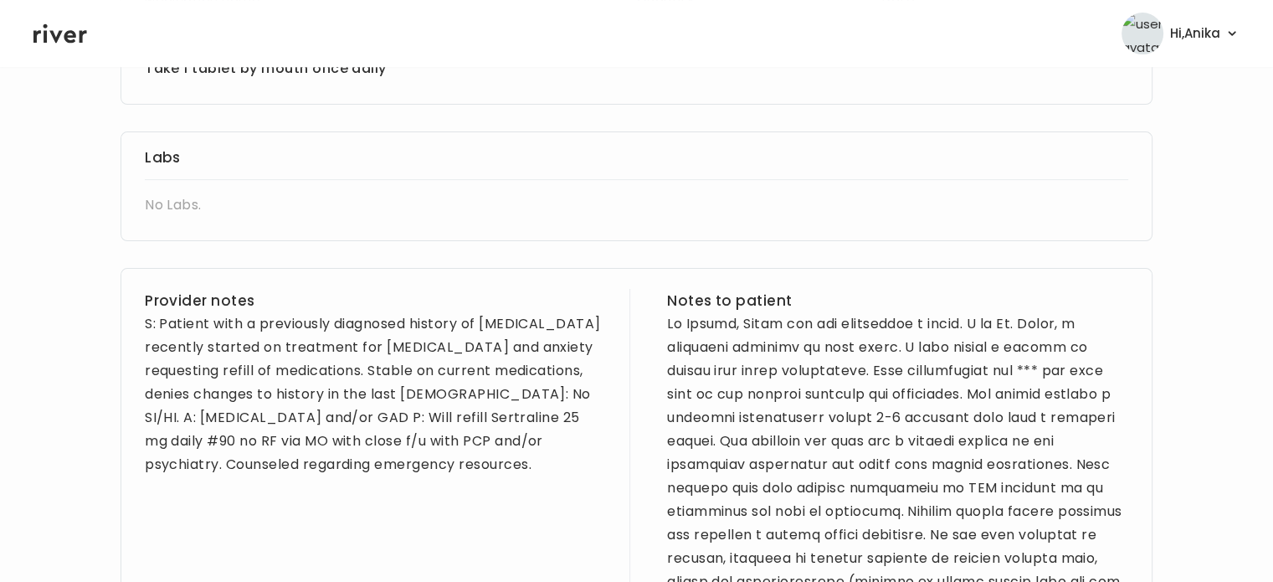
scroll to position [522, 0]
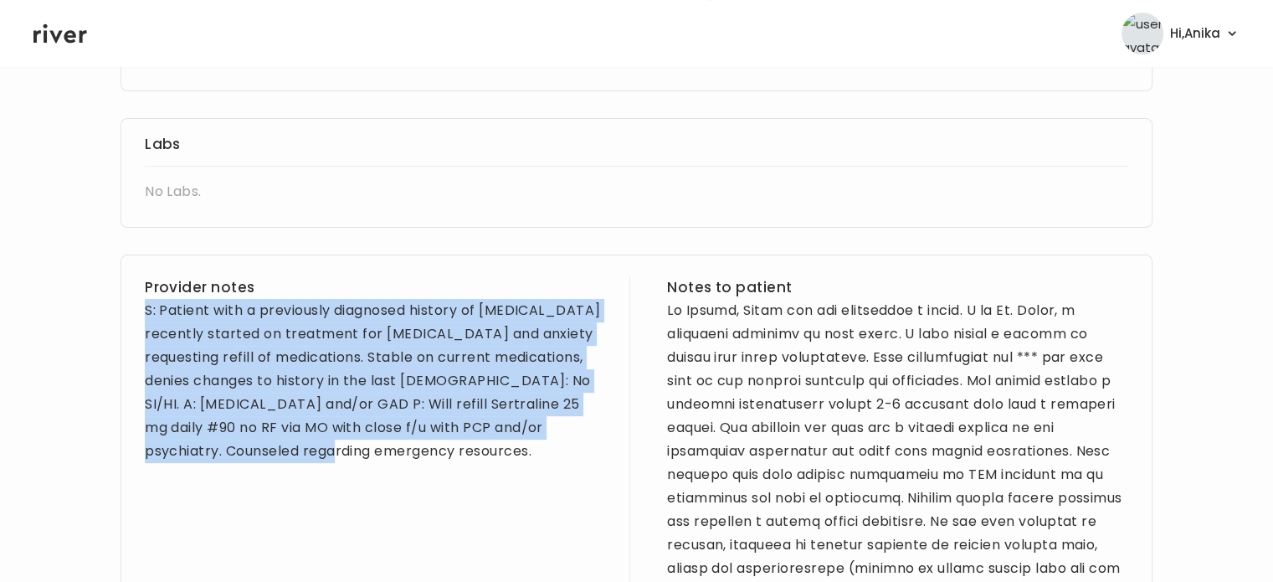
drag, startPoint x: 340, startPoint y: 472, endPoint x: 146, endPoint y: 311, distance: 252.1
click at [146, 311] on div "Provider notes S: Patient with a previously diagnosed history of ADHD recently …" at bounding box center [375, 486] width 461 height 422
copy div "S: Patient with a previously diagnosed history of ADHD recently started on trea…"
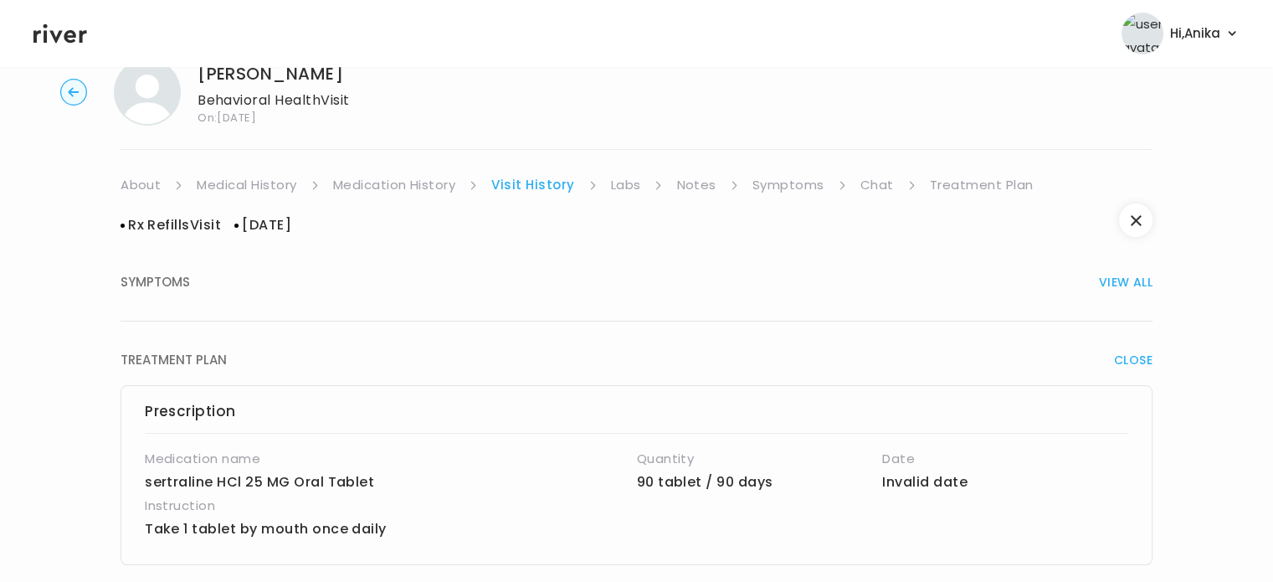
scroll to position [0, 0]
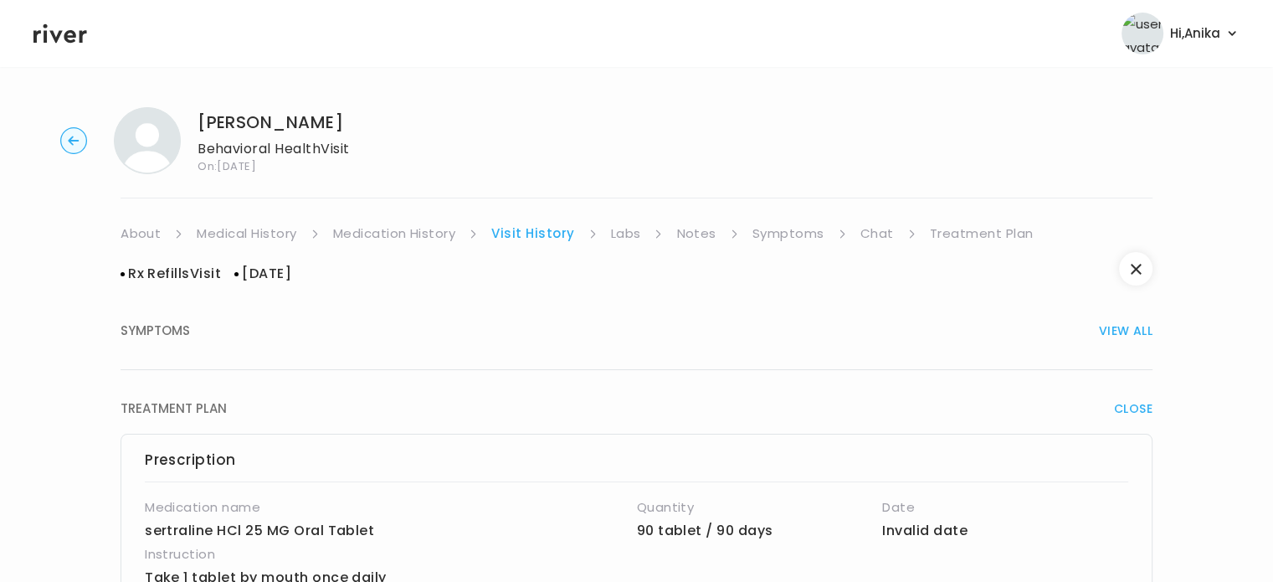
click at [982, 240] on link "Treatment Plan" at bounding box center [982, 233] width 104 height 23
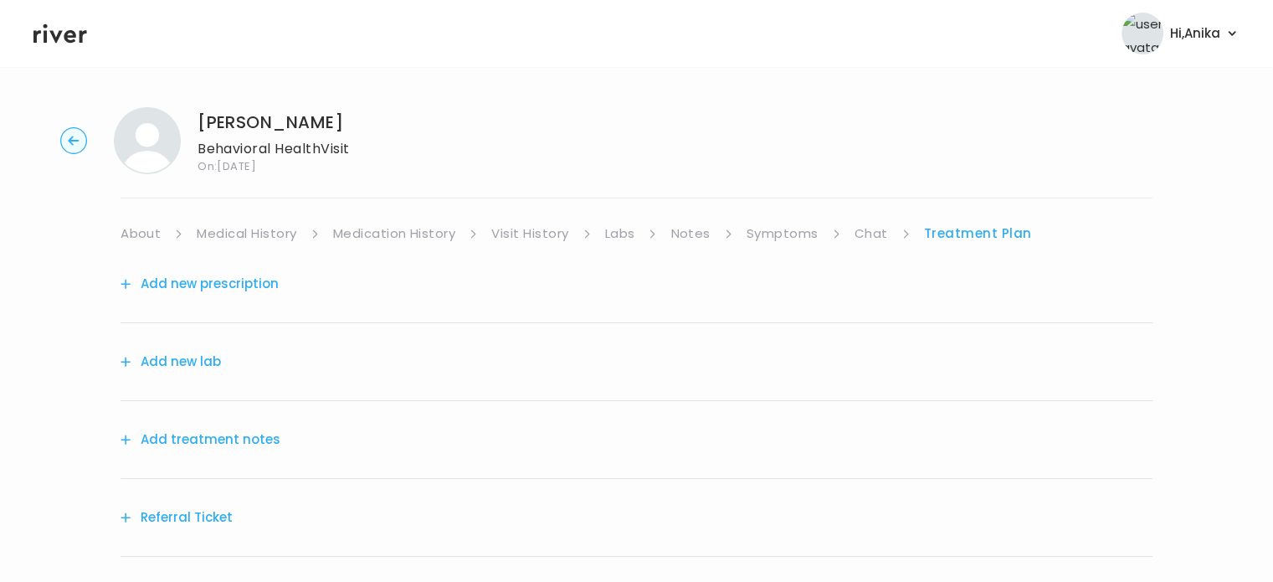
click at [218, 441] on button "Add treatment notes" at bounding box center [201, 439] width 160 height 23
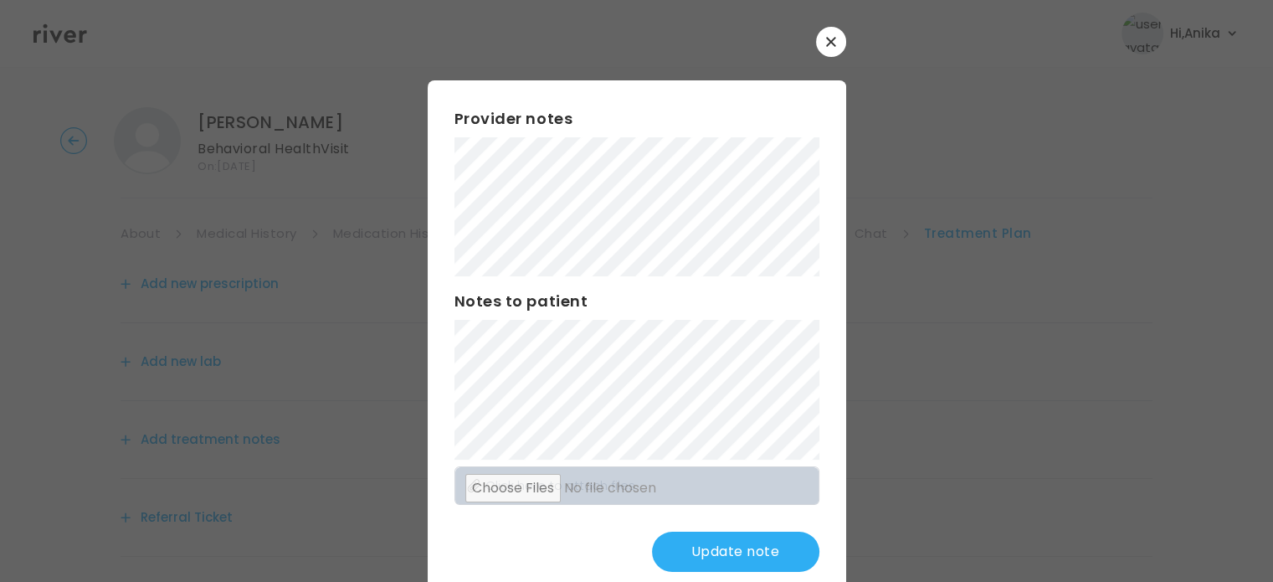
click at [720, 558] on button "Update note" at bounding box center [735, 552] width 167 height 40
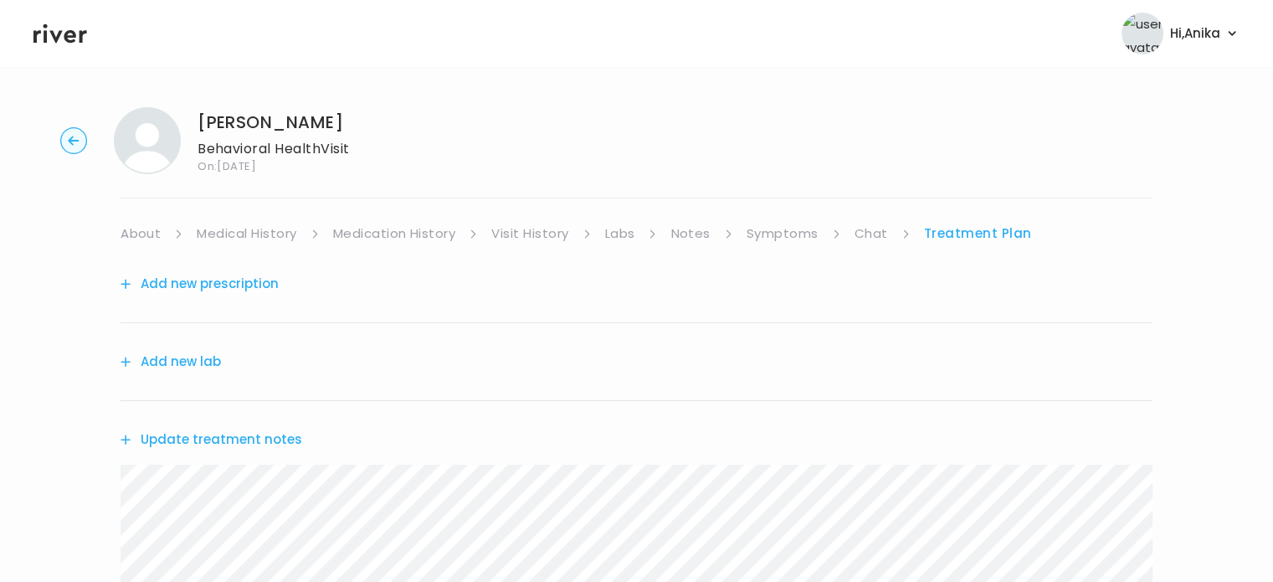
click at [529, 234] on link "Visit History" at bounding box center [529, 233] width 77 height 23
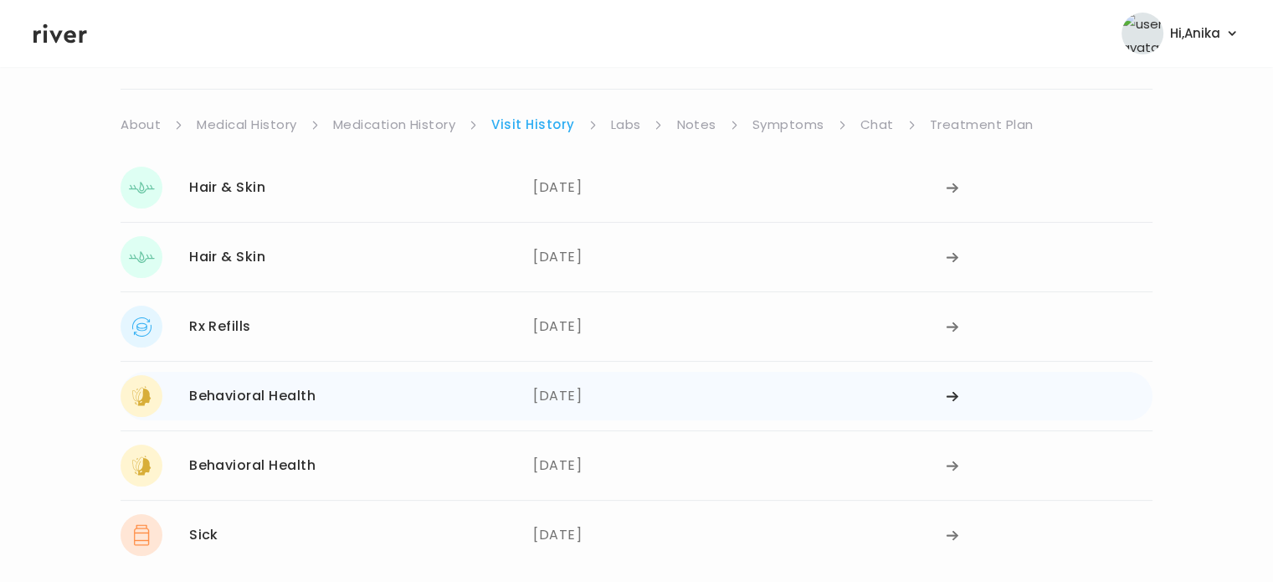
click at [583, 399] on div "04/14/2025" at bounding box center [739, 396] width 413 height 42
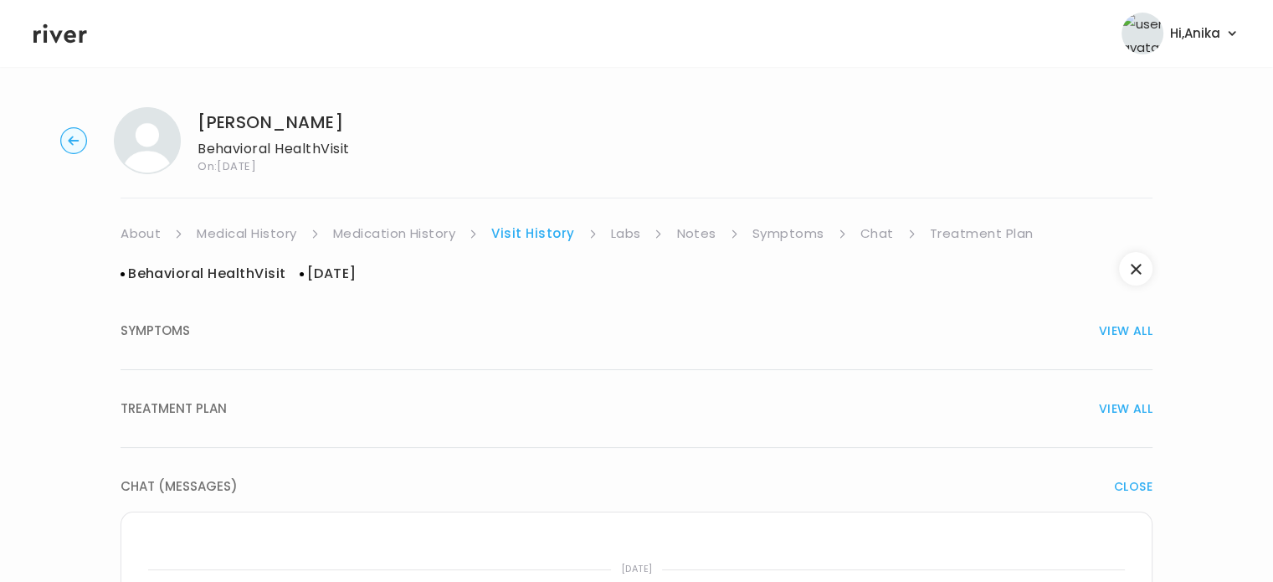
click at [767, 230] on link "Symptoms" at bounding box center [789, 233] width 72 height 23
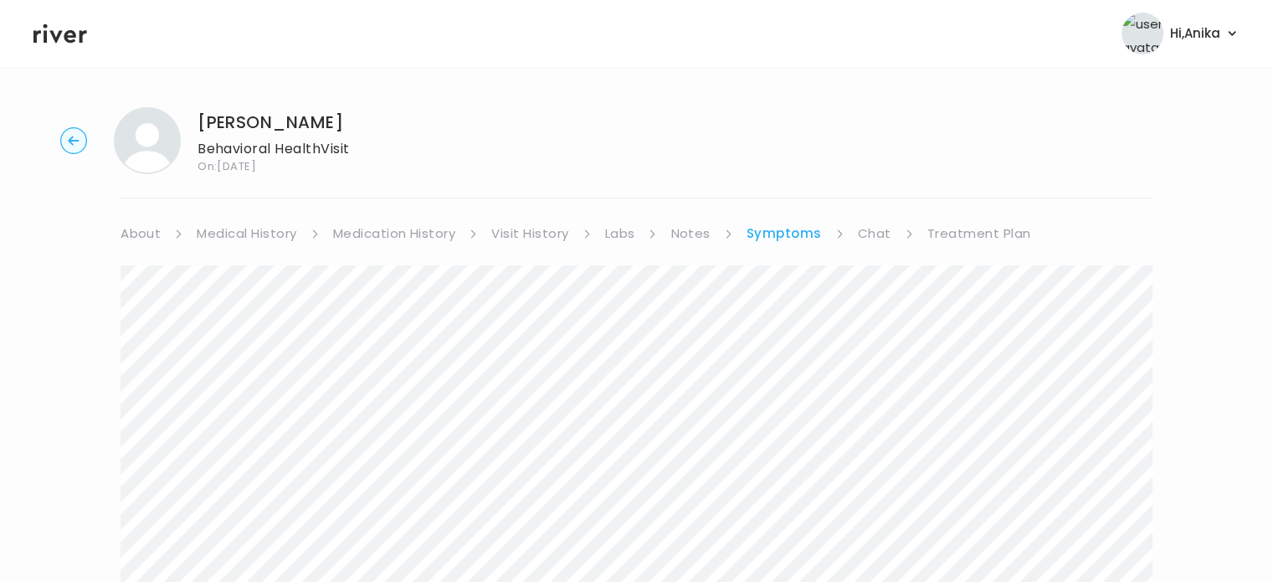
click at [515, 234] on link "Visit History" at bounding box center [529, 233] width 77 height 23
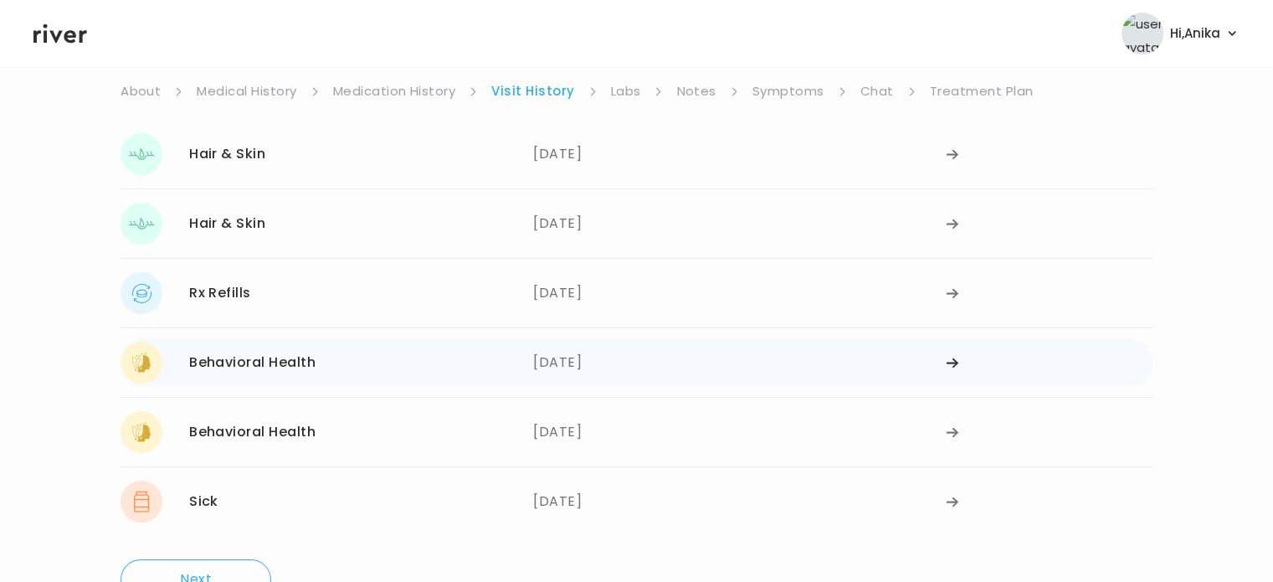
scroll to position [161, 0]
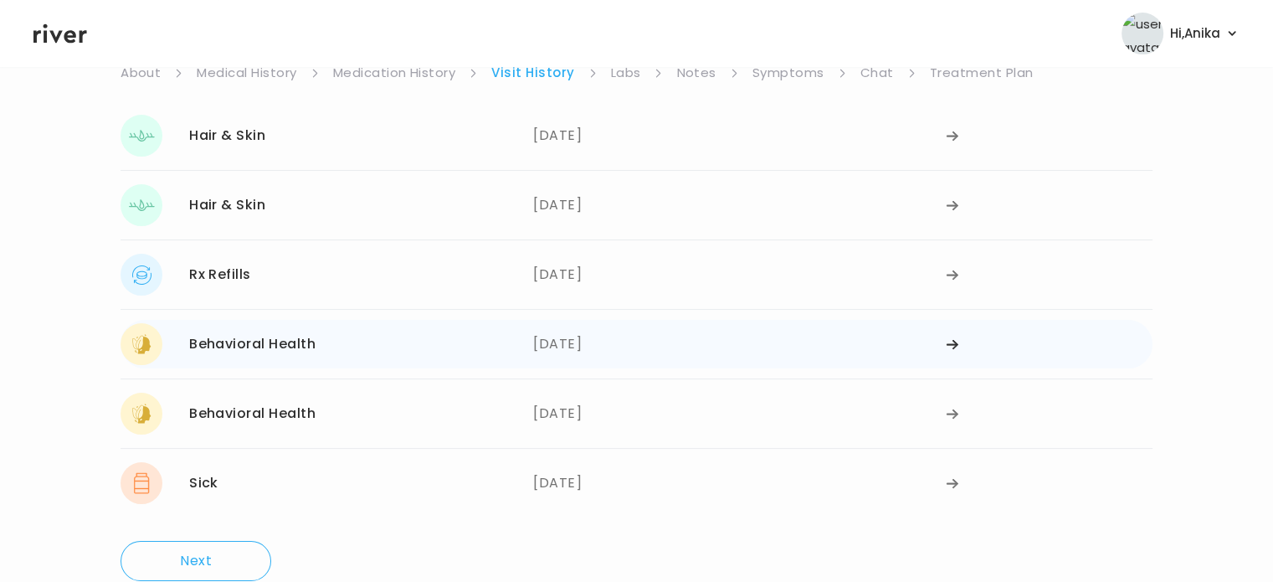
click at [676, 357] on div "04/14/2025" at bounding box center [739, 344] width 413 height 42
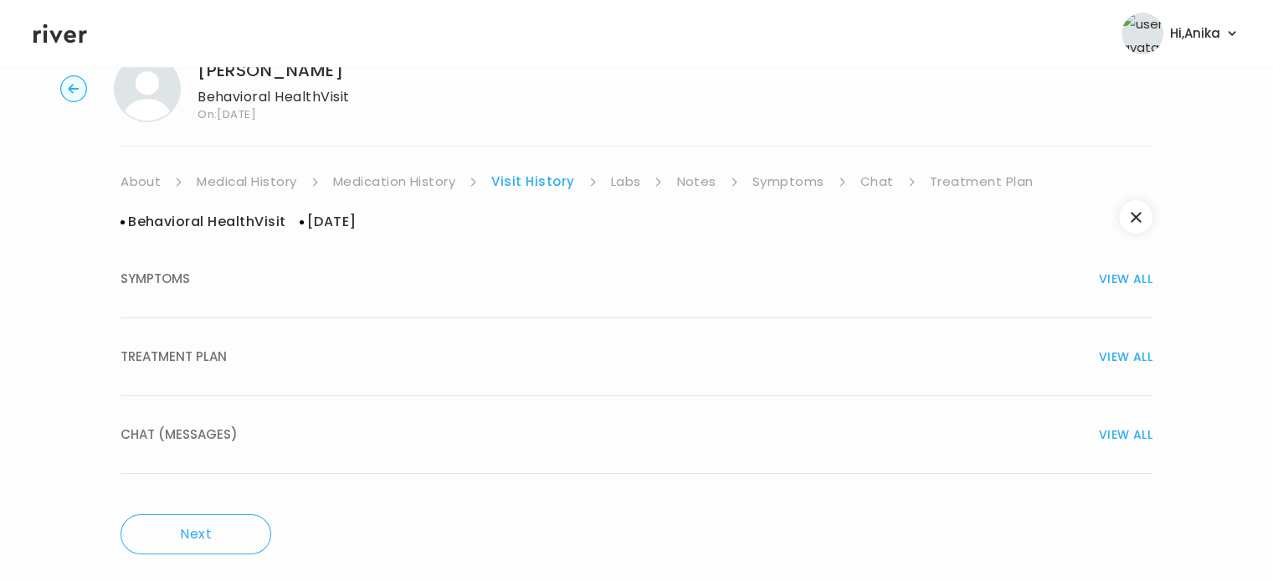
scroll to position [64, 0]
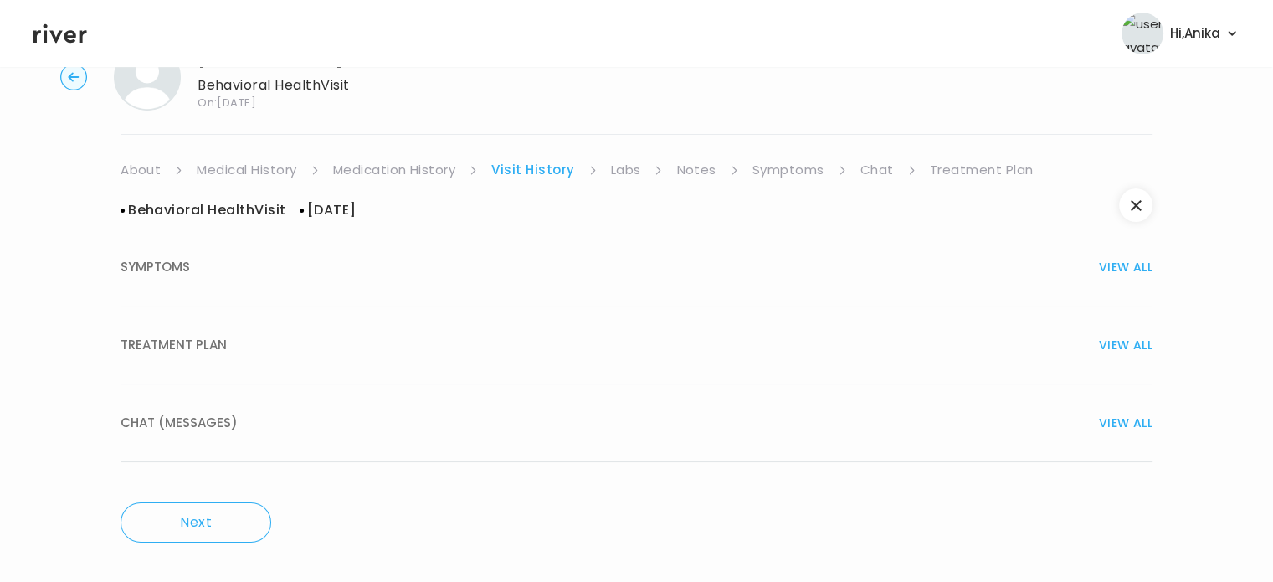
click at [1118, 270] on span "VIEW ALL" at bounding box center [1126, 266] width 54 height 23
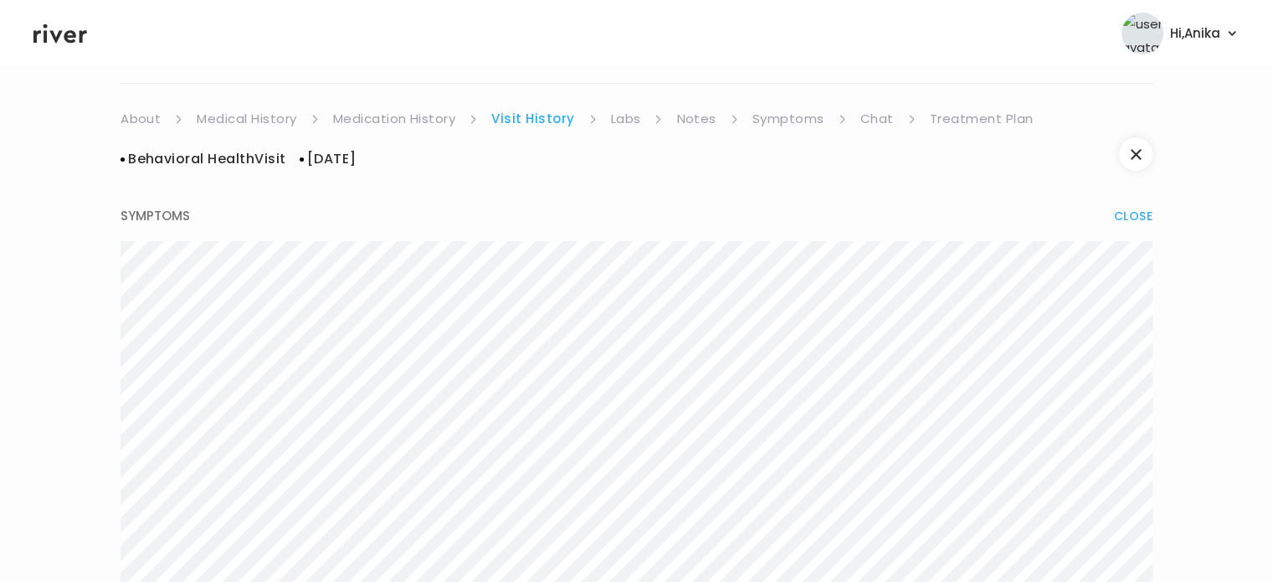
scroll to position [0, 0]
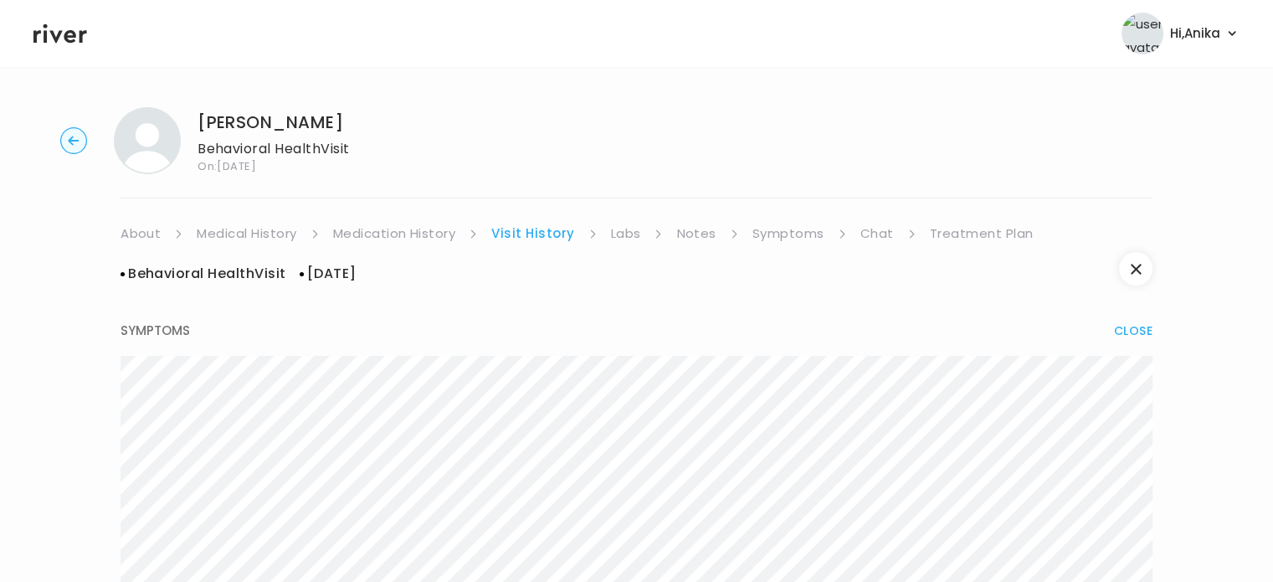
click at [944, 240] on link "Treatment Plan" at bounding box center [982, 233] width 104 height 23
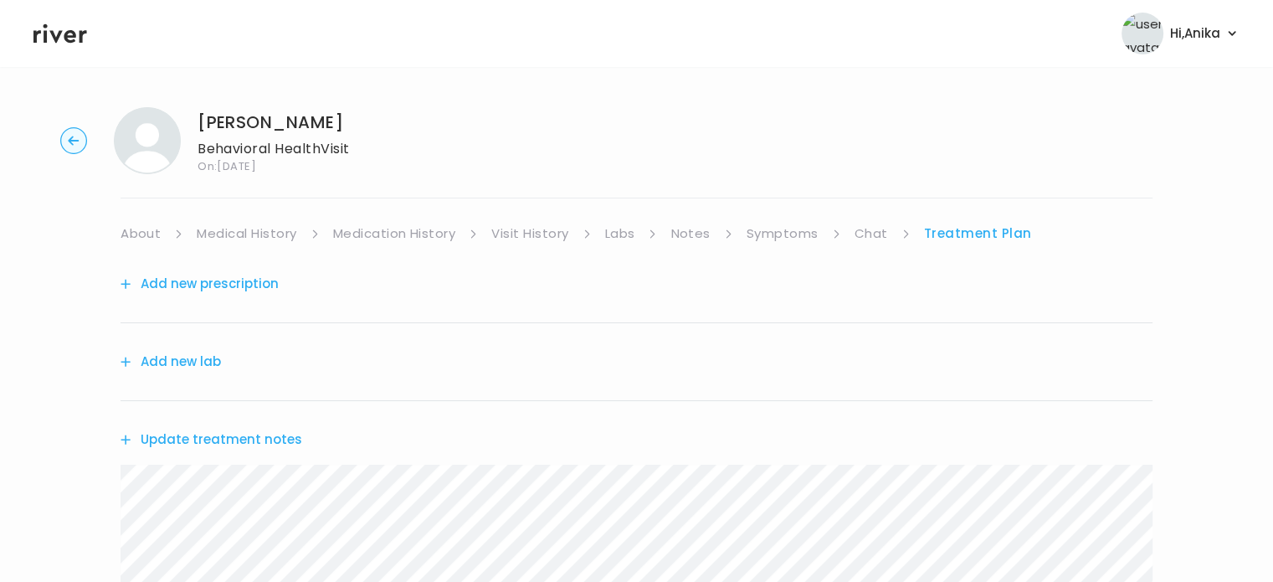
click at [260, 429] on button "Update treatment notes" at bounding box center [212, 439] width 182 height 23
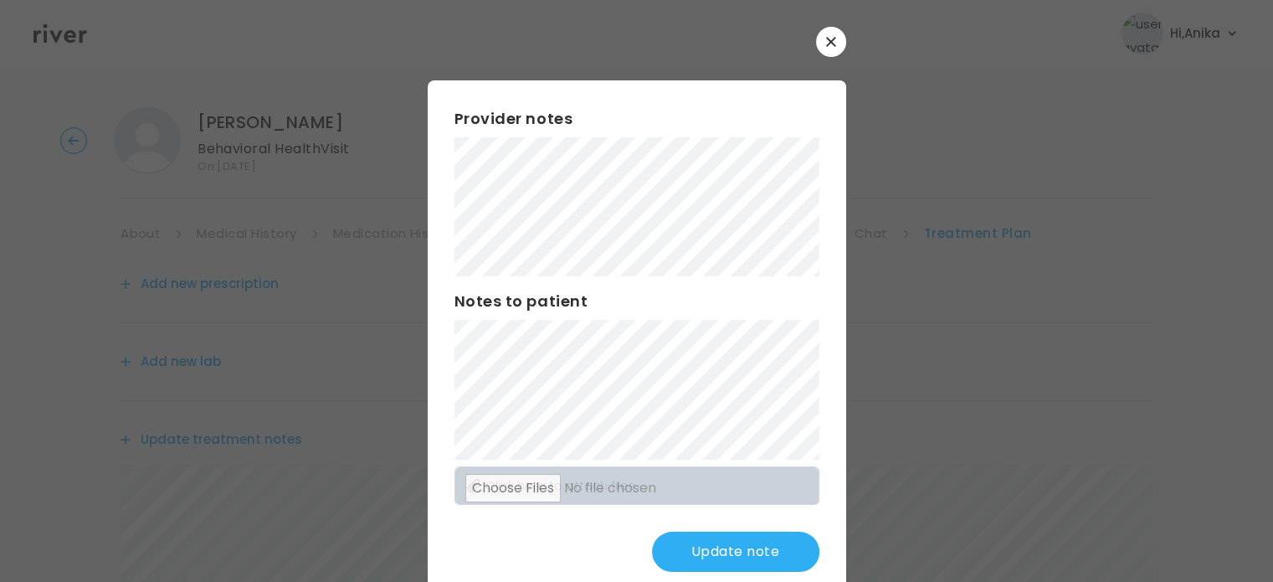
click at [711, 557] on button "Update note" at bounding box center [735, 552] width 167 height 40
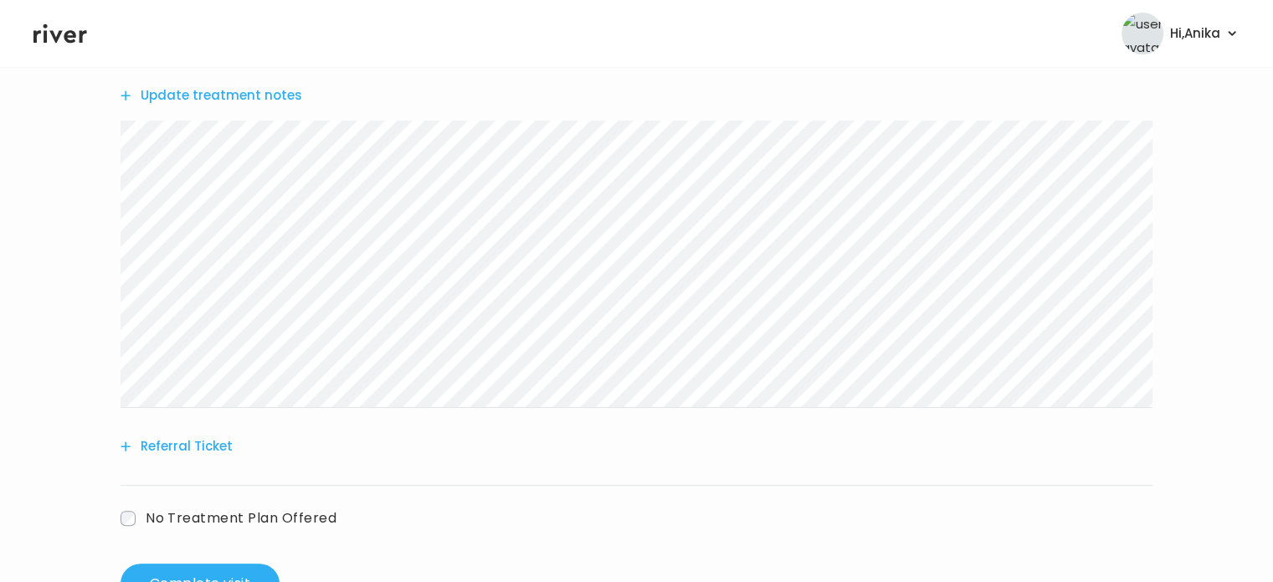
scroll to position [405, 0]
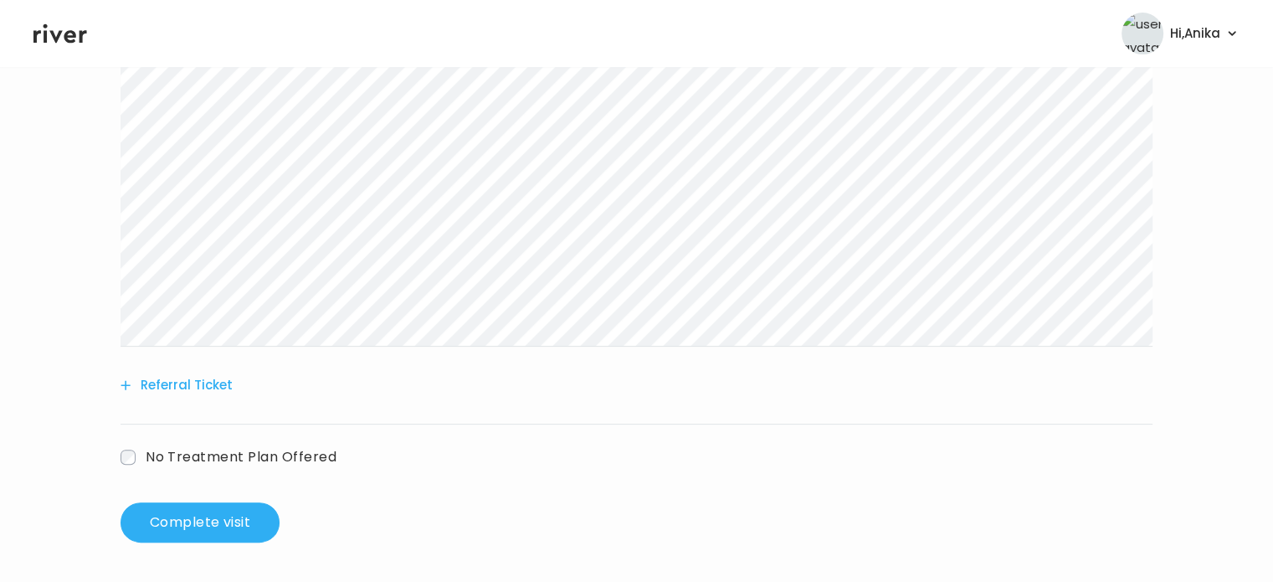
click at [178, 383] on button "Referral Ticket" at bounding box center [177, 384] width 112 height 23
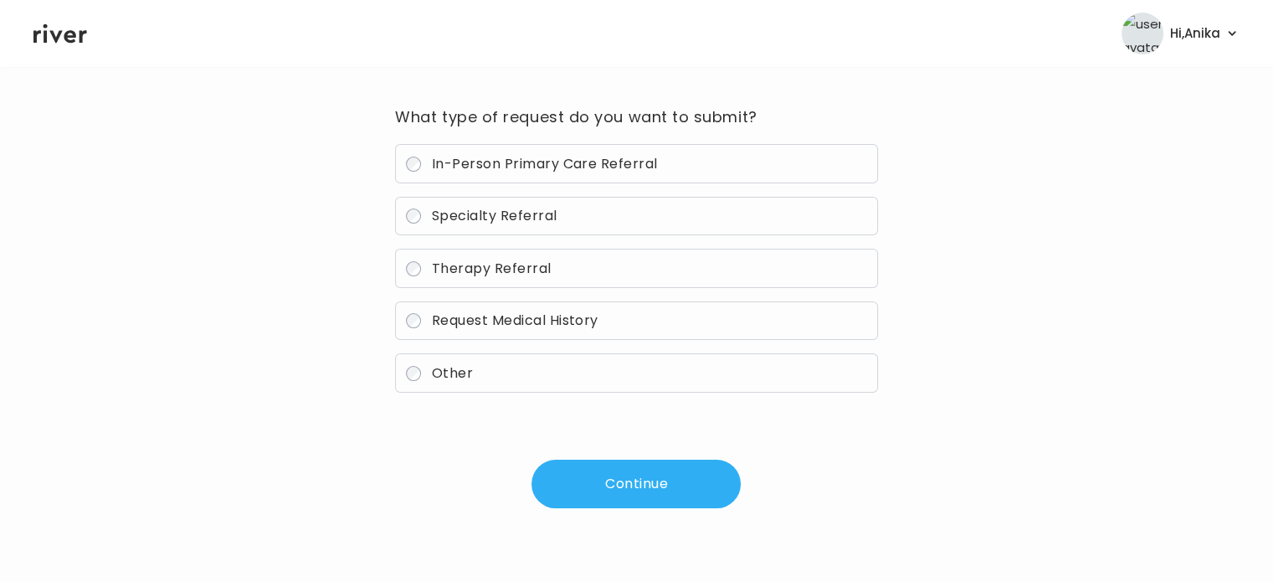
scroll to position [120, 0]
click at [476, 266] on span "Therapy Referral" at bounding box center [492, 269] width 120 height 19
click at [636, 481] on button "Continue" at bounding box center [636, 484] width 209 height 49
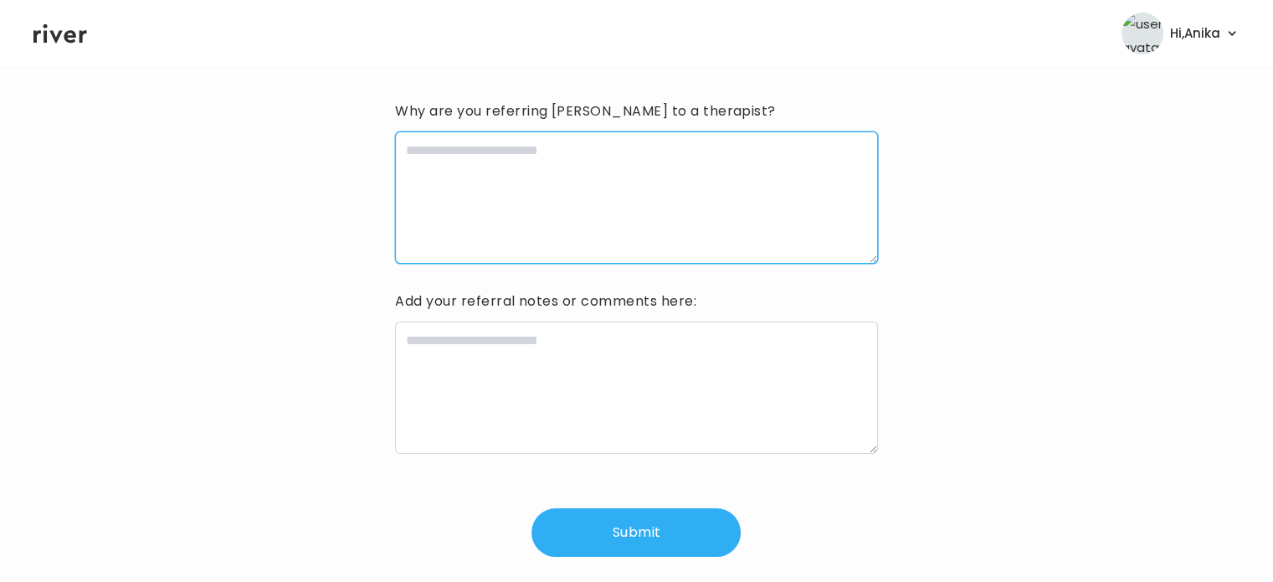
click at [556, 213] on textarea at bounding box center [636, 197] width 482 height 132
type textarea "*"
type textarea "**********"
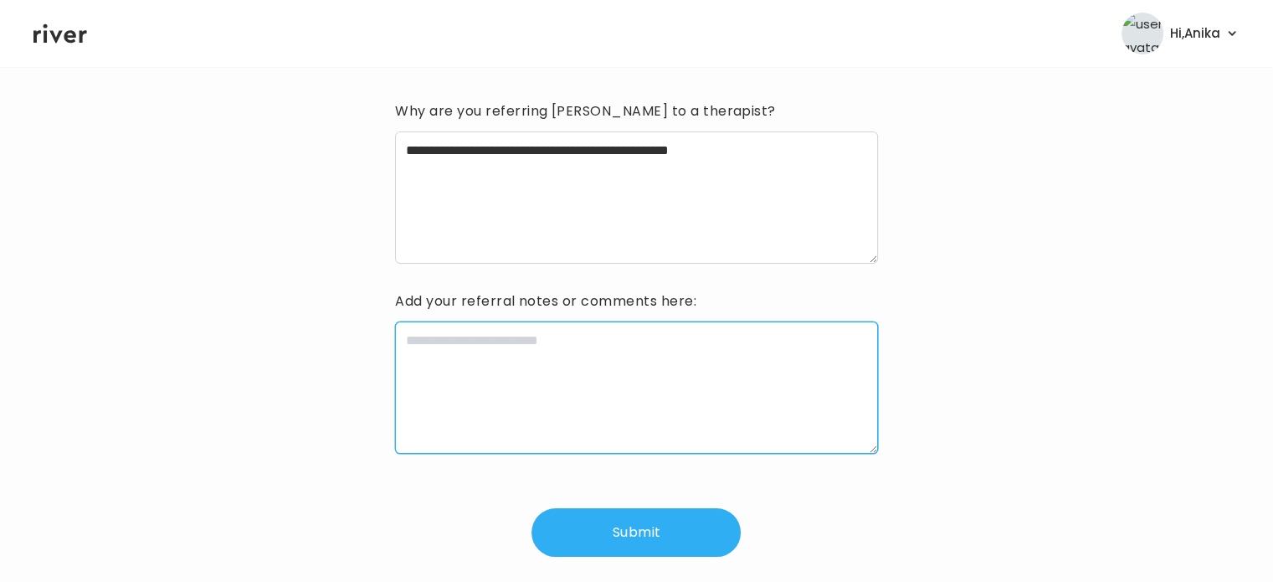
click at [517, 380] on textarea at bounding box center [636, 387] width 482 height 132
type textarea "**********"
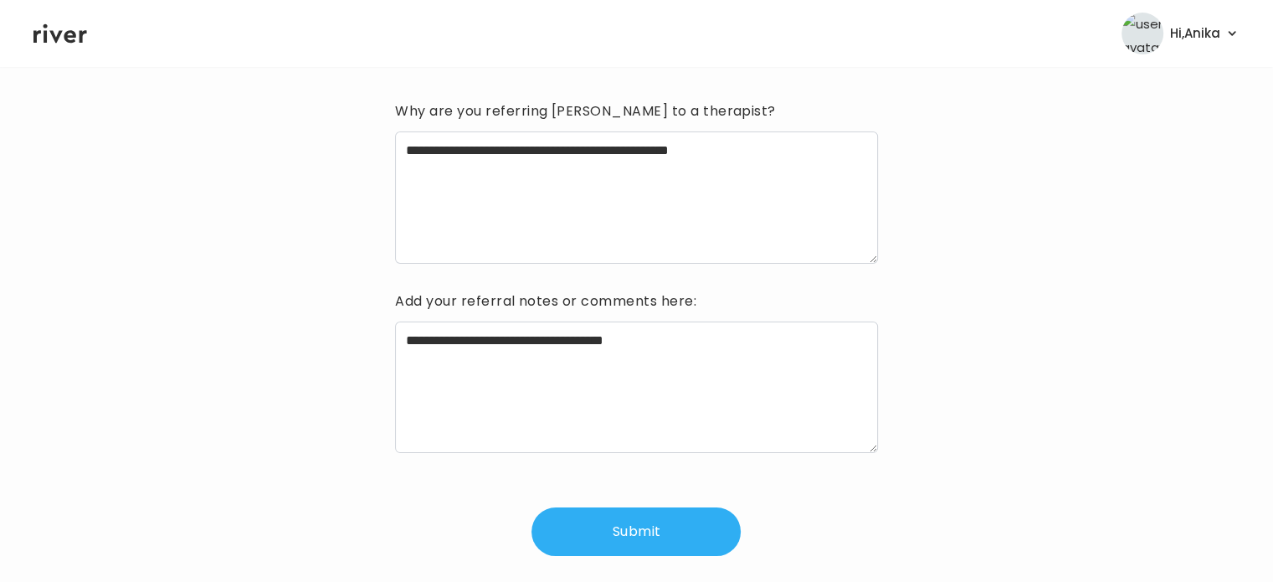
click at [579, 541] on button "Submit" at bounding box center [636, 531] width 209 height 49
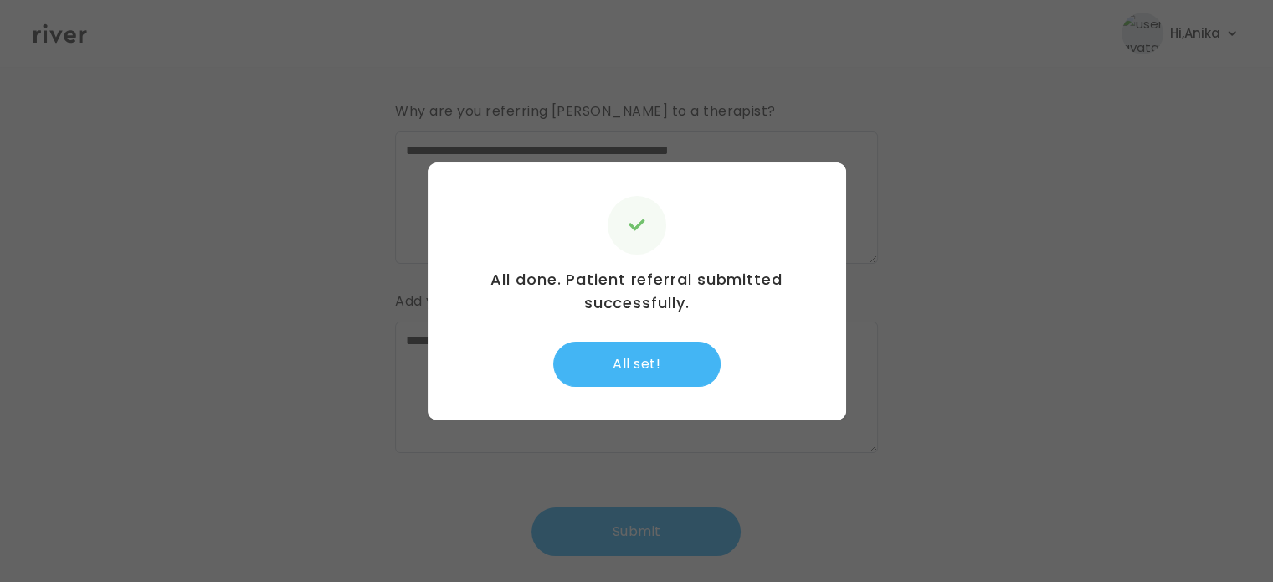
click at [610, 363] on button "All set!" at bounding box center [636, 364] width 167 height 45
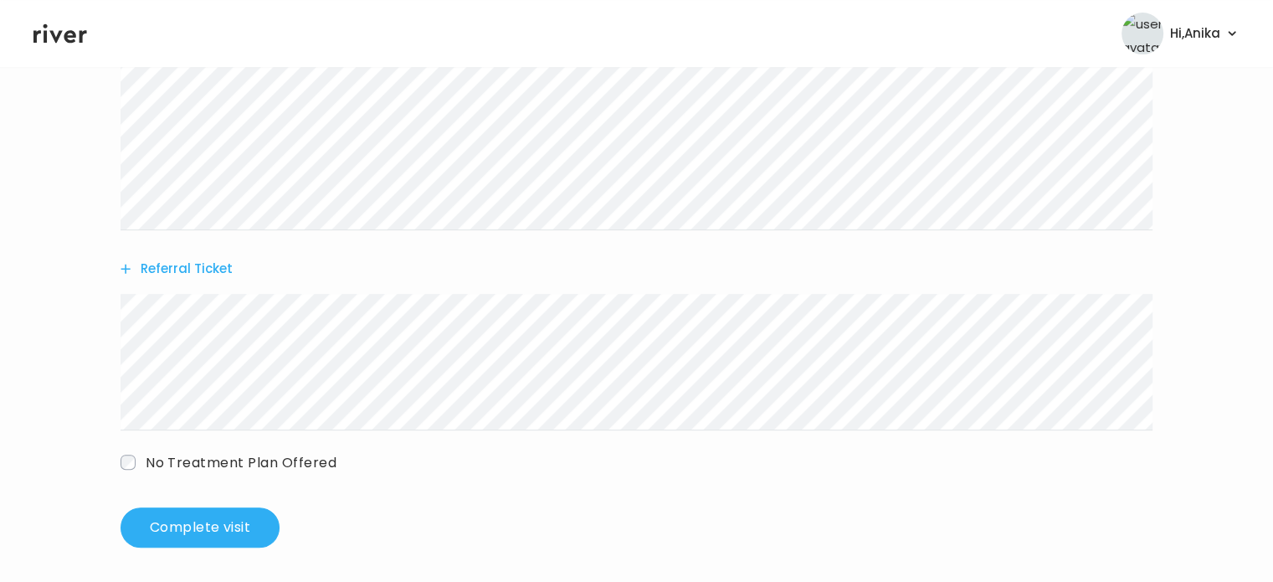
scroll to position [527, 0]
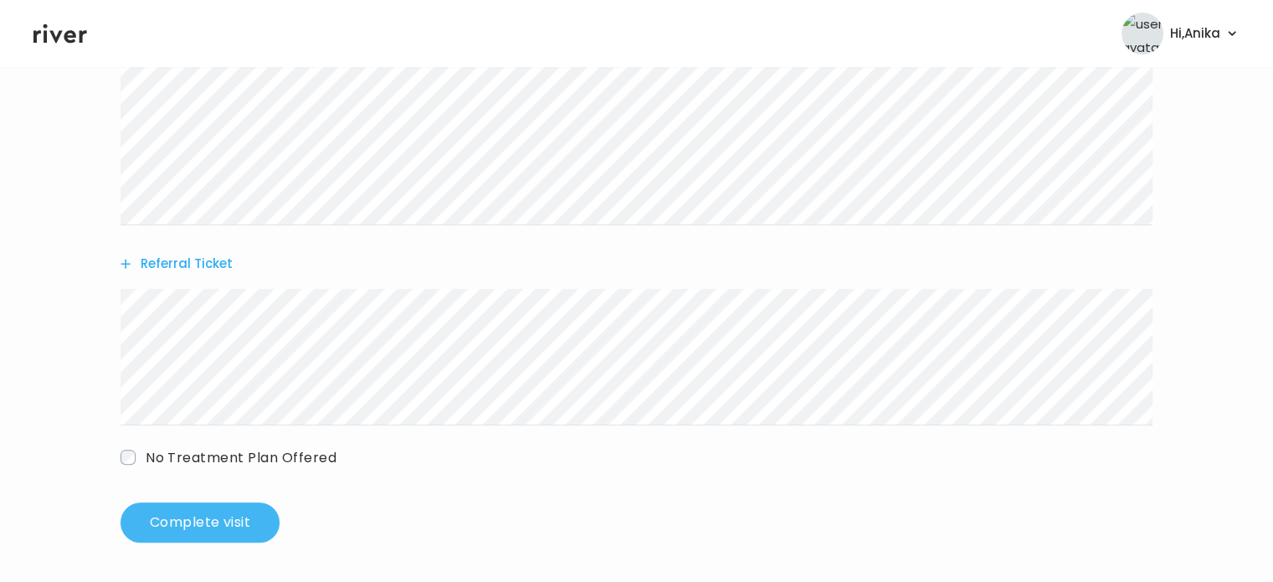
click at [202, 532] on button "Complete visit" at bounding box center [200, 522] width 159 height 40
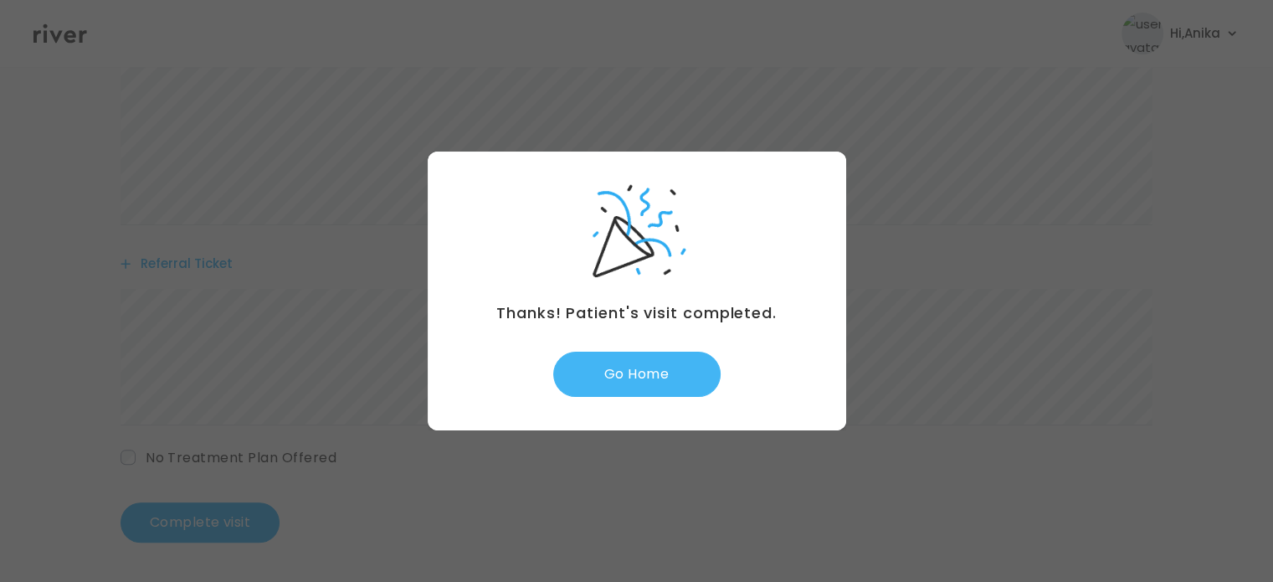
click at [624, 391] on button "Go Home" at bounding box center [636, 374] width 167 height 45
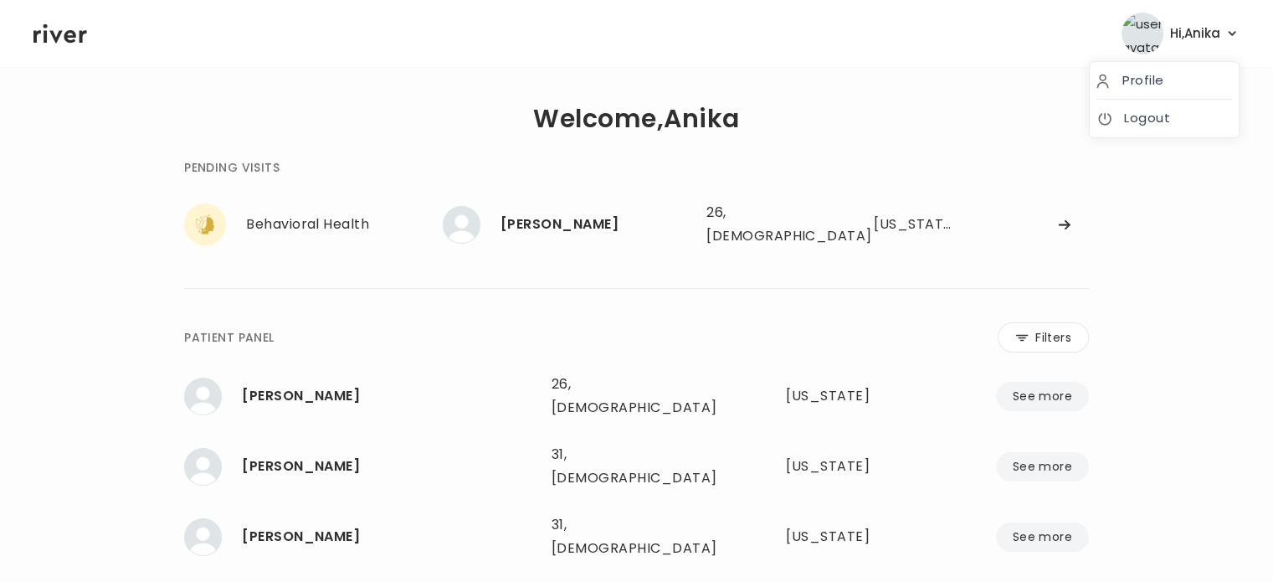
click at [1225, 39] on icon "button" at bounding box center [1232, 33] width 15 height 15
click at [1159, 121] on link "Logout" at bounding box center [1165, 117] width 136 height 23
